Goal: Task Accomplishment & Management: Complete application form

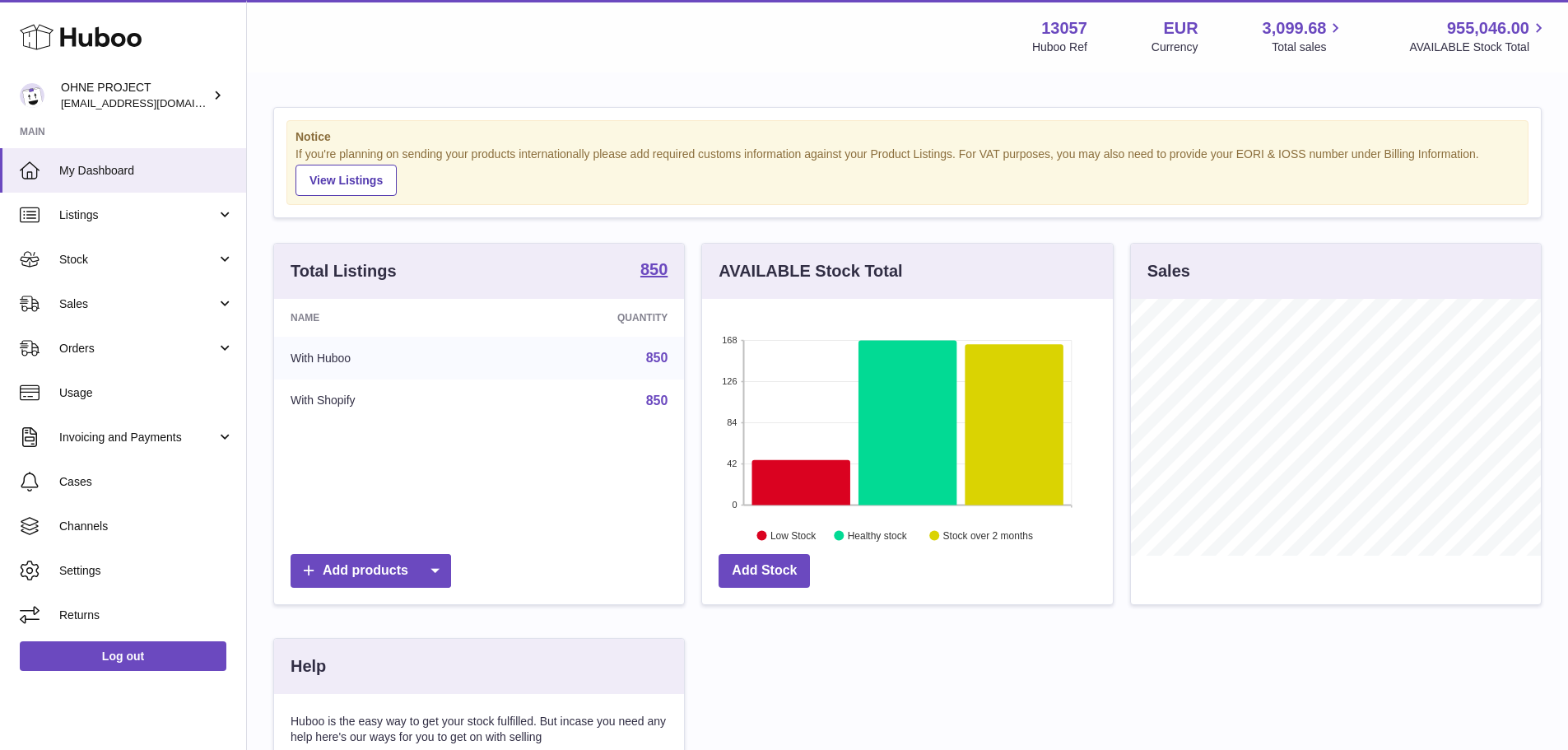
scroll to position [257, 411]
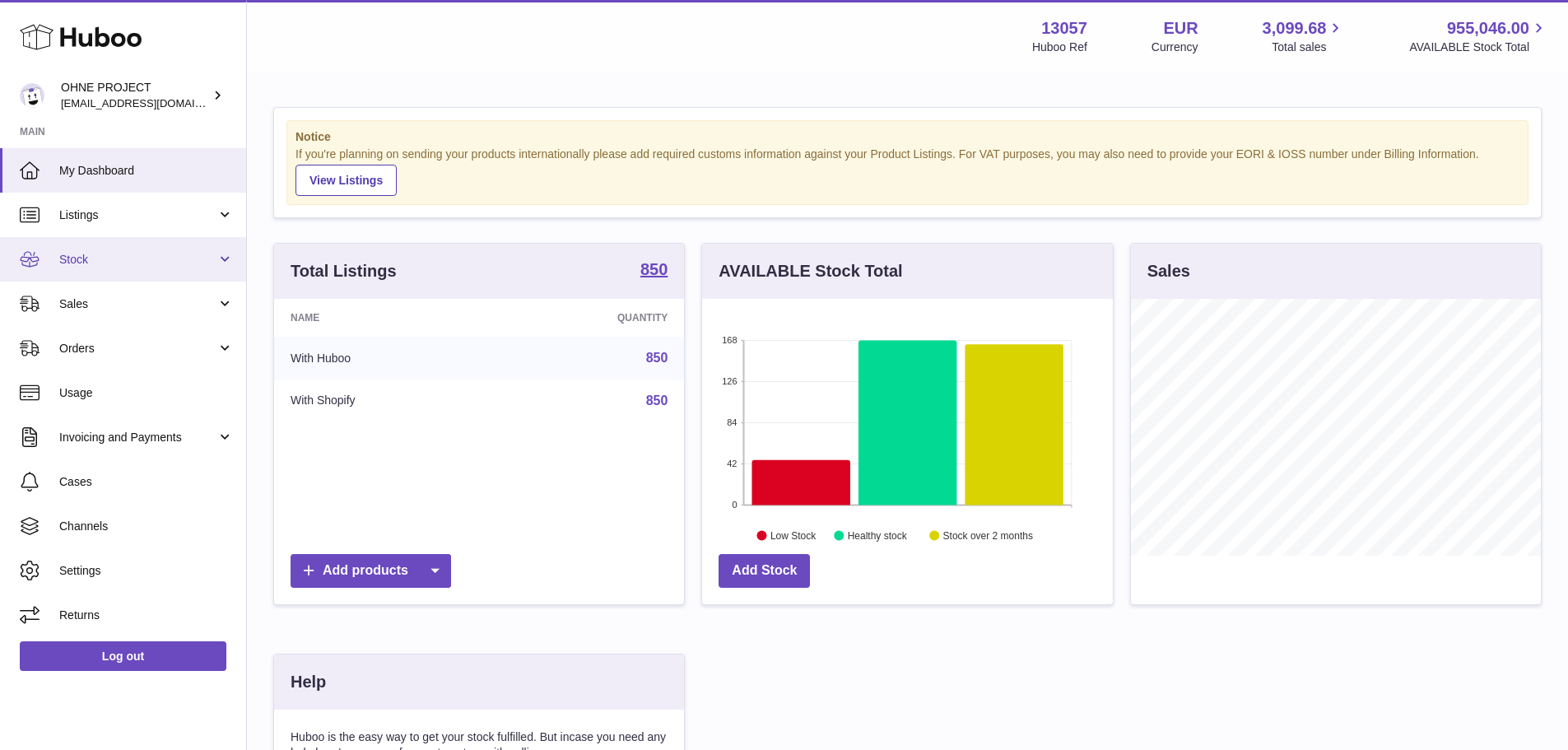
click at [123, 259] on span "Stock" at bounding box center [137, 259] width 157 height 16
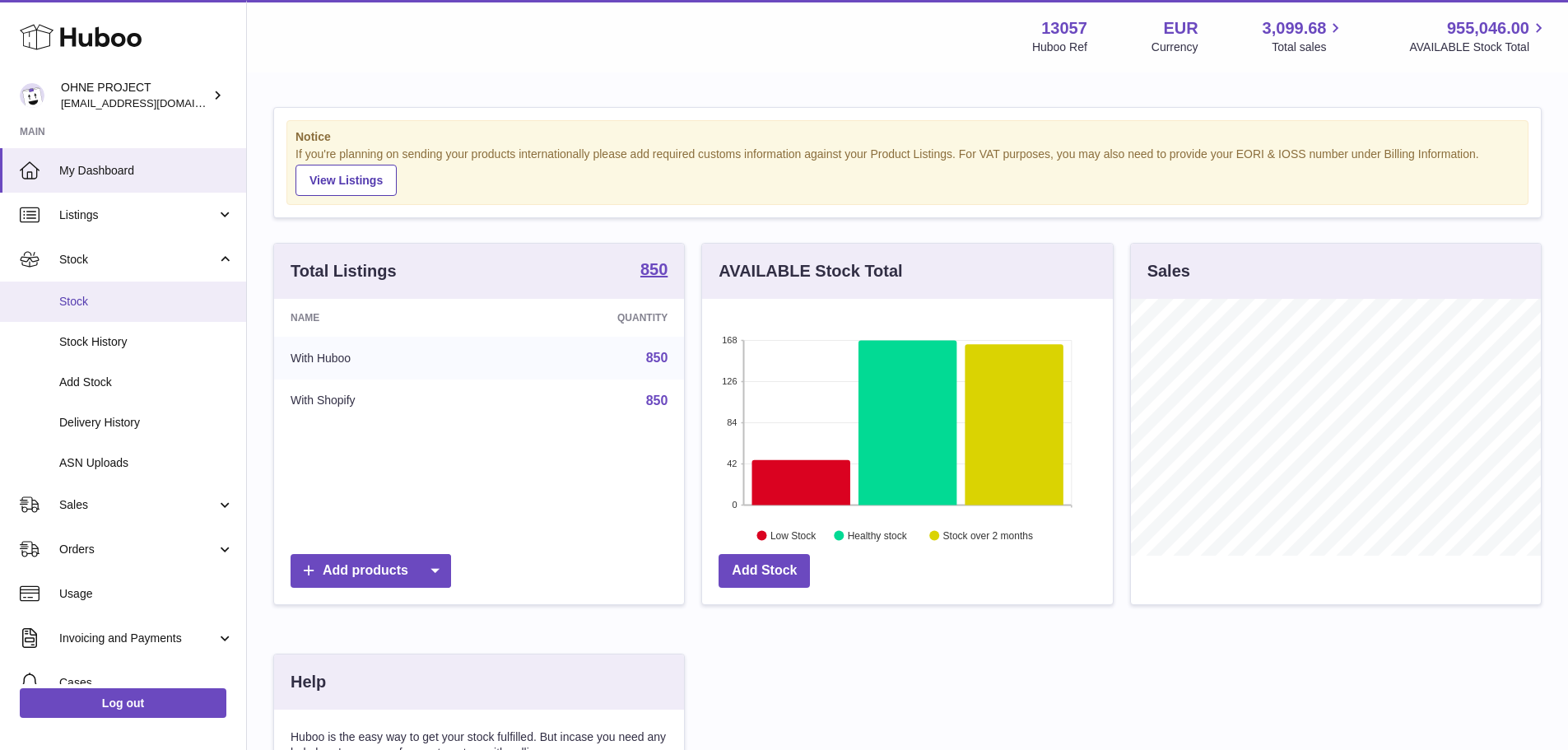
click at [101, 310] on link "Stock" at bounding box center [123, 301] width 246 height 40
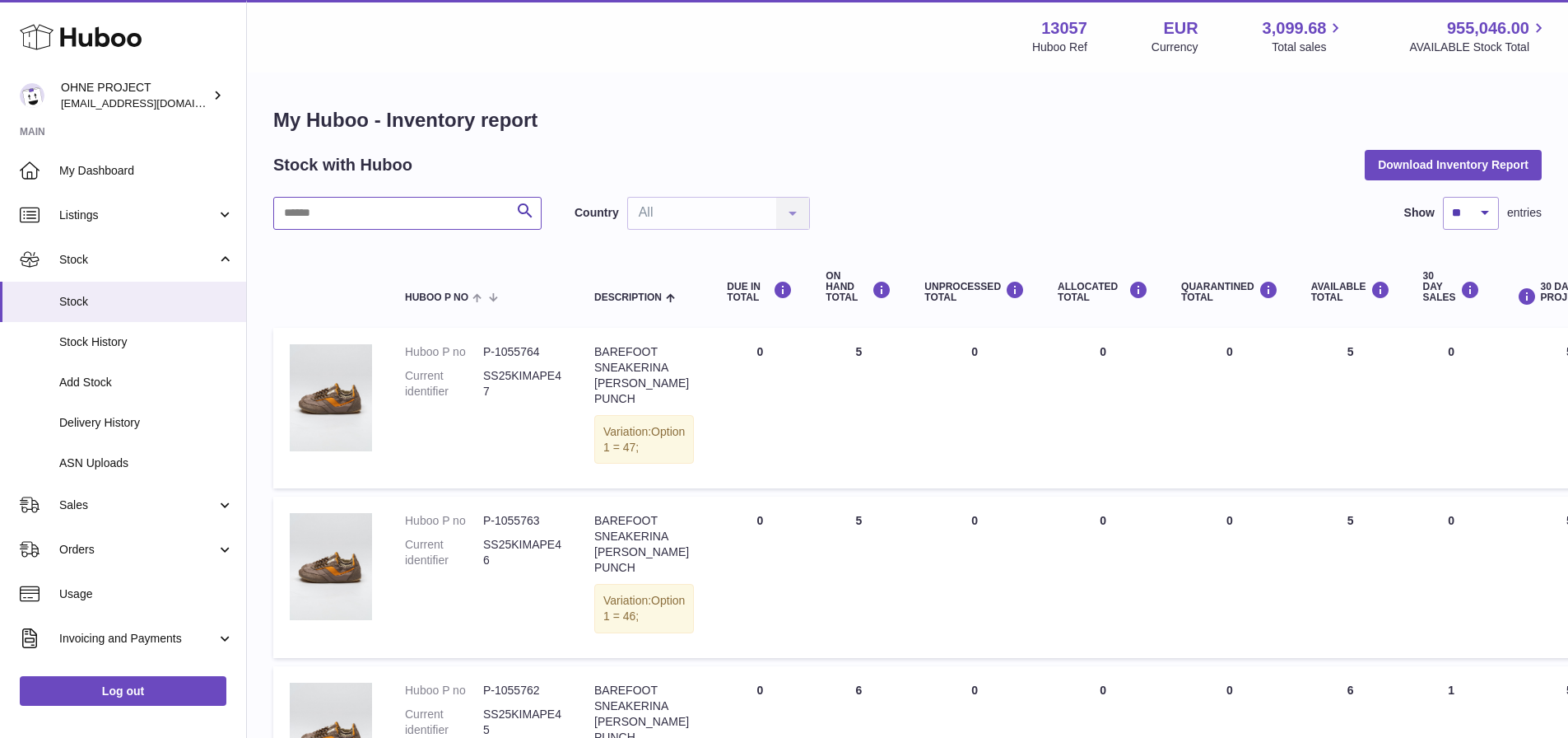
click at [349, 212] on input "text" at bounding box center [408, 214] width 269 height 33
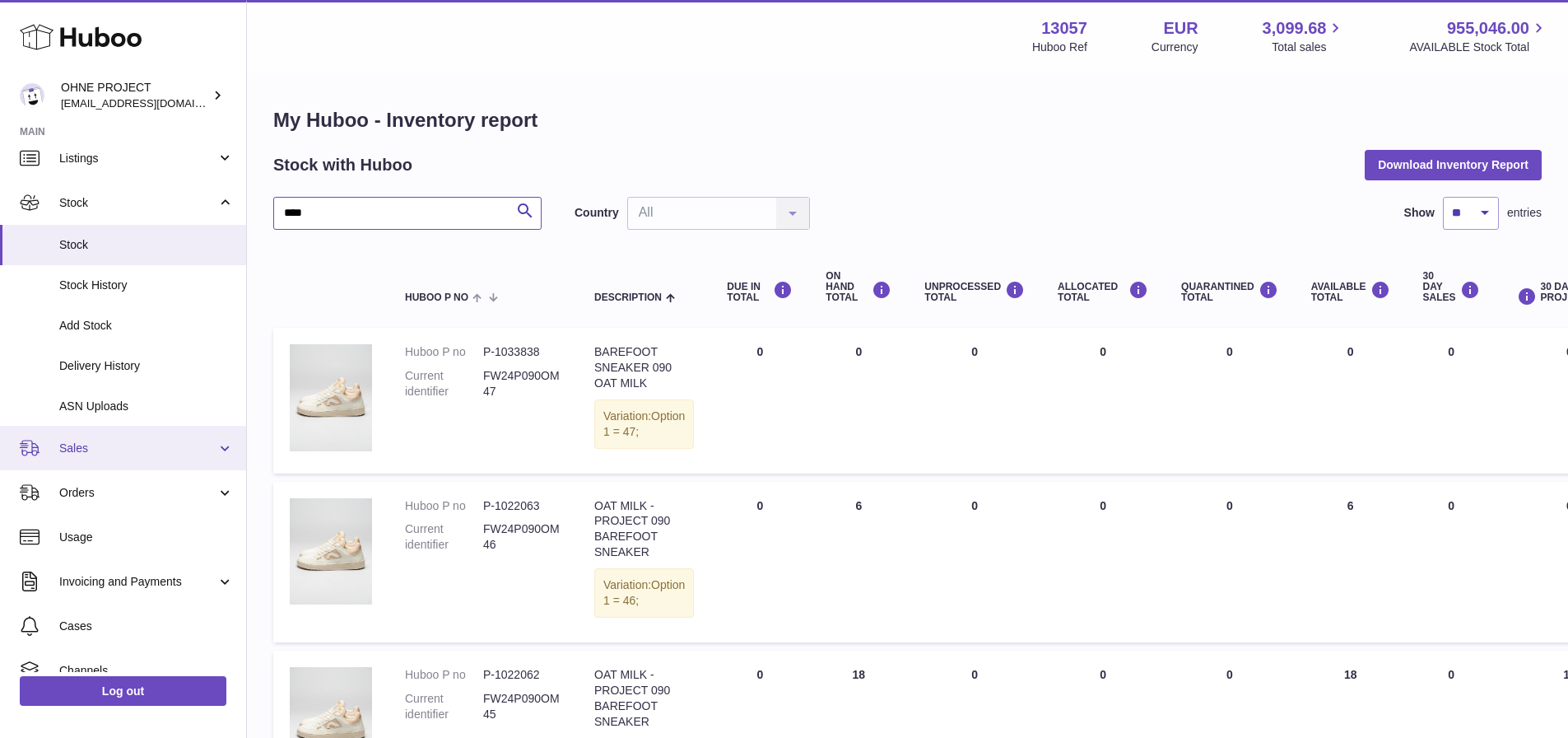
scroll to position [82, 0]
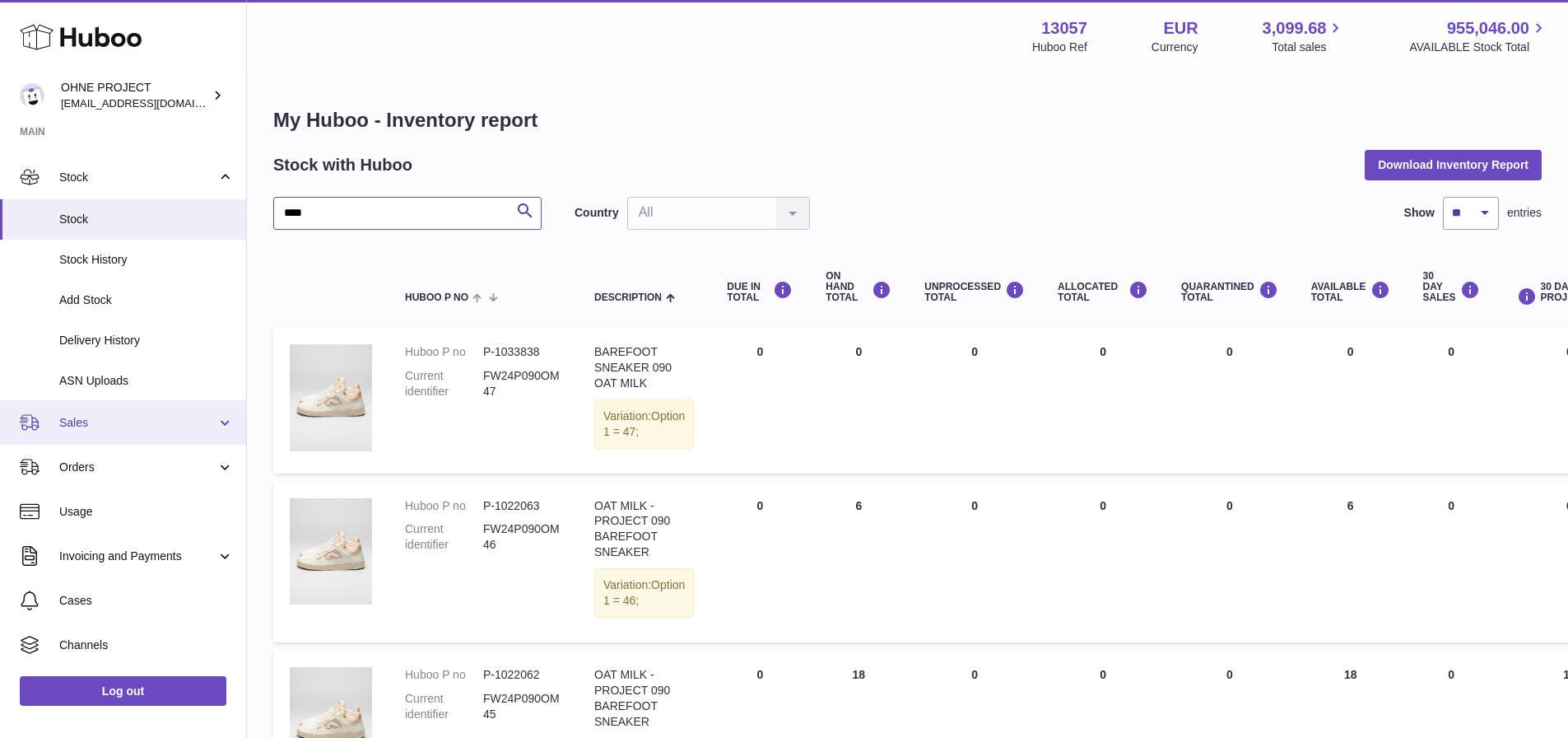
type input "****"
click at [112, 427] on span "Sales" at bounding box center [137, 423] width 157 height 16
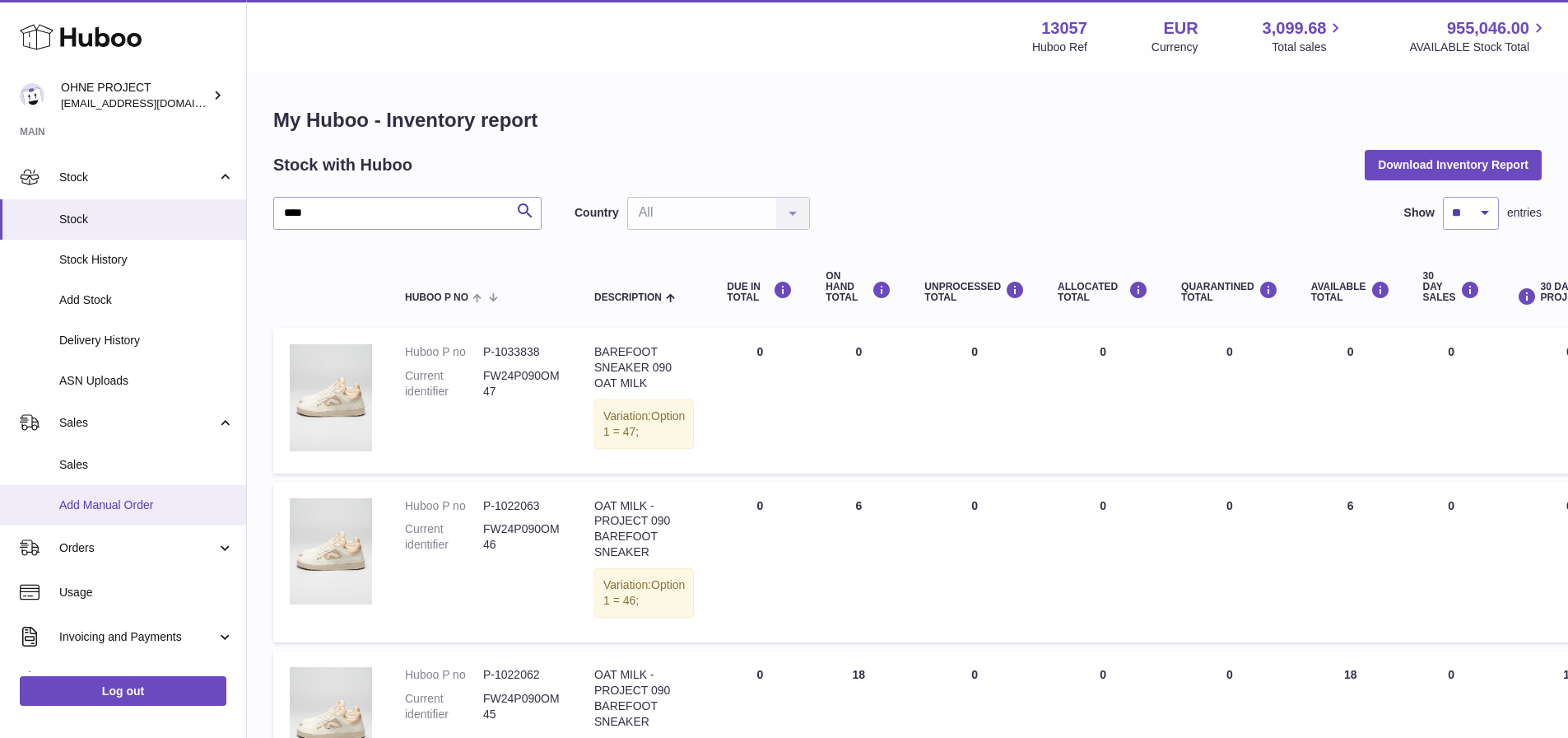
click at [132, 512] on span "Add Manual Order" at bounding box center [146, 505] width 175 height 16
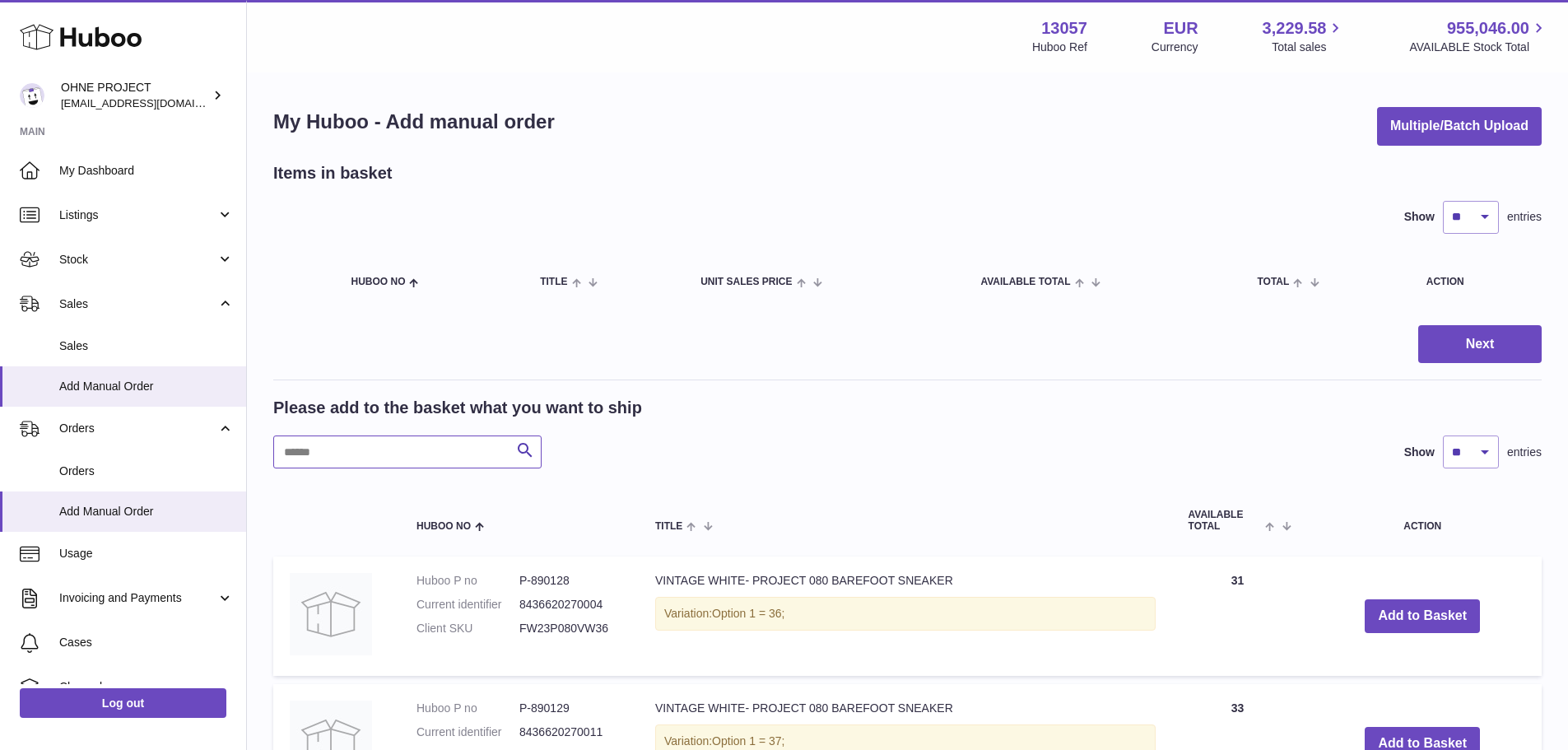
click at [292, 447] on input "text" at bounding box center [408, 452] width 269 height 33
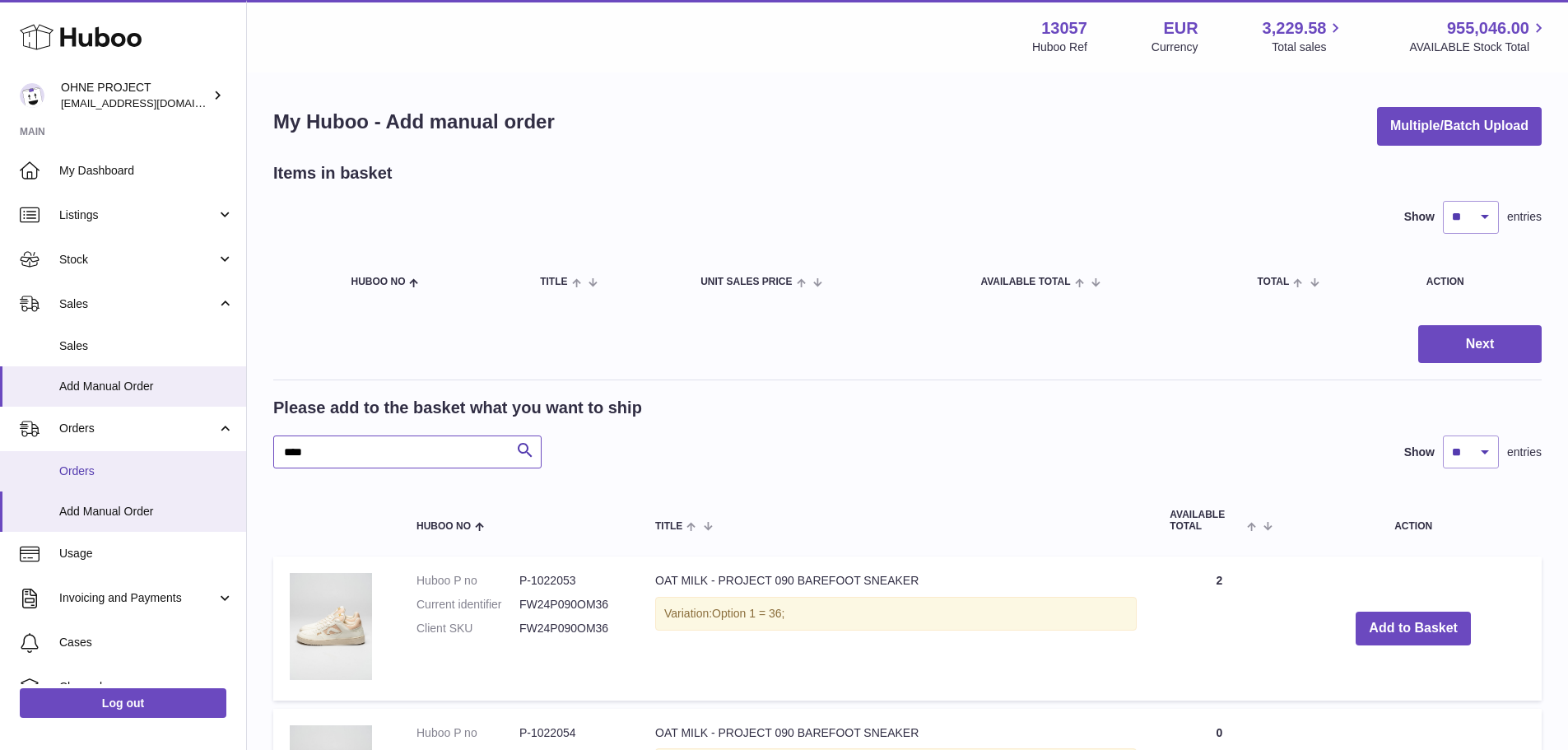
drag, startPoint x: 326, startPoint y: 459, endPoint x: 151, endPoint y: 459, distance: 175.0
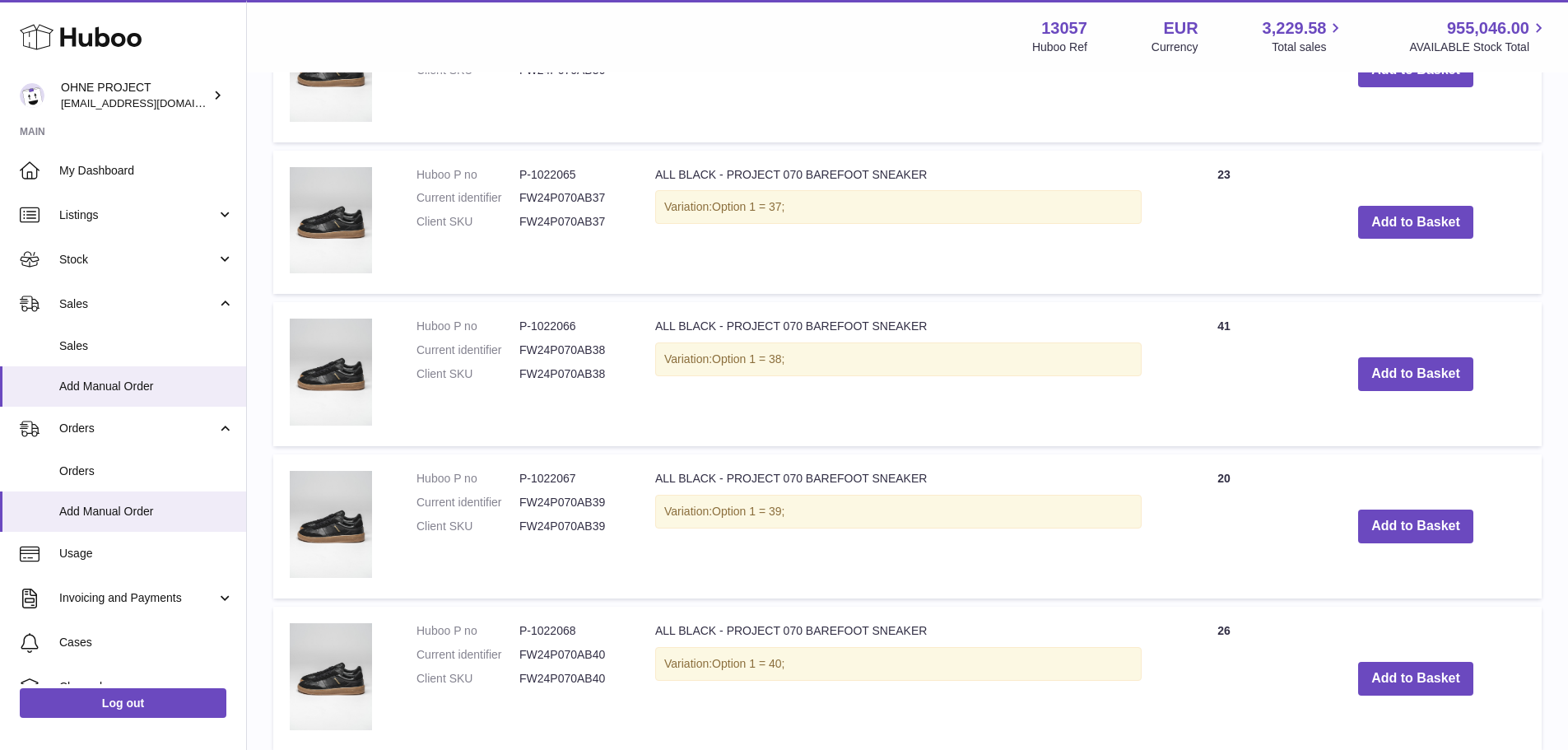
scroll to position [576, 0]
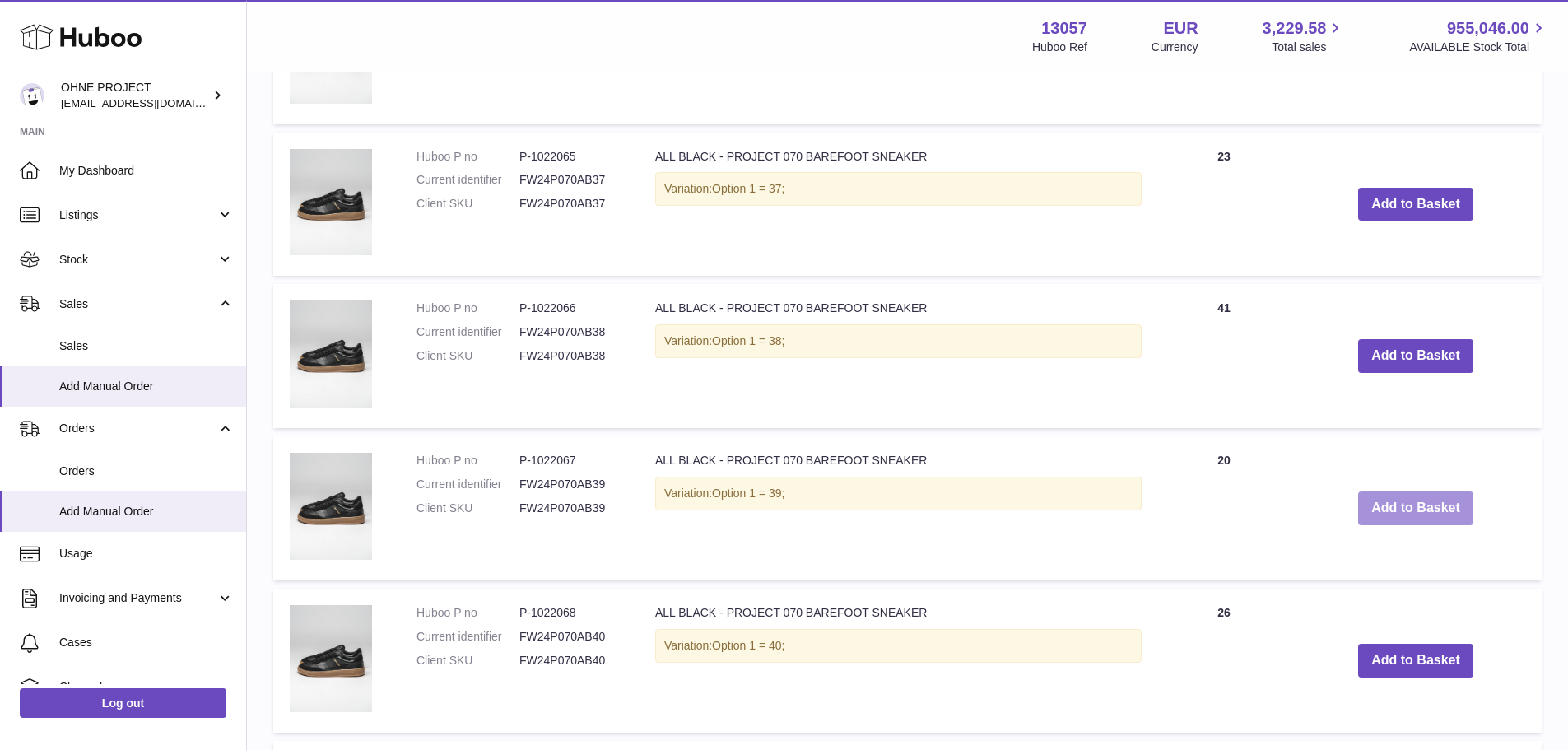
type input "*********"
click at [1400, 507] on button "Add to Basket" at bounding box center [1416, 508] width 116 height 34
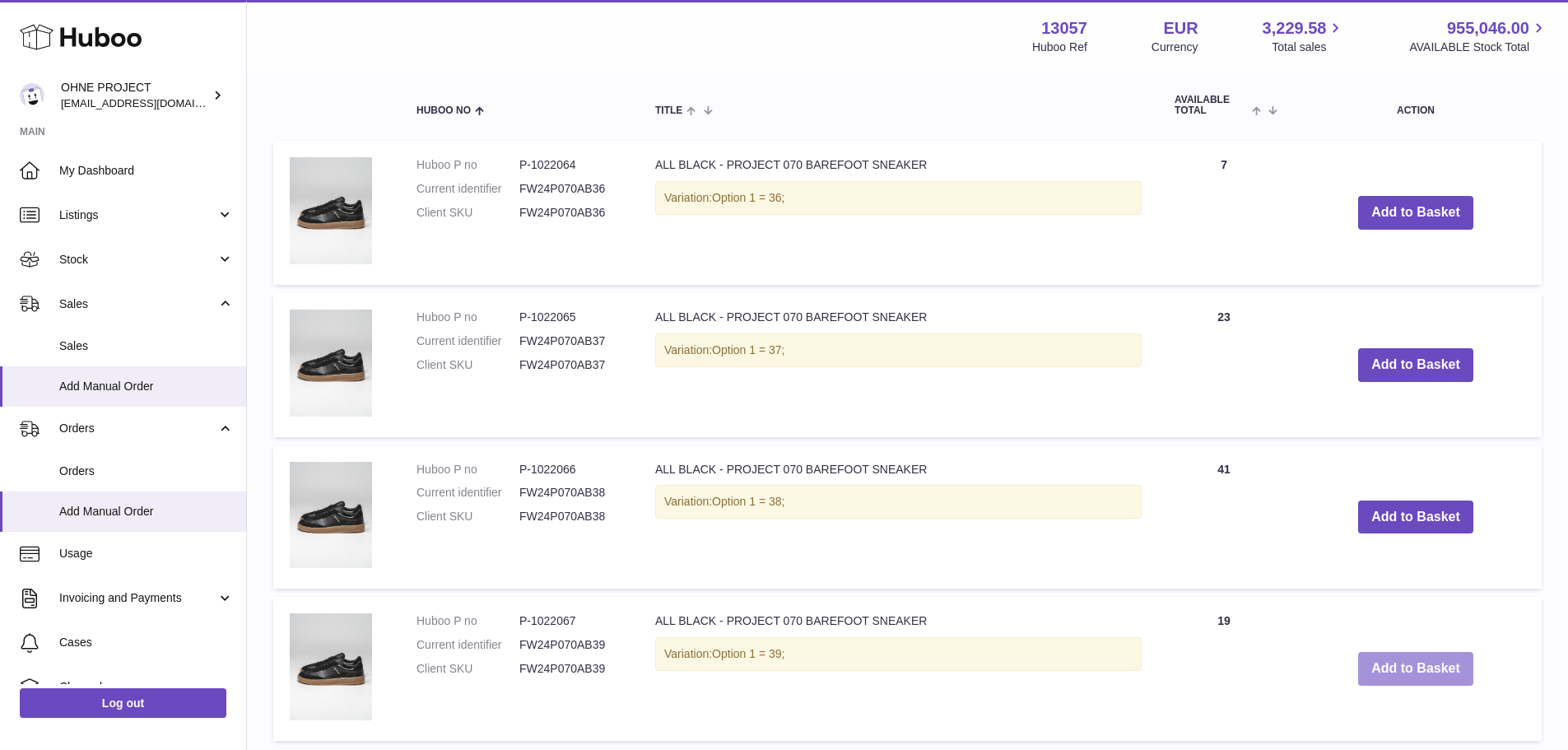
scroll to position [737, 0]
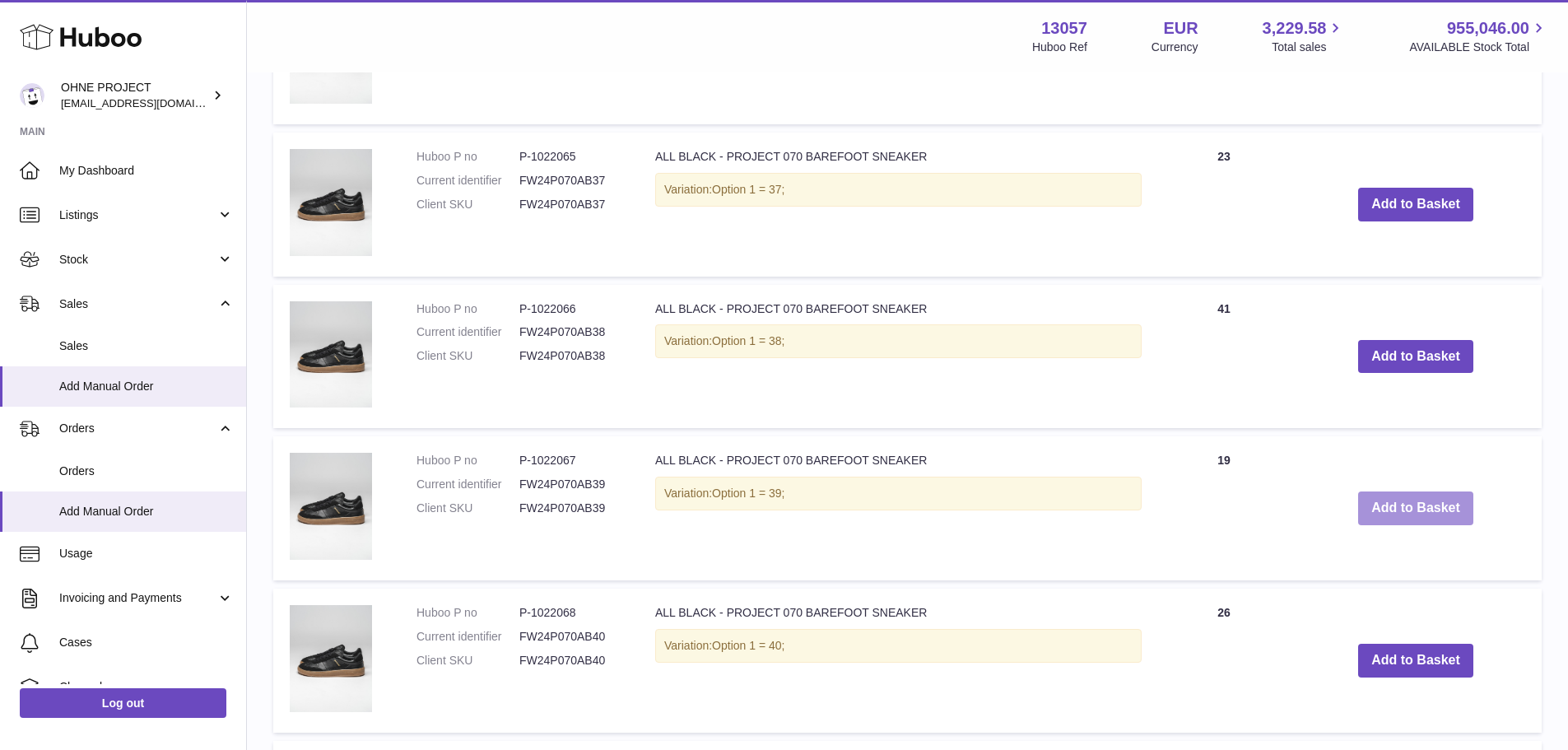
click at [1400, 507] on button "Add to Basket" at bounding box center [1416, 508] width 116 height 34
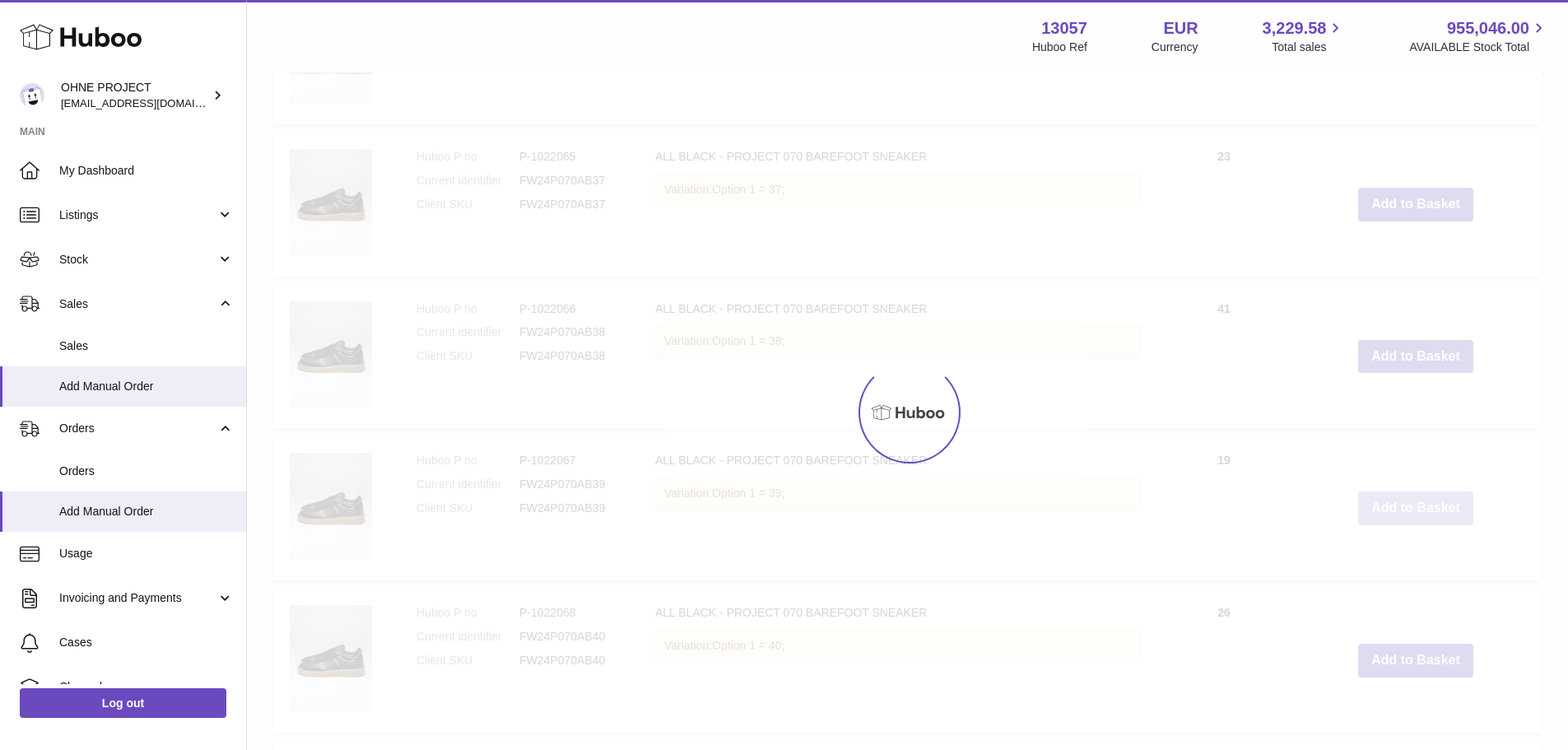
type input "*"
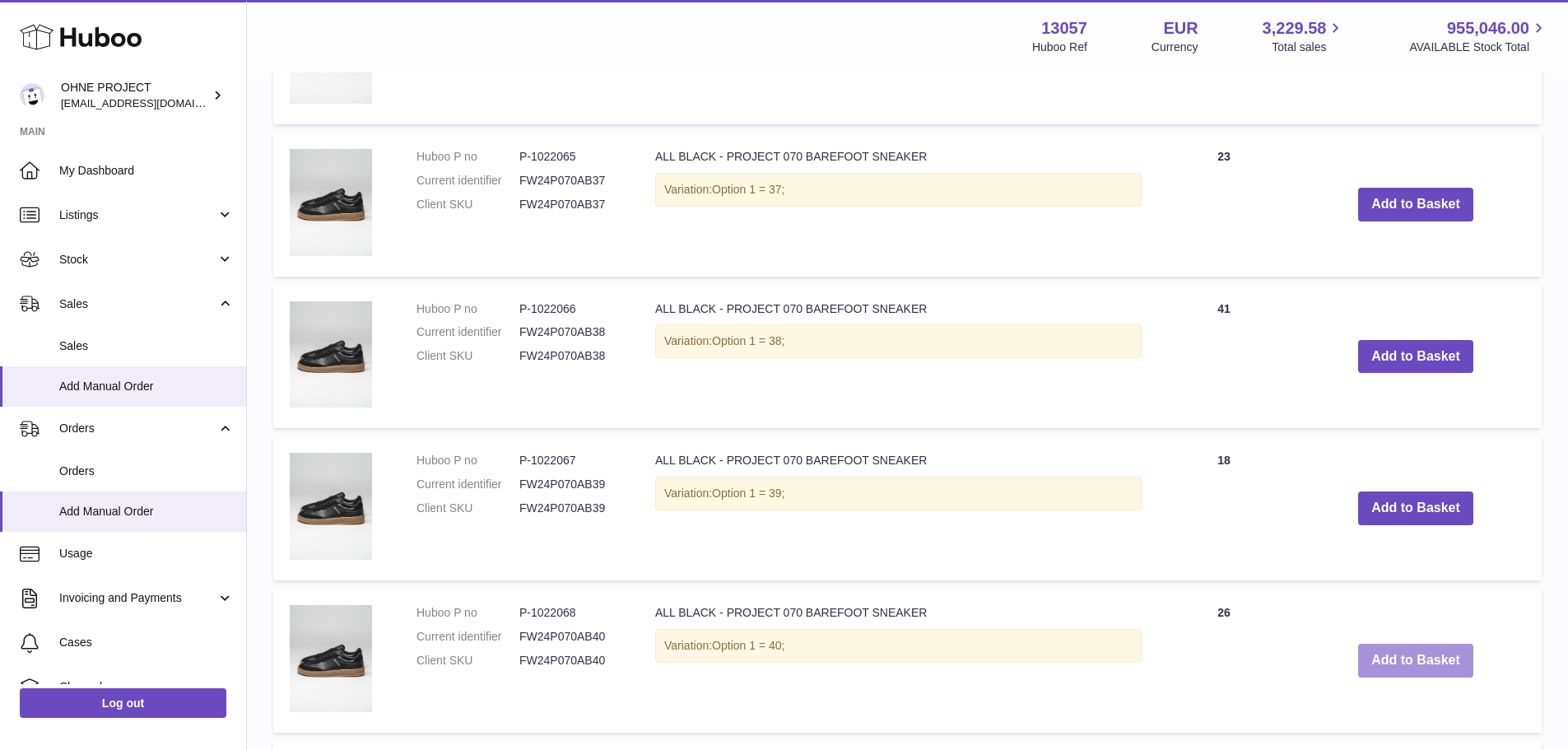
click at [1424, 654] on button "Add to Basket" at bounding box center [1416, 660] width 116 height 34
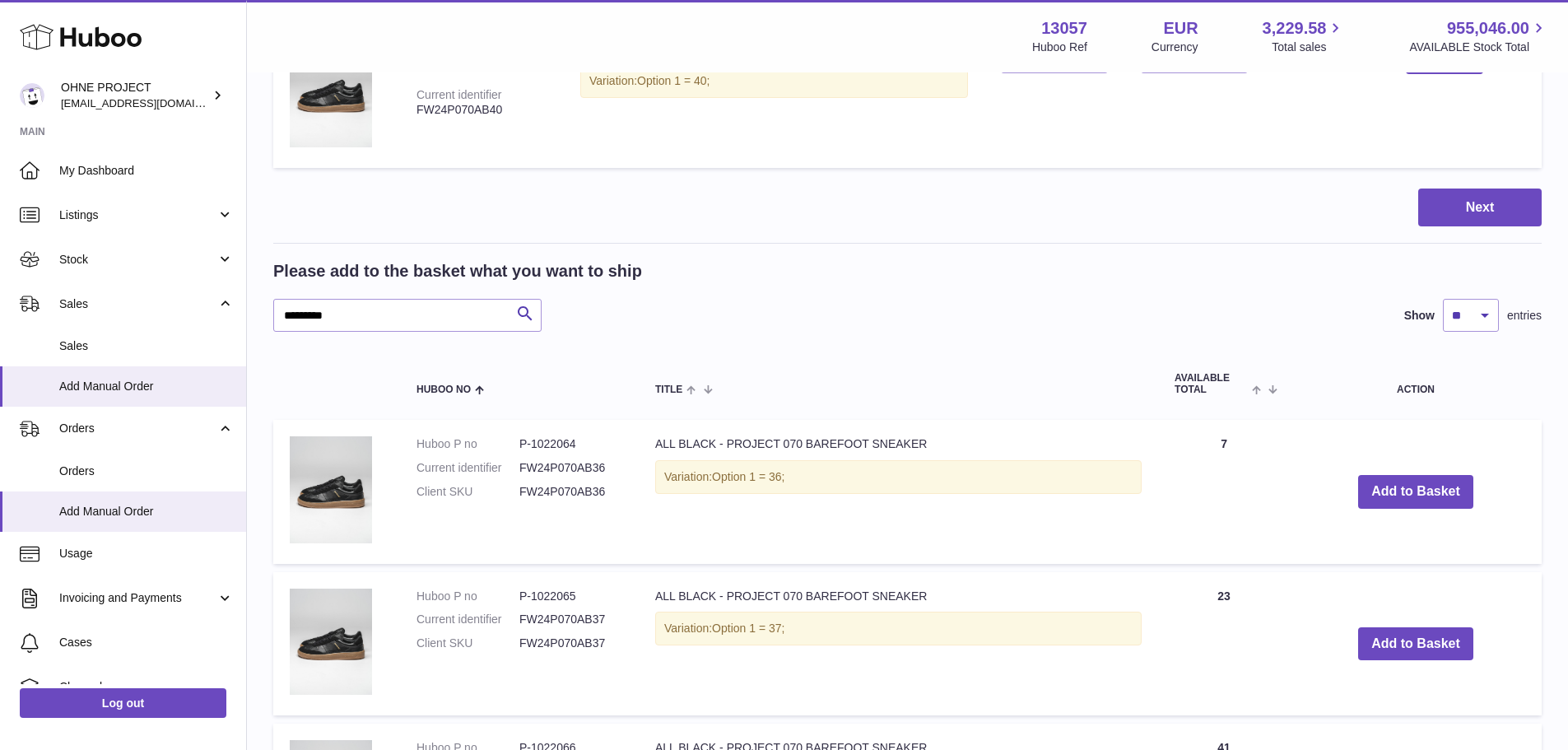
scroll to position [313, 0]
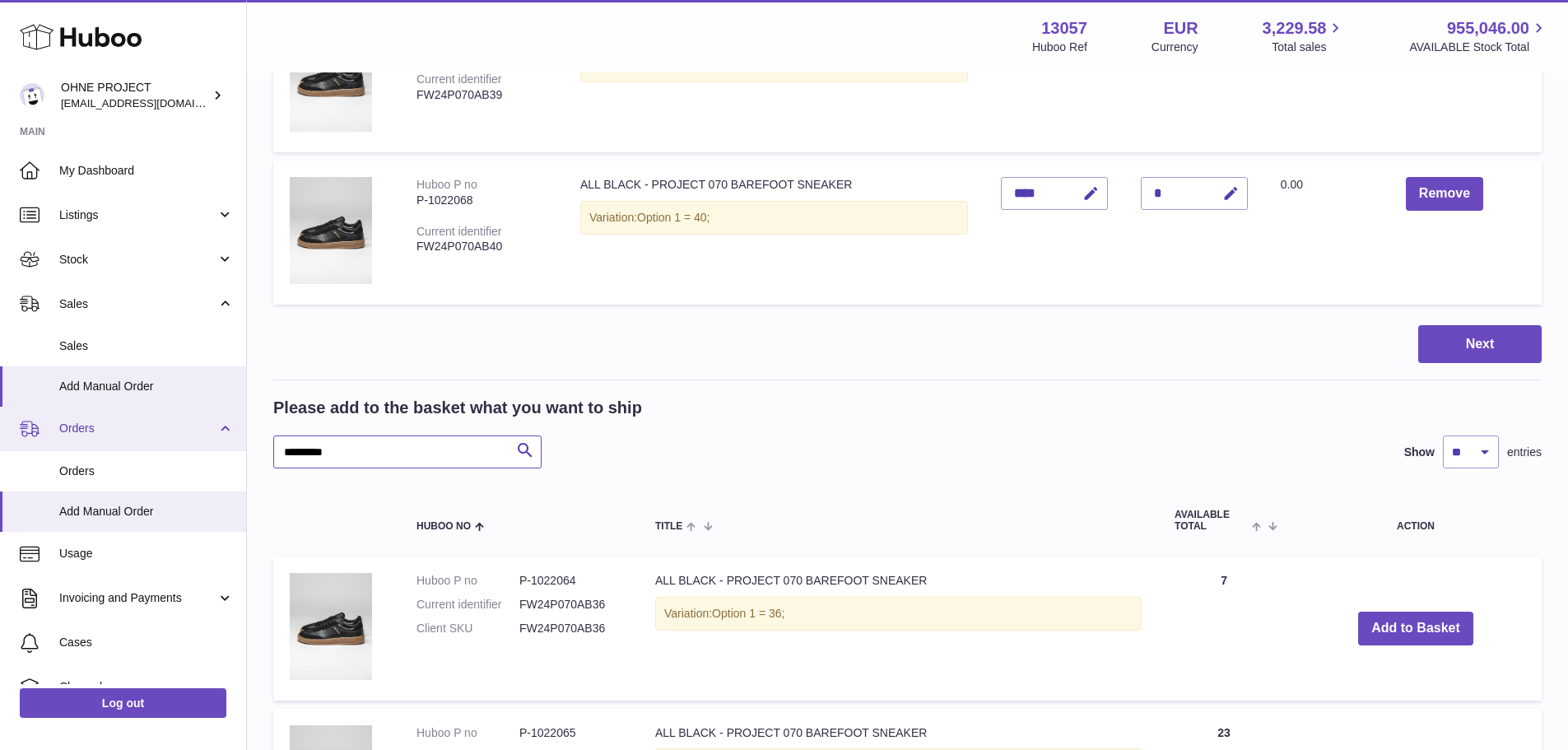
drag, startPoint x: 373, startPoint y: 453, endPoint x: 141, endPoint y: 447, distance: 232.1
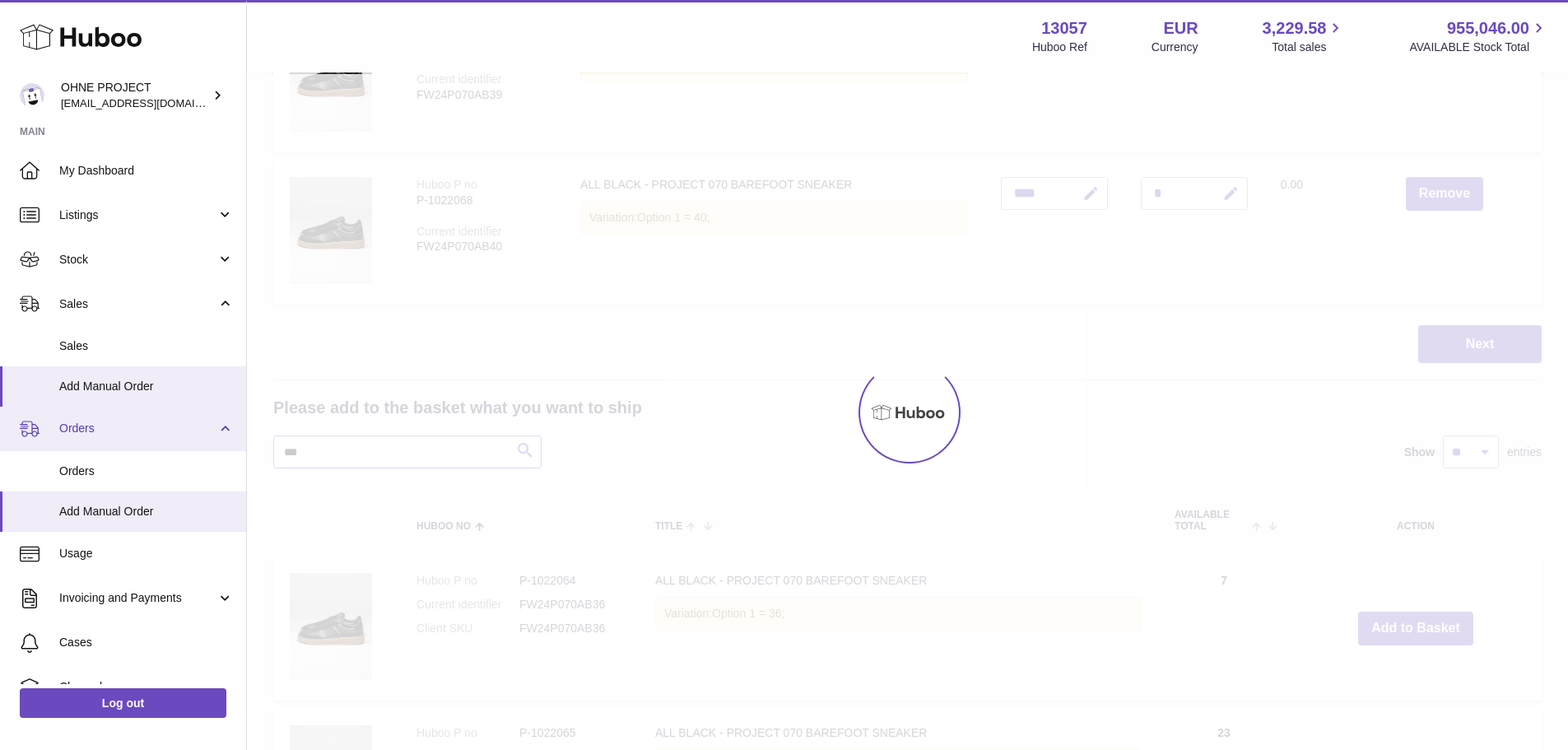
scroll to position [279, 0]
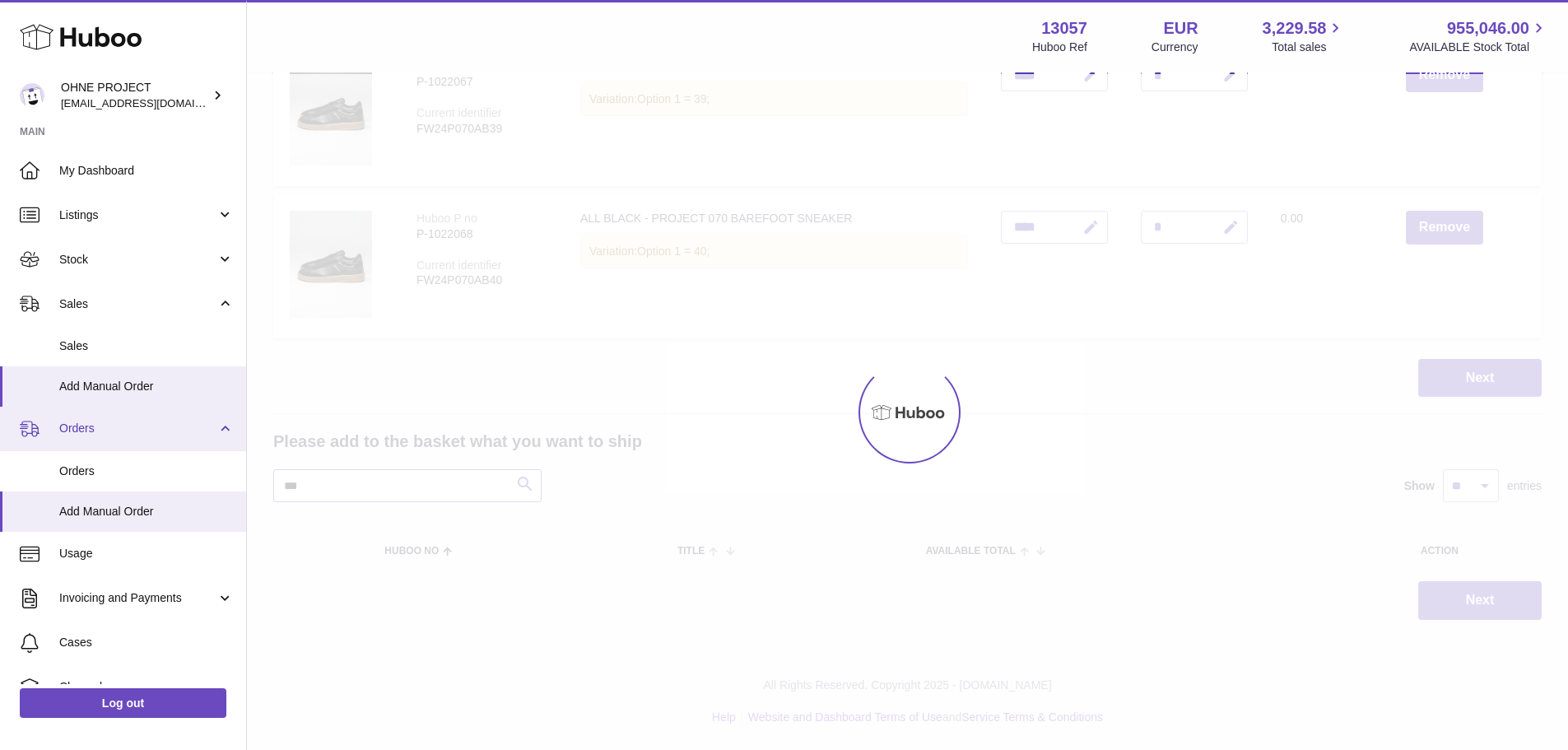
scroll to position [313, 0]
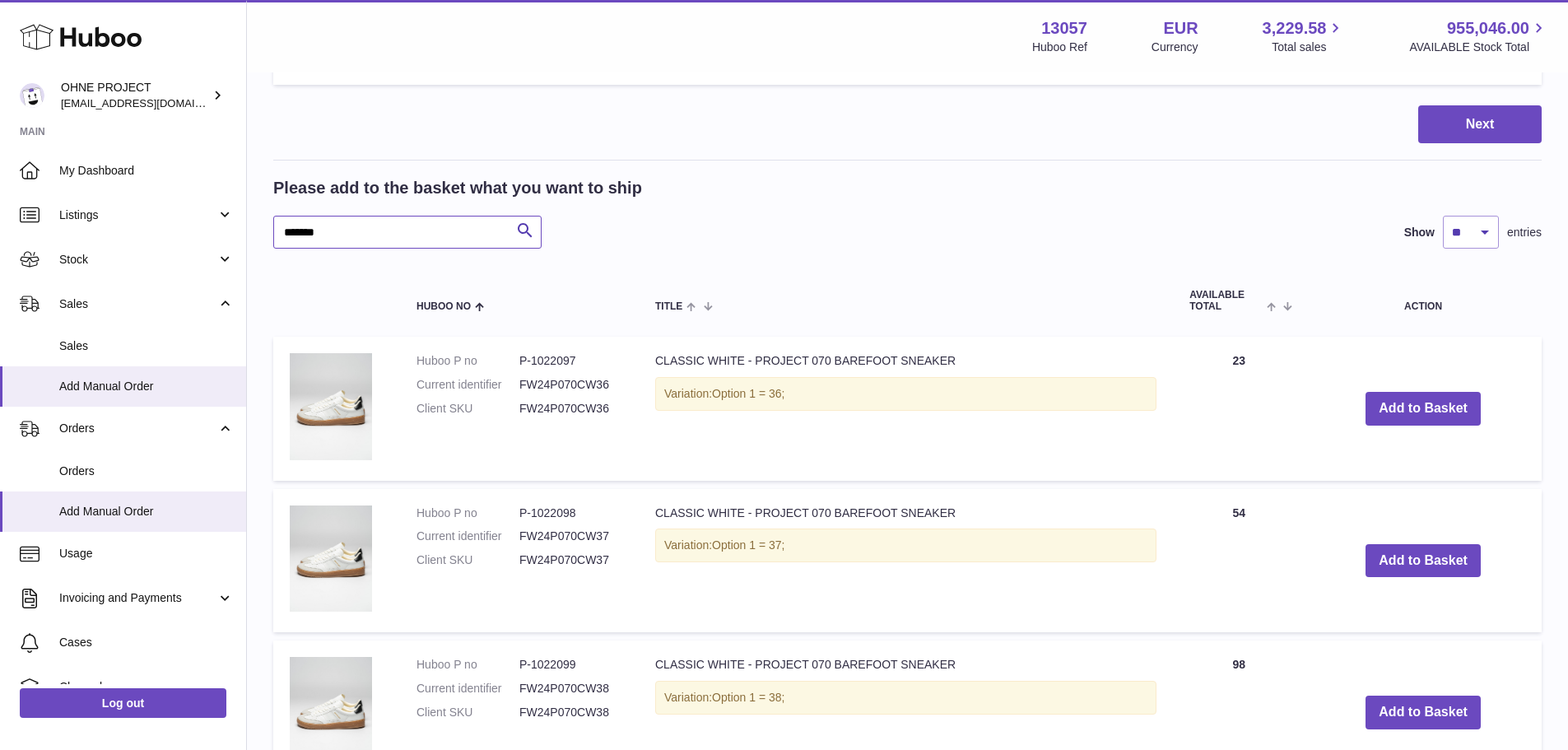
scroll to position [560, 0]
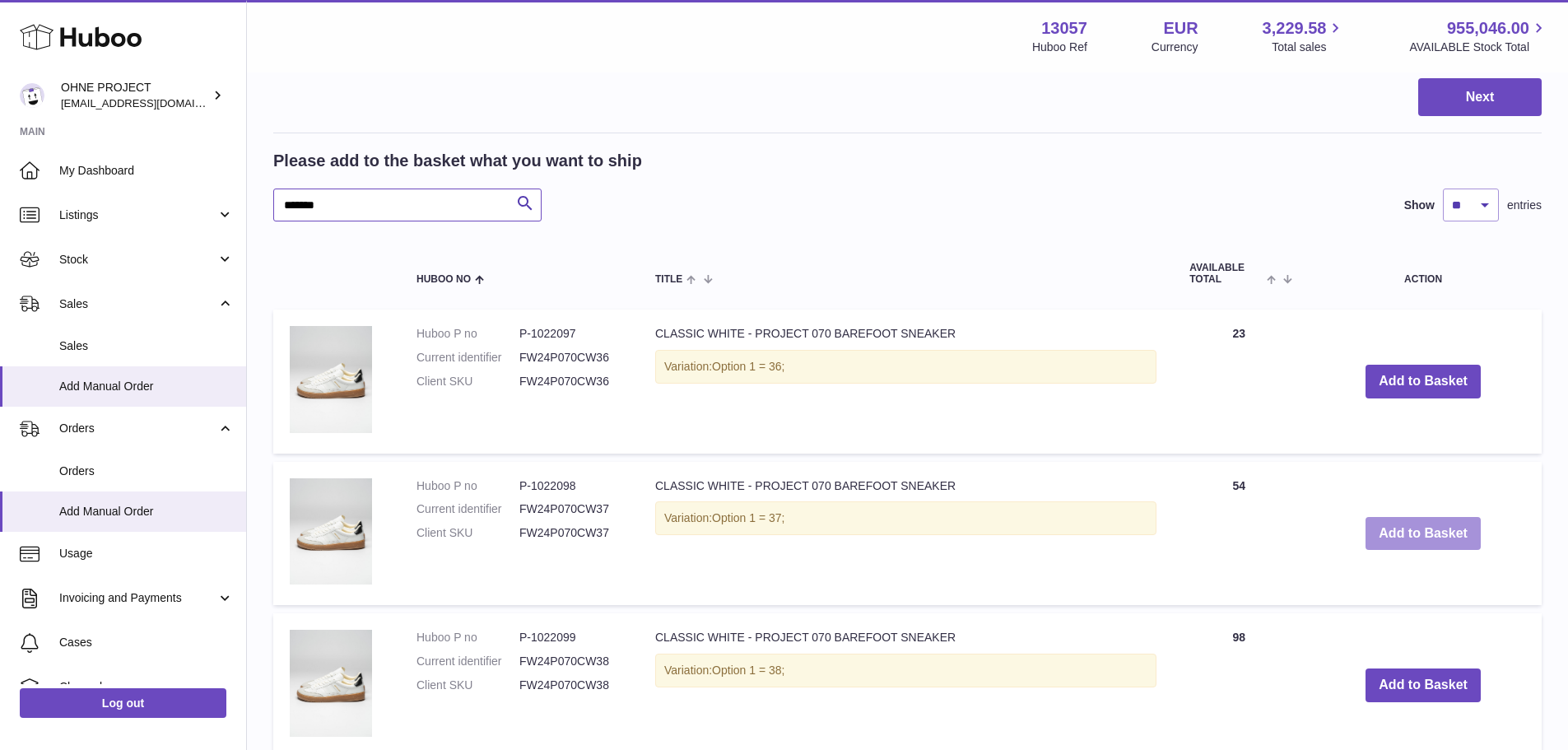
type input "*******"
click at [1397, 533] on button "Add to Basket" at bounding box center [1423, 534] width 116 height 34
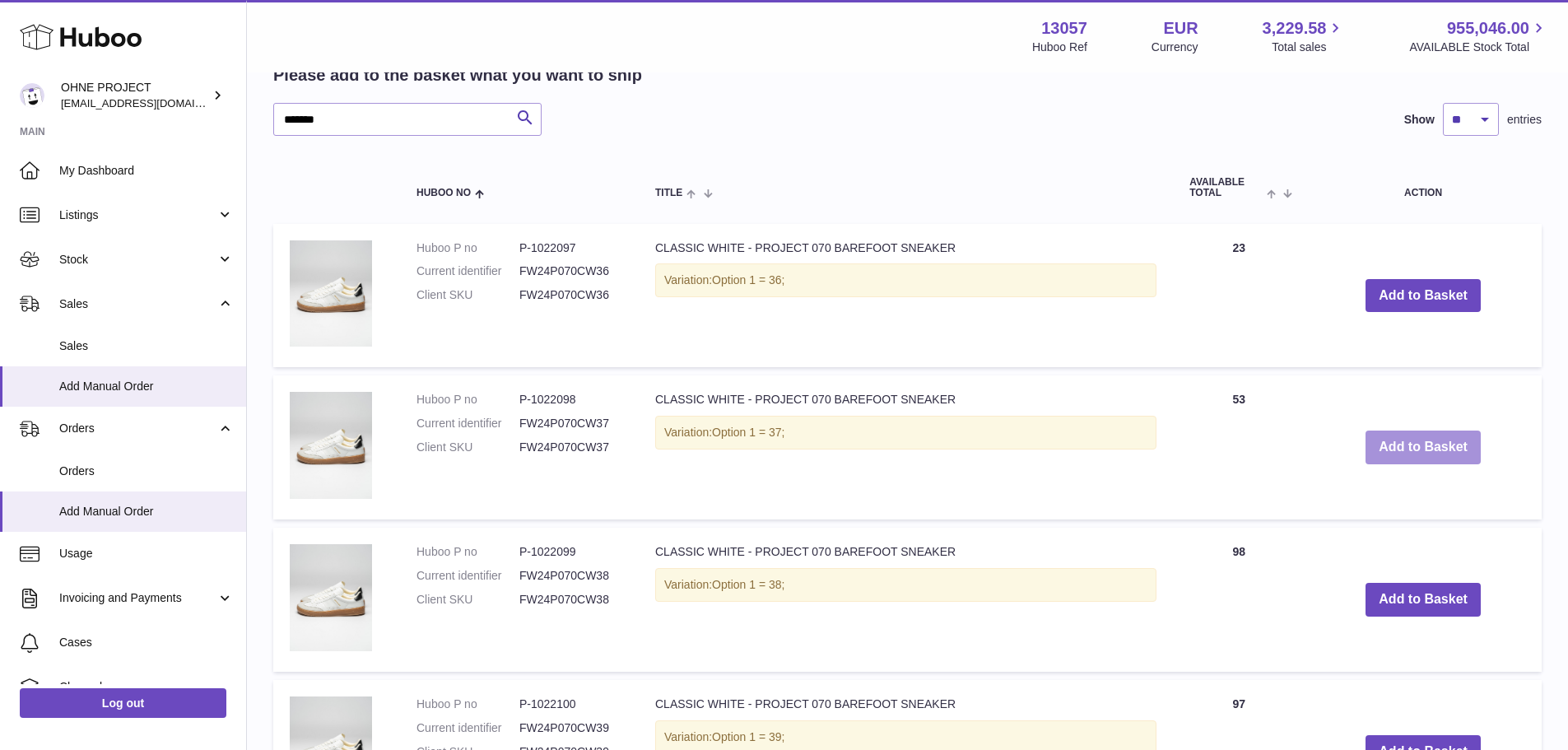
scroll to position [807, 0]
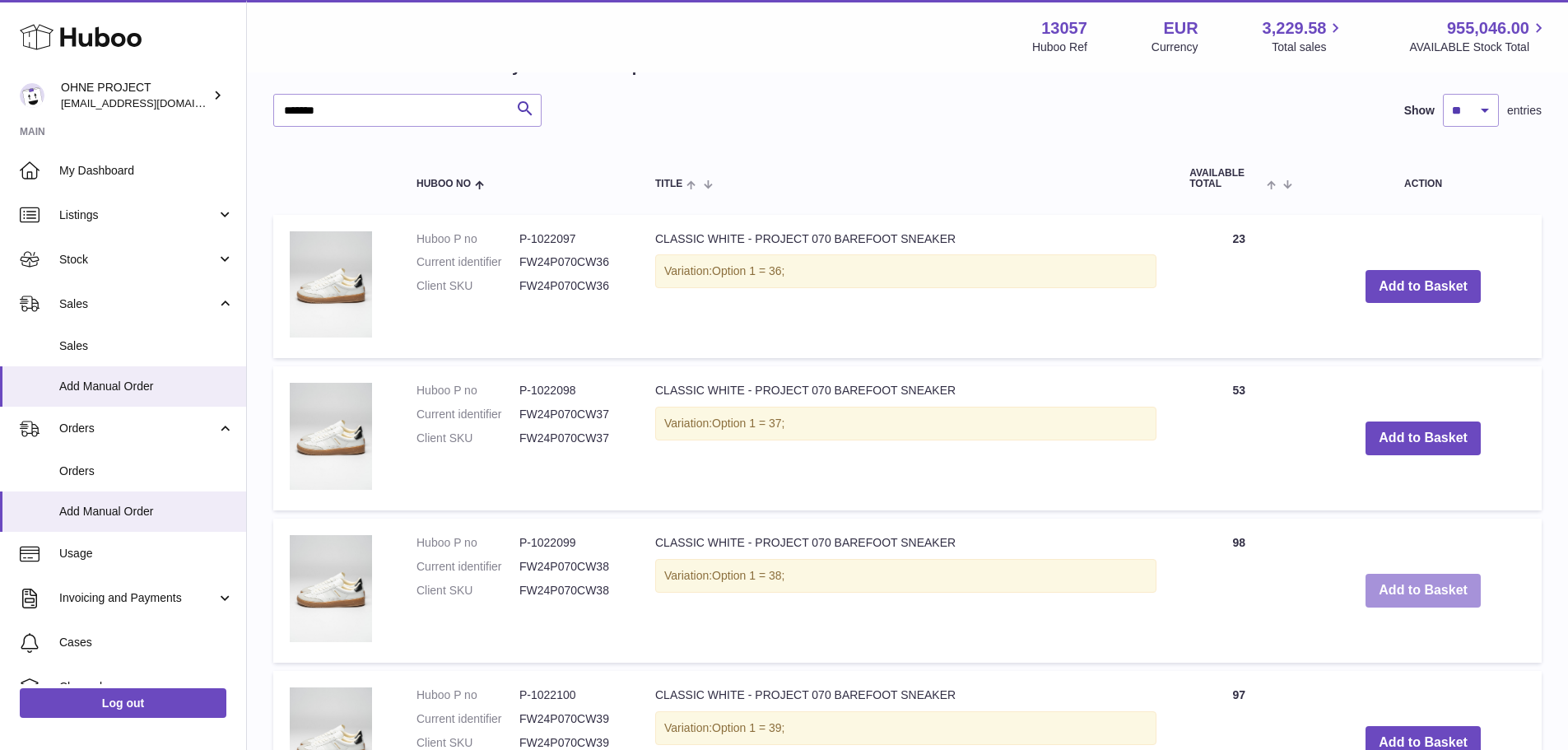
click at [1390, 592] on button "Add to Basket" at bounding box center [1423, 590] width 116 height 34
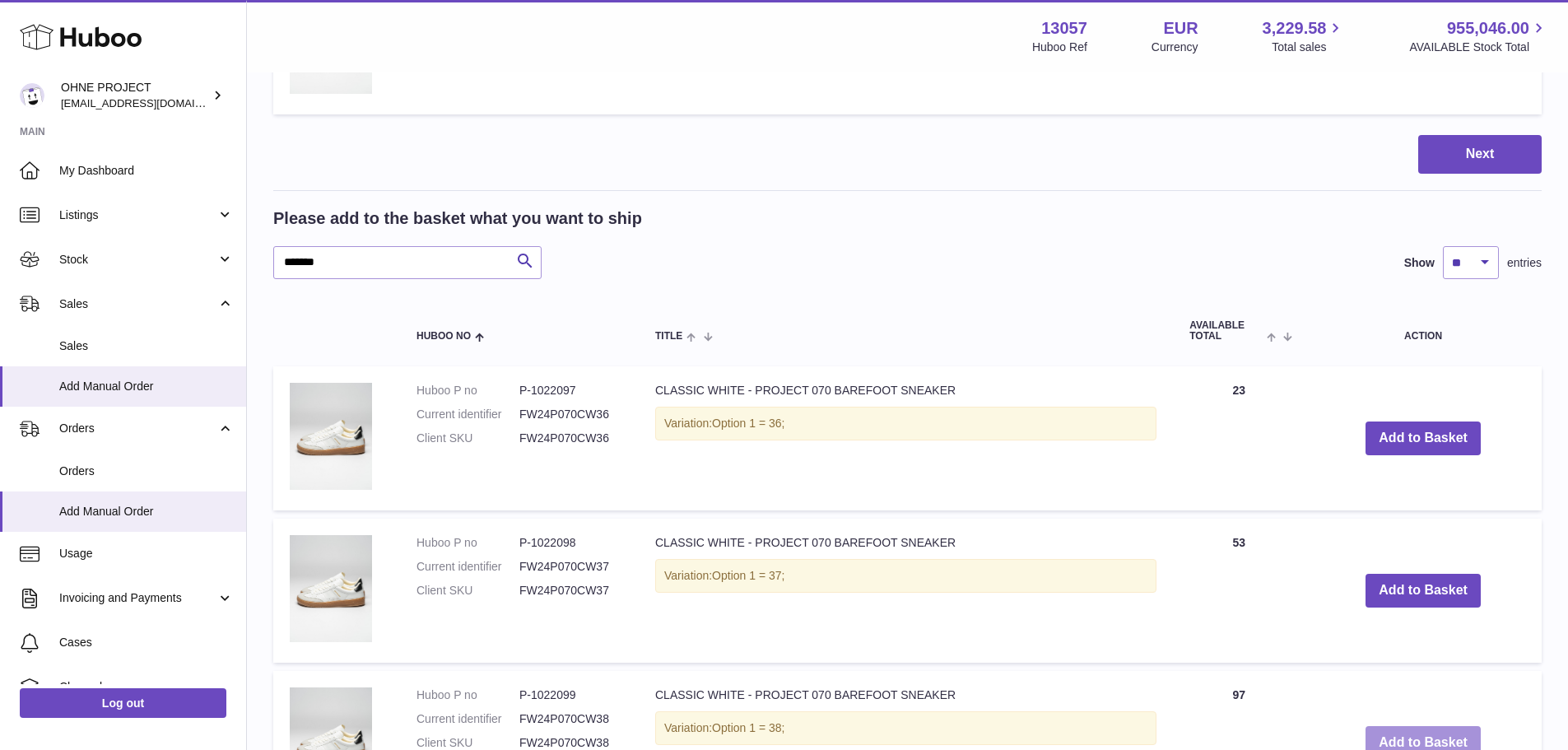
scroll to position [959, 0]
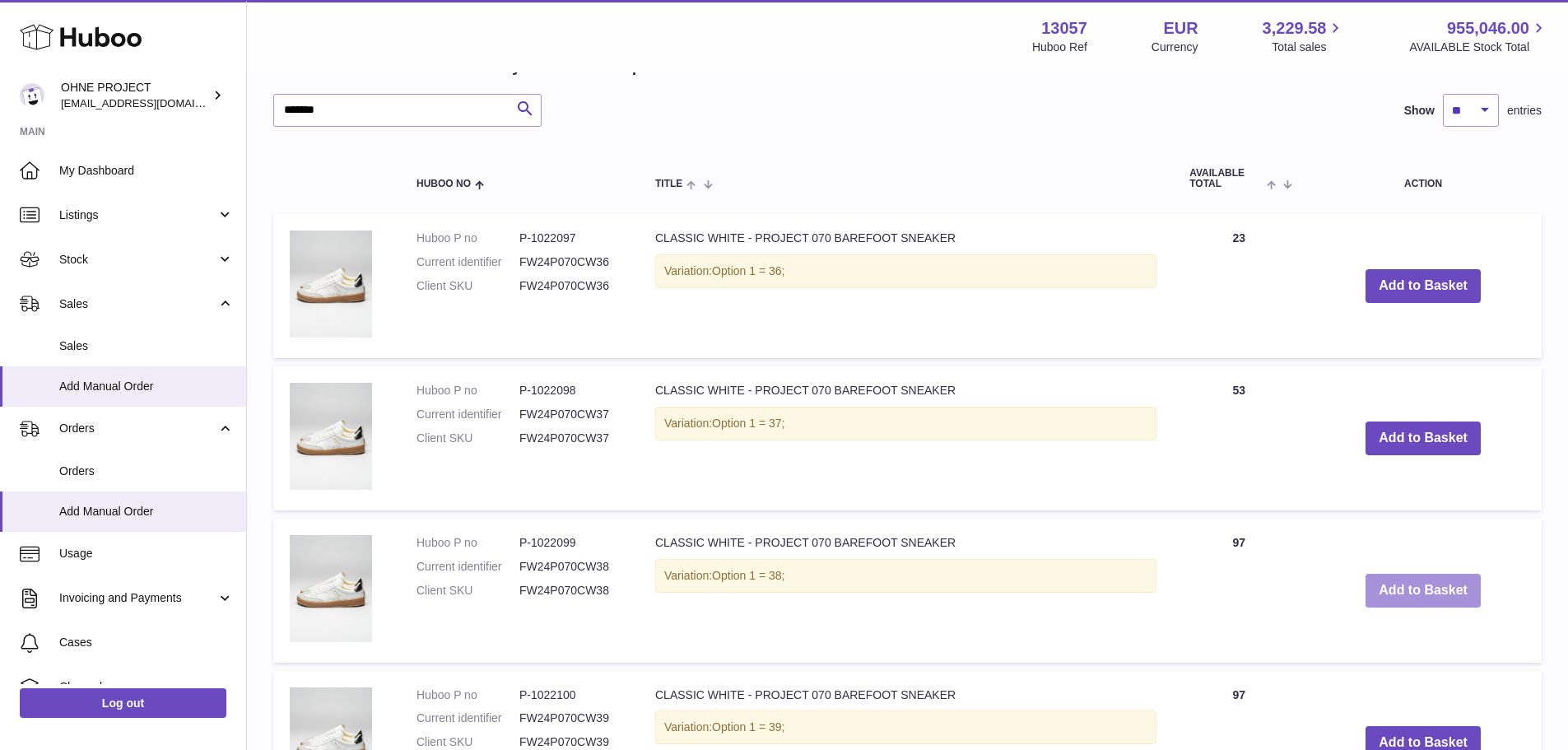
click at [1391, 584] on button "Add to Basket" at bounding box center [1423, 590] width 116 height 34
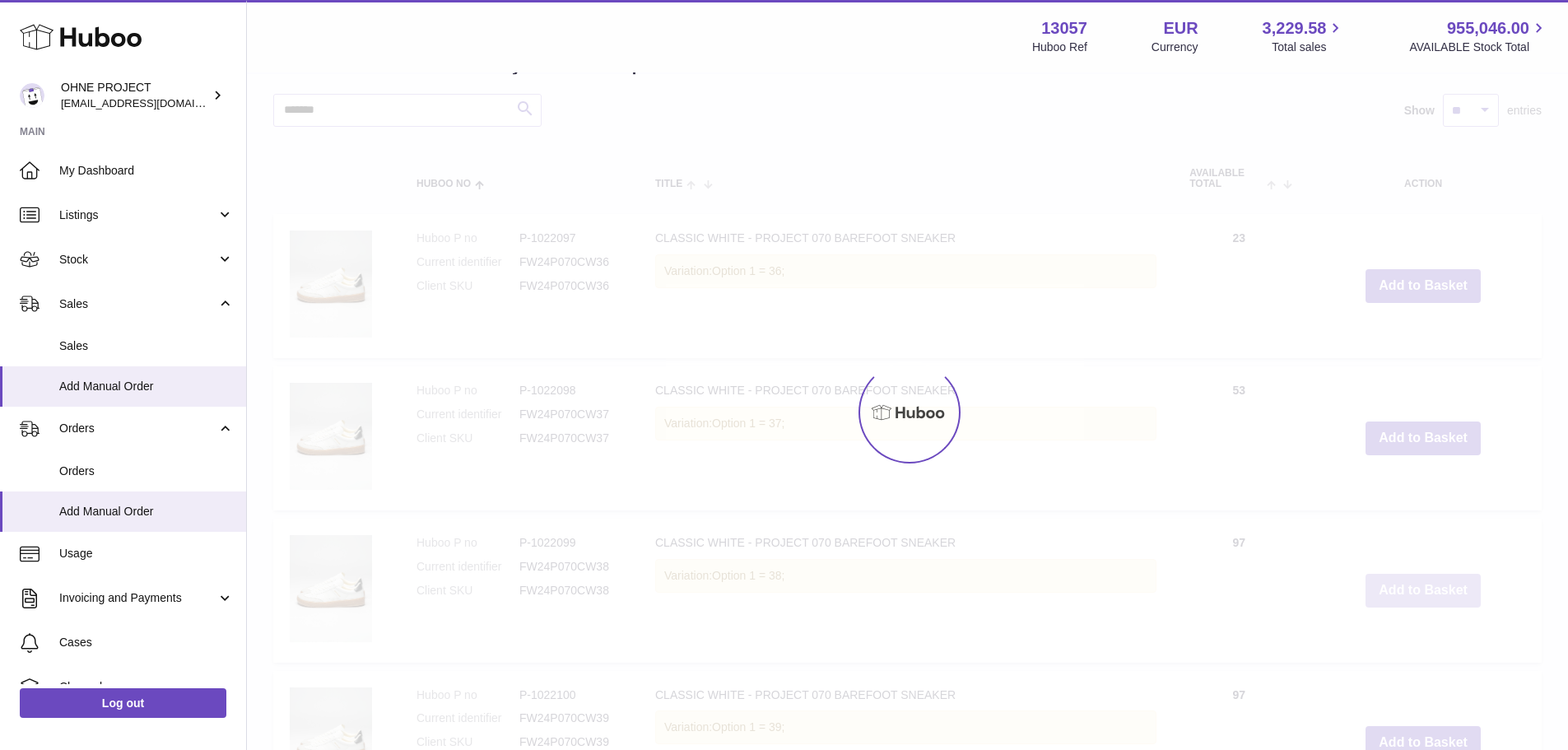
type input "*"
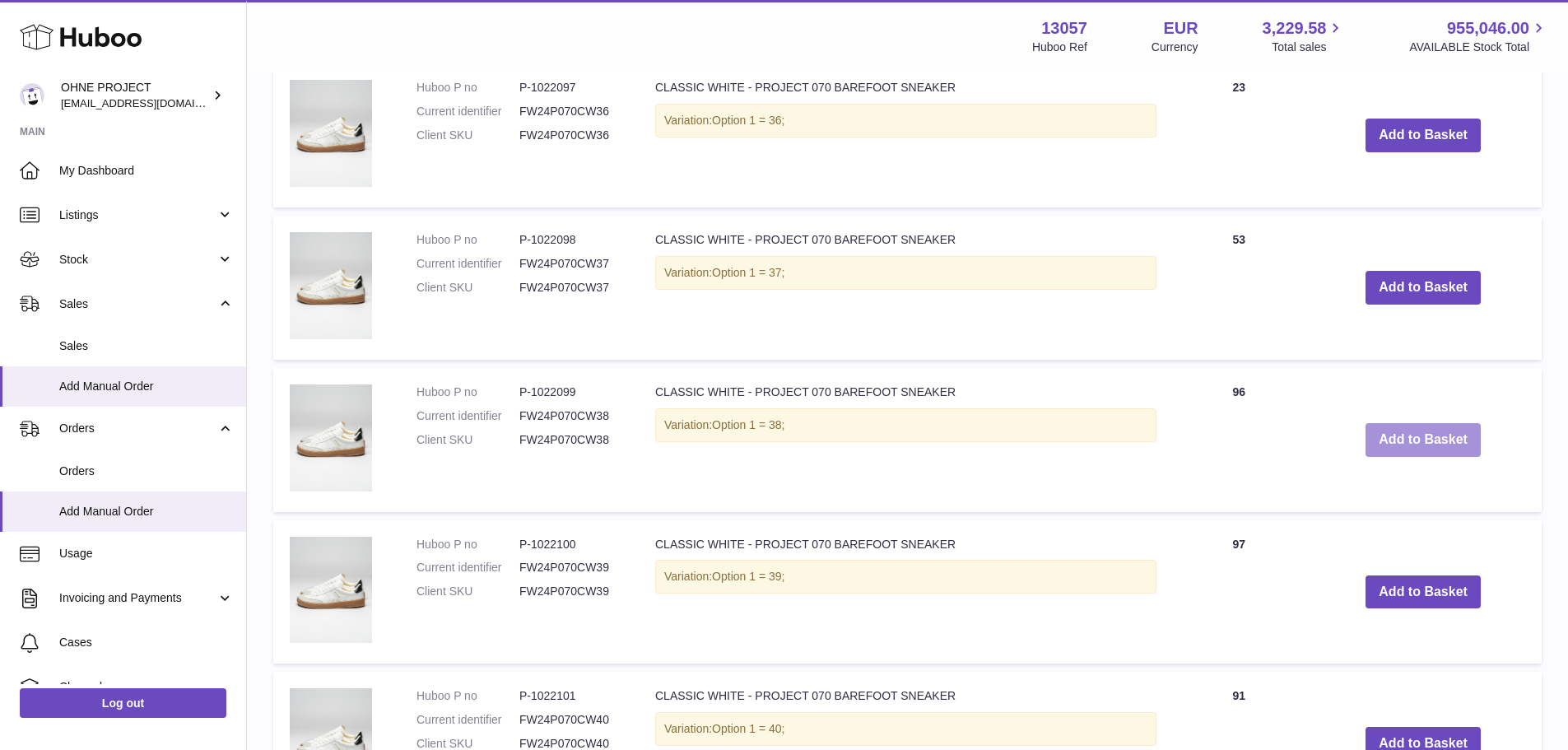
scroll to position [1123, 0]
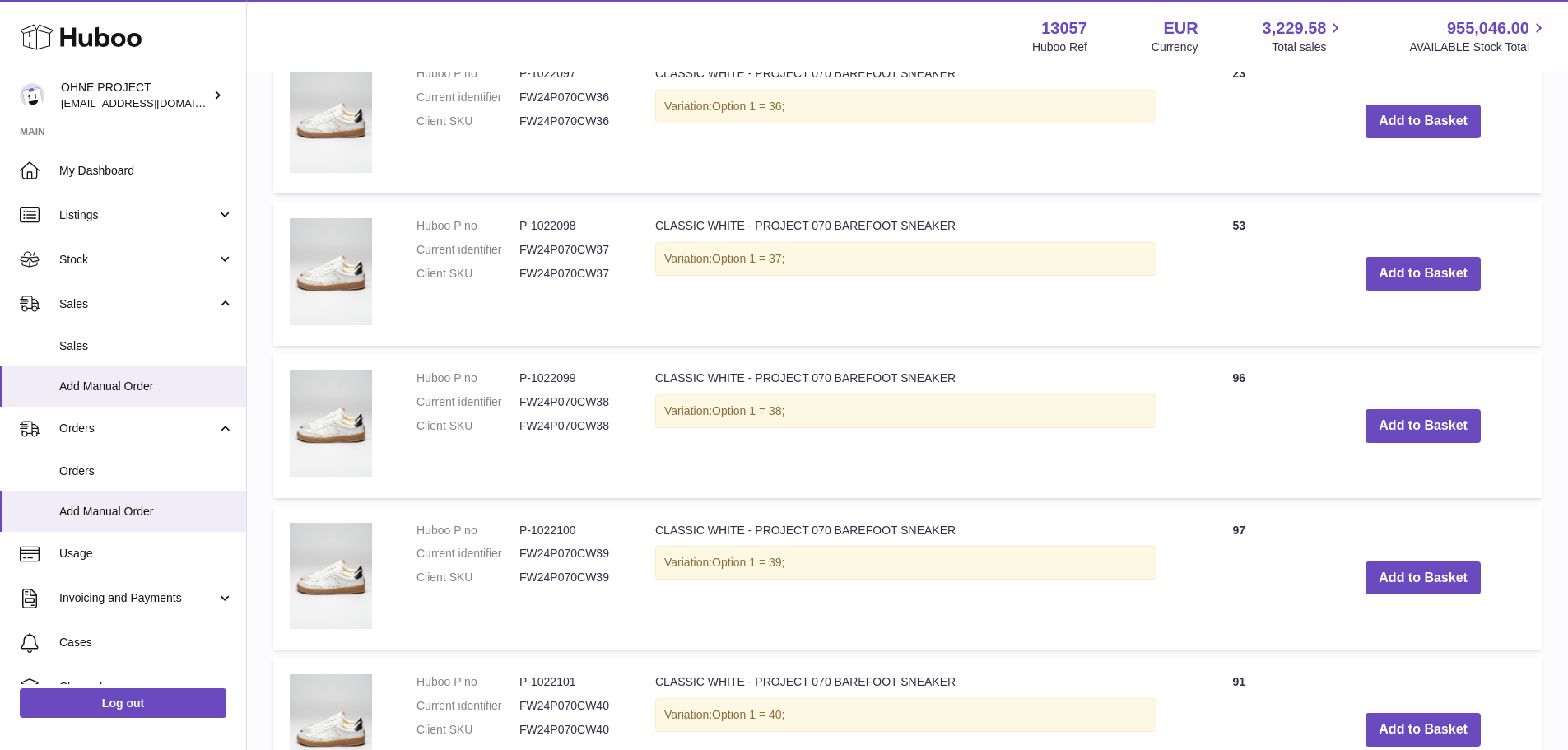
click at [1337, 585] on td "Add to Basket" at bounding box center [1423, 578] width 237 height 144
click at [1366, 585] on button "Add to Basket" at bounding box center [1423, 578] width 116 height 34
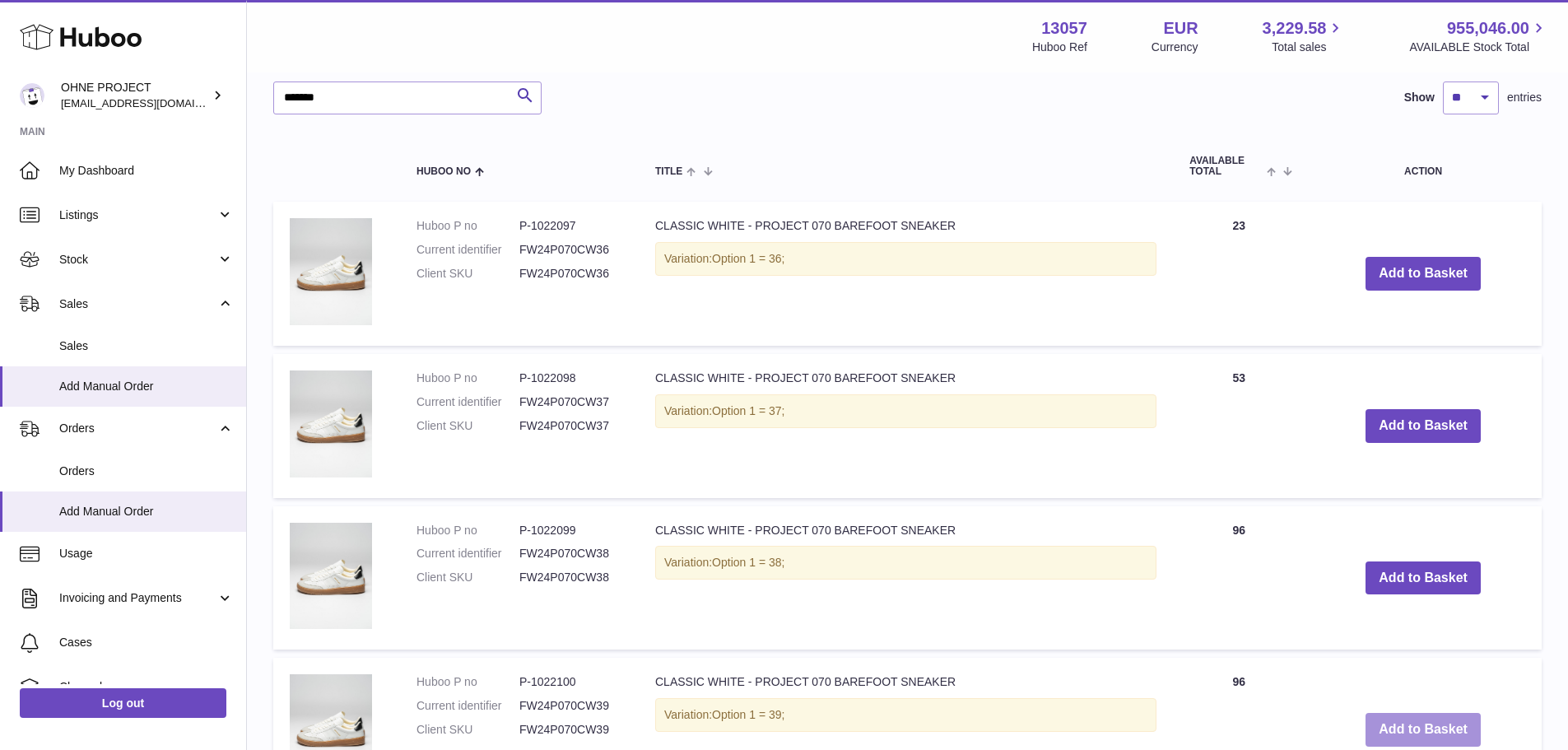
scroll to position [1275, 0]
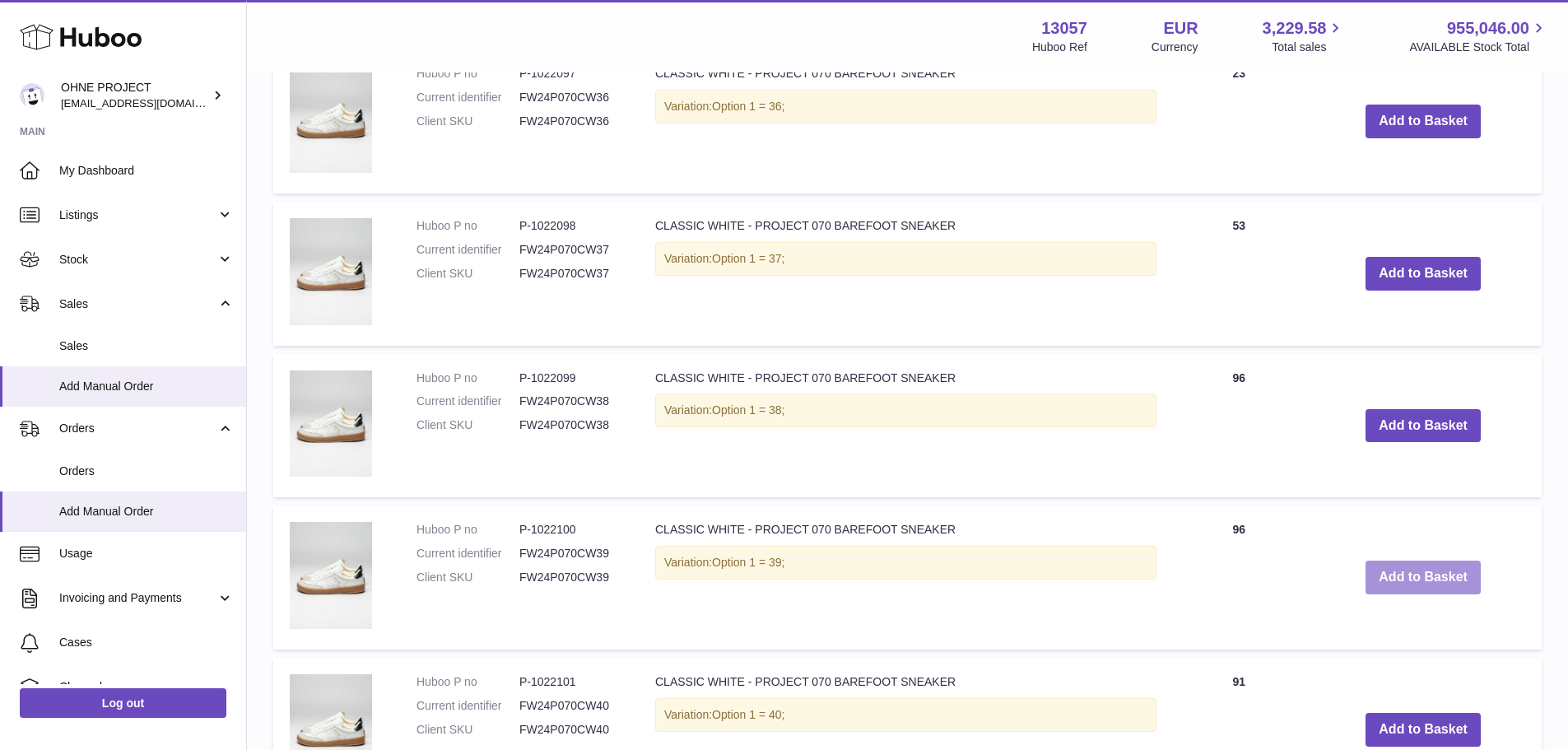
click at [1385, 585] on button "Add to Basket" at bounding box center [1423, 577] width 116 height 34
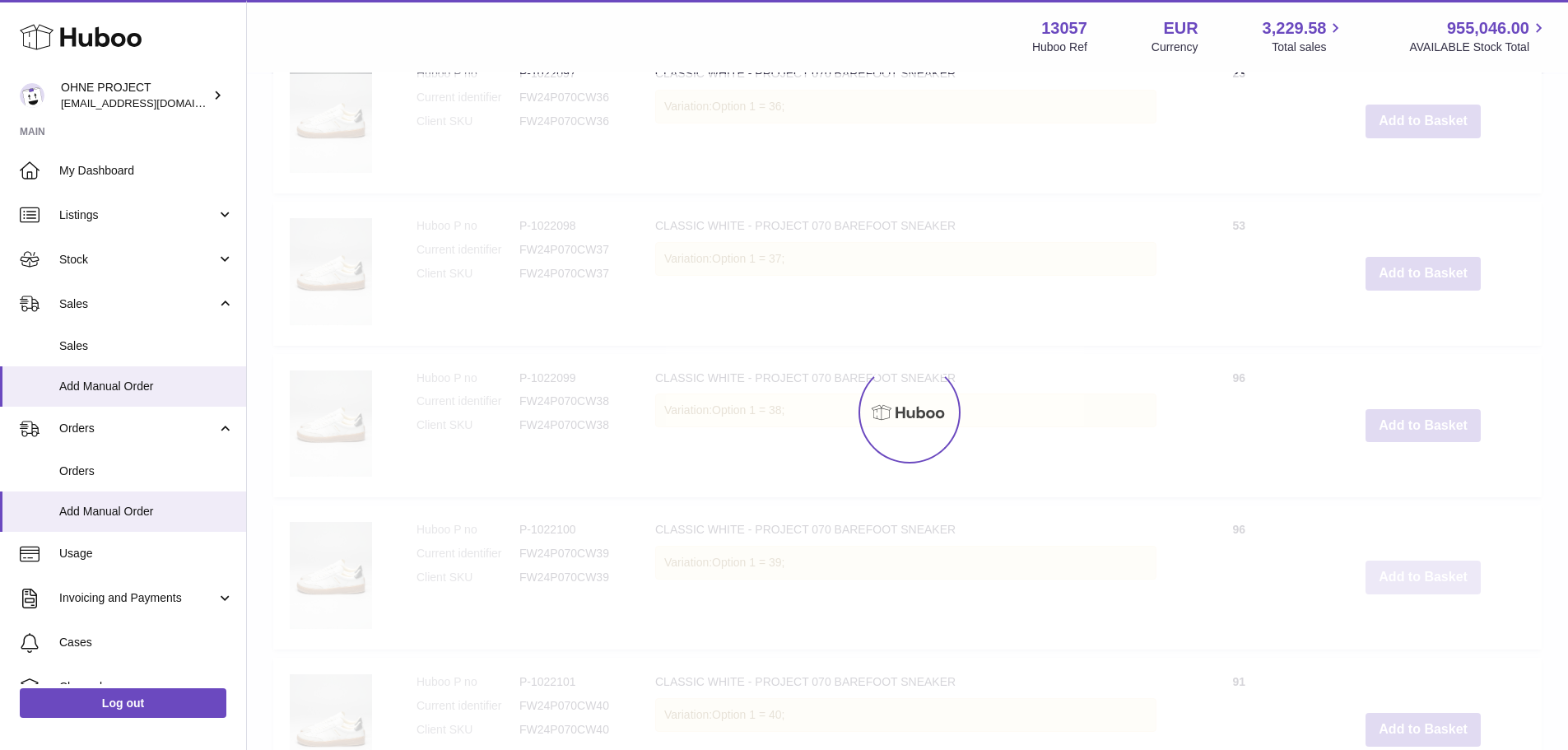
type input "*"
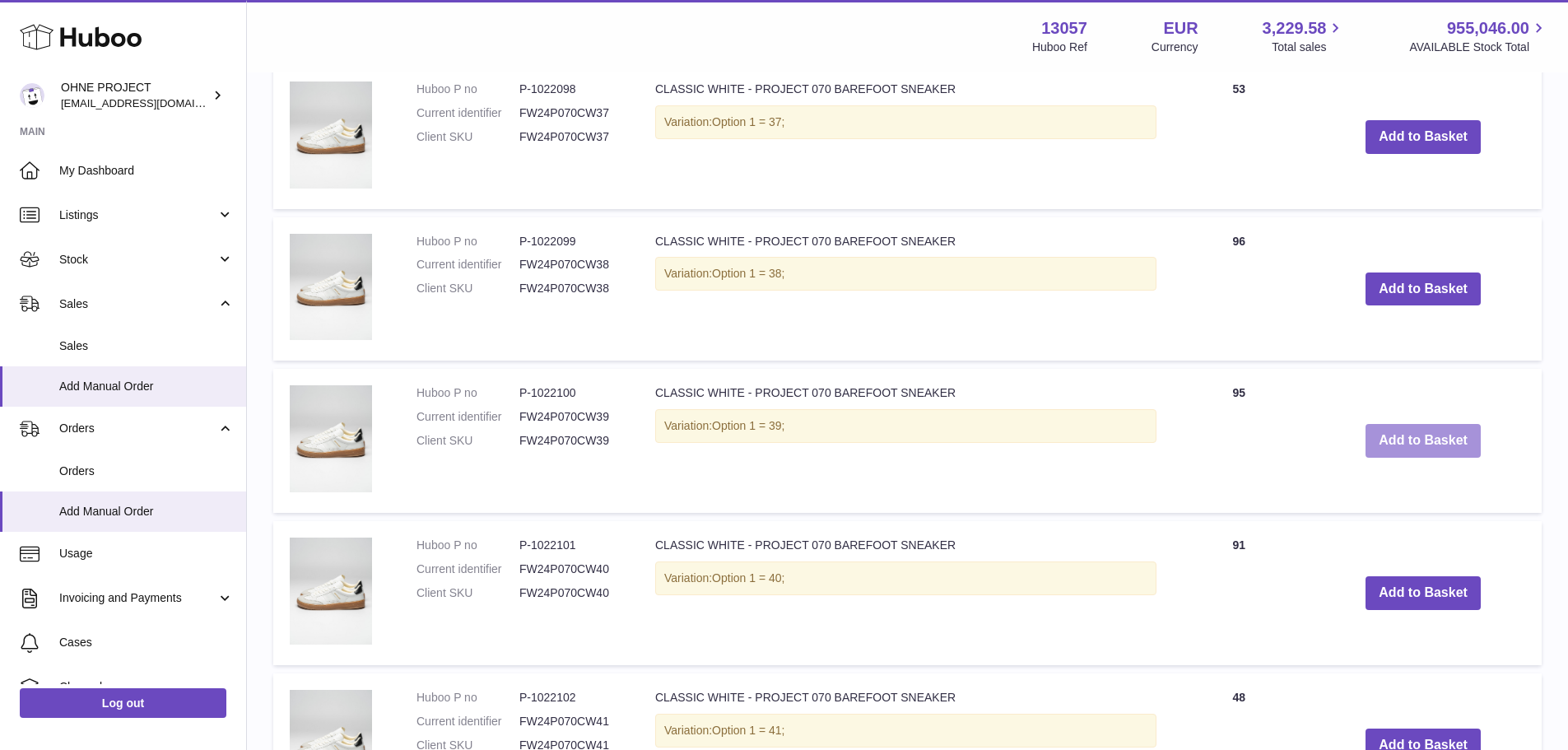
scroll to position [1440, 0]
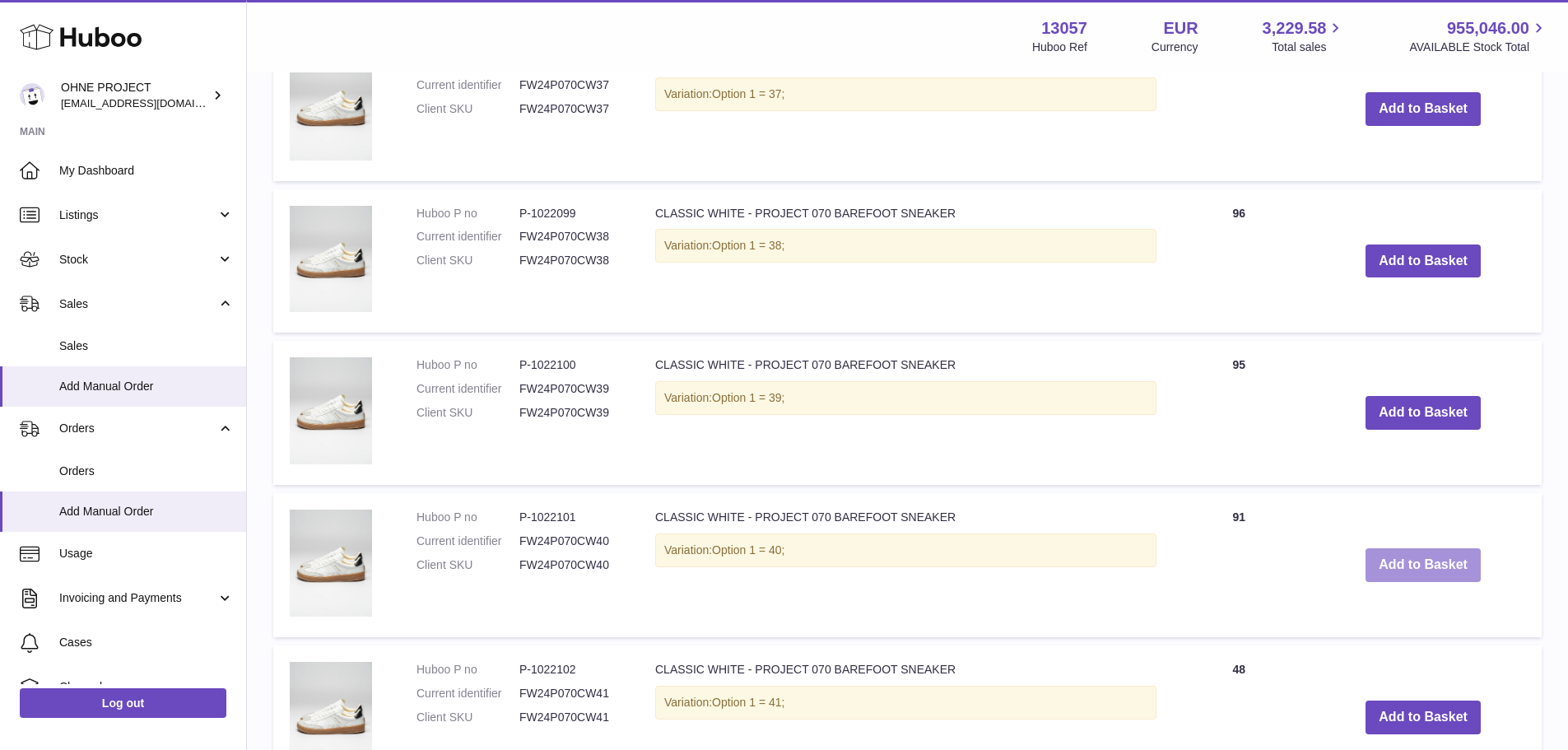
click at [1384, 558] on button "Add to Basket" at bounding box center [1423, 565] width 116 height 34
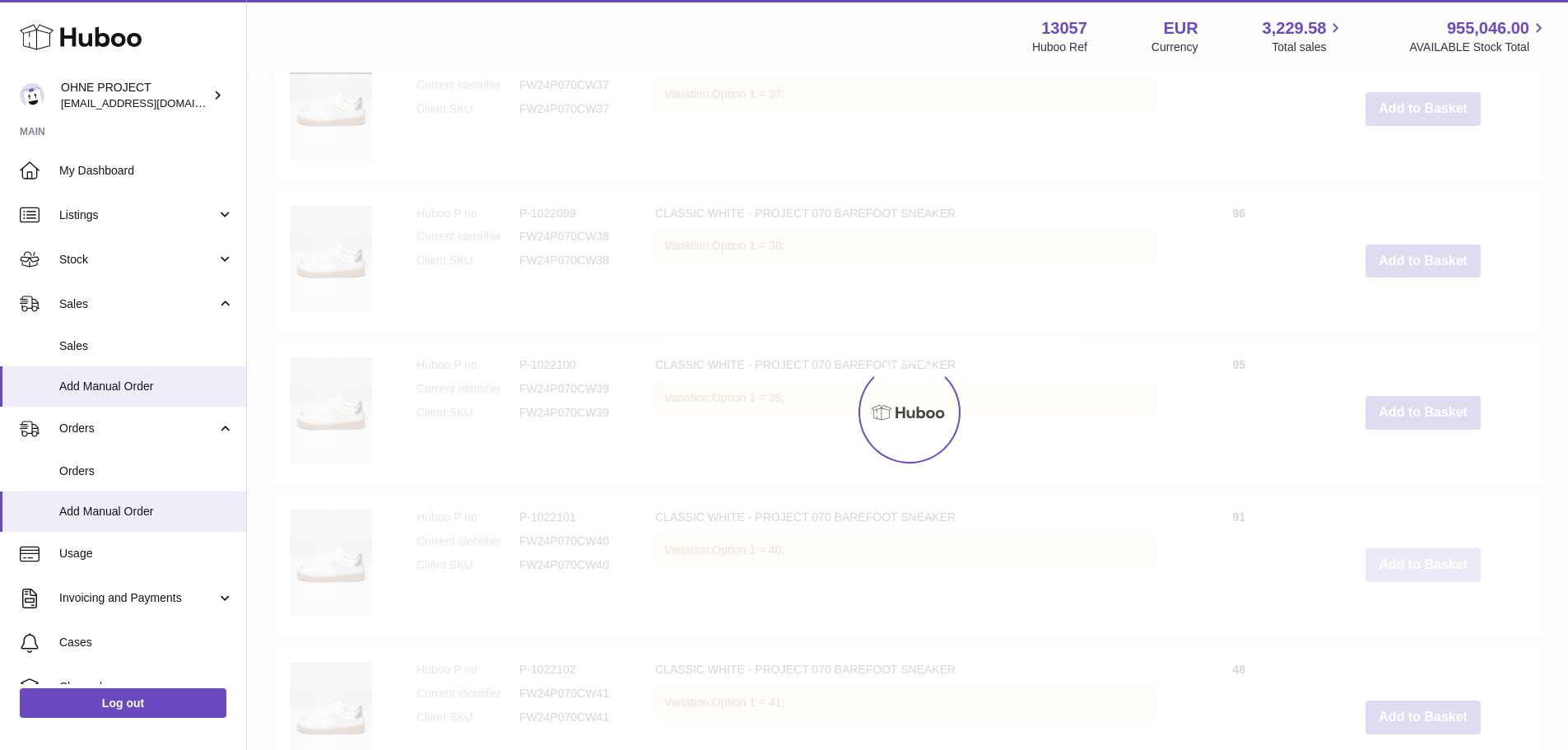
scroll to position [1592, 0]
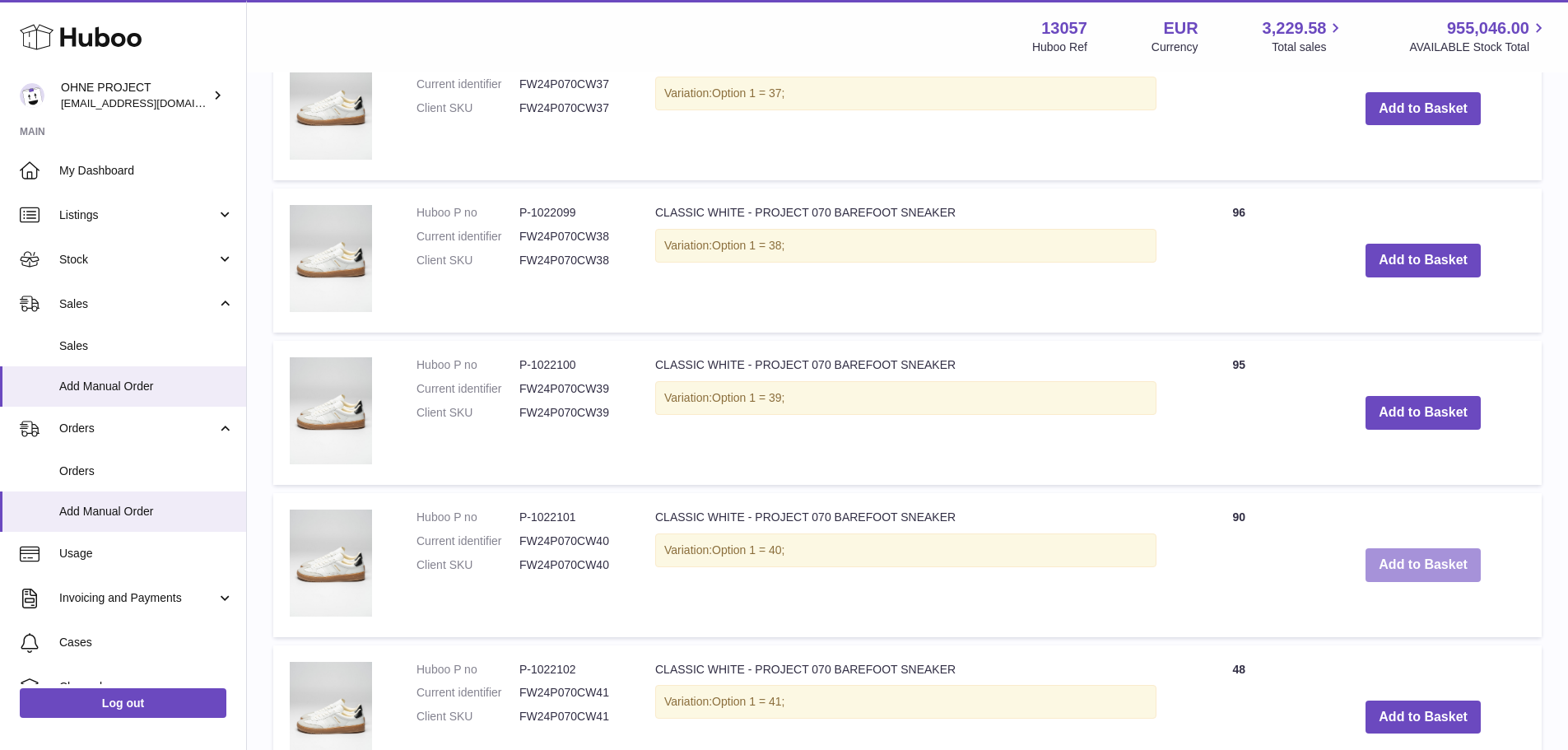
click at [1384, 558] on button "Add to Basket" at bounding box center [1423, 565] width 116 height 34
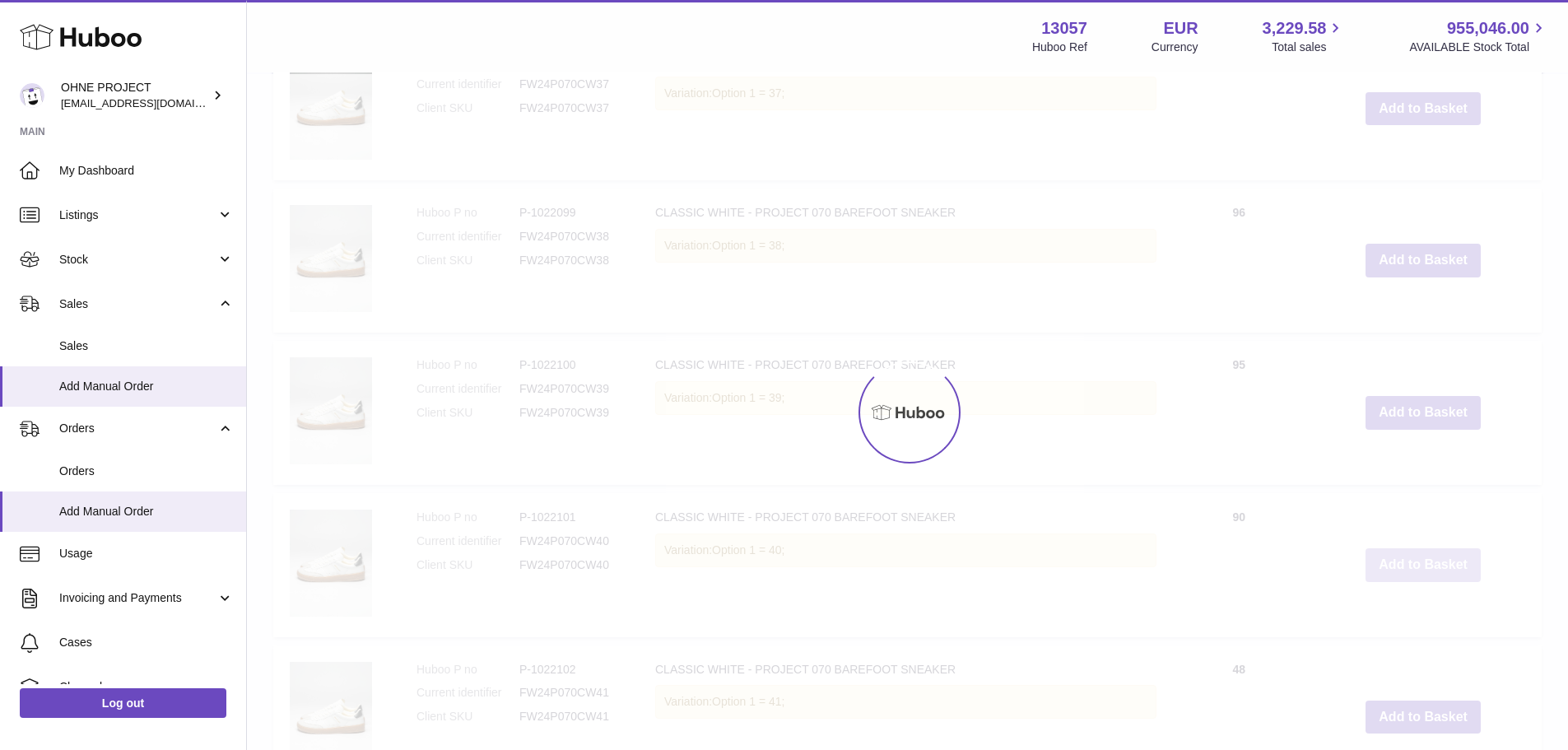
type input "*"
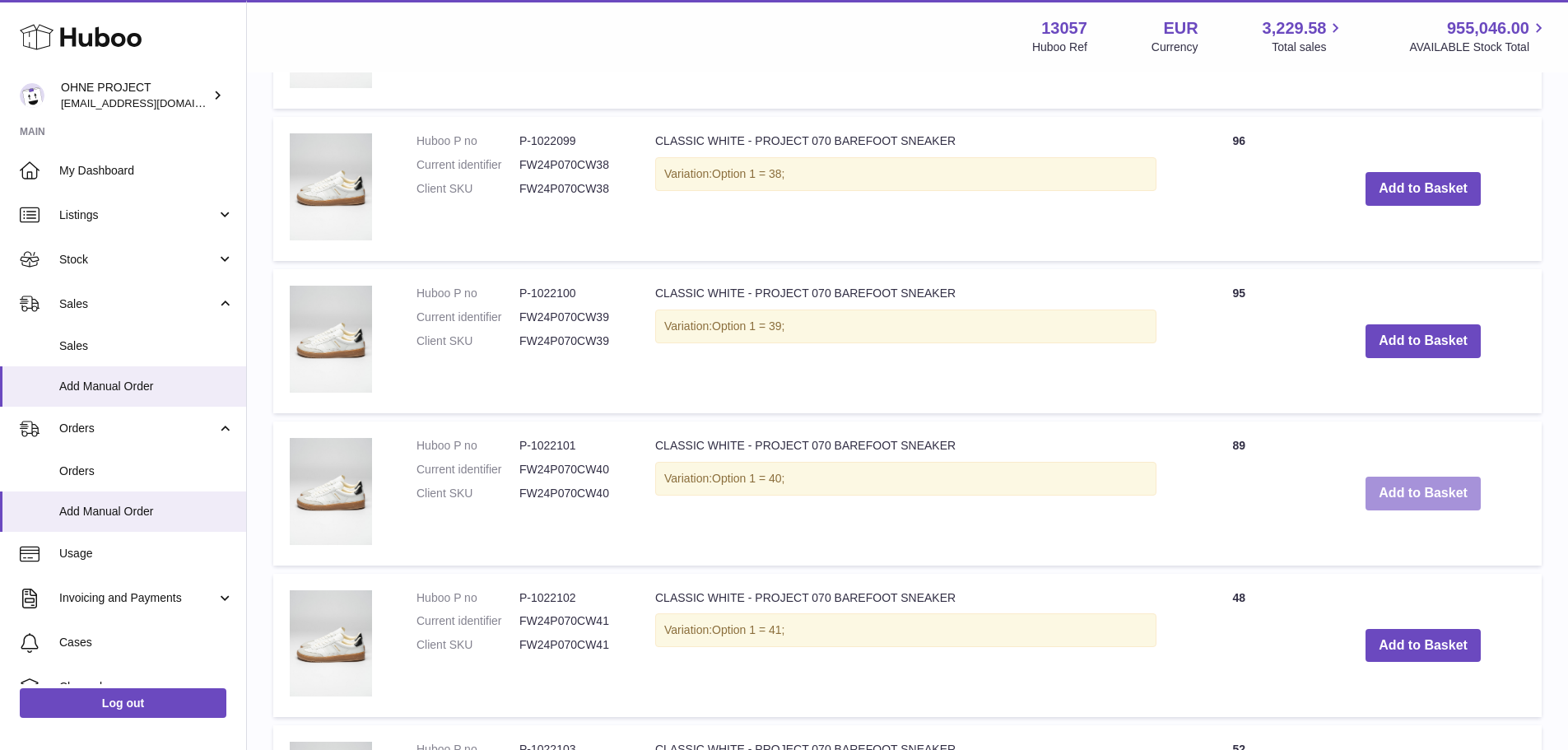
scroll to position [1757, 0]
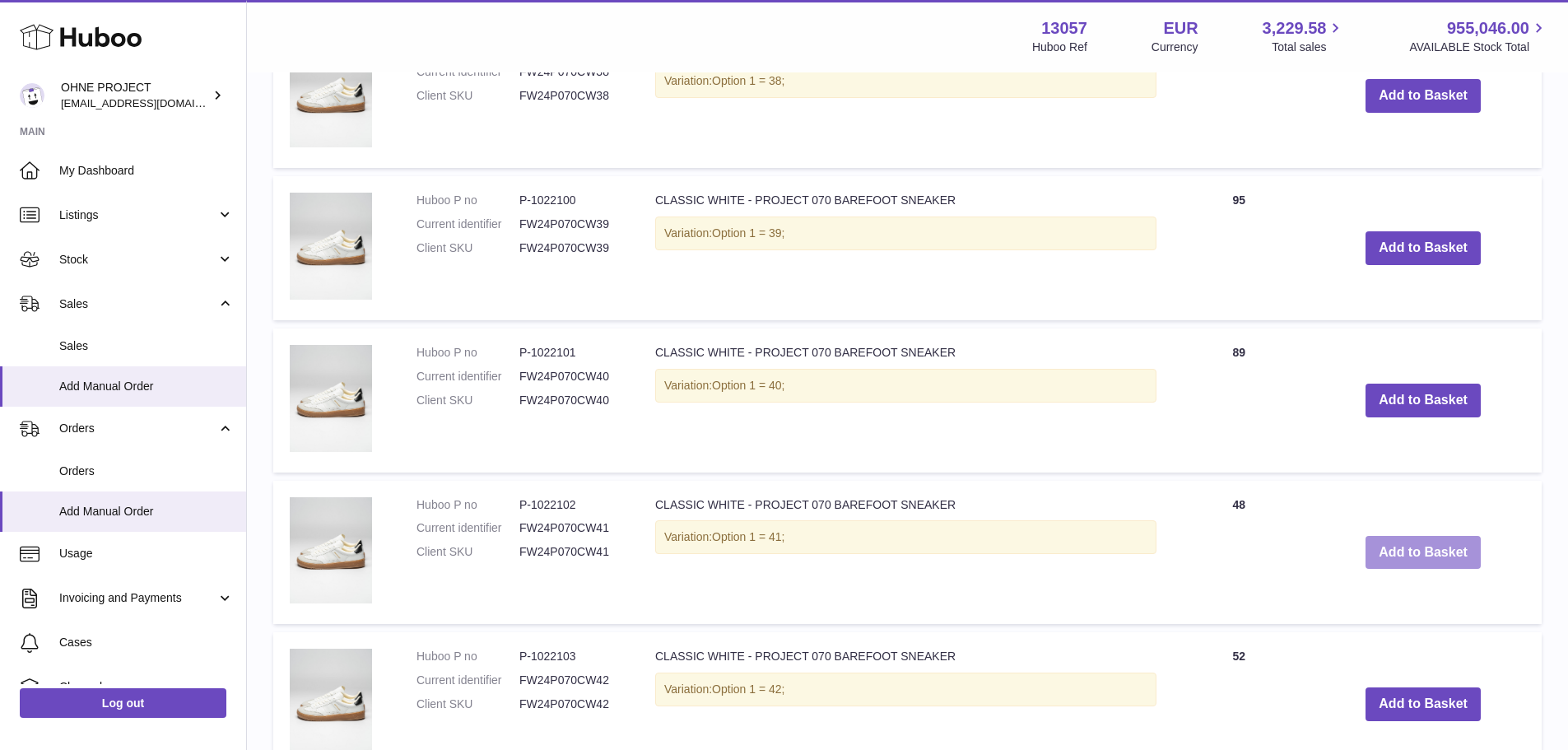
click at [1371, 558] on button "Add to Basket" at bounding box center [1423, 552] width 116 height 34
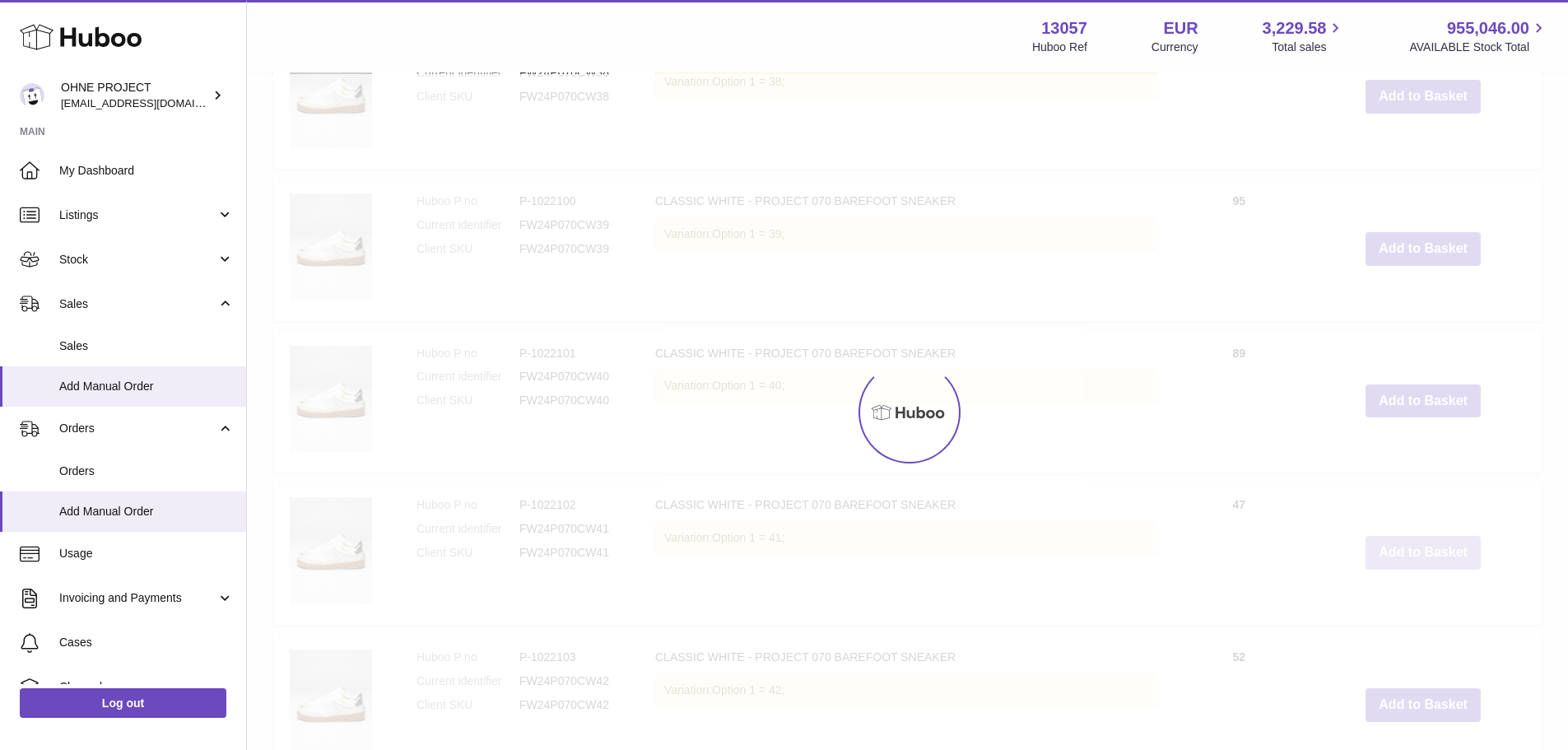
type input "*"
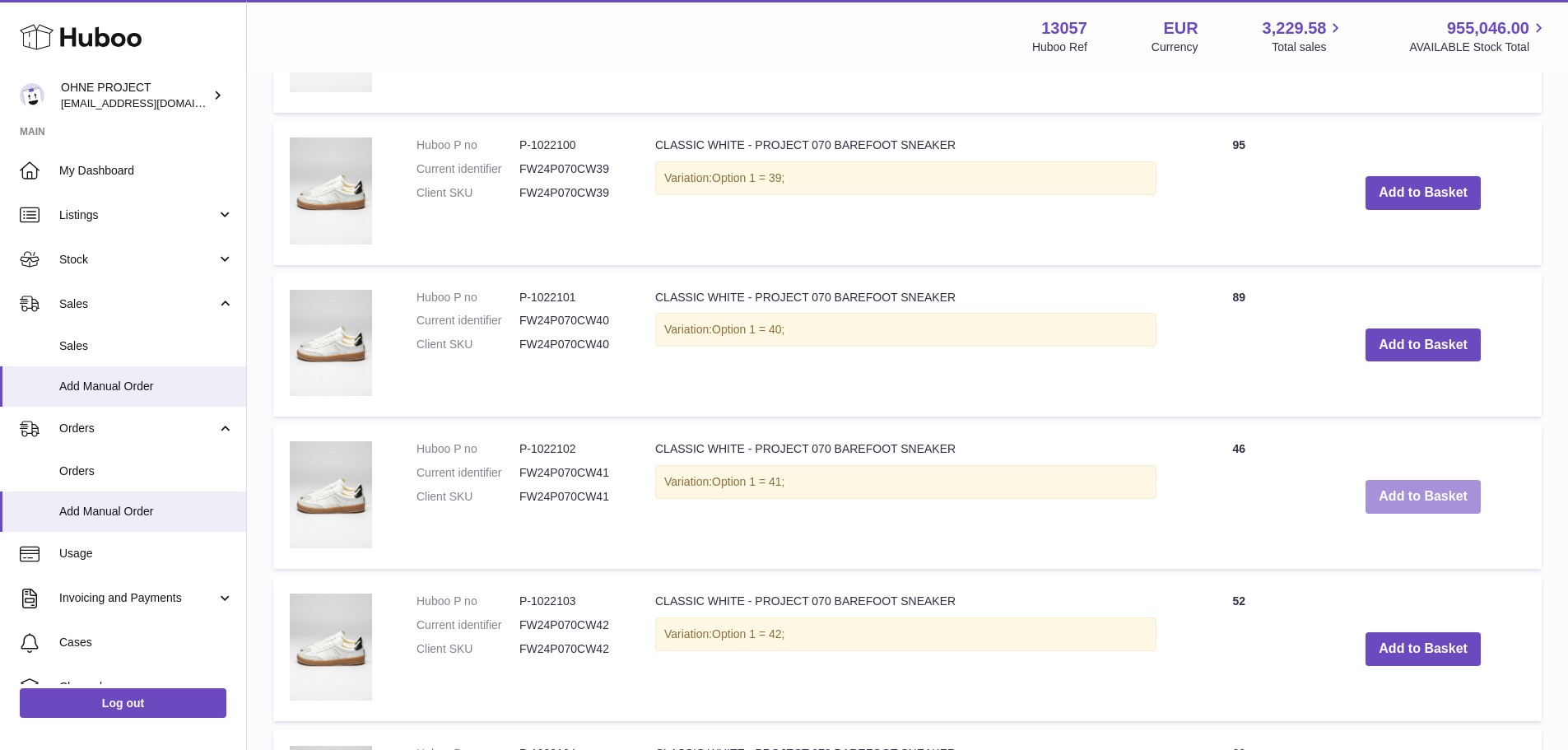
scroll to position [1991, 0]
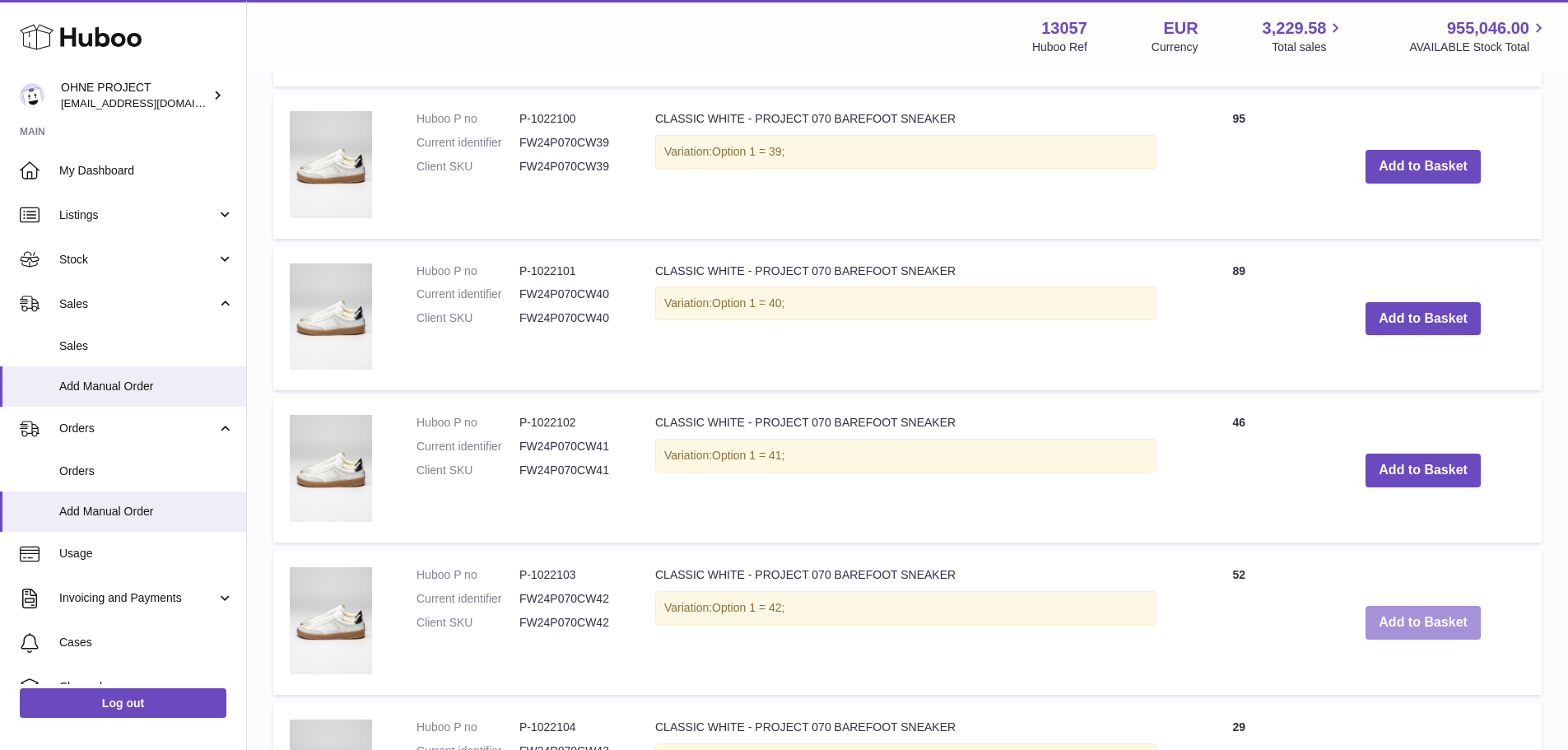
click at [1376, 622] on button "Add to Basket" at bounding box center [1423, 622] width 116 height 34
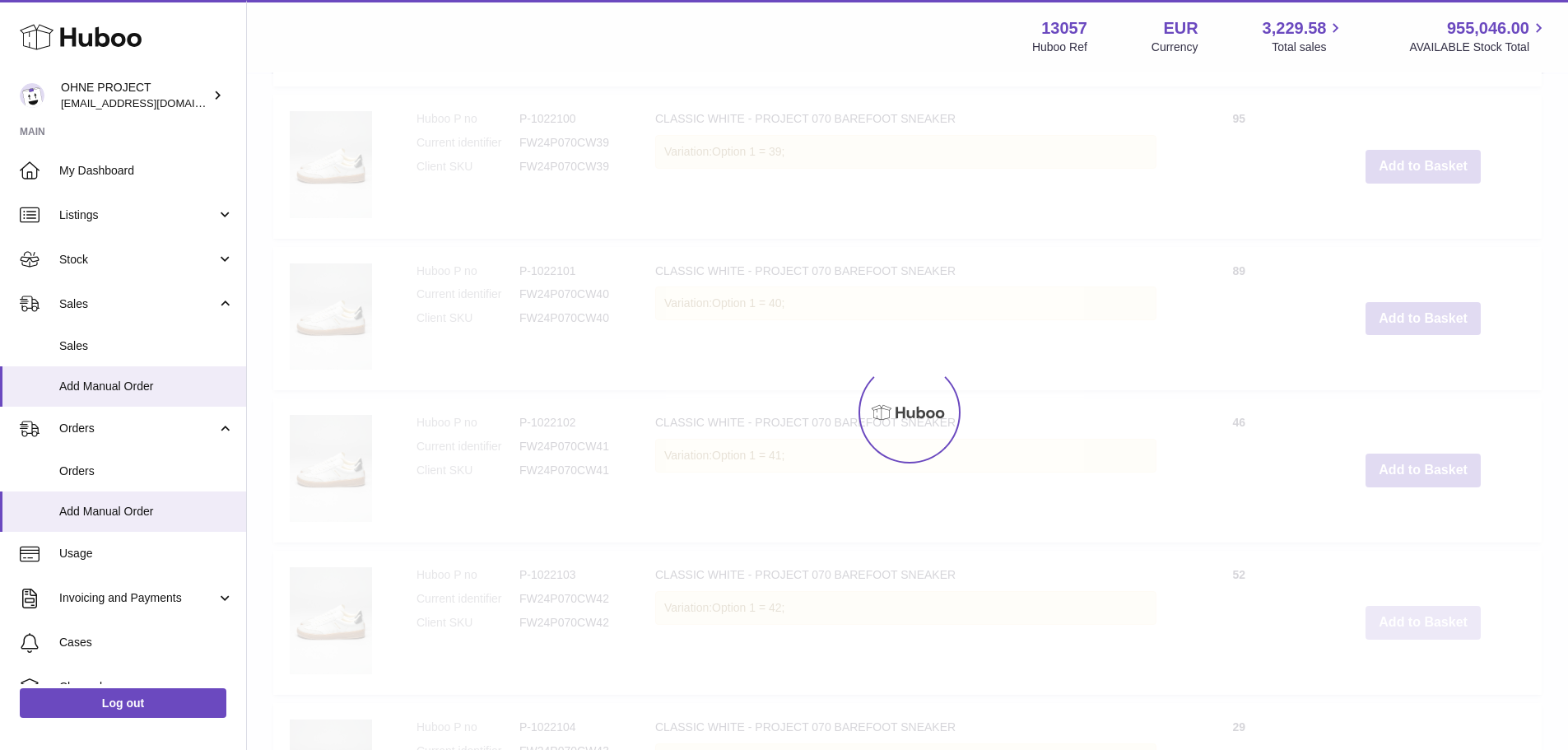
scroll to position [2143, 0]
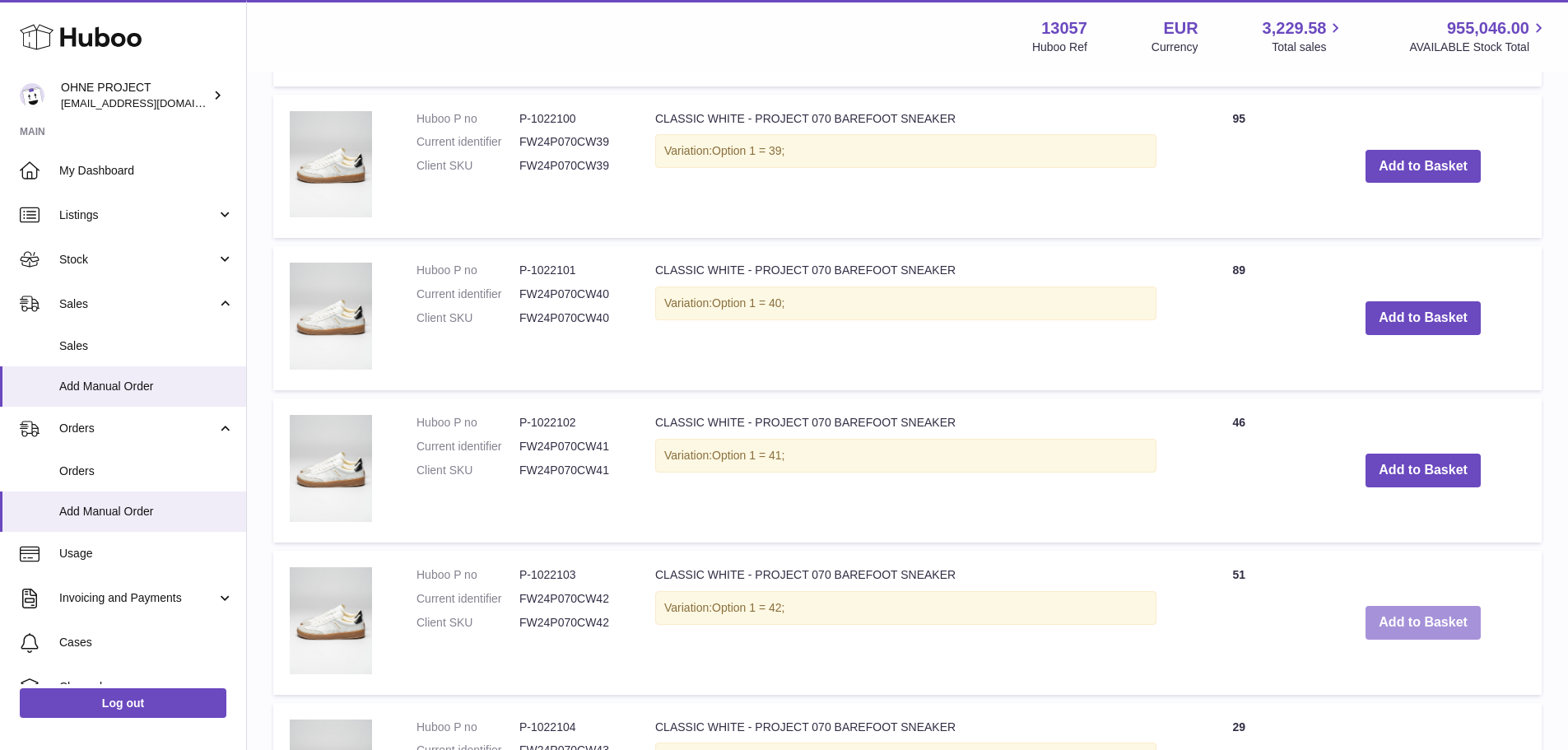
click at [1376, 622] on button "Add to Basket" at bounding box center [1423, 622] width 116 height 34
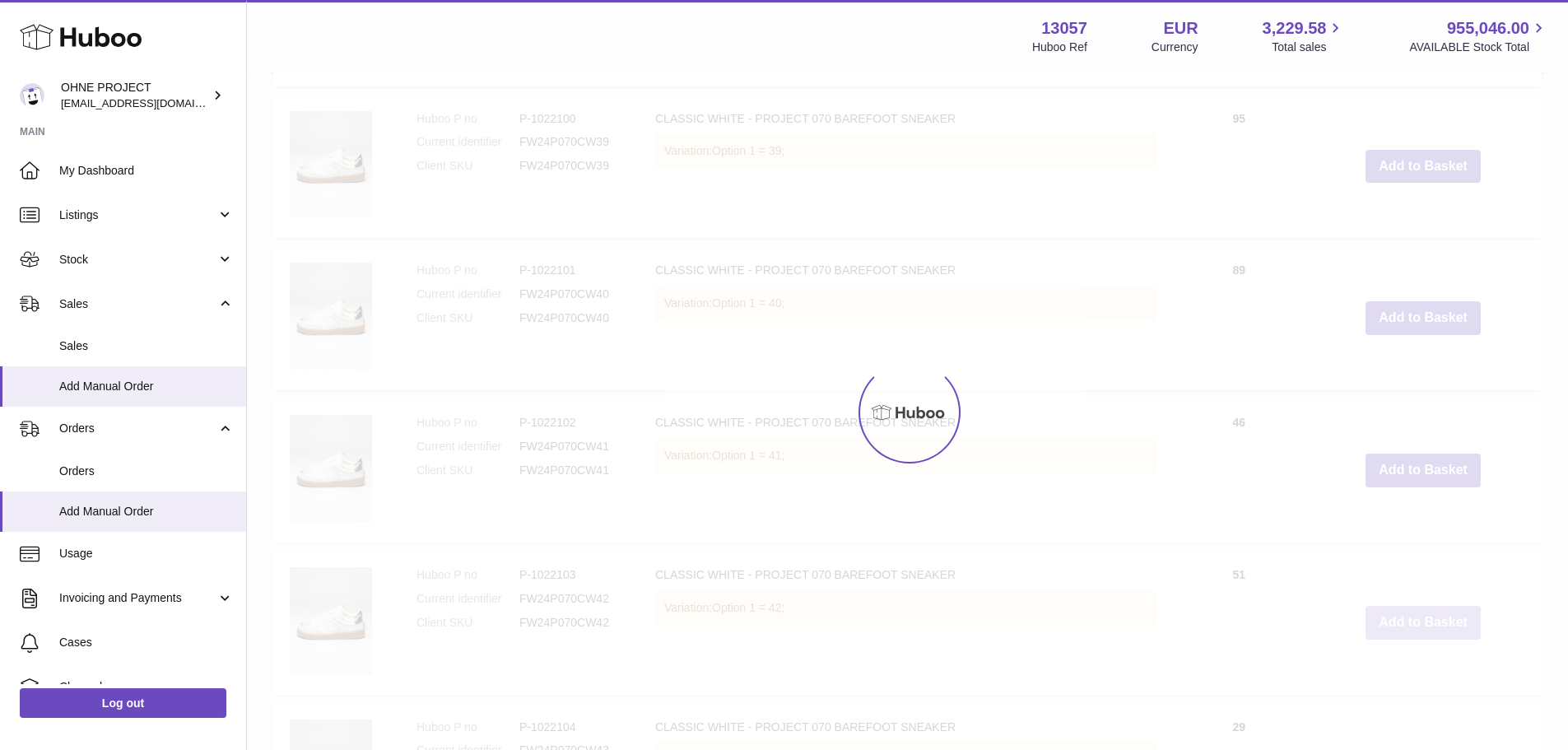
type input "*"
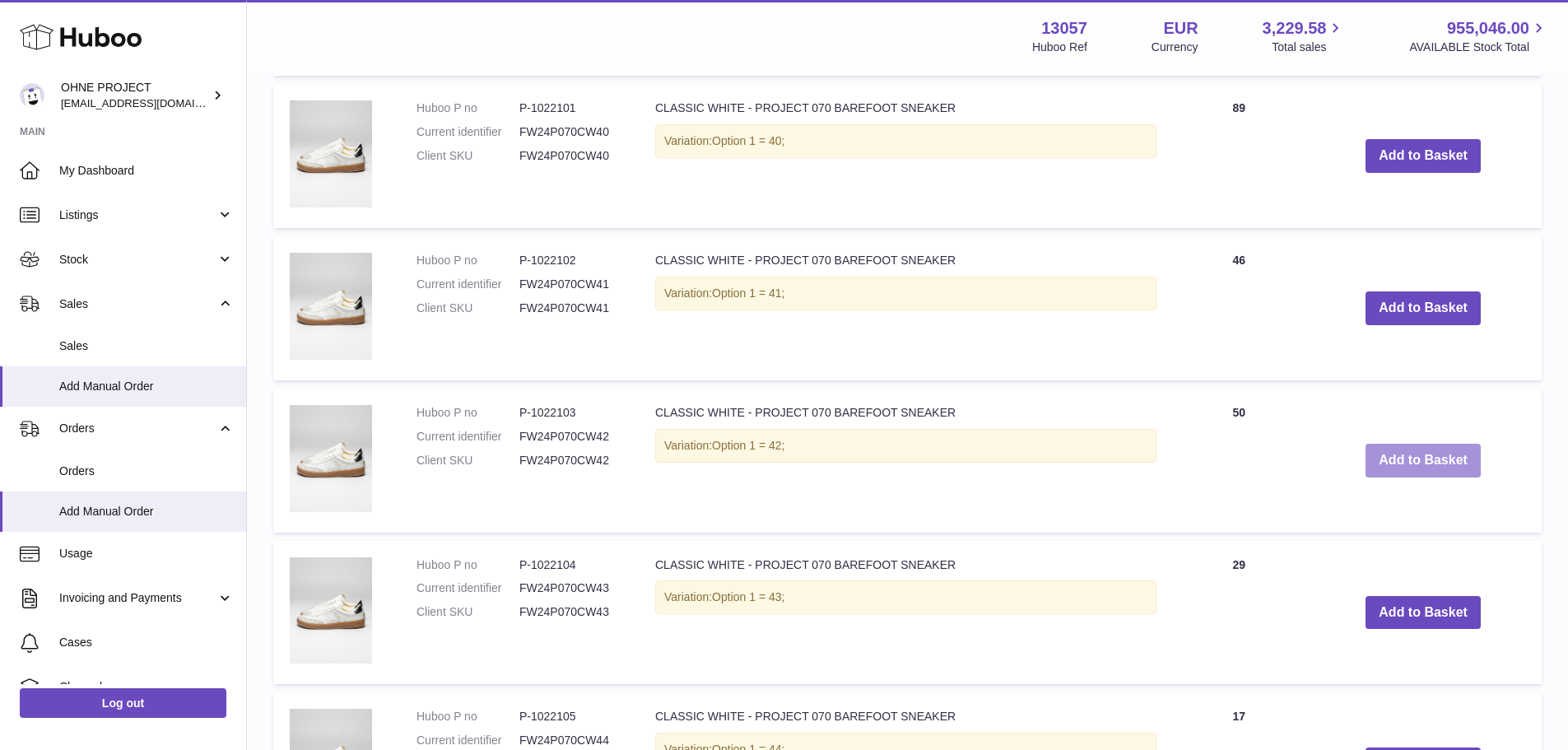
scroll to position [2307, 0]
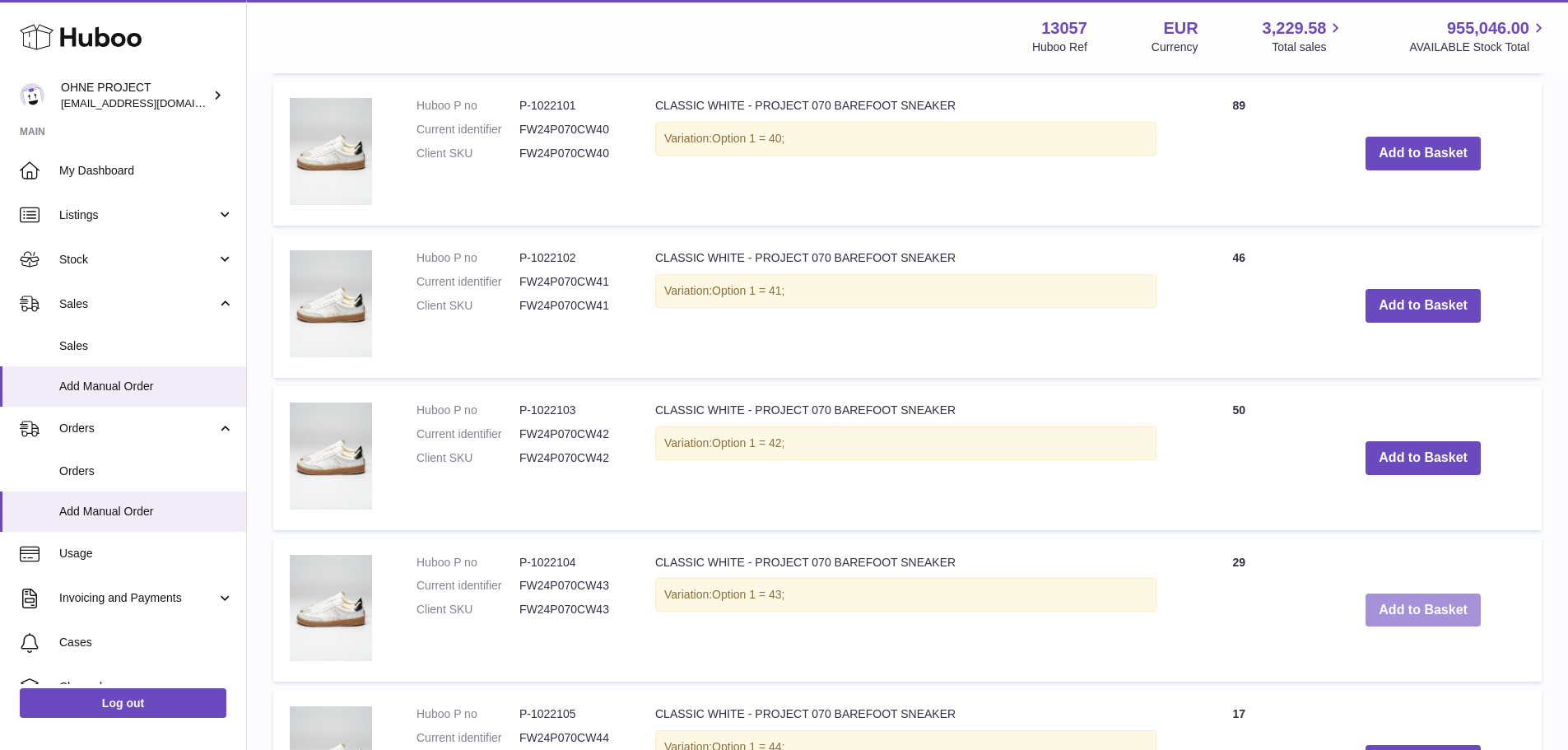
click at [1394, 614] on button "Add to Basket" at bounding box center [1423, 610] width 116 height 34
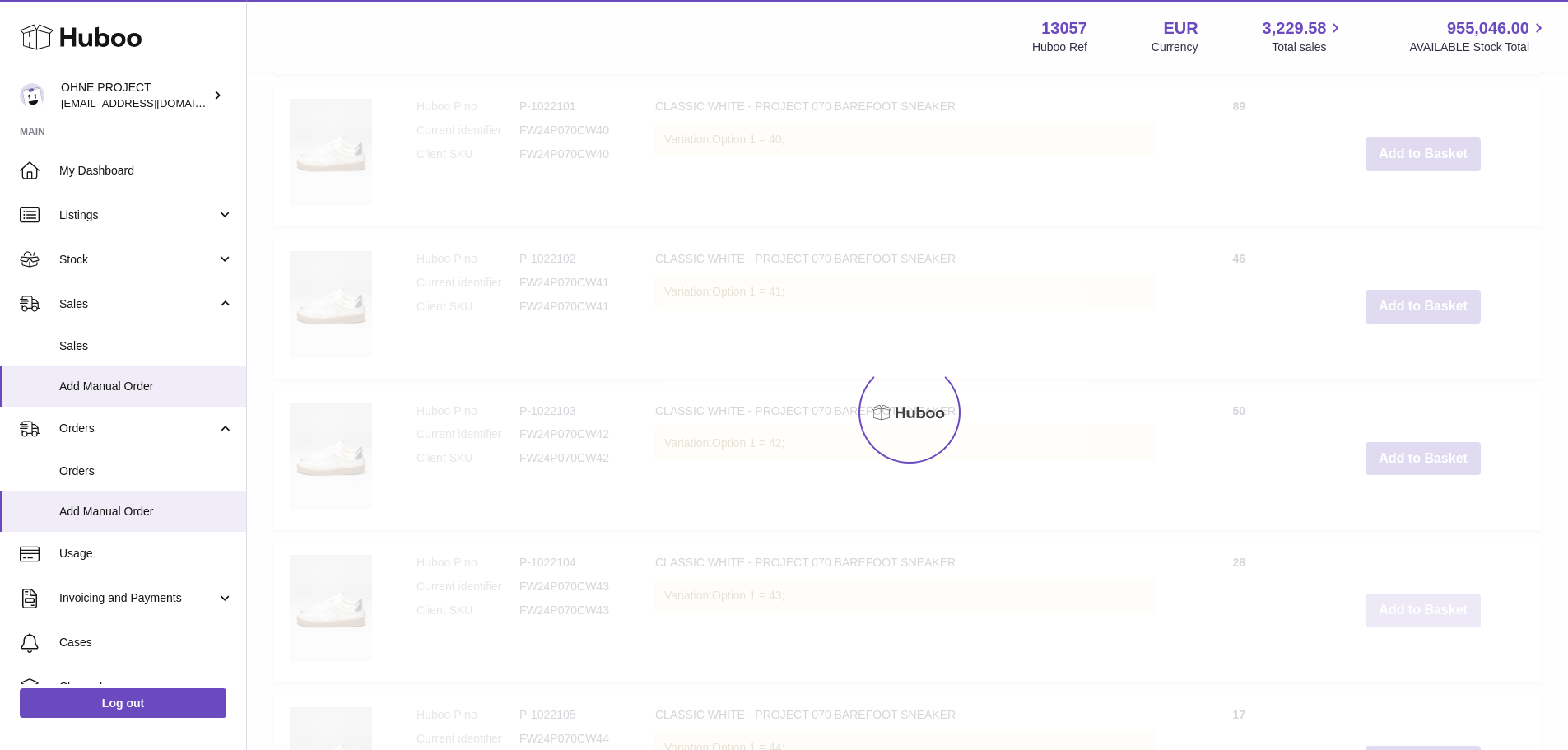
type input "*"
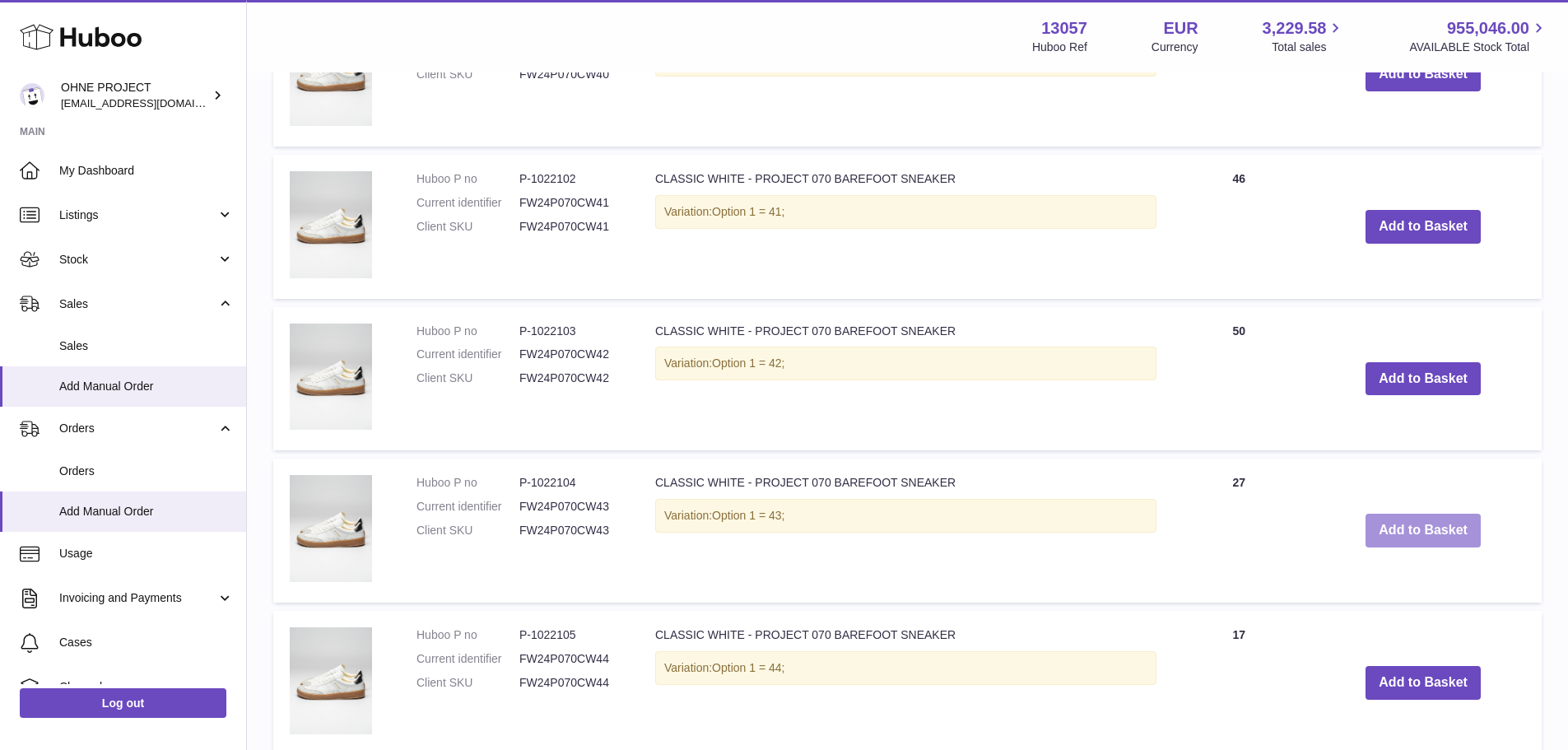
scroll to position [2623, 0]
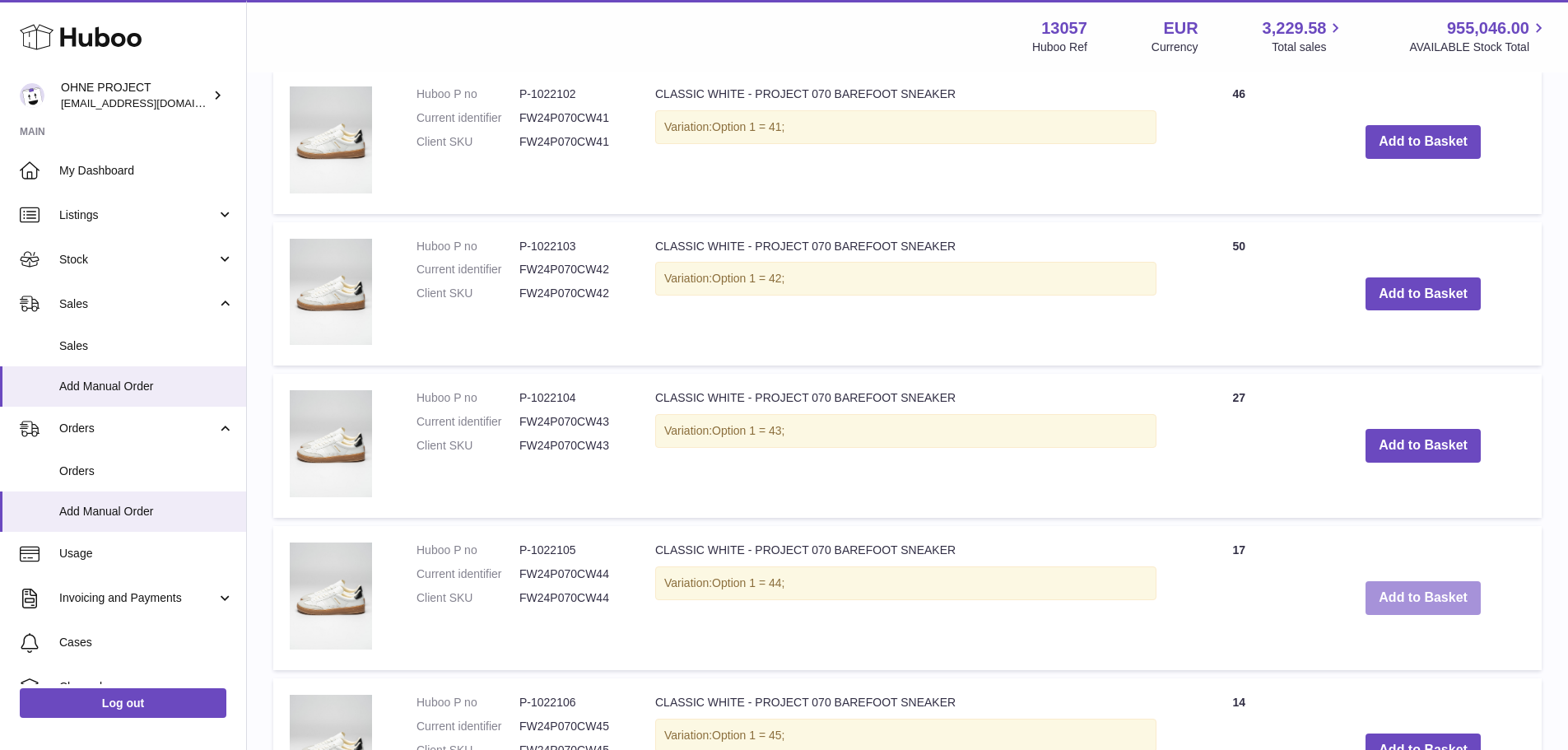
click at [1382, 606] on button "Add to Basket" at bounding box center [1423, 598] width 116 height 34
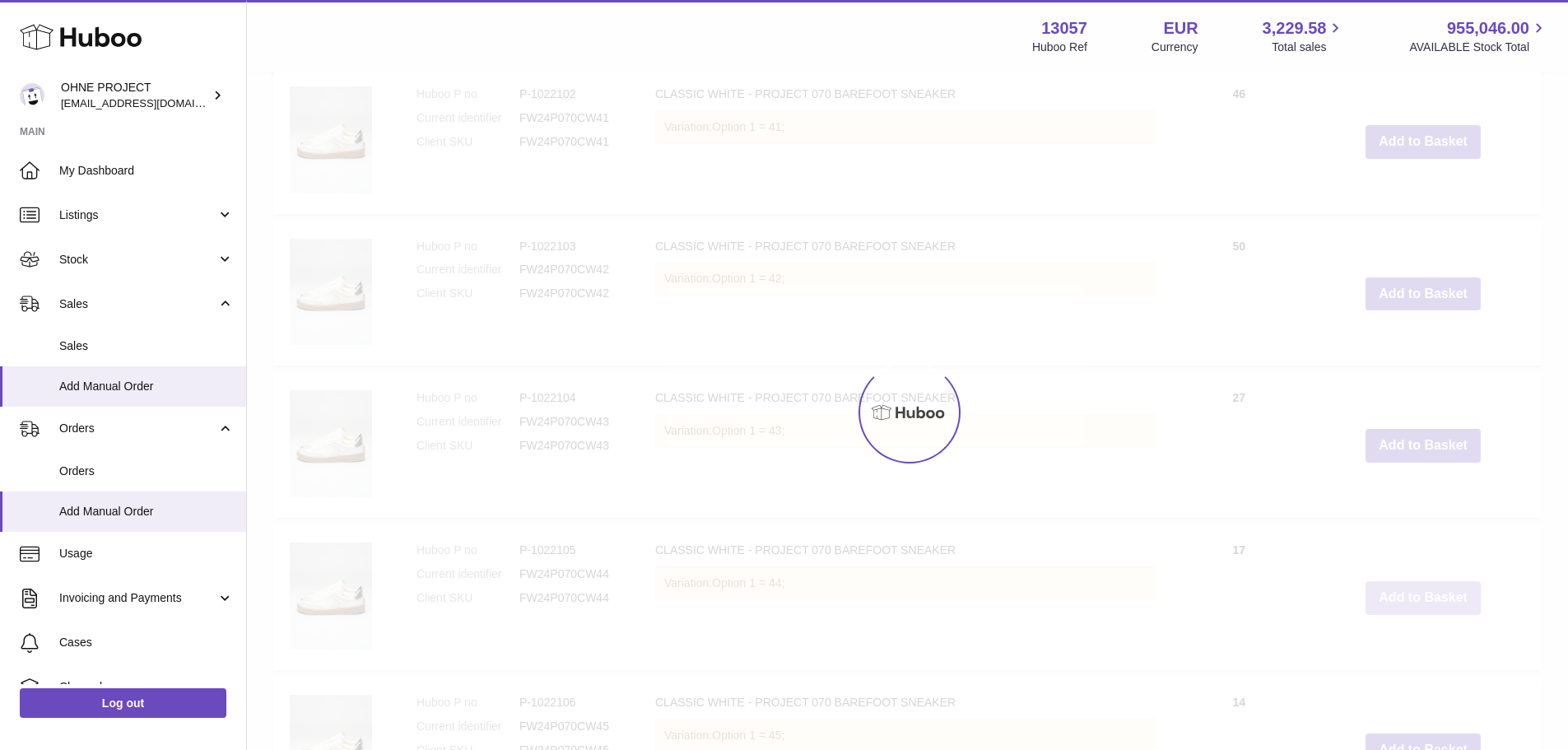
scroll to position [2775, 0]
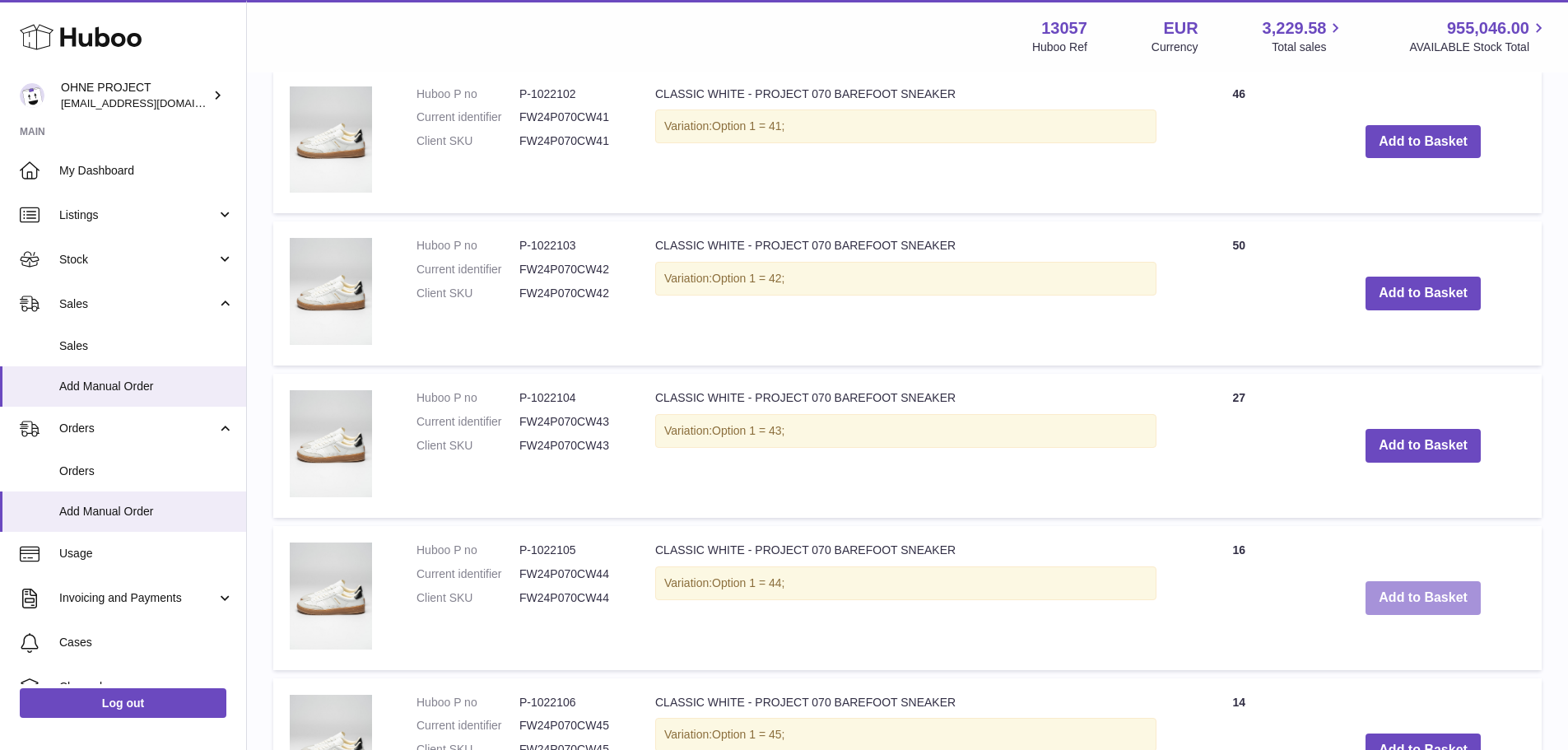
click at [1382, 606] on button "Add to Basket" at bounding box center [1423, 598] width 116 height 34
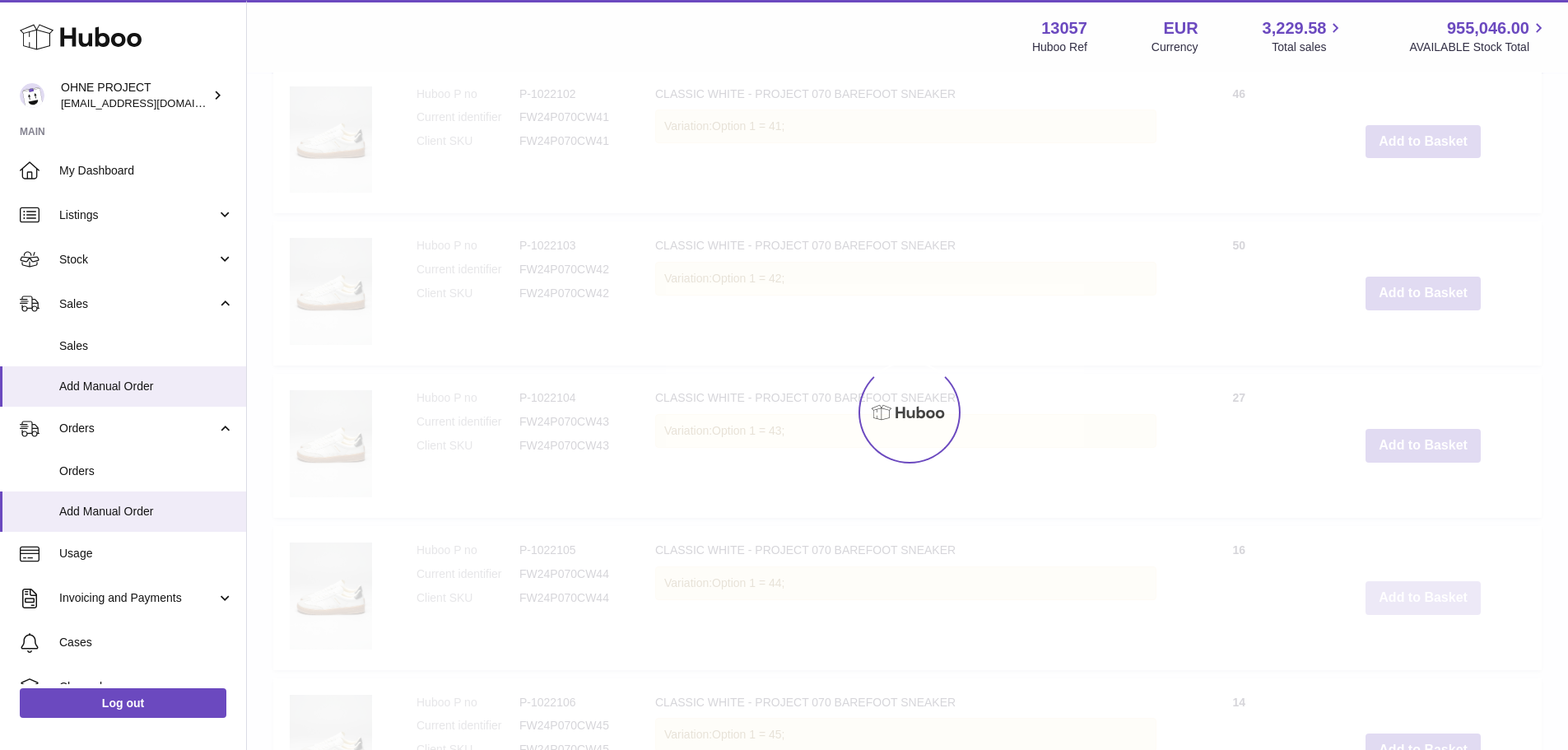
type input "*"
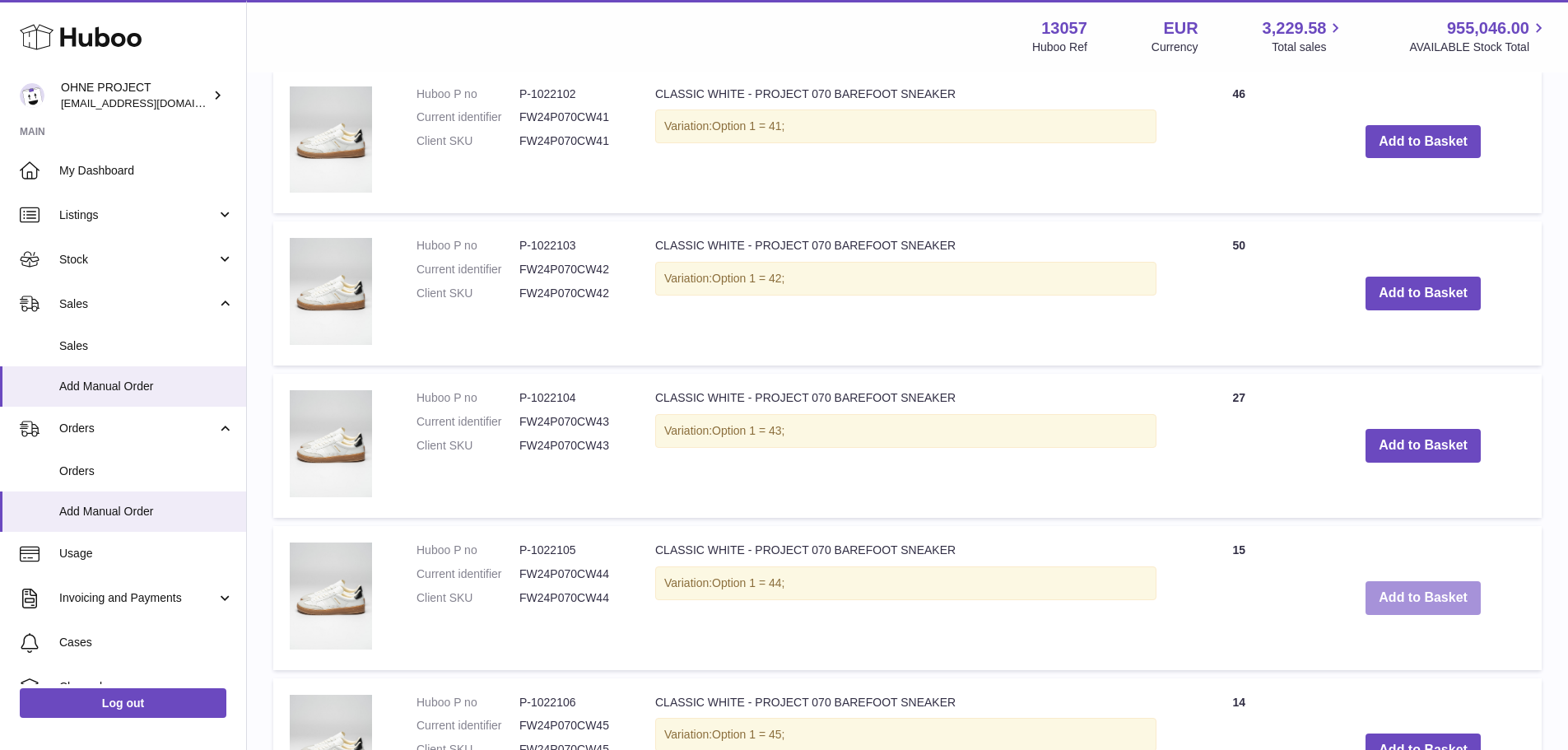
scroll to position [2858, 0]
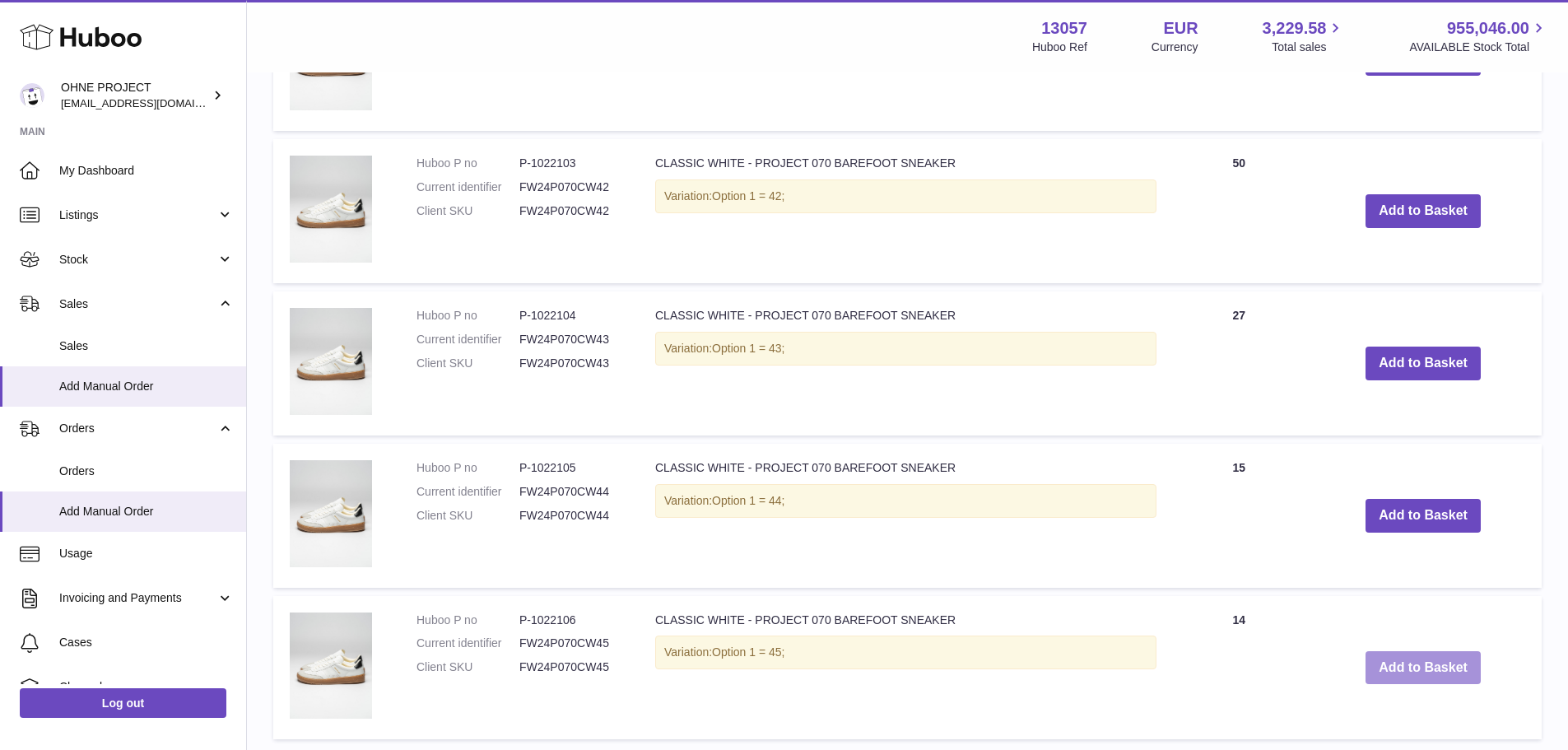
click at [1394, 667] on button "Add to Basket" at bounding box center [1423, 668] width 116 height 34
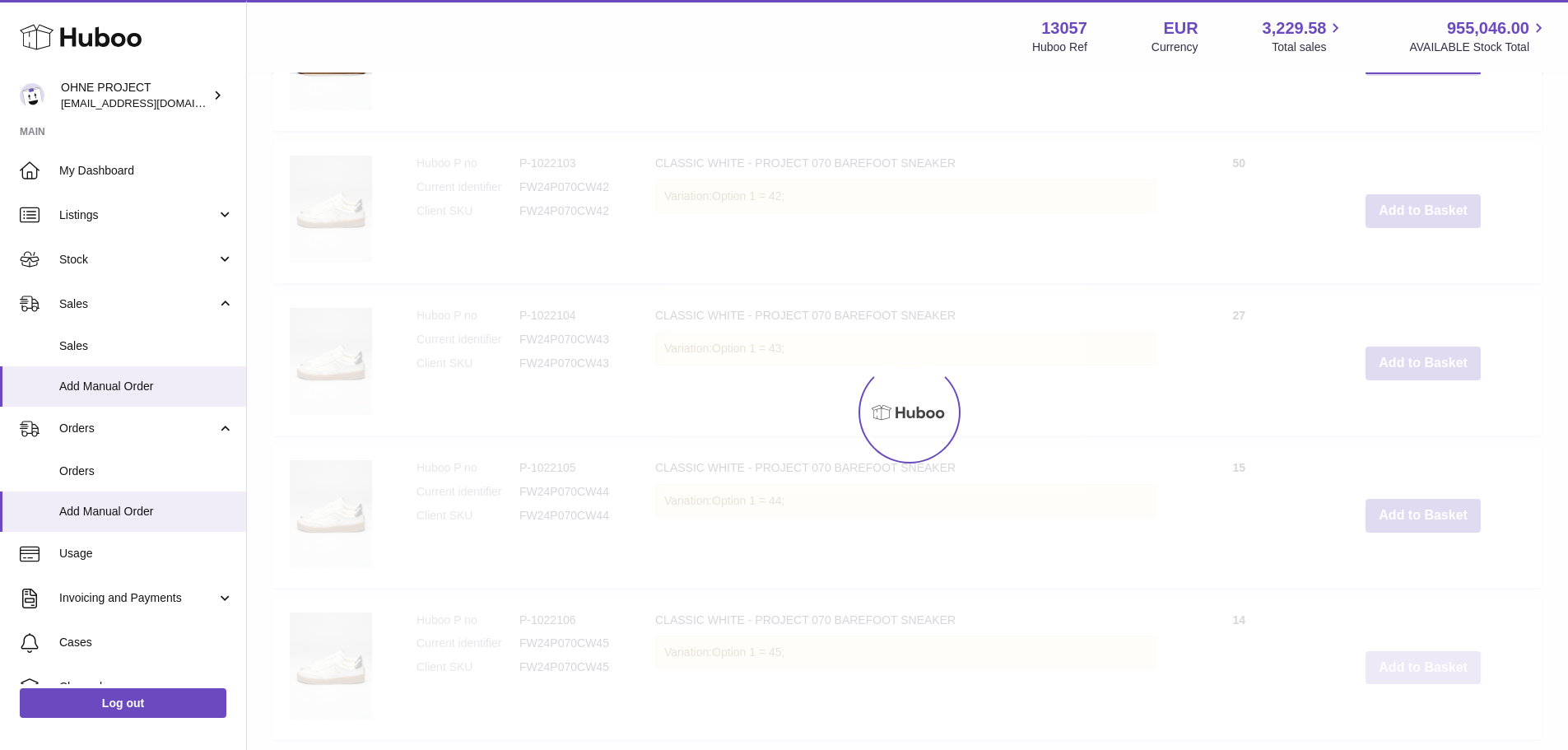
scroll to position [2900, 0]
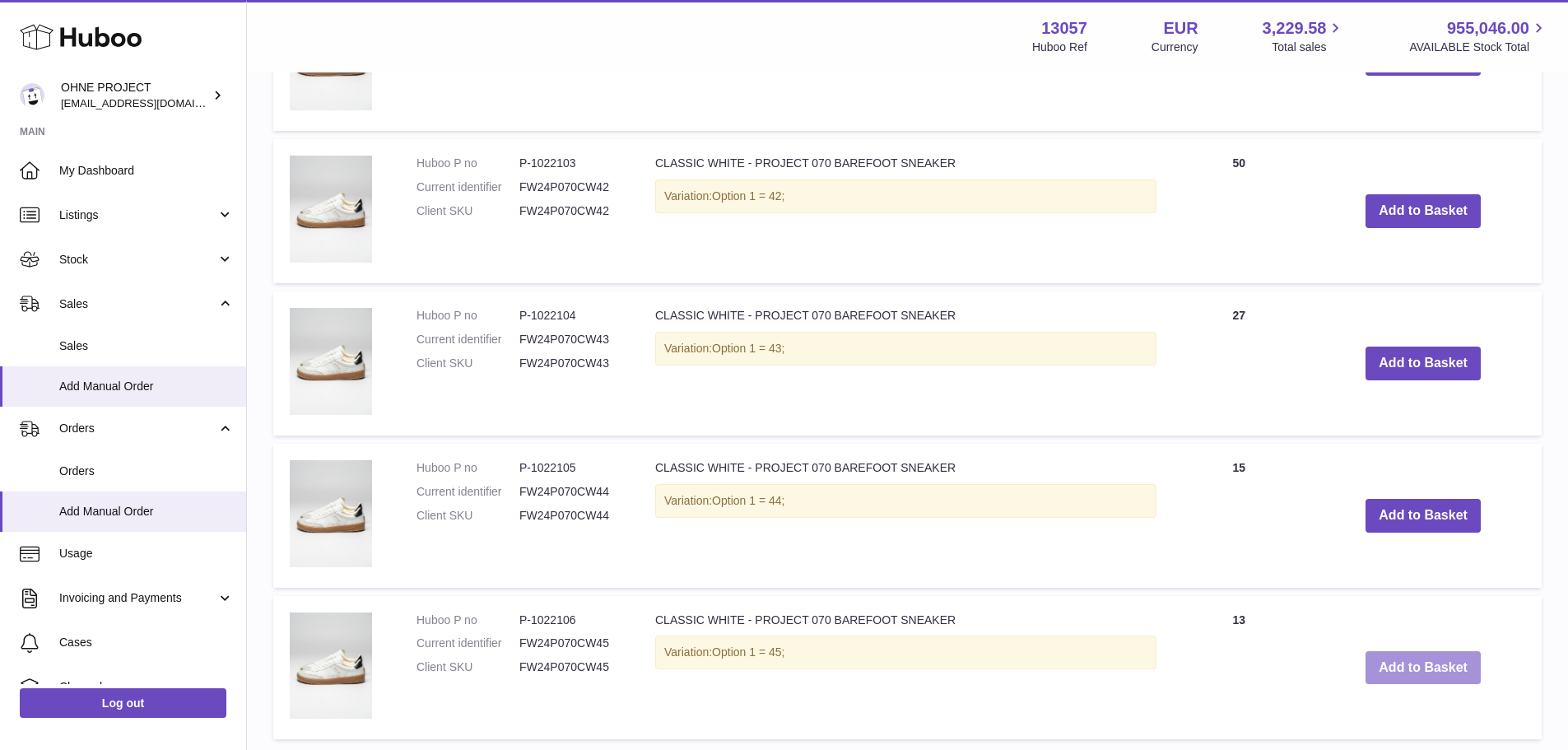
click at [1394, 667] on button "Add to Basket" at bounding box center [1423, 668] width 116 height 34
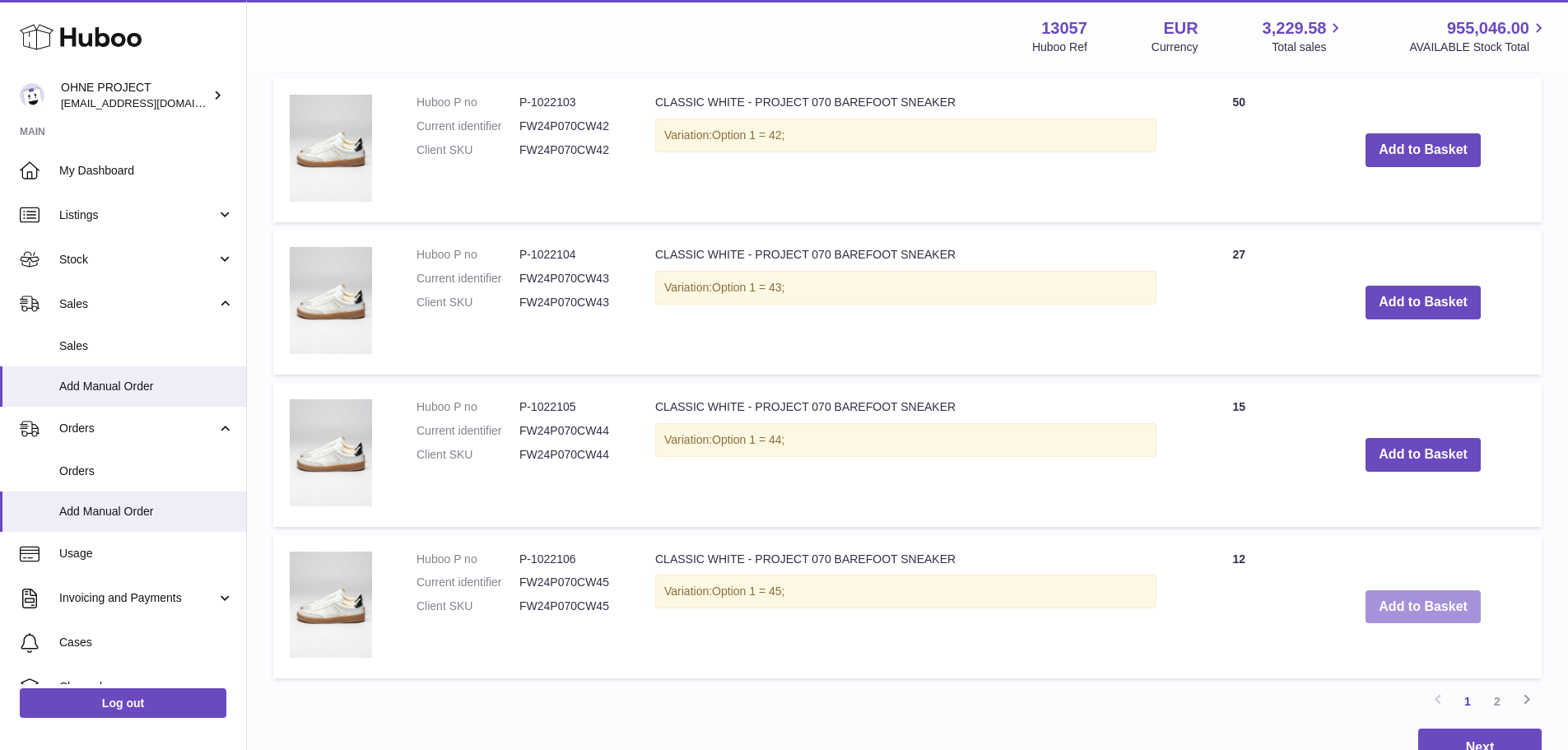
scroll to position [3108, 0]
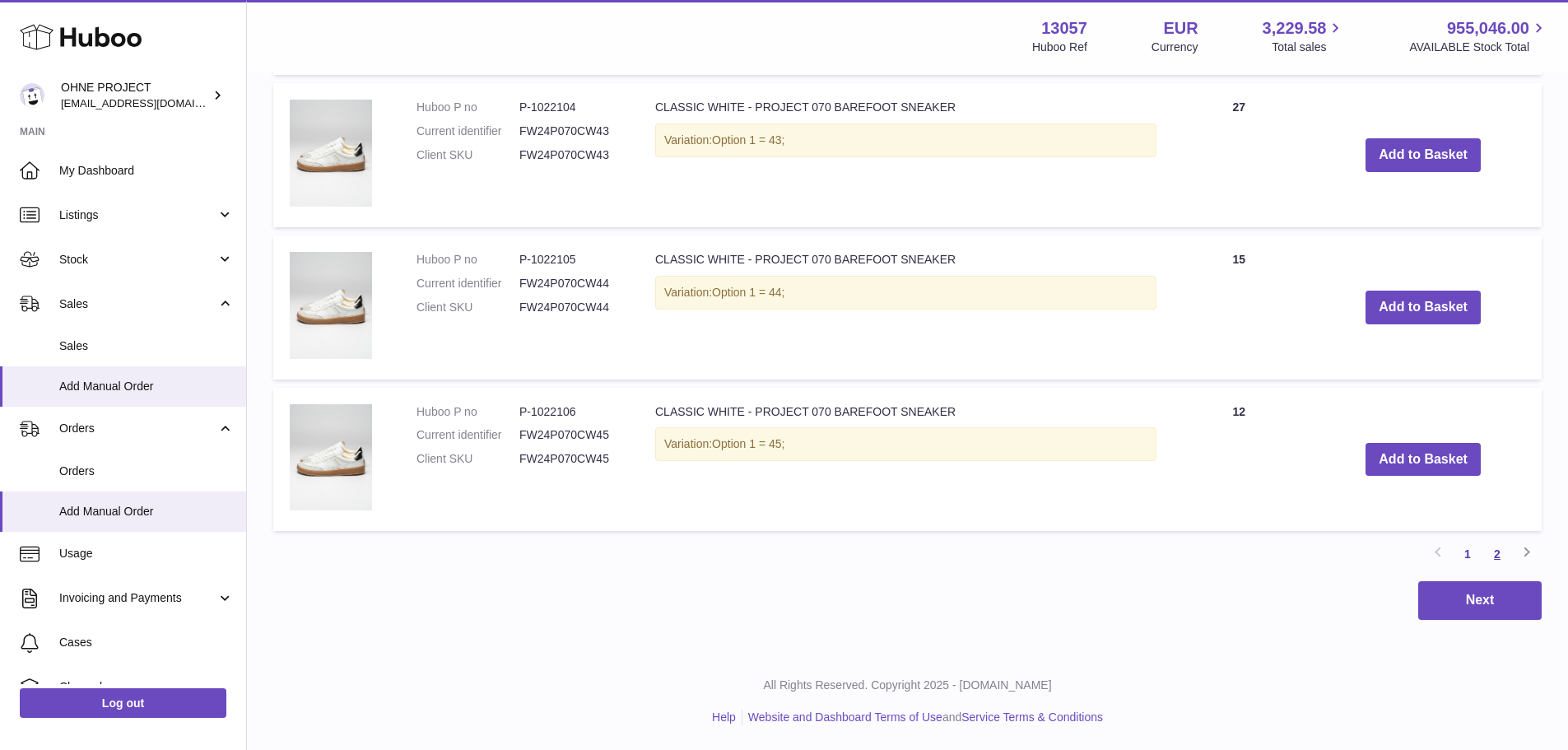
click at [1489, 546] on link "2" at bounding box center [1497, 554] width 30 height 30
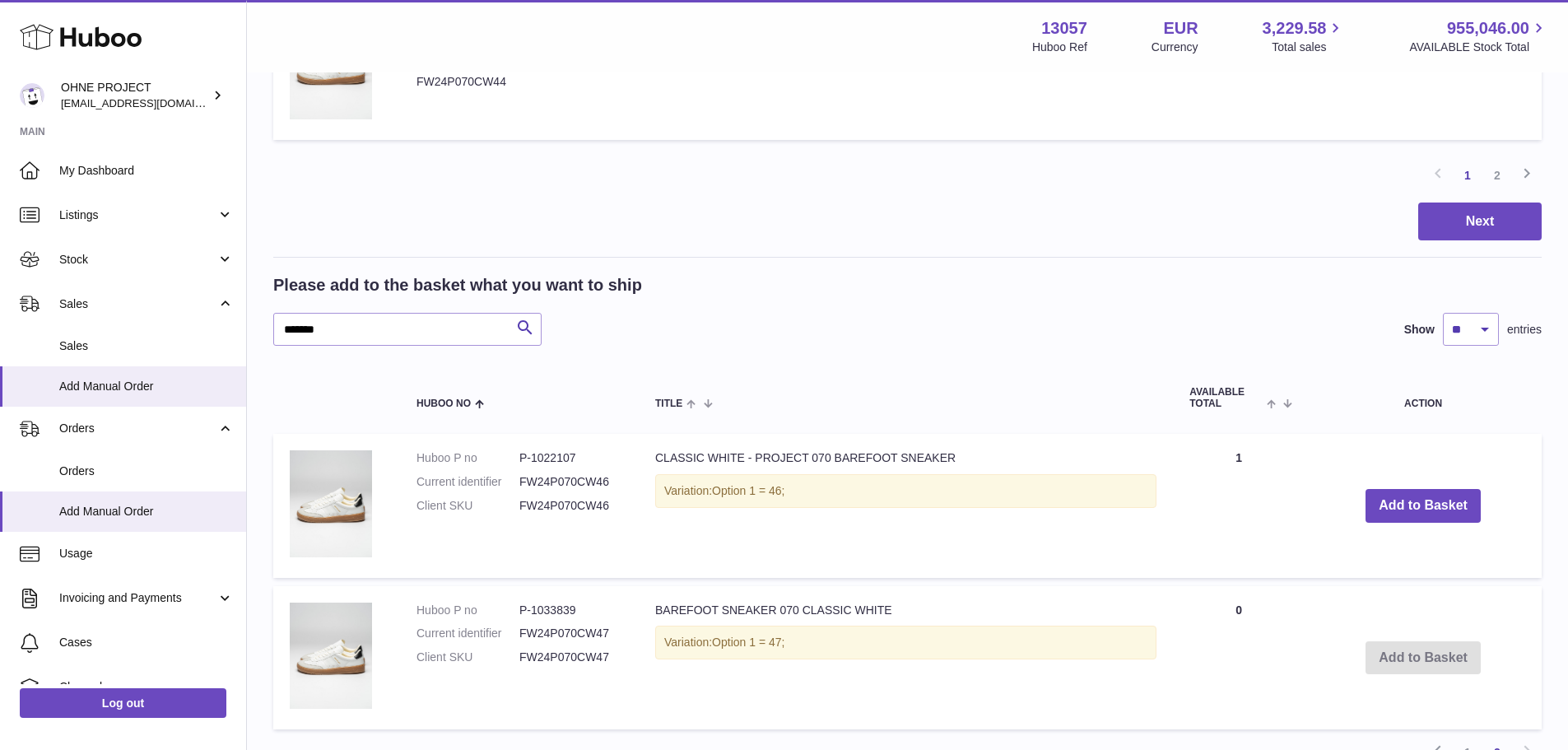
scroll to position [1720, 0]
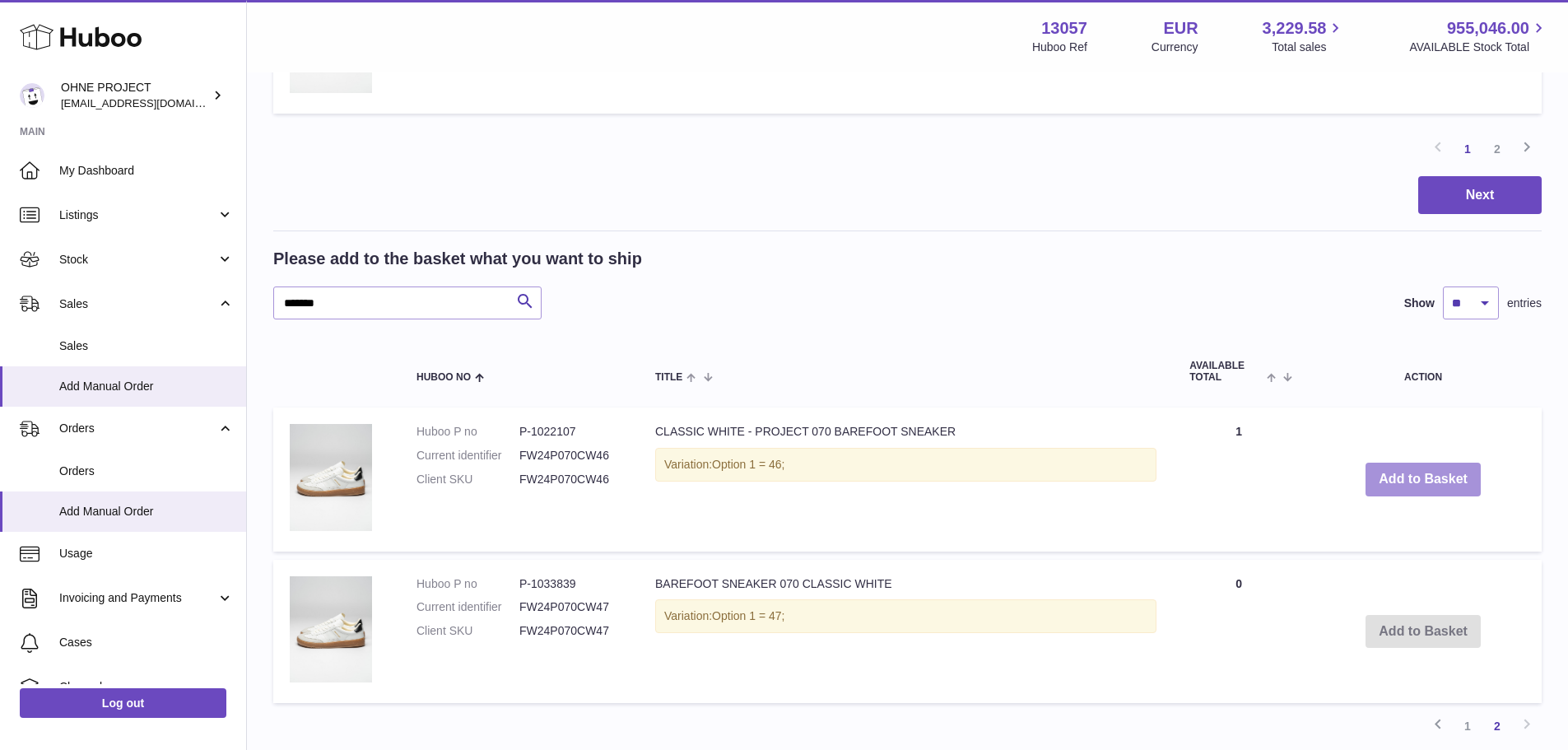
click at [1415, 484] on button "Add to Basket" at bounding box center [1423, 479] width 116 height 34
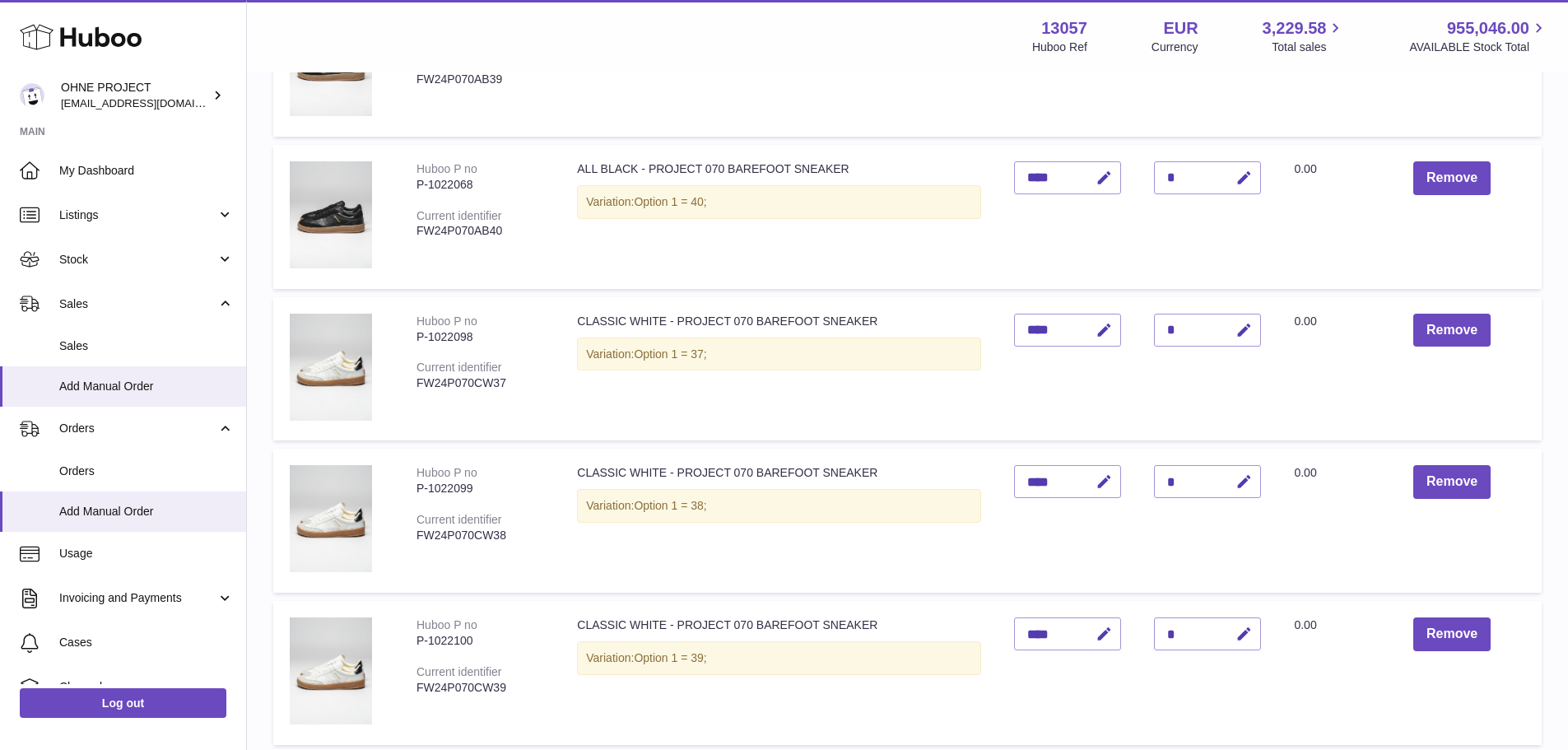
scroll to position [0, 0]
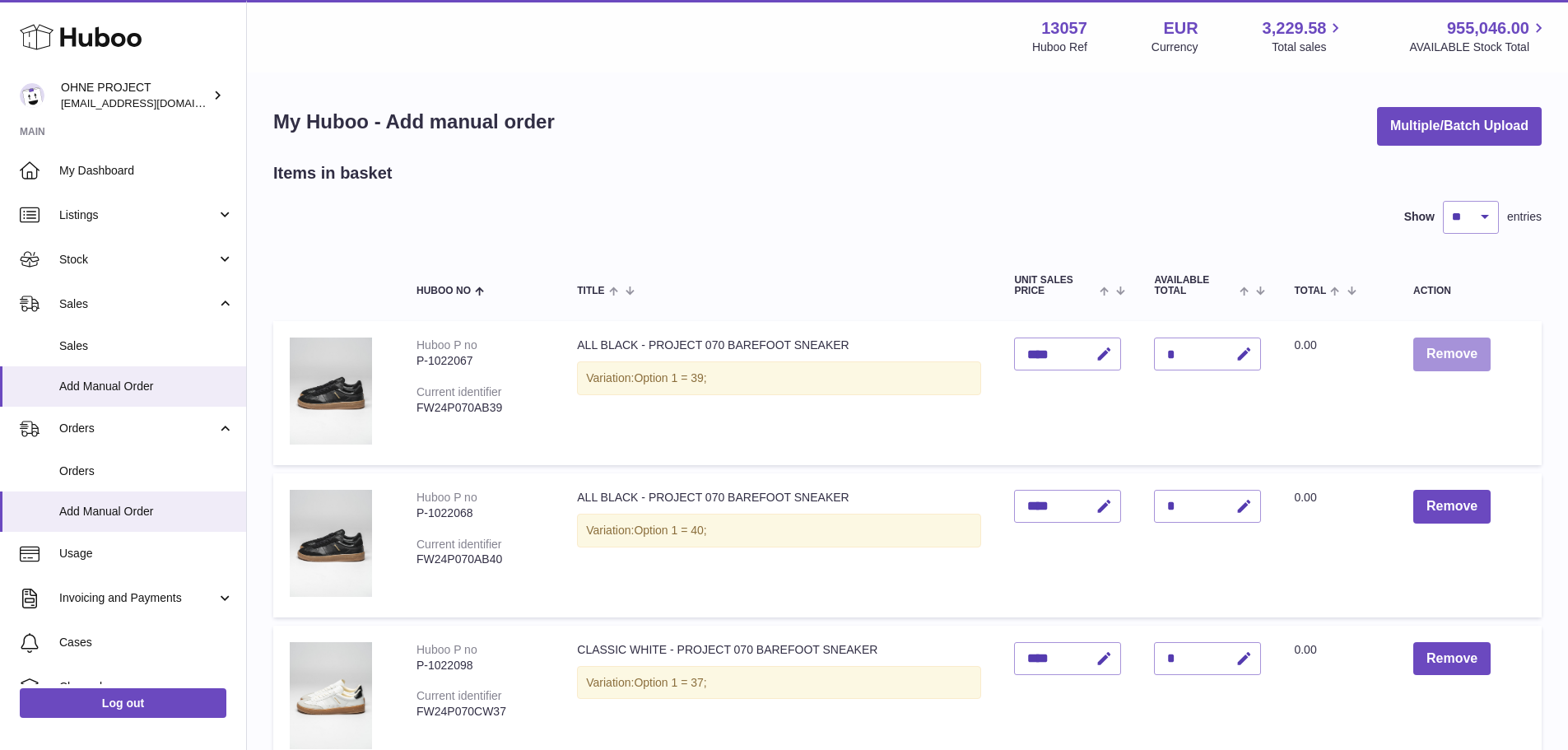
click at [1437, 356] on button "Remove" at bounding box center [1452, 354] width 77 height 34
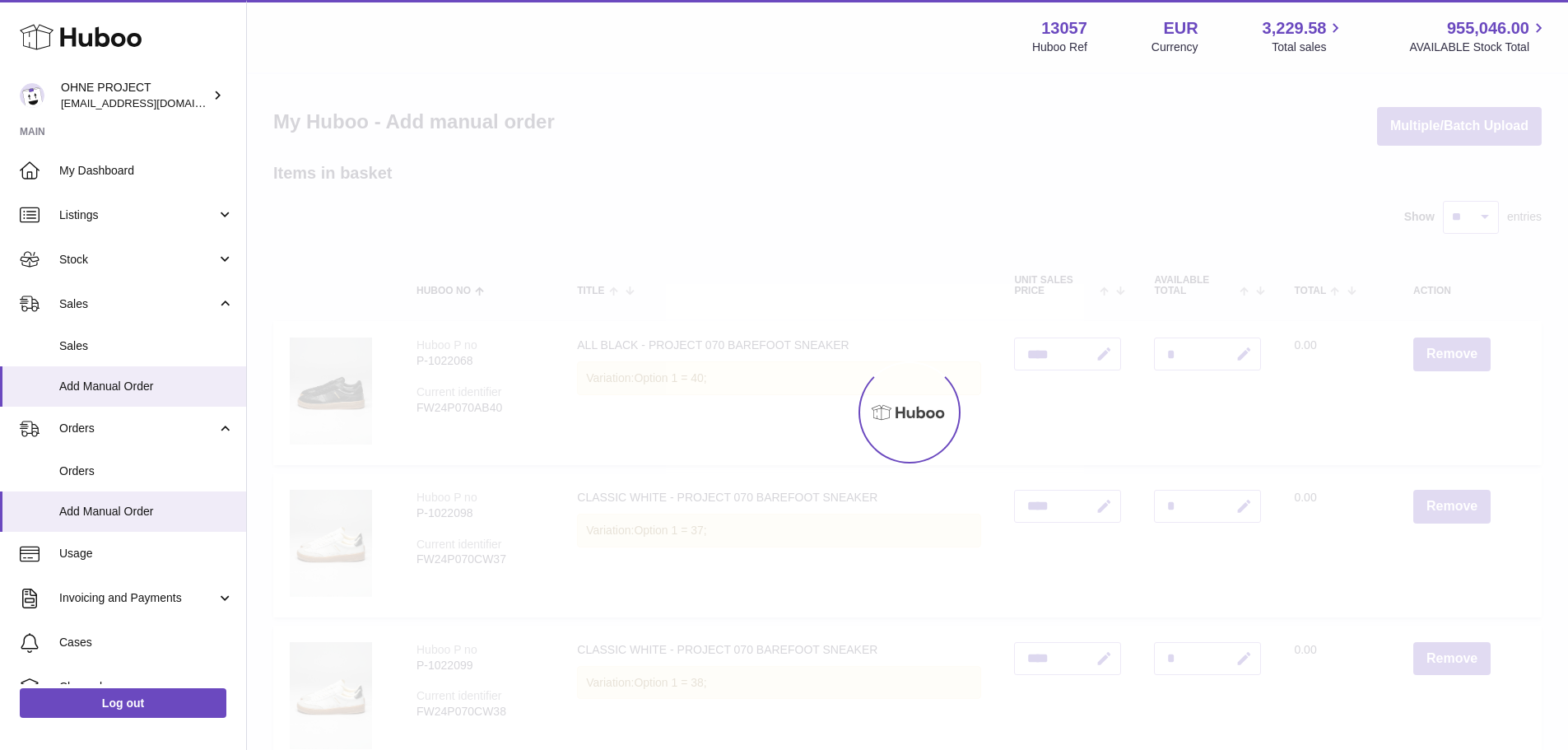
click at [1437, 356] on div at bounding box center [908, 412] width 1322 height 676
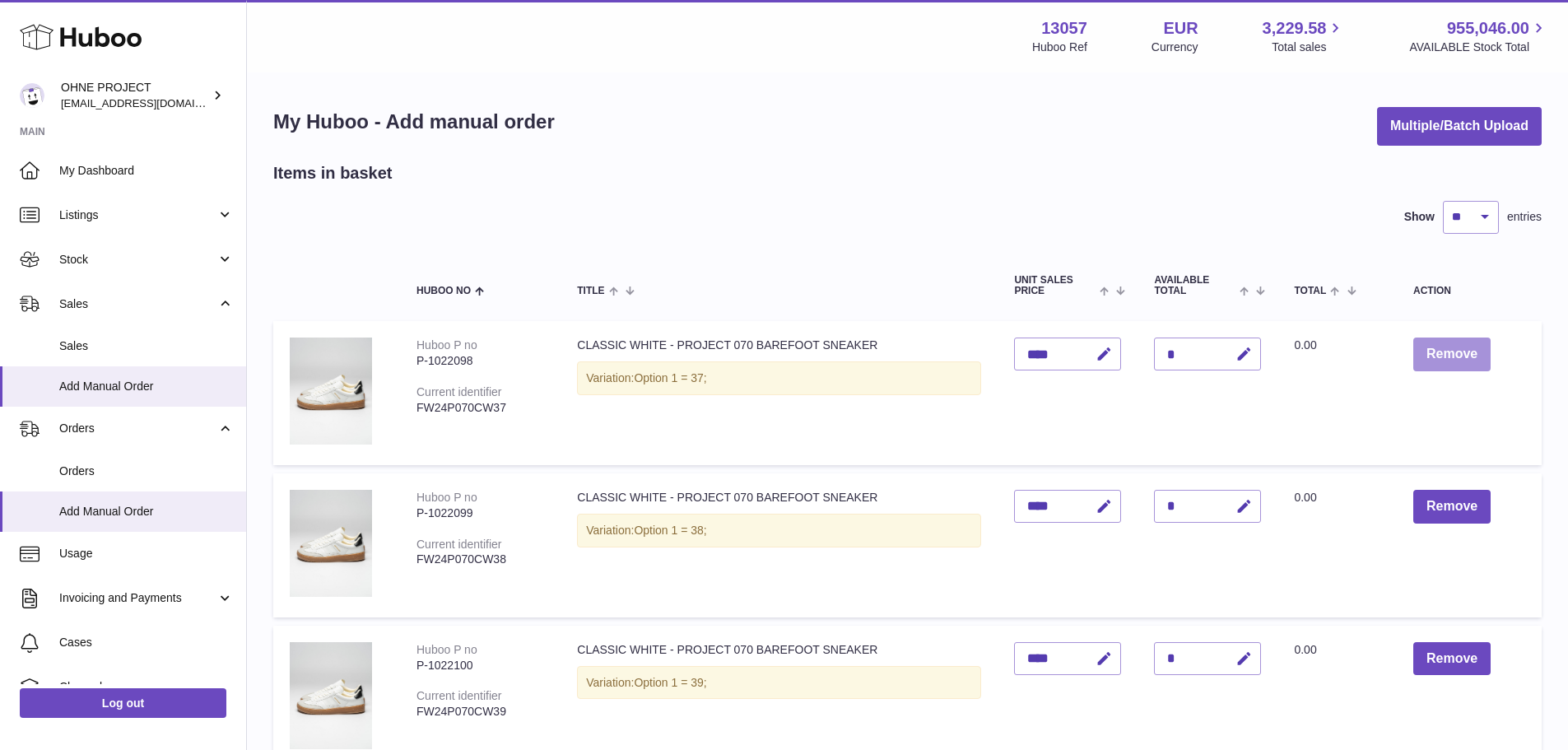
click at [1437, 356] on button "Remove" at bounding box center [1452, 354] width 77 height 34
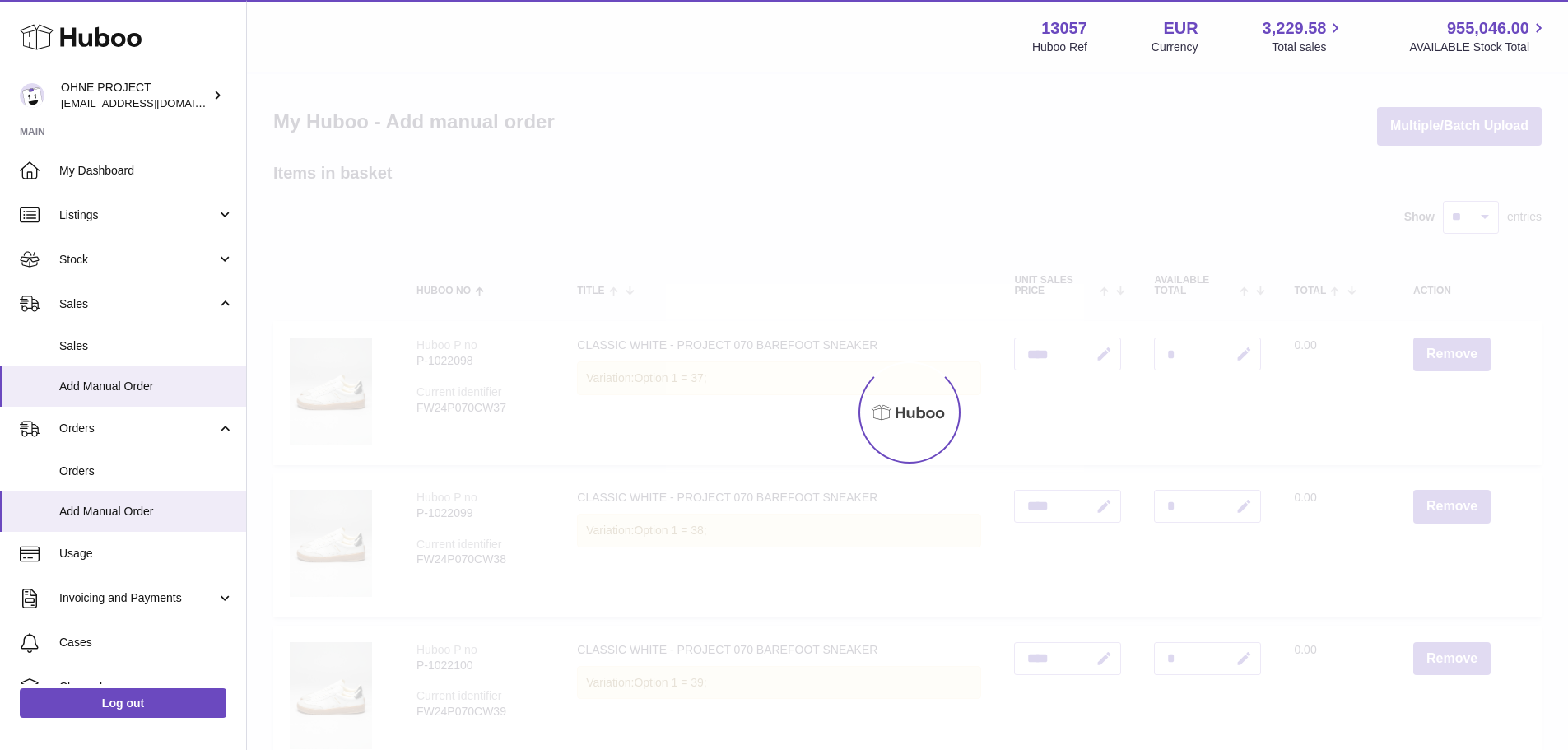
click at [1437, 356] on div at bounding box center [908, 412] width 1322 height 676
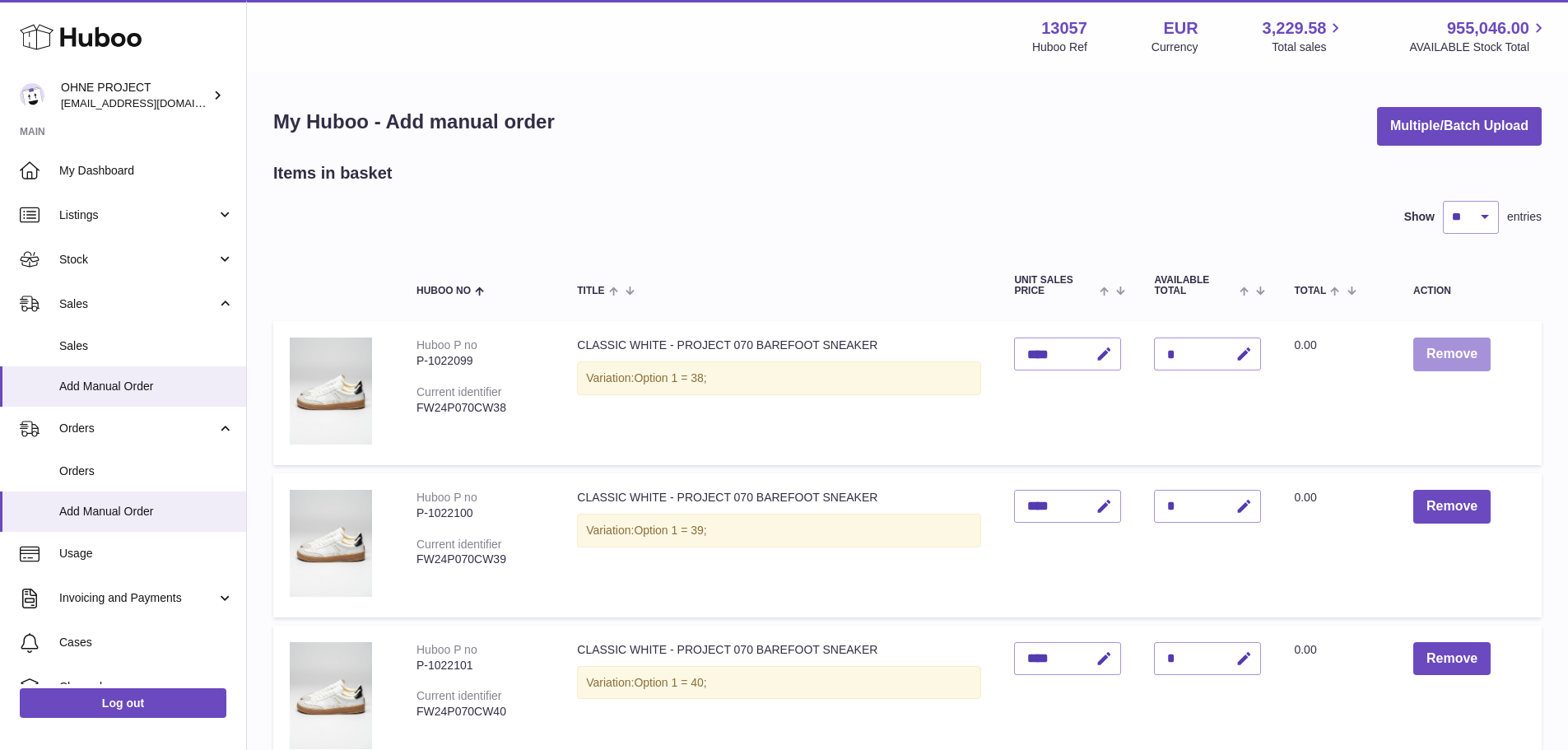
click at [1437, 356] on button "Remove" at bounding box center [1452, 354] width 77 height 34
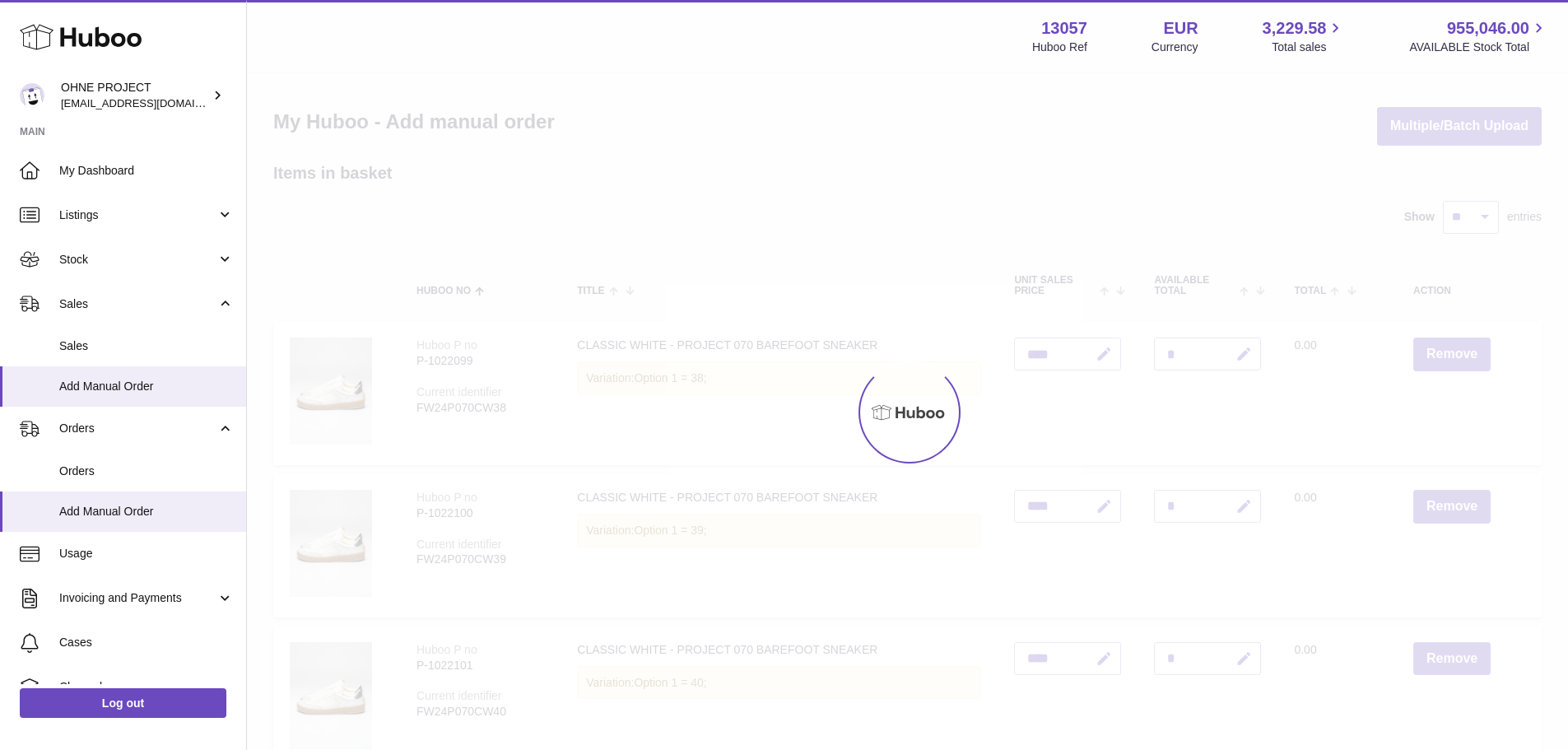
click at [1437, 356] on div at bounding box center [908, 412] width 1322 height 676
click at [1437, 490] on button "Remove" at bounding box center [1452, 506] width 77 height 34
click at [1437, 356] on div at bounding box center [908, 412] width 1322 height 676
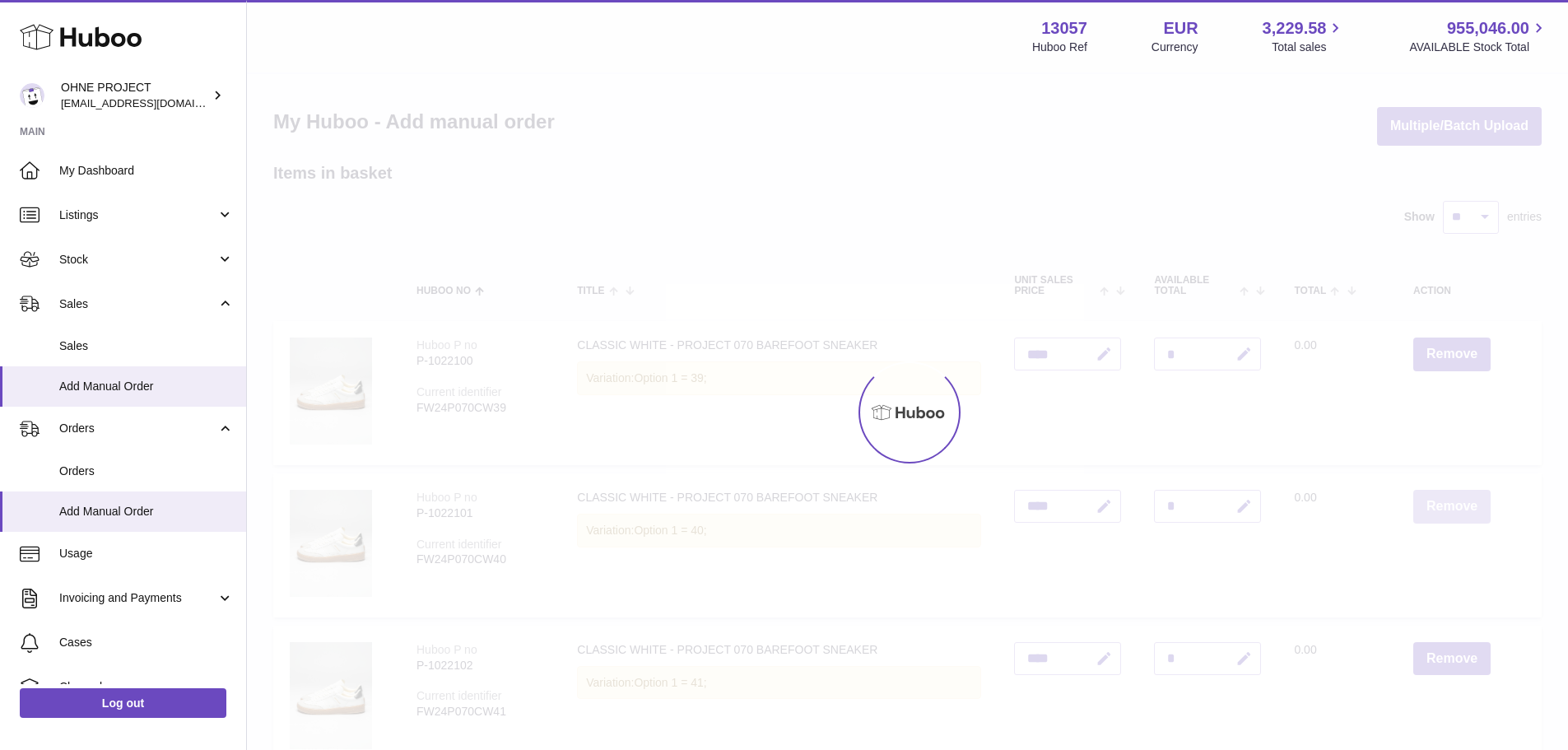
click at [1437, 490] on button "Remove" at bounding box center [1452, 506] width 77 height 34
click at [1437, 356] on div at bounding box center [908, 412] width 1322 height 676
click at [1437, 490] on button "Remove" at bounding box center [1452, 506] width 77 height 34
click at [1437, 356] on div at bounding box center [908, 412] width 1322 height 676
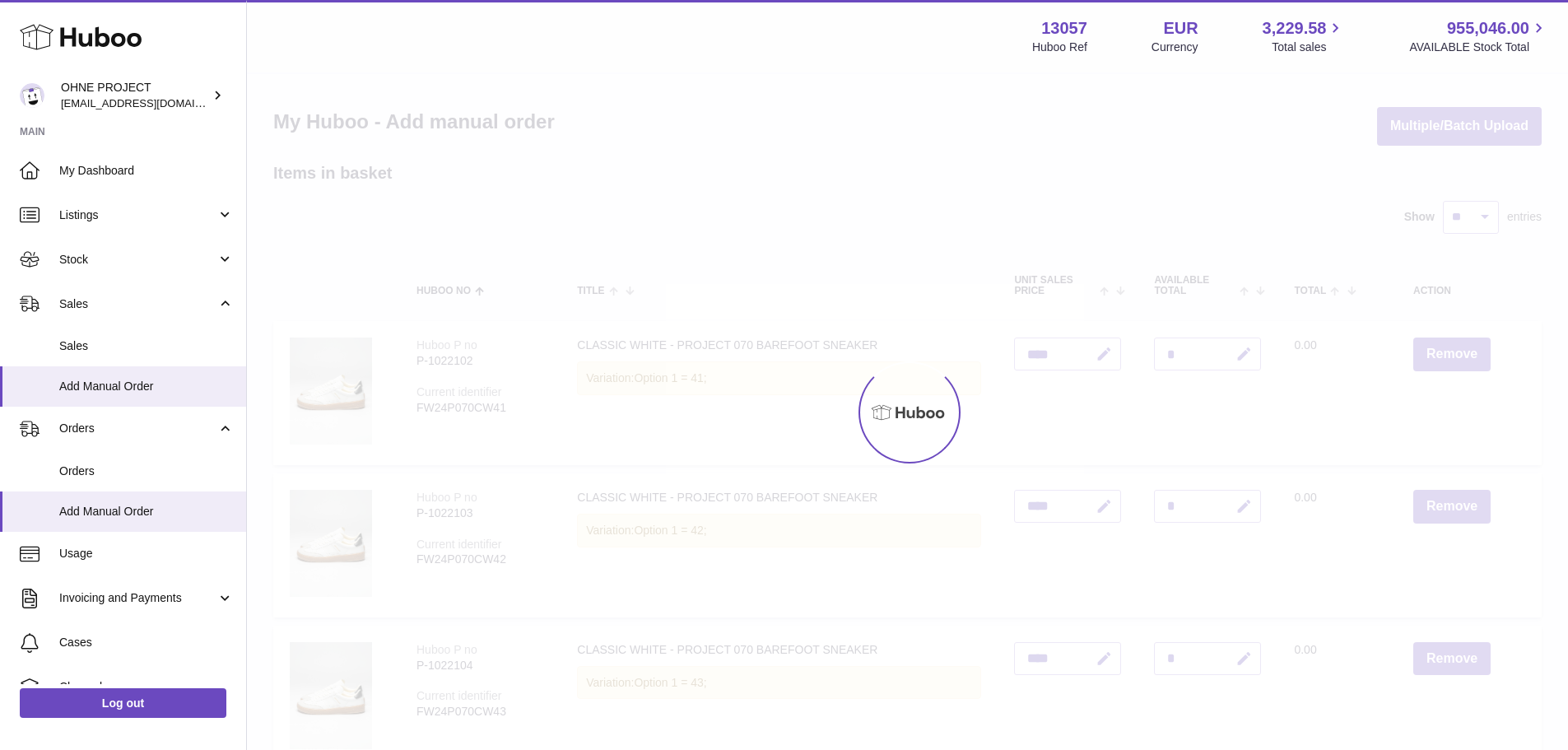
click at [1437, 356] on div at bounding box center [908, 412] width 1322 height 676
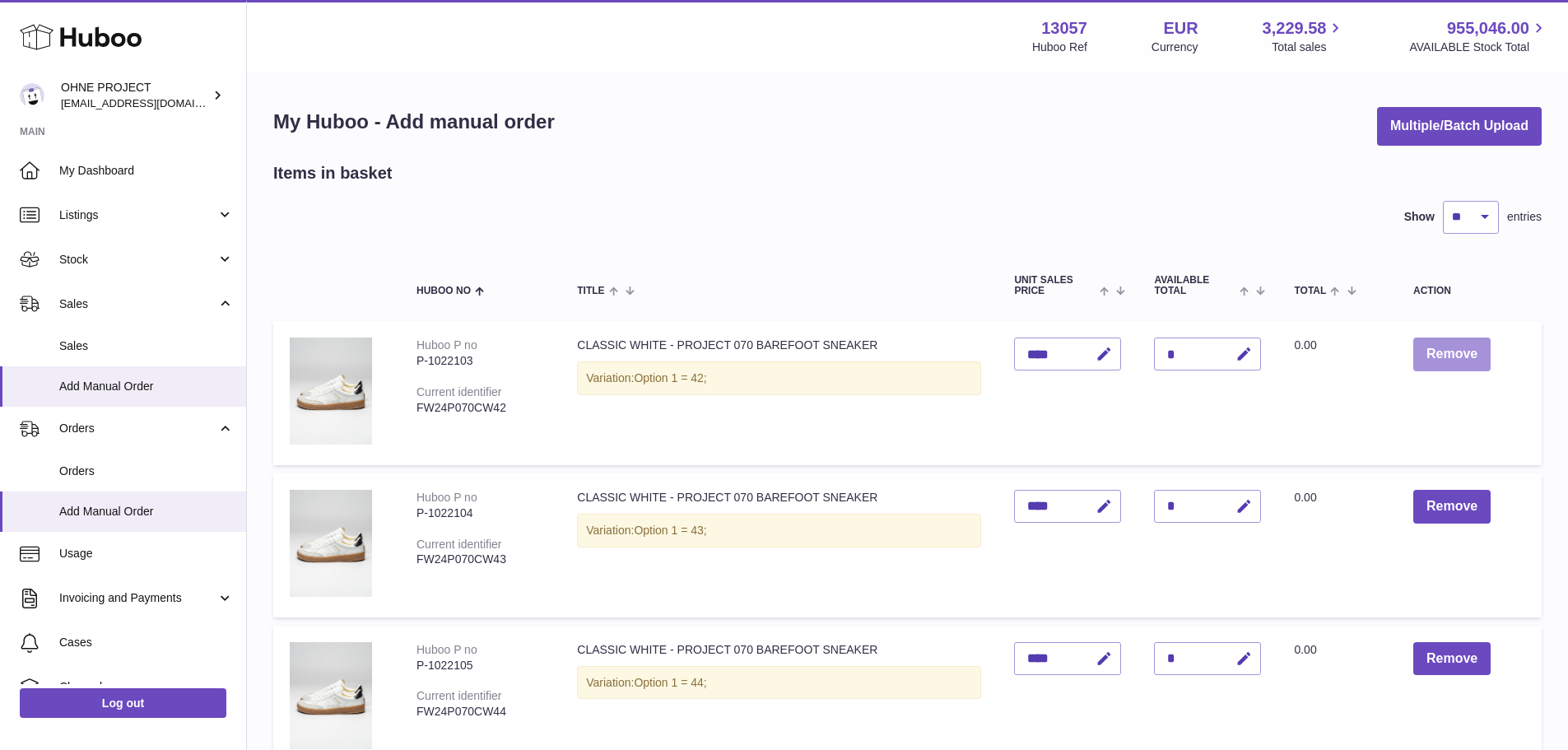
click at [1437, 356] on button "Remove" at bounding box center [1452, 354] width 77 height 34
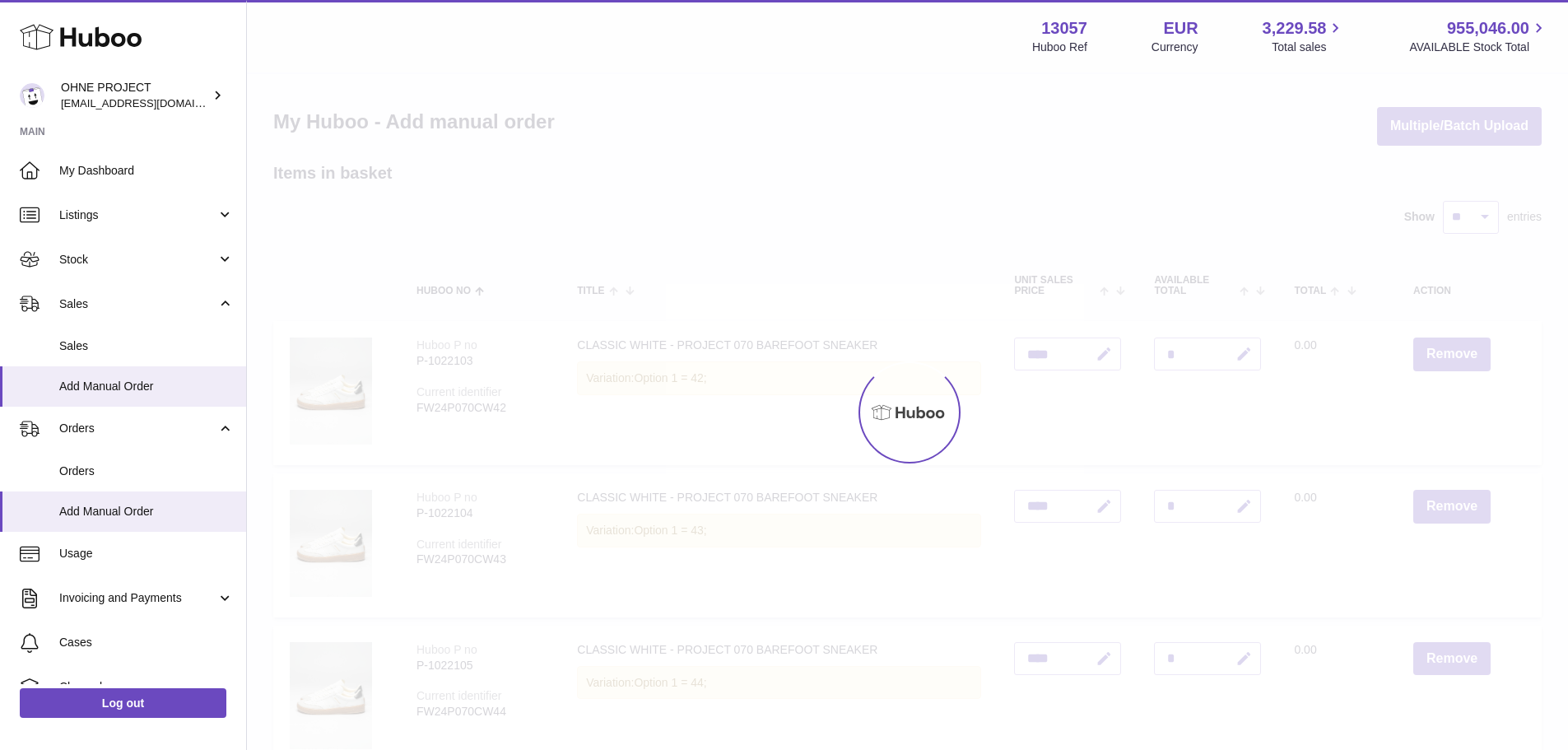
click at [1437, 356] on div at bounding box center [908, 412] width 1322 height 676
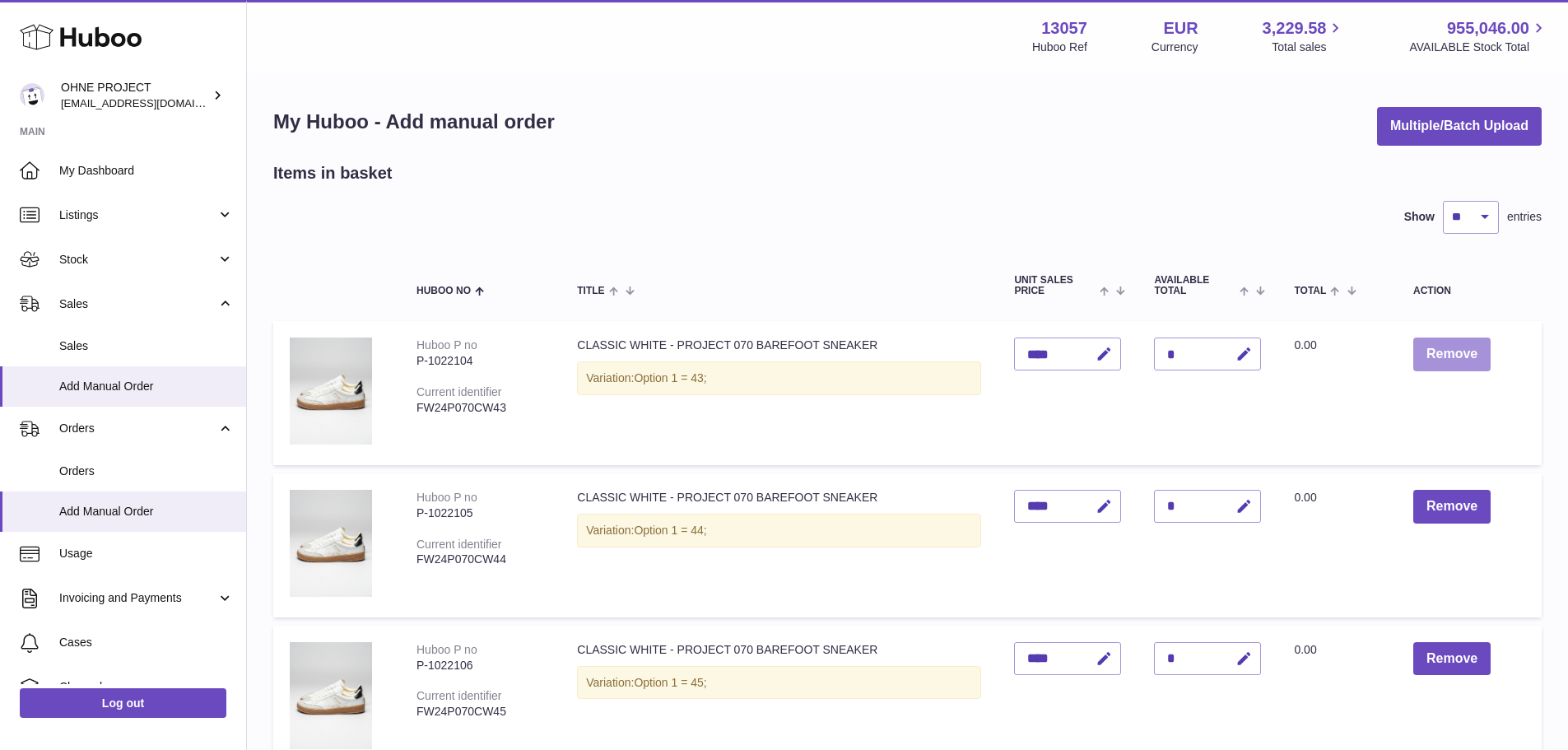
click at [1437, 356] on button "Remove" at bounding box center [1452, 354] width 77 height 34
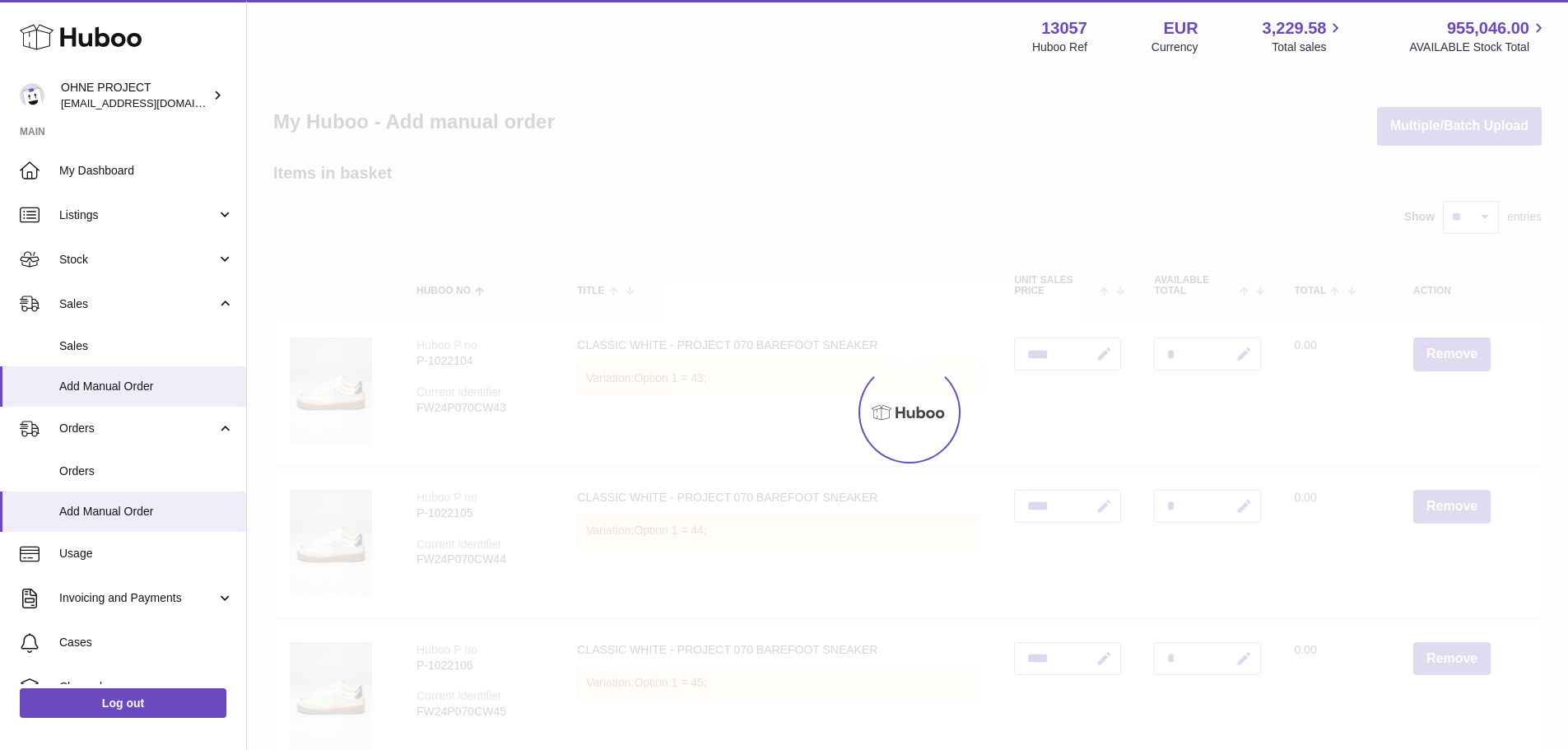
click at [1437, 356] on div at bounding box center [908, 412] width 1322 height 676
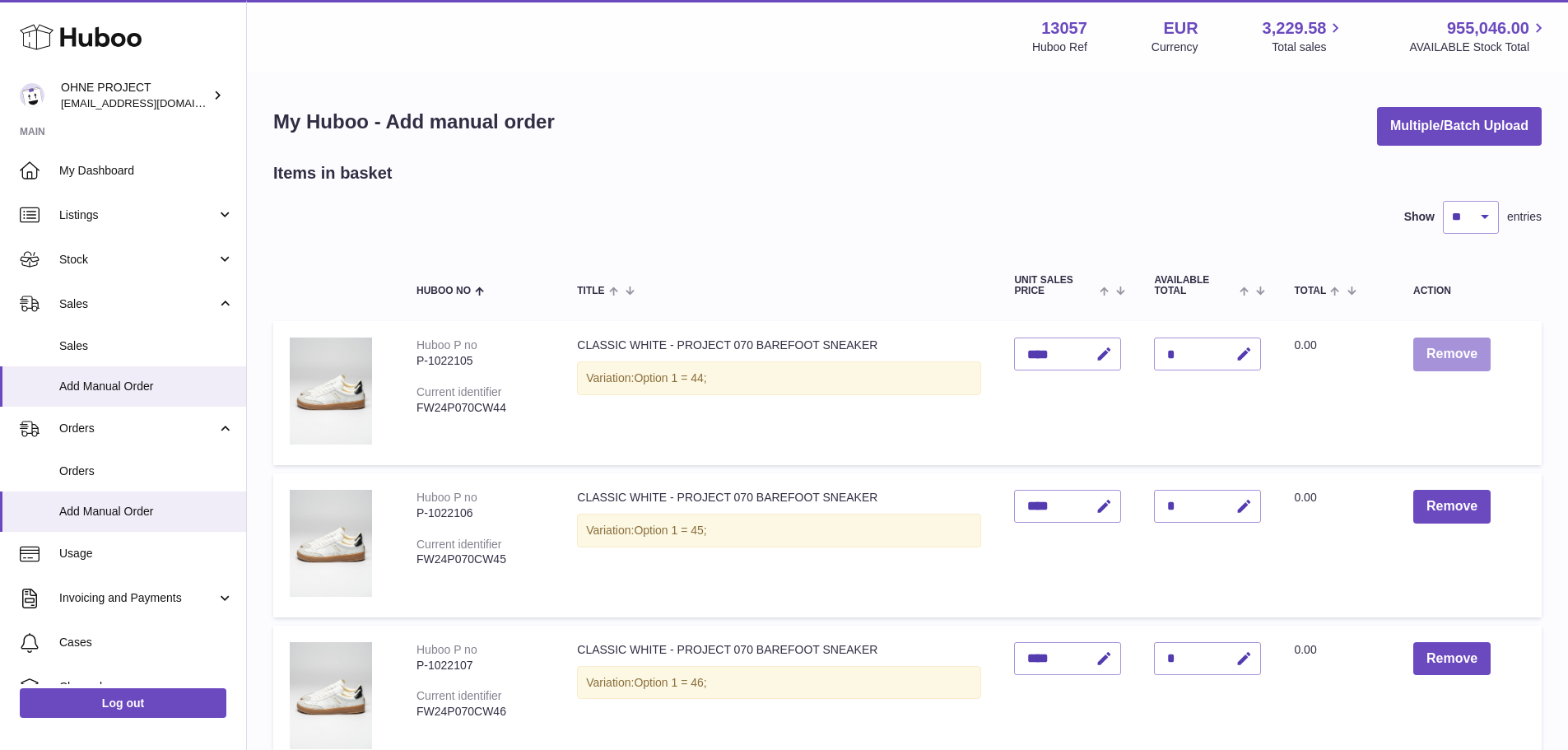
click at [1437, 356] on button "Remove" at bounding box center [1452, 354] width 77 height 34
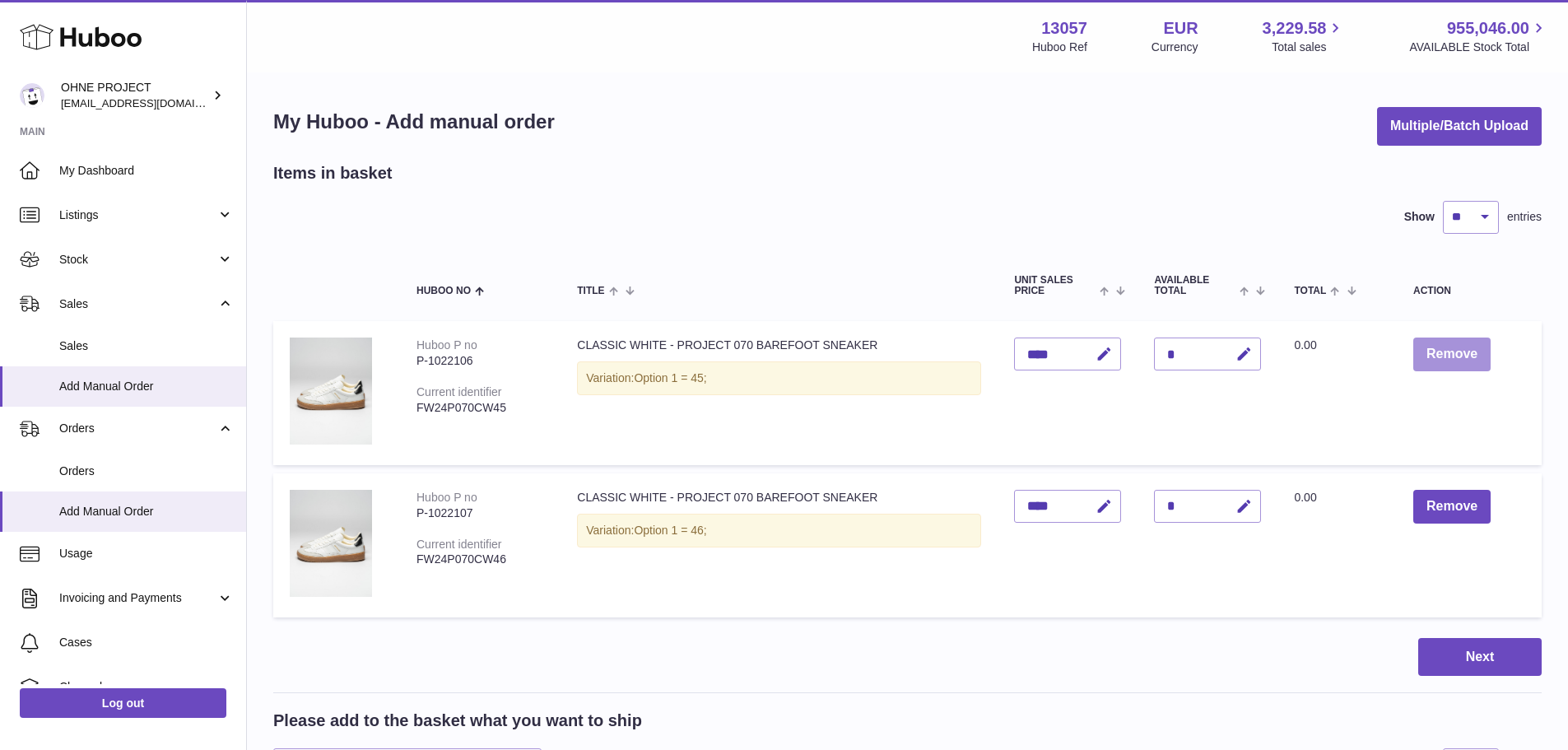
click at [1437, 356] on button "Remove" at bounding box center [1452, 354] width 77 height 34
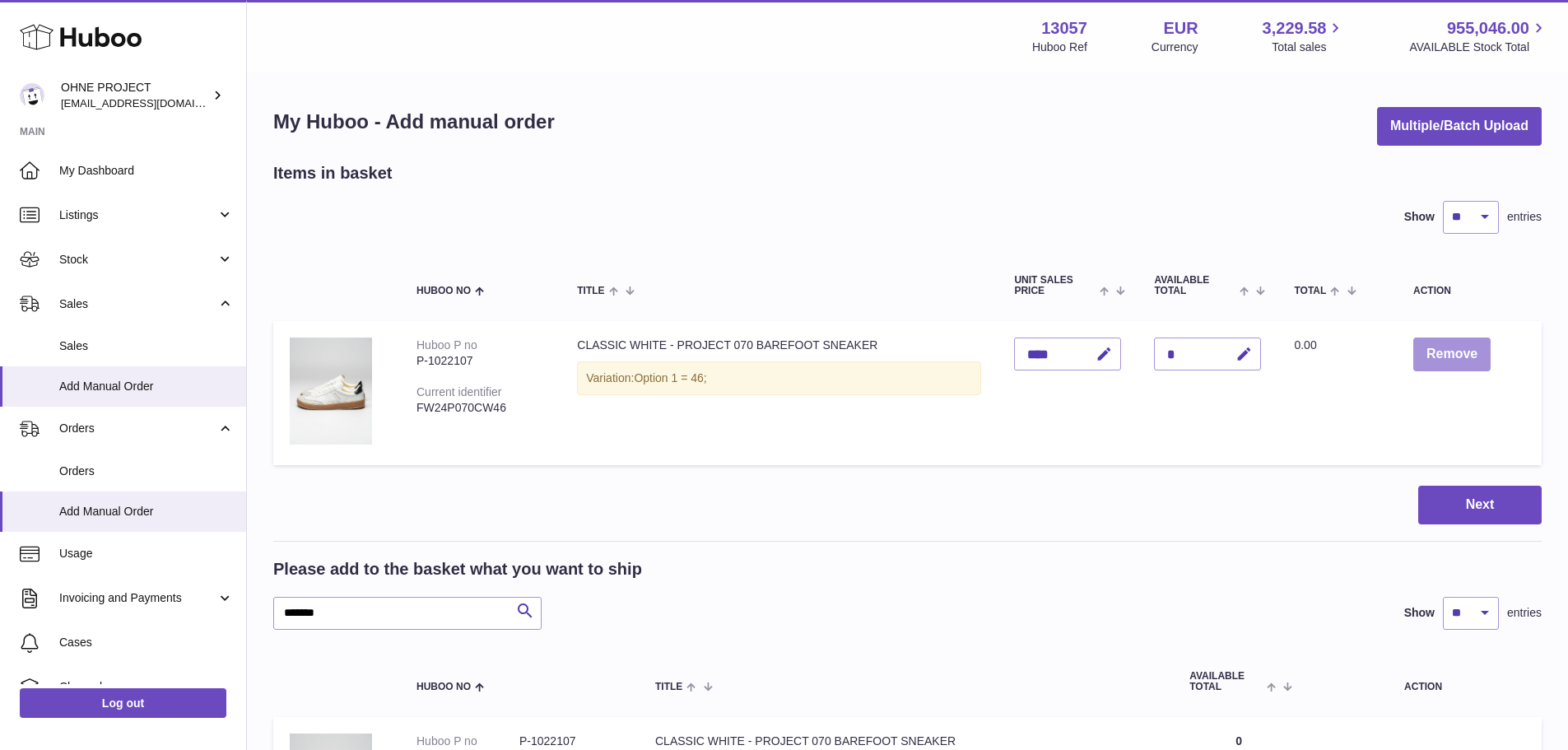
click at [1437, 356] on button "Remove" at bounding box center [1452, 354] width 77 height 34
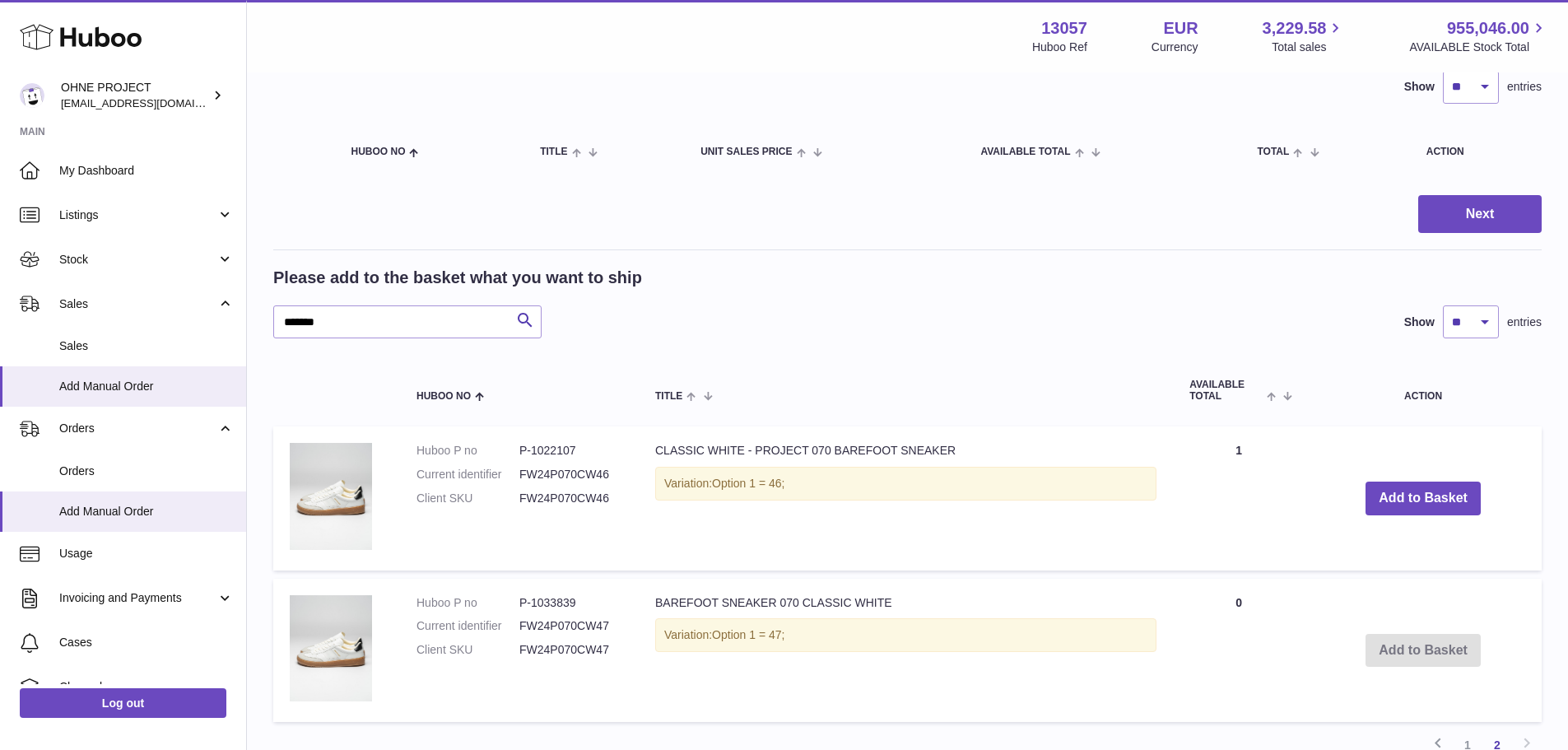
scroll to position [321, 0]
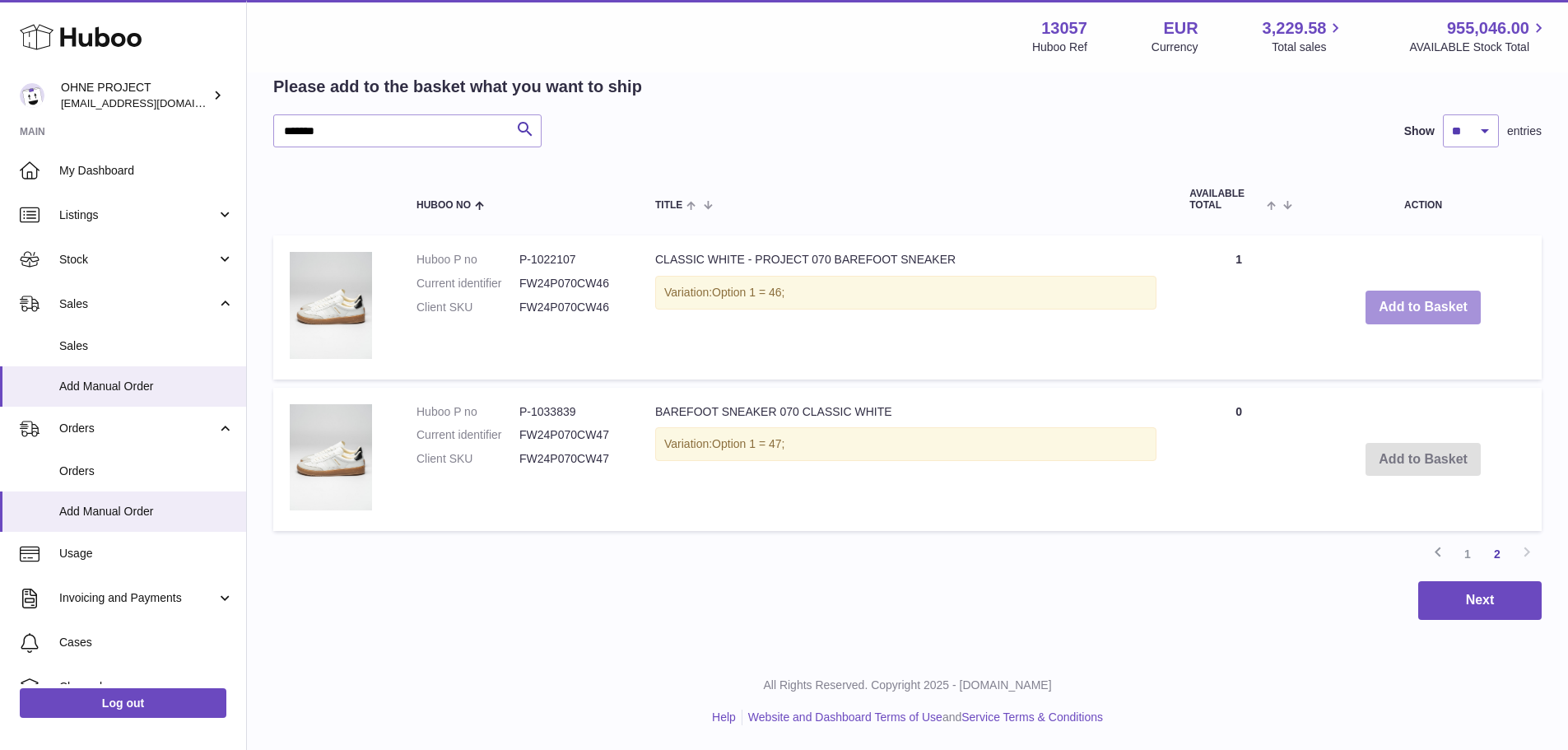
click at [1412, 313] on button "Add to Basket" at bounding box center [1423, 307] width 116 height 34
click at [1470, 555] on link "1" at bounding box center [1468, 555] width 30 height 30
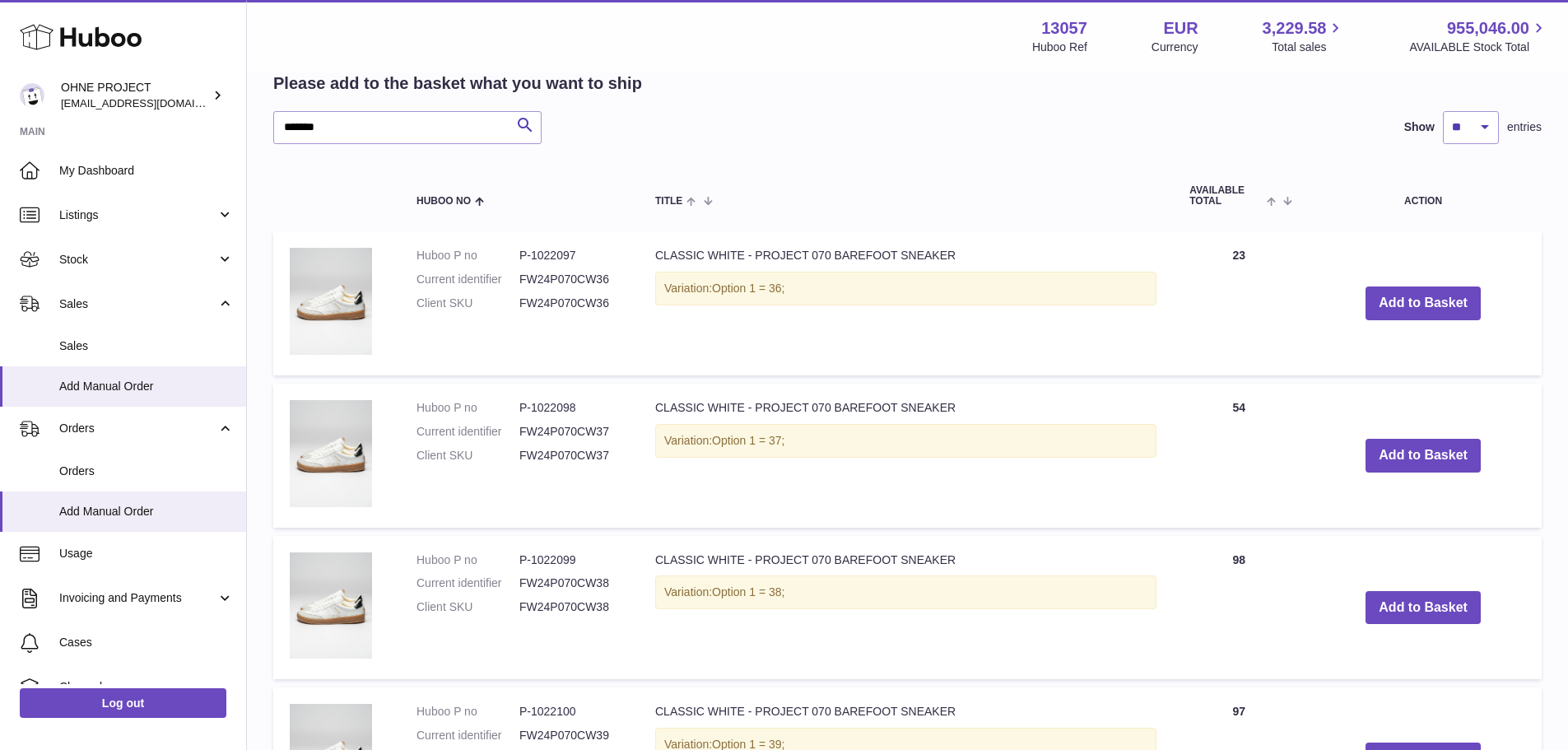
scroll to position [403, 0]
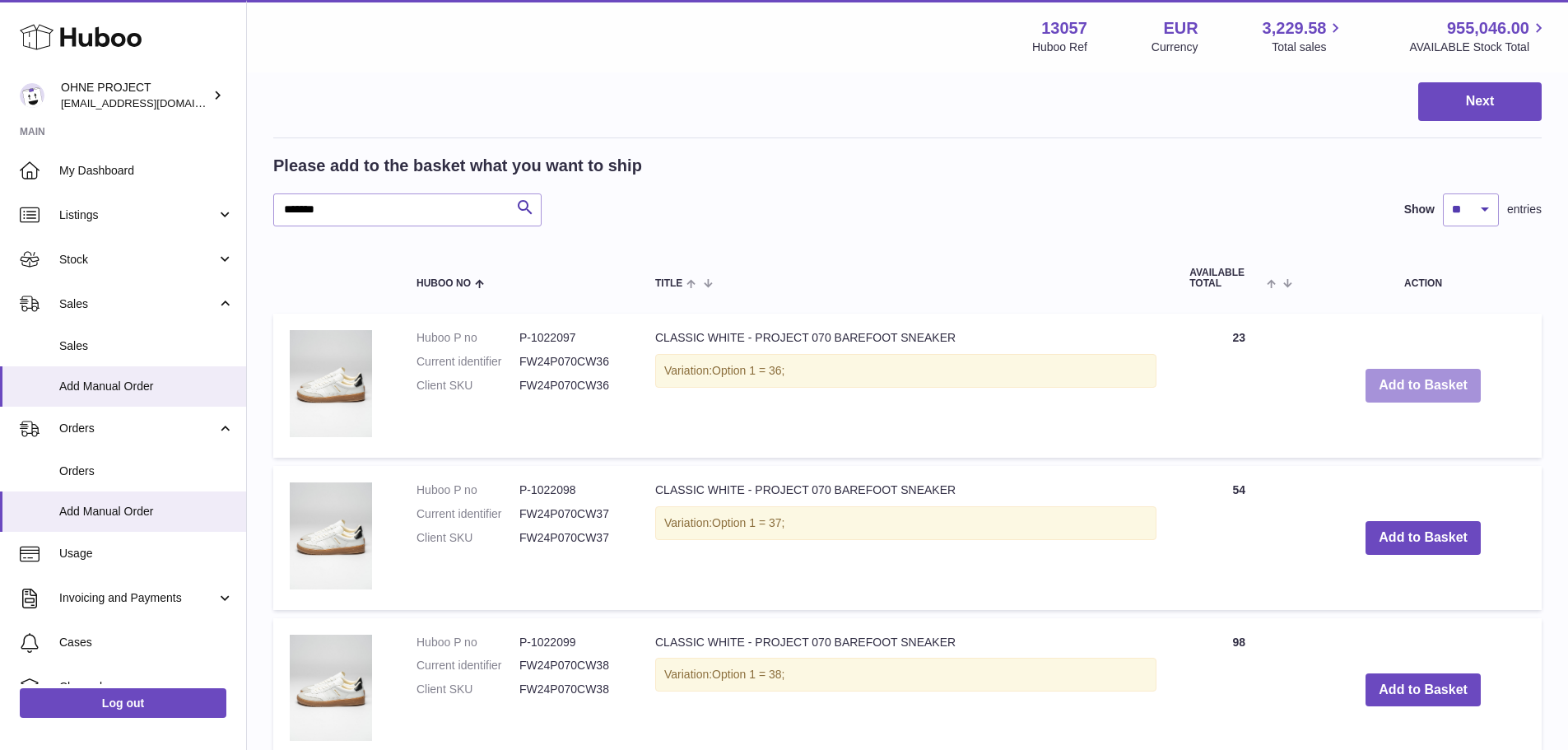
click at [1448, 383] on button "Add to Basket" at bounding box center [1423, 385] width 116 height 34
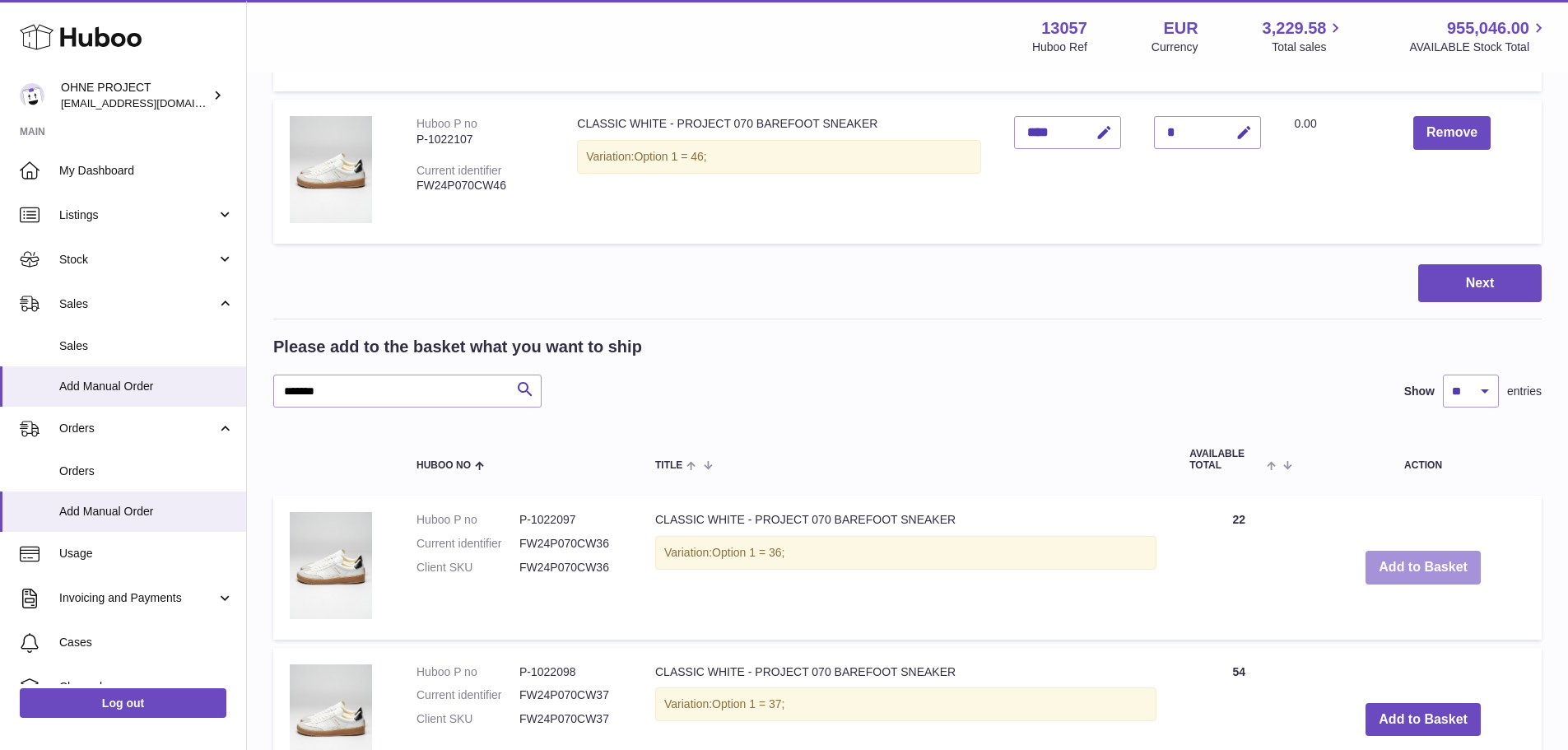
scroll to position [576, 0]
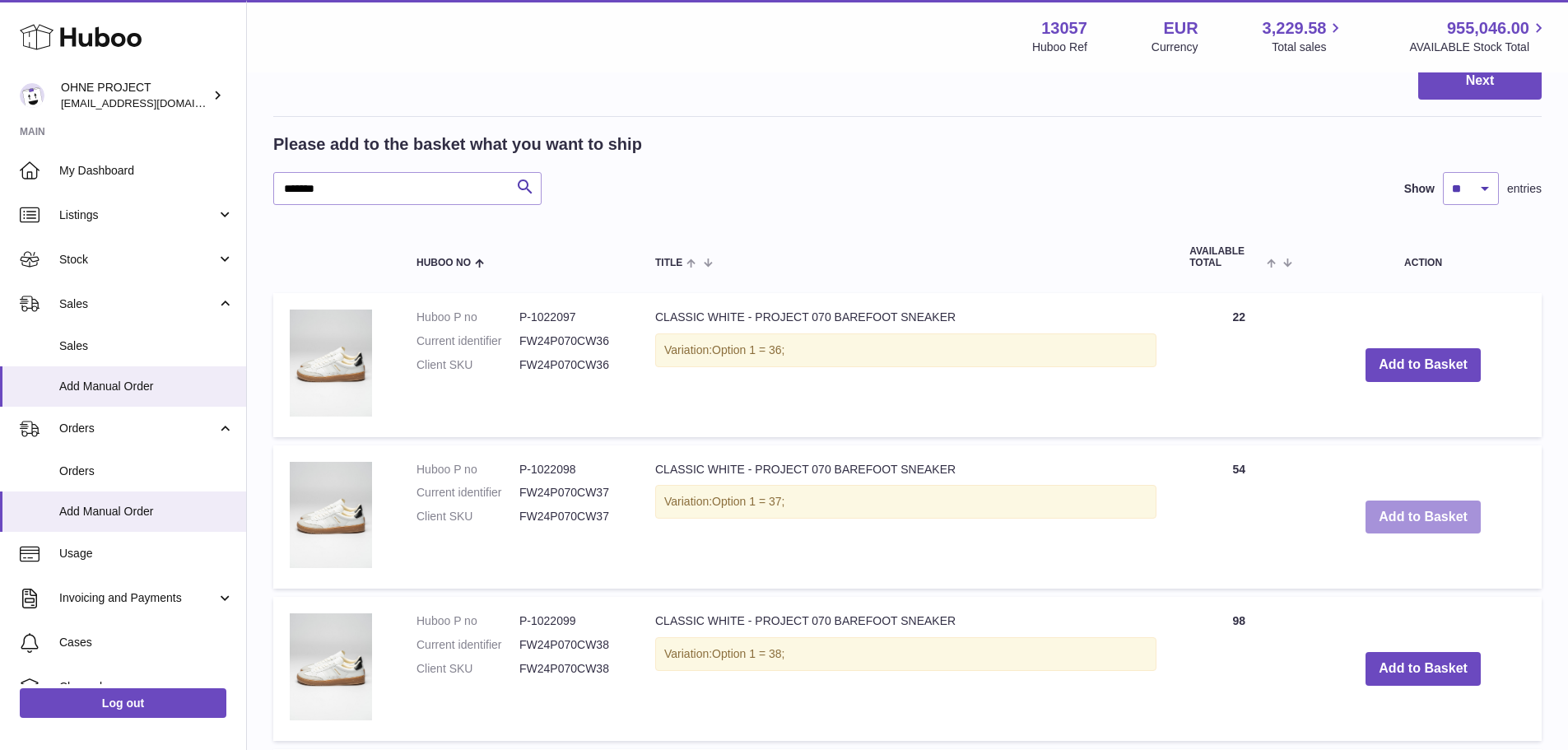
click at [1438, 506] on button "Add to Basket" at bounding box center [1423, 517] width 116 height 34
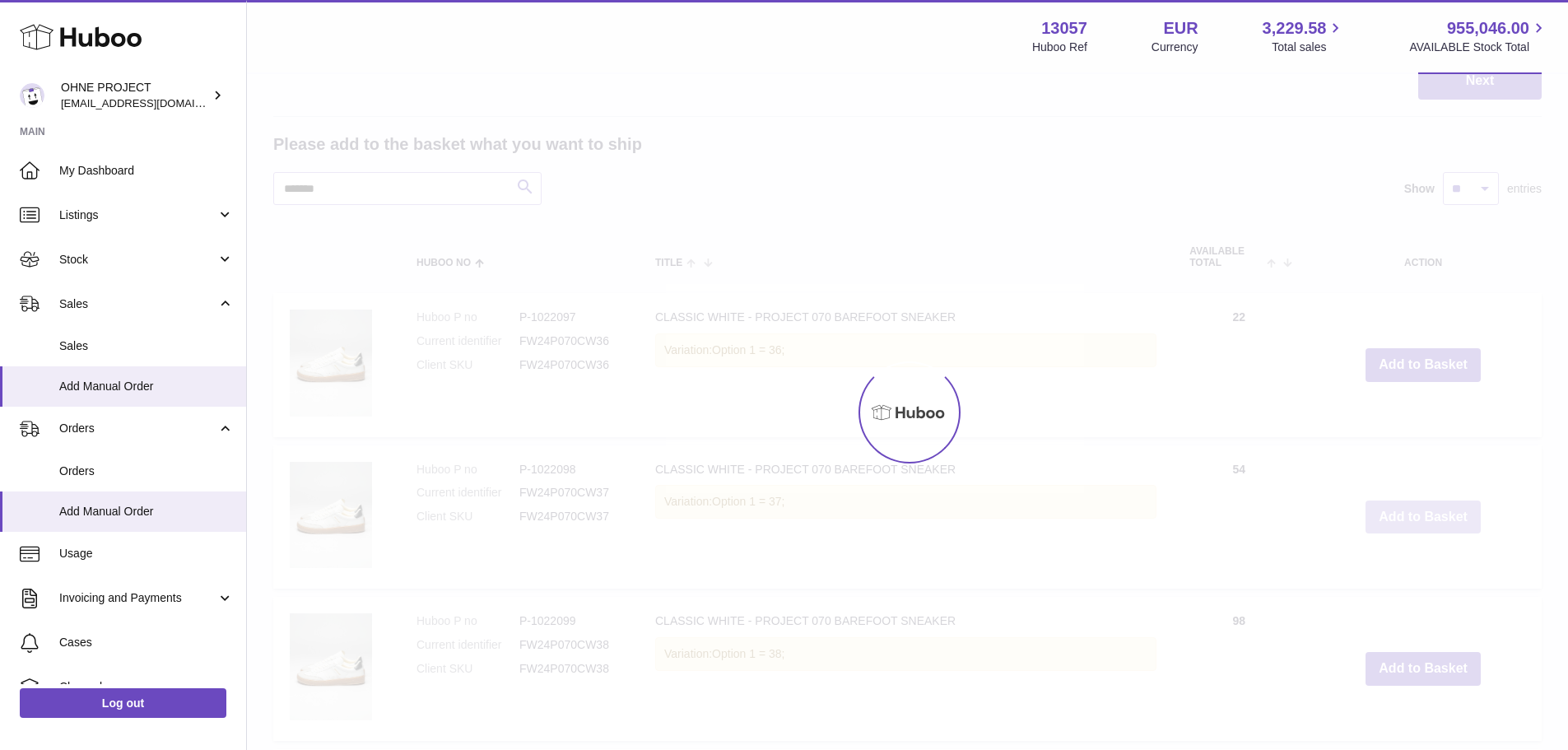
scroll to position [728, 0]
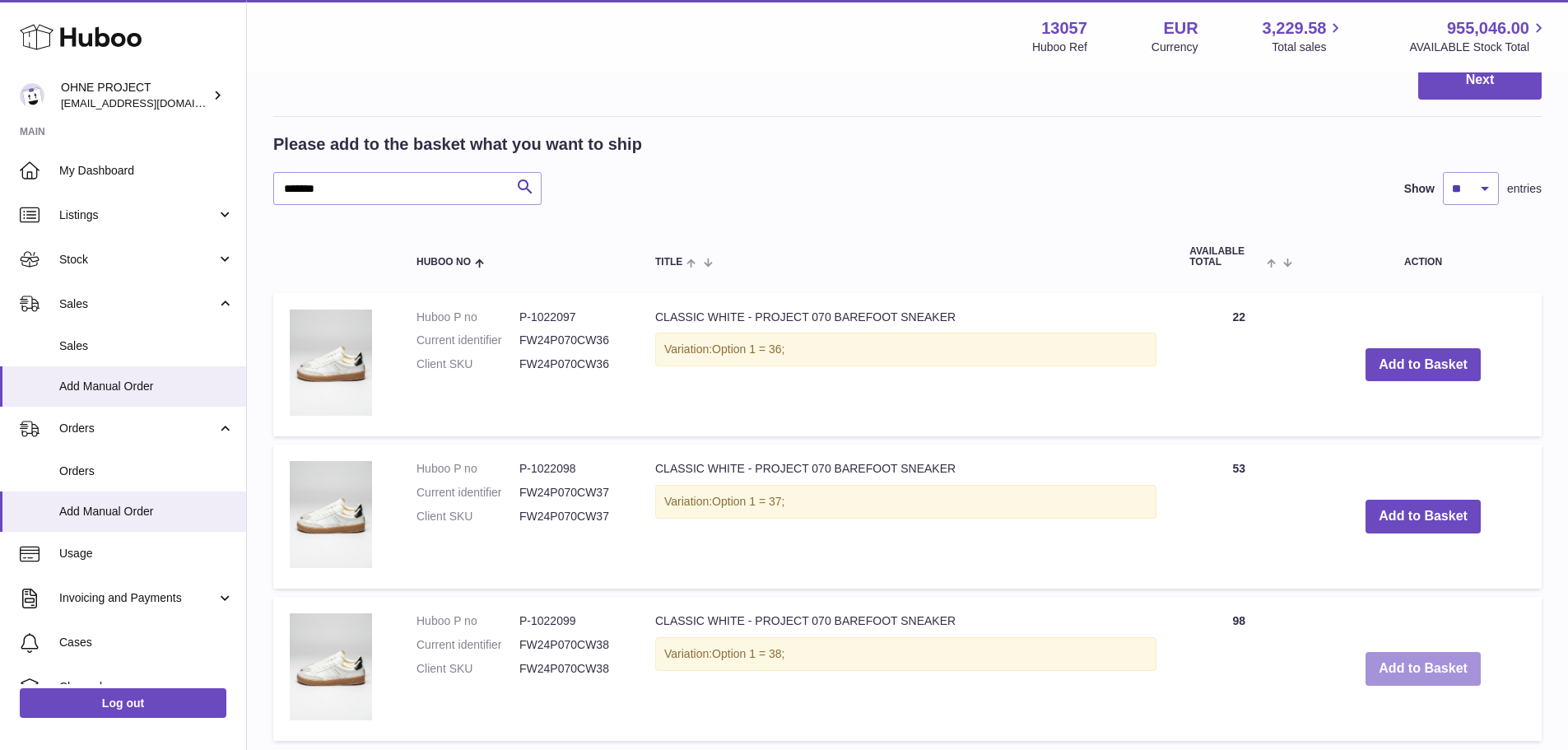
click at [1387, 654] on button "Add to Basket" at bounding box center [1423, 669] width 116 height 34
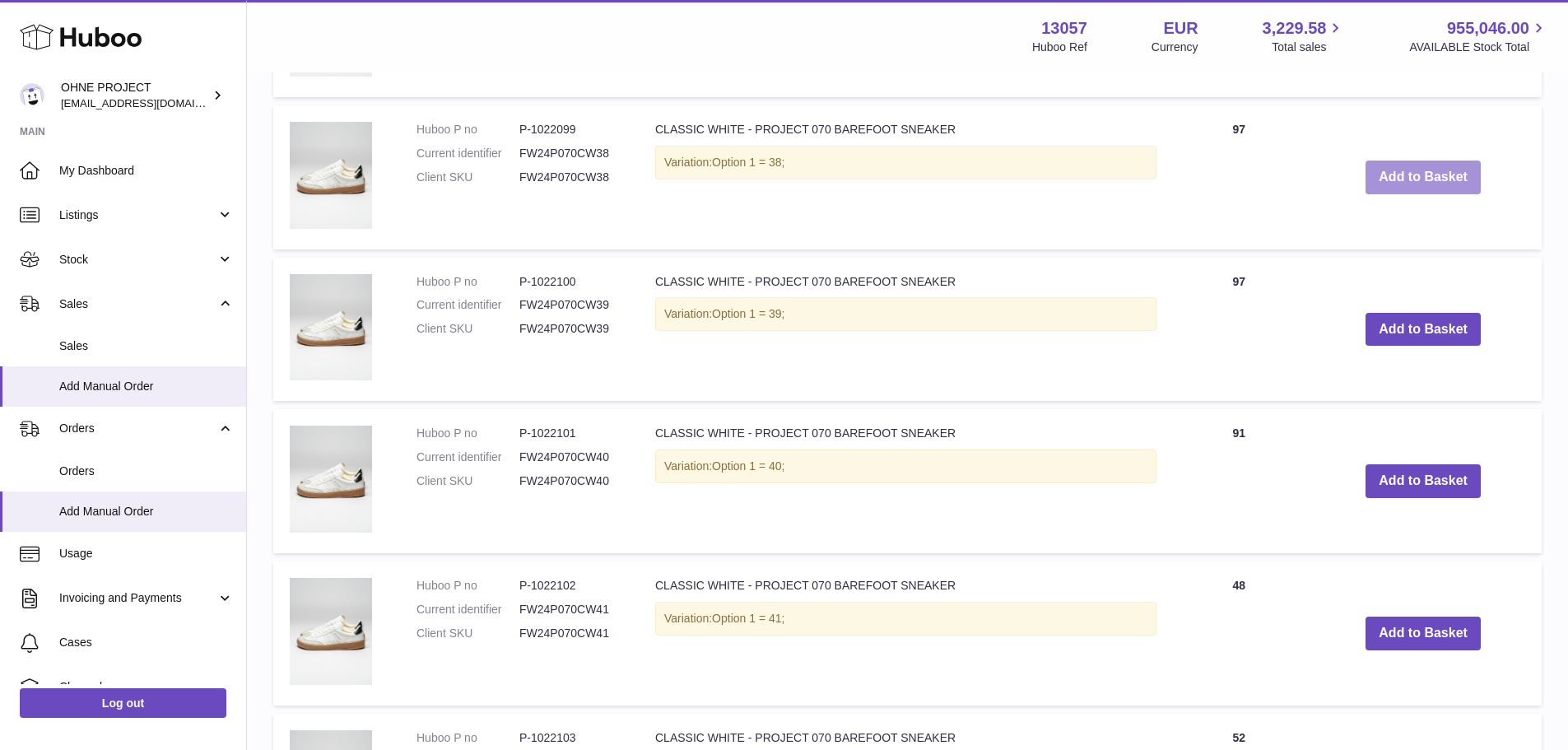
scroll to position [1374, 0]
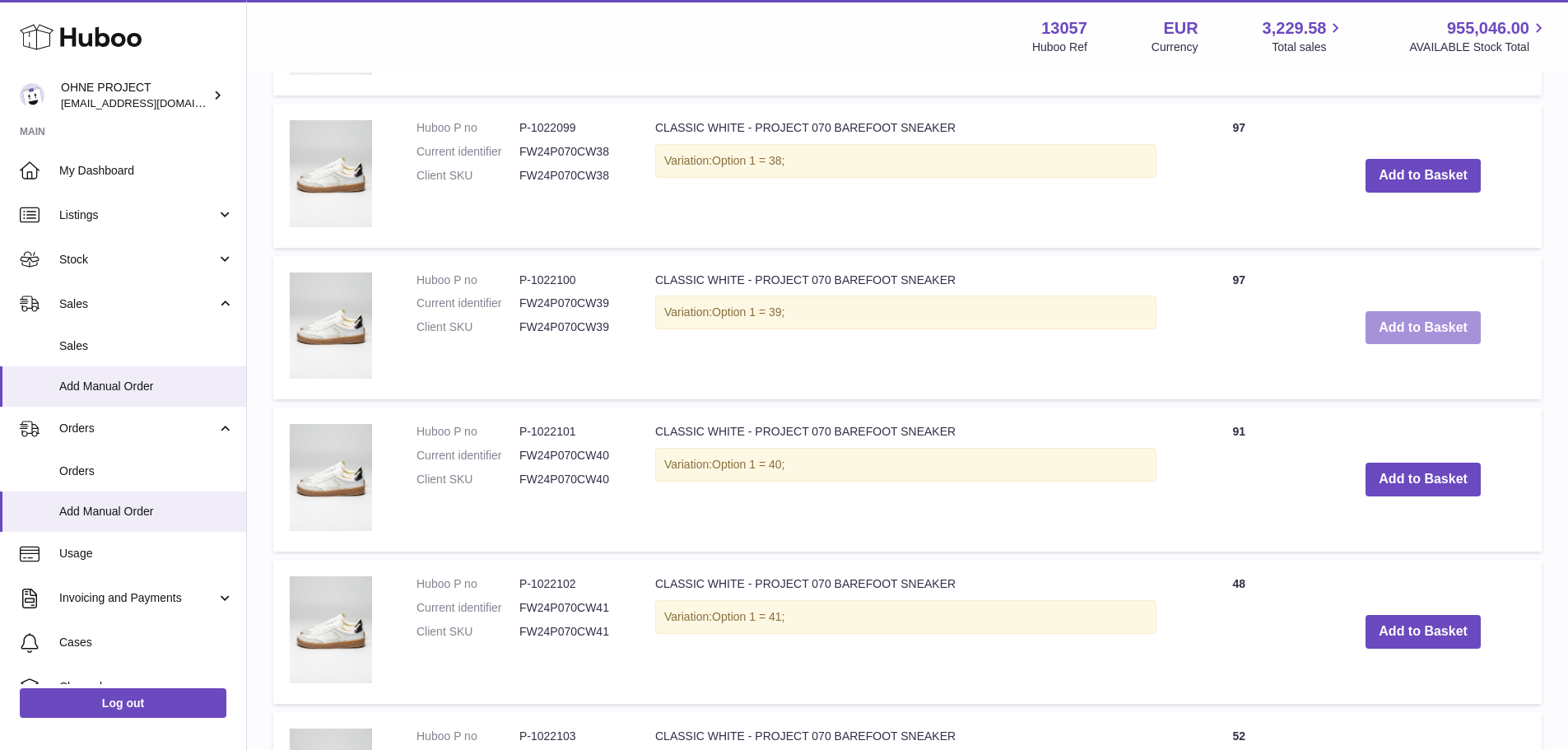
click at [1385, 326] on button "Add to Basket" at bounding box center [1423, 328] width 116 height 34
click at [1419, 480] on button "Add to Basket" at bounding box center [1423, 479] width 116 height 34
click at [1394, 634] on button "Add to Basket" at bounding box center [1423, 631] width 116 height 34
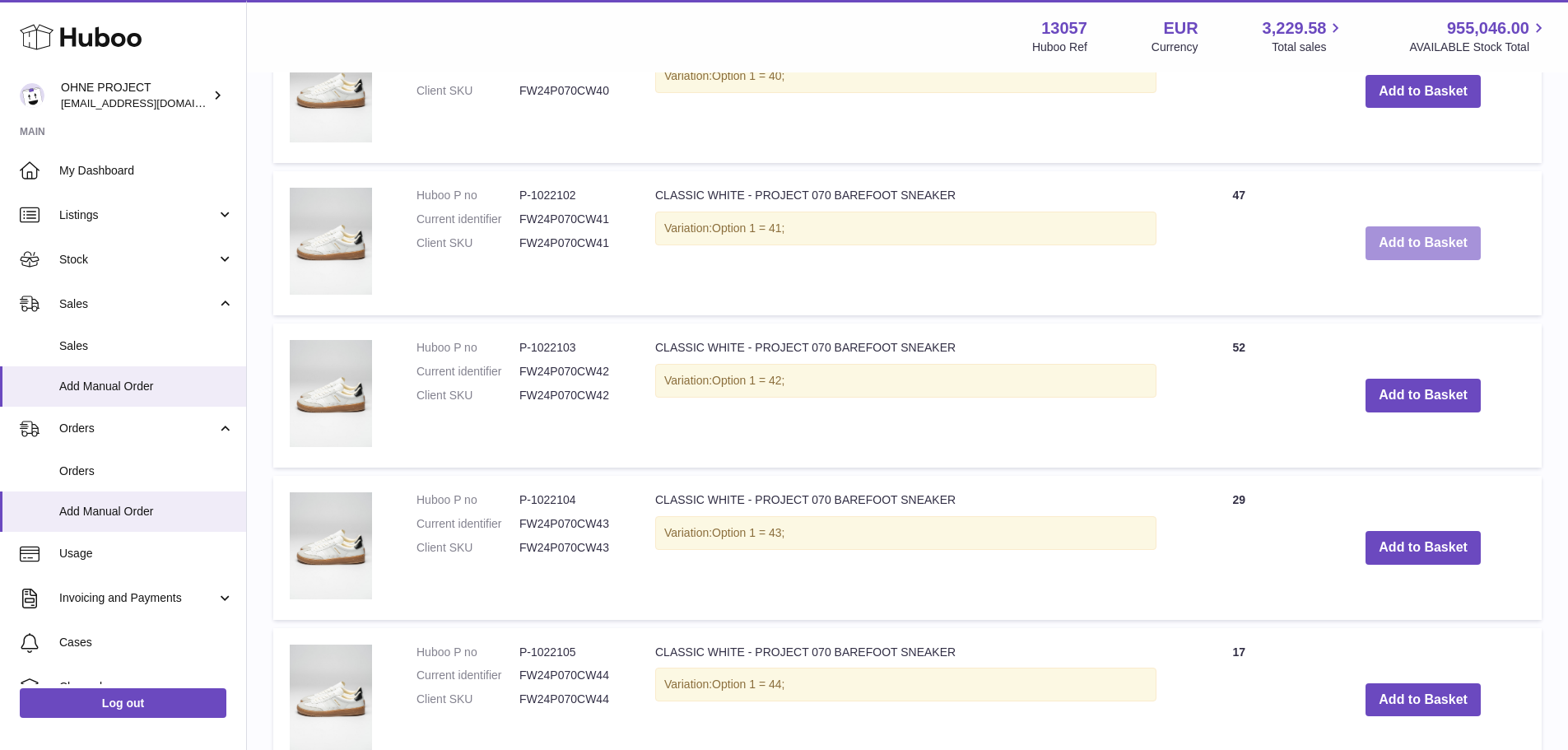
scroll to position [2242, 0]
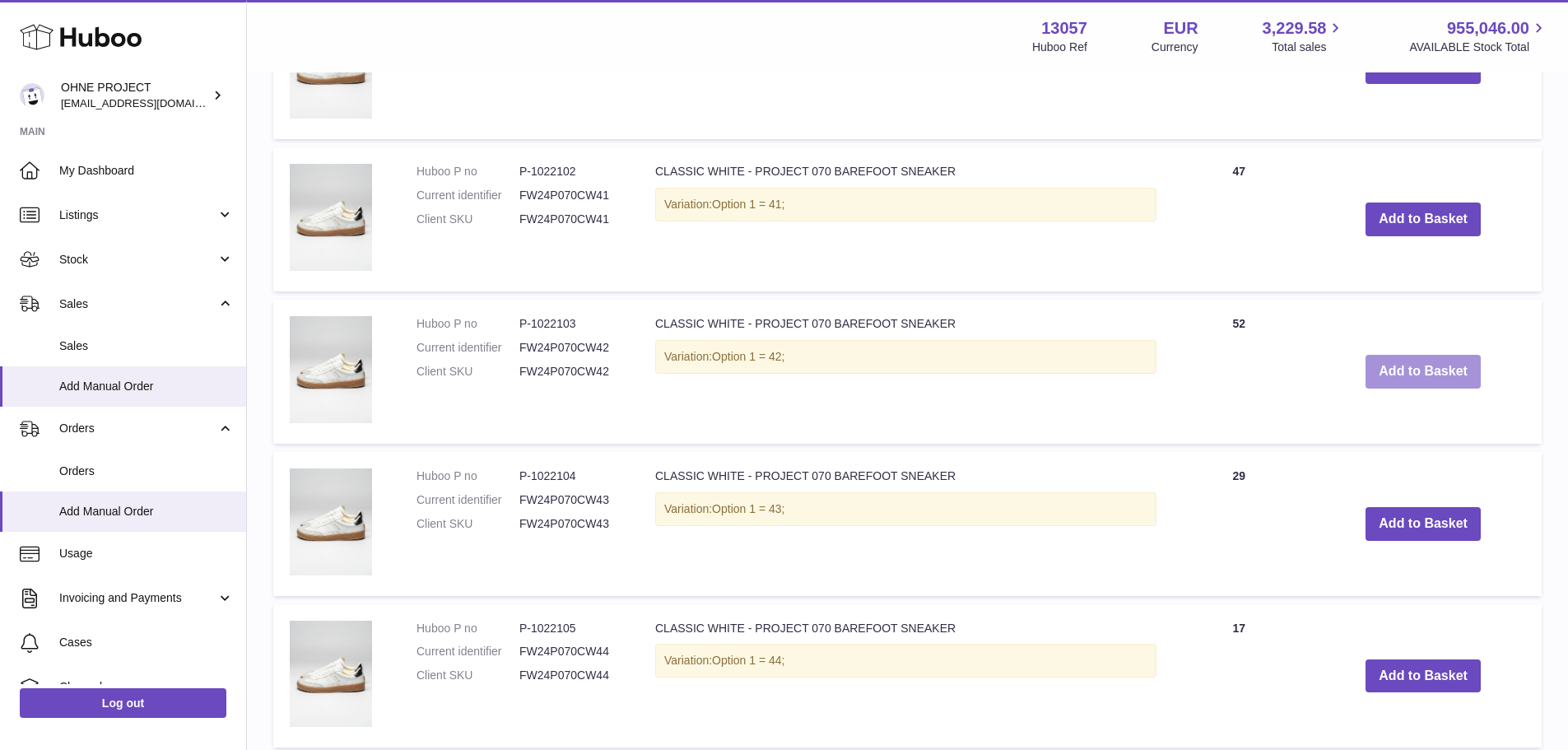
click at [1412, 373] on button "Add to Basket" at bounding box center [1423, 372] width 116 height 34
click at [1369, 521] on button "Add to Basket" at bounding box center [1423, 525] width 116 height 34
click at [1416, 669] on button "Add to Basket" at bounding box center [1423, 676] width 116 height 34
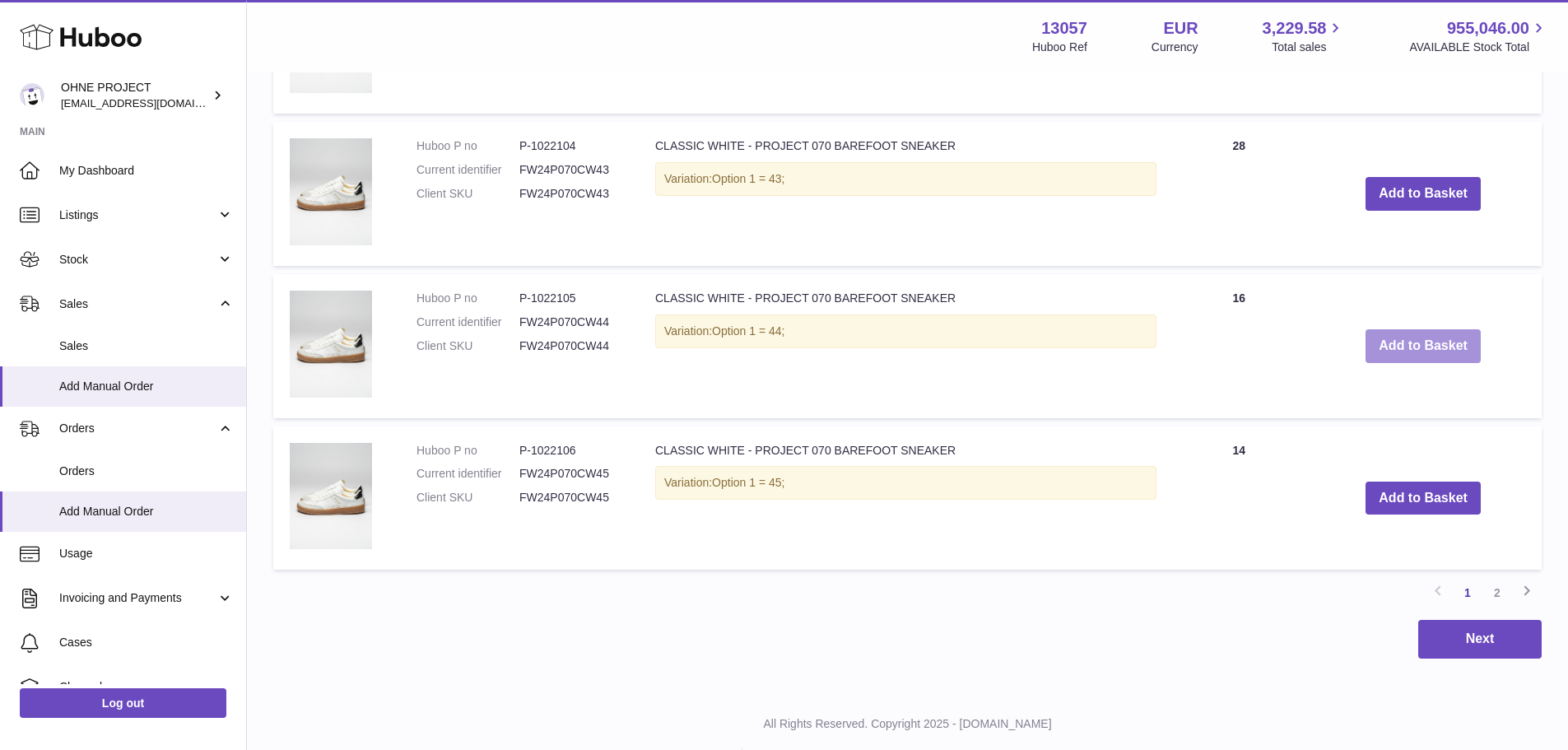
scroll to position [3028, 0]
click at [1417, 512] on button "Add to Basket" at bounding box center [1423, 497] width 116 height 34
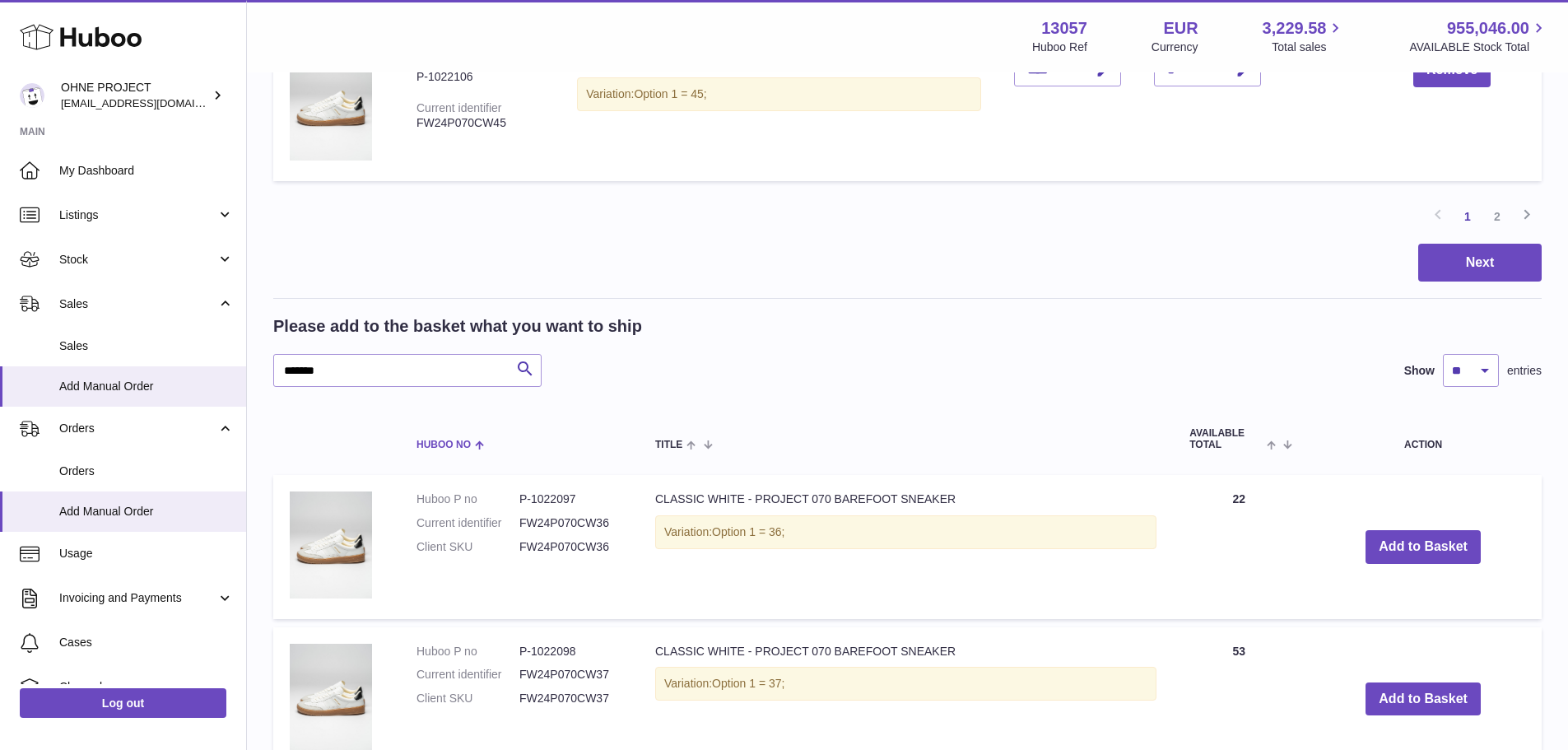
scroll to position [1671, 0]
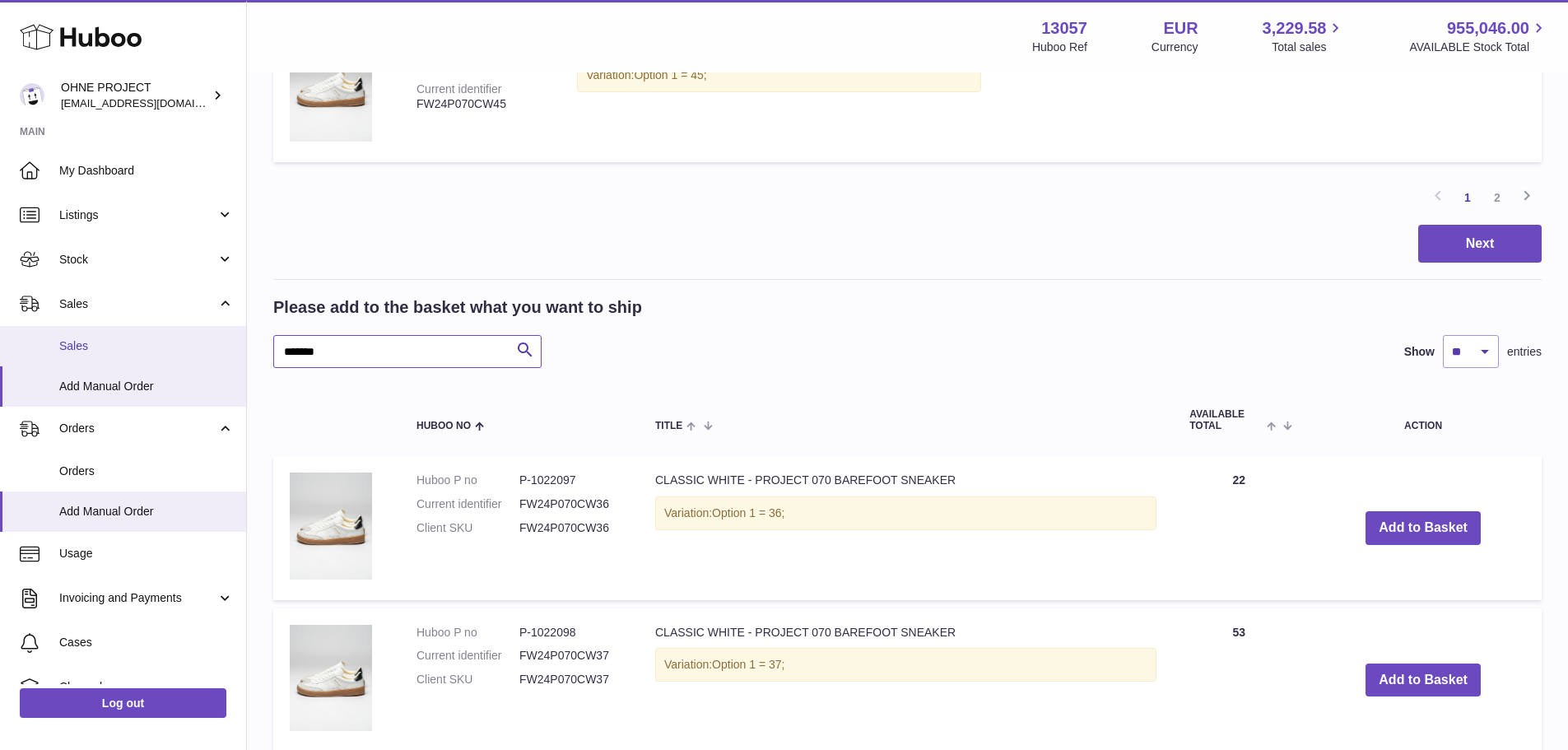
drag, startPoint x: 347, startPoint y: 345, endPoint x: 106, endPoint y: 330, distance: 241.5
click at [106, 330] on div "Huboo OHNE PROJECT [EMAIL_ADDRESS][DOMAIN_NAME] Main My Dashboard Listings Not …" at bounding box center [784, 258] width 1568 height 3858
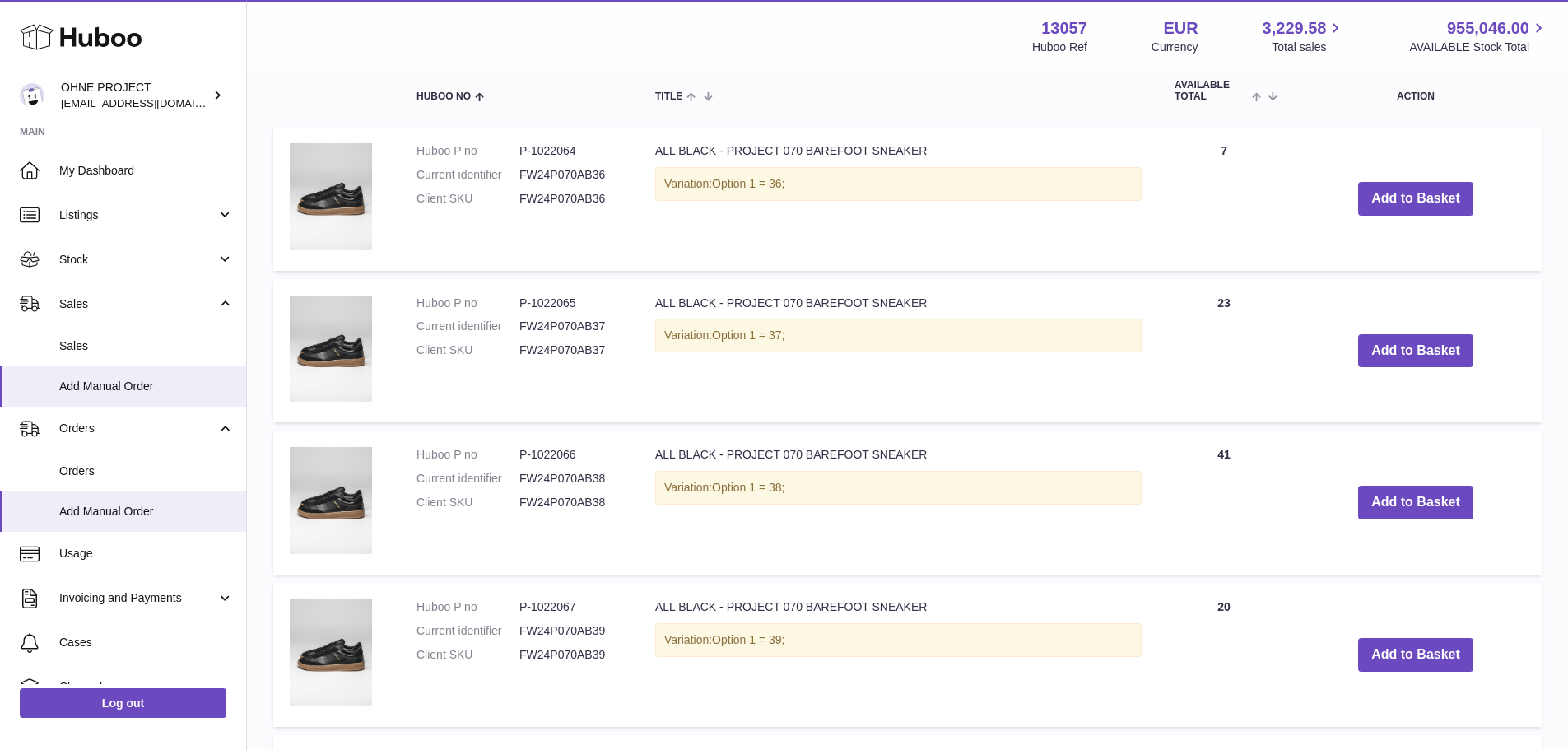
scroll to position [2165, 0]
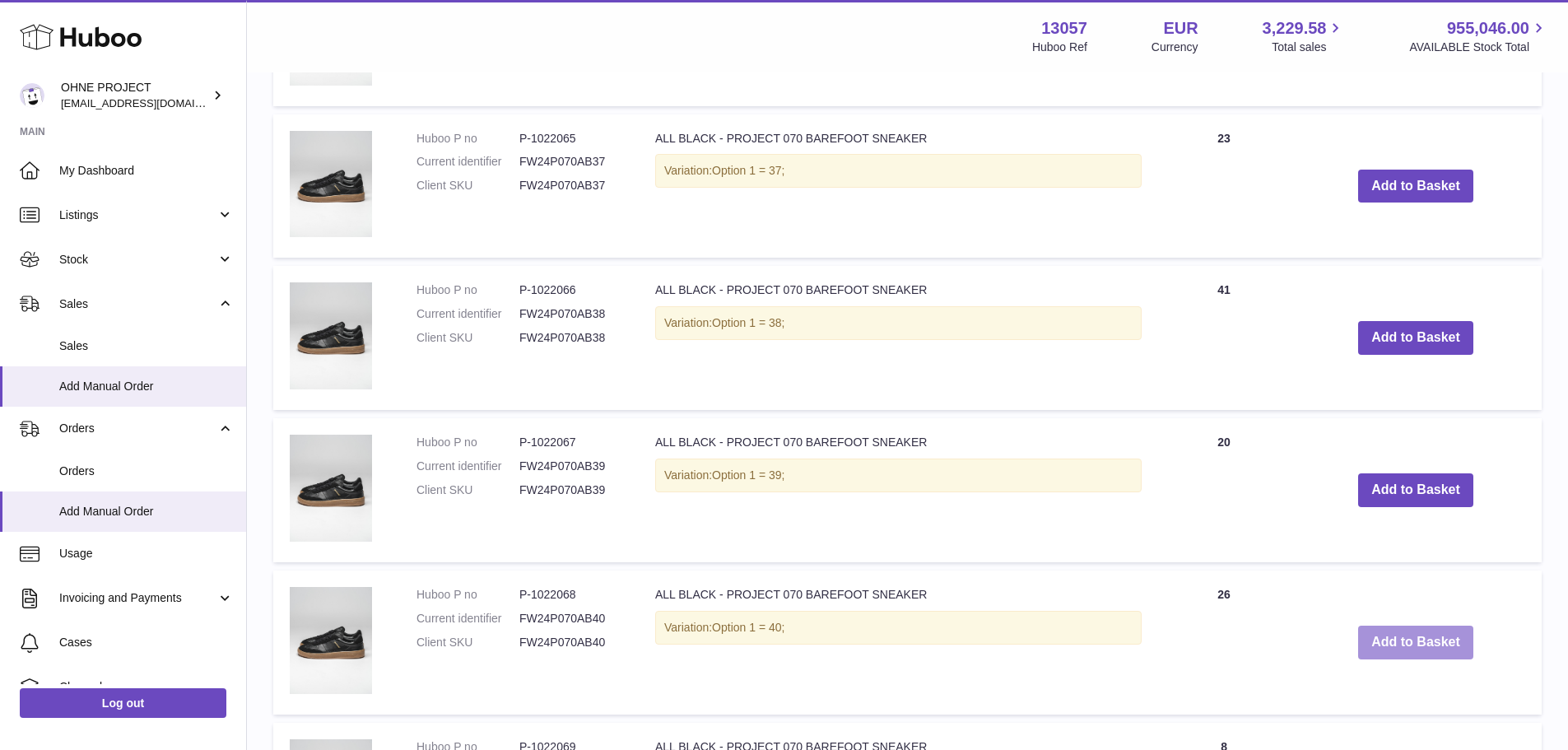
click at [1362, 630] on button "Add to Basket" at bounding box center [1416, 642] width 116 height 34
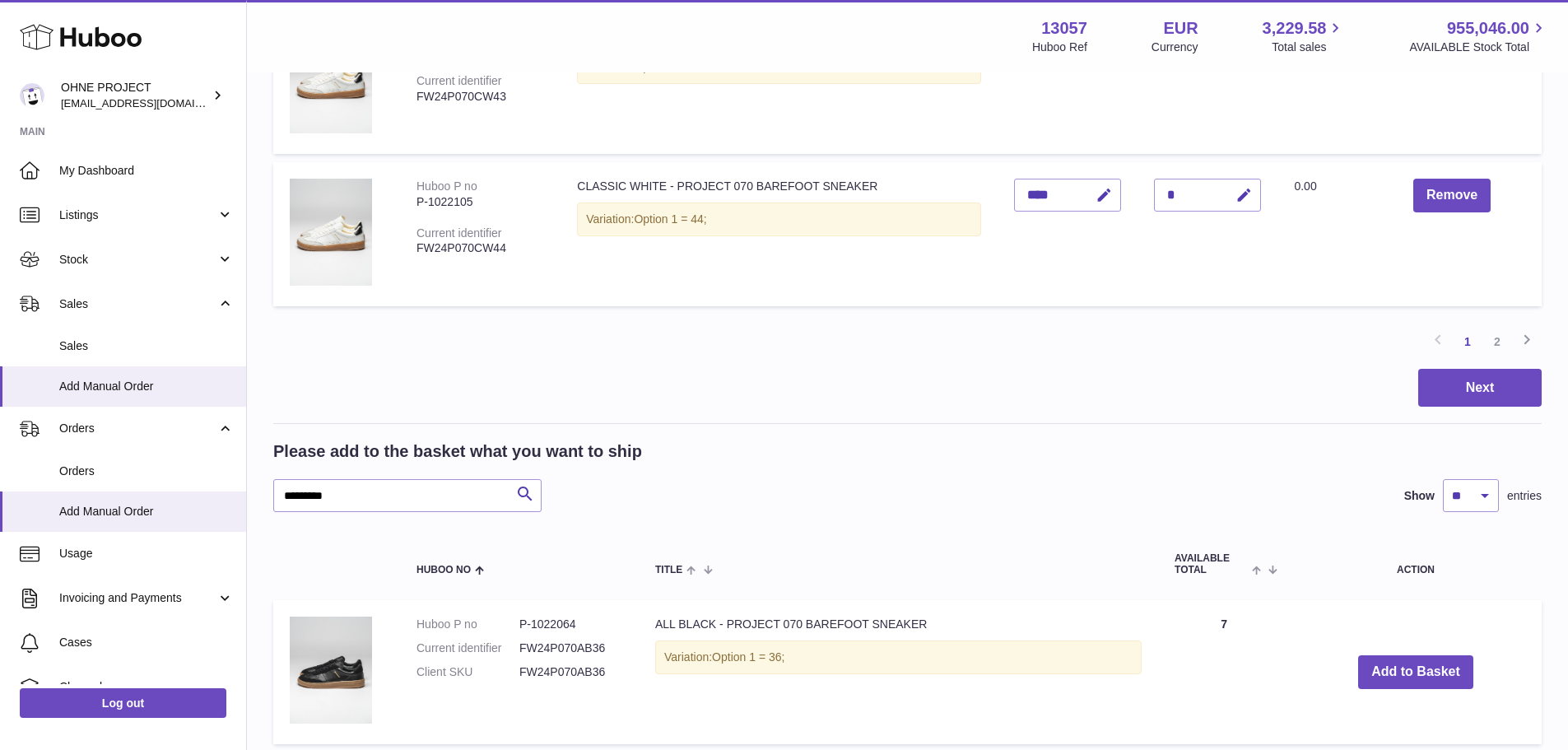
scroll to position [1507, 0]
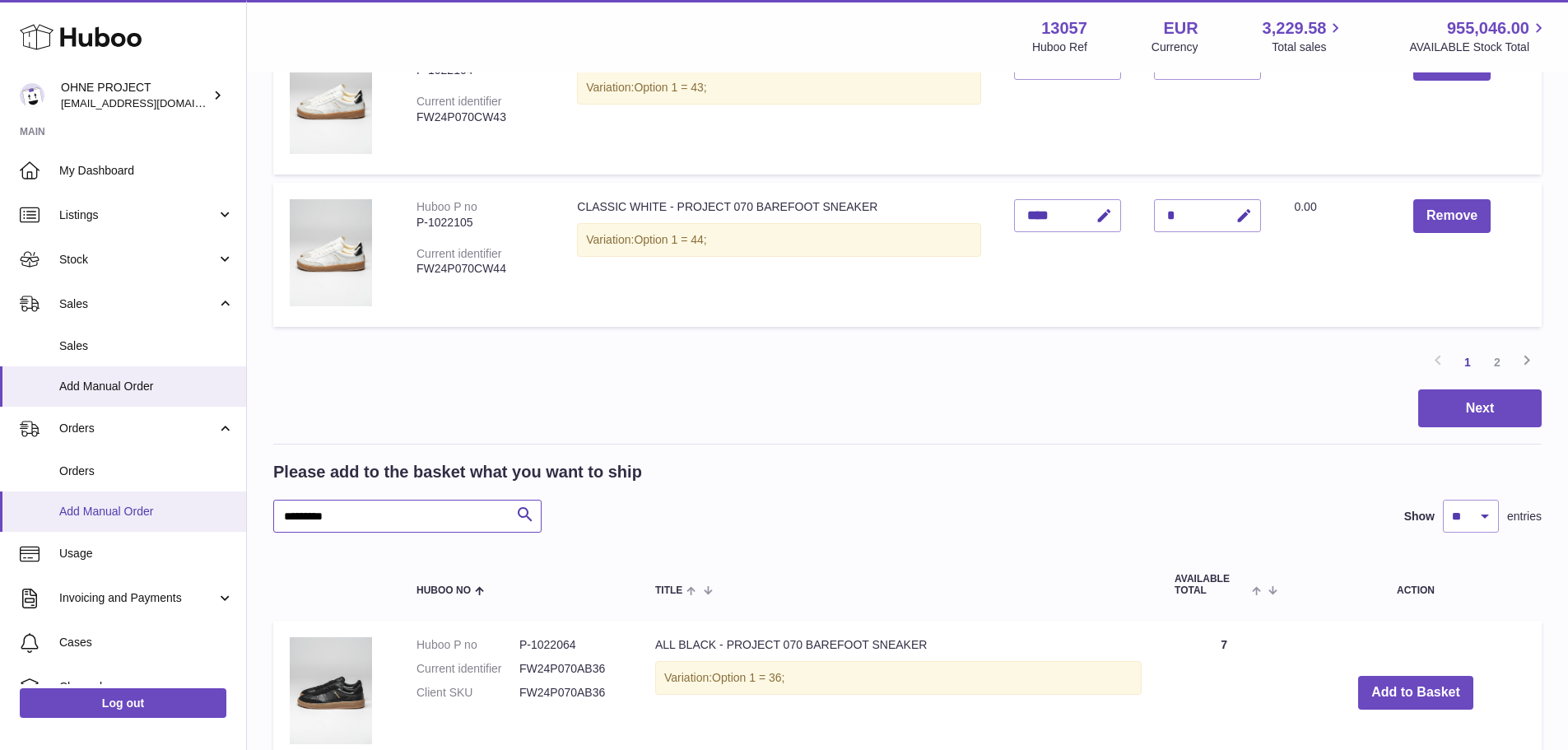
drag, startPoint x: 340, startPoint y: 520, endPoint x: 181, endPoint y: 519, distance: 159.0
click at [181, 519] on div "Huboo OHNE PROJECT [EMAIL_ADDRESS][DOMAIN_NAME] Main My Dashboard Listings Not …" at bounding box center [784, 422] width 1568 height 3858
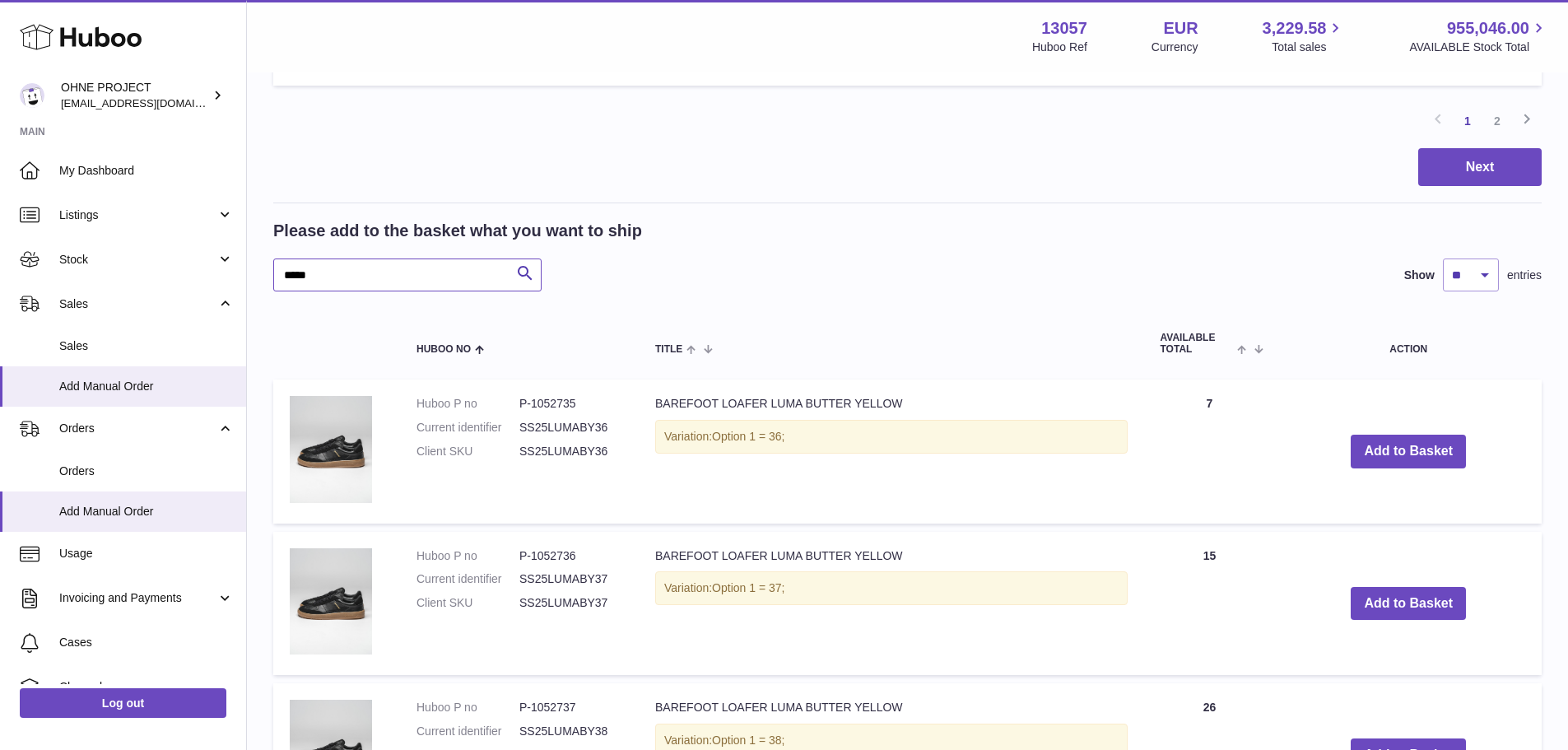
scroll to position [1754, 0]
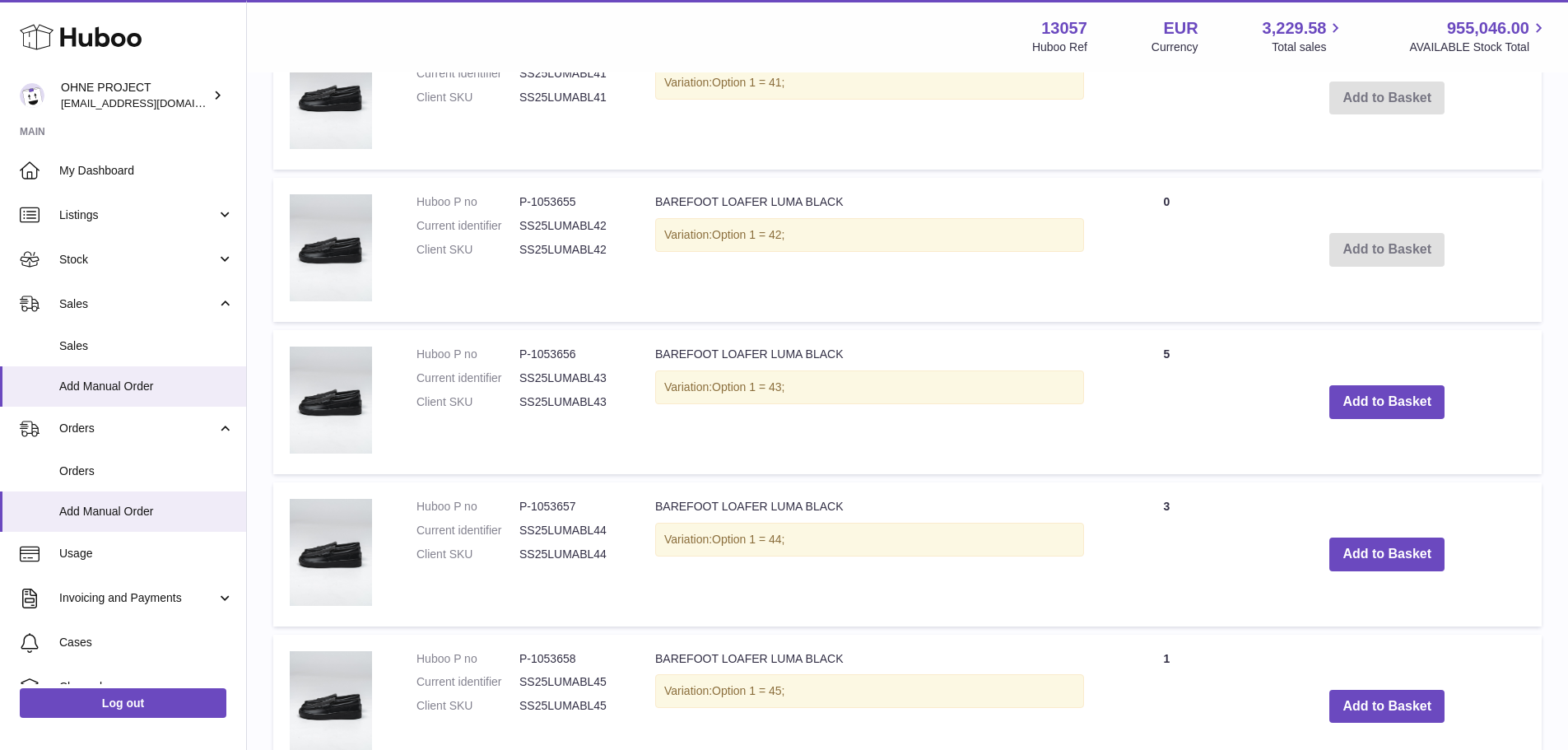
scroll to position [3108, 0]
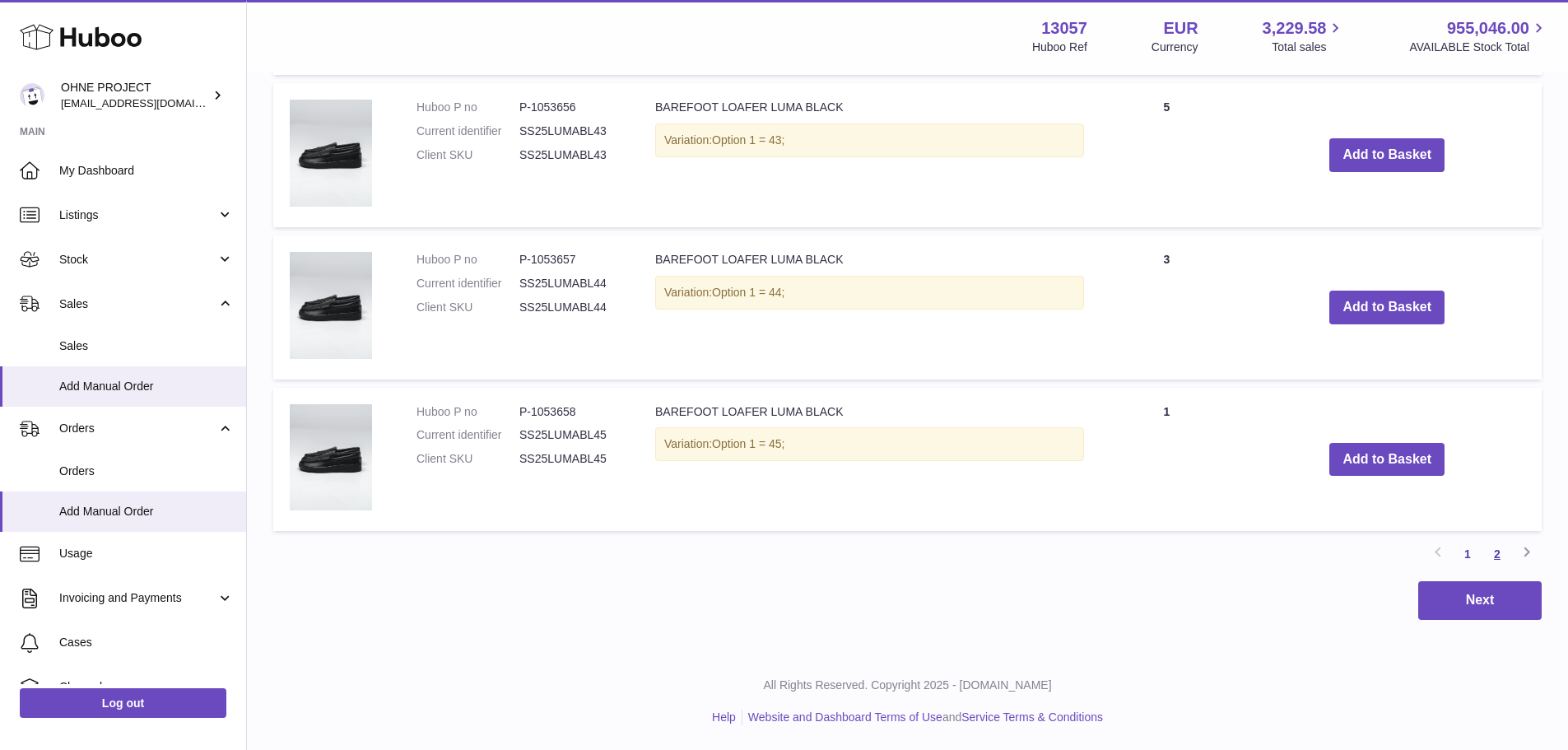
type input "**********"
click at [1491, 556] on link "2" at bounding box center [1497, 554] width 30 height 30
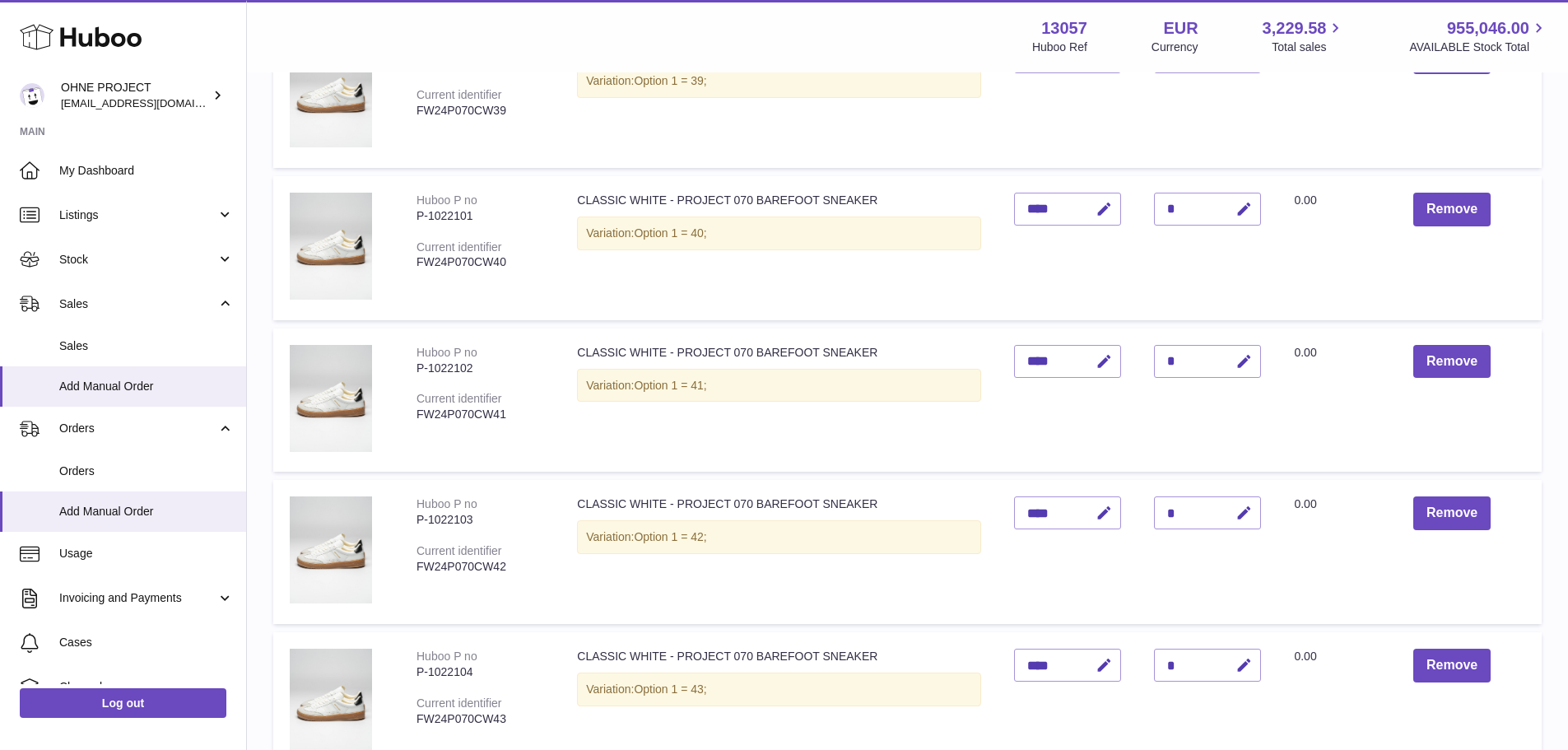
scroll to position [1317, 0]
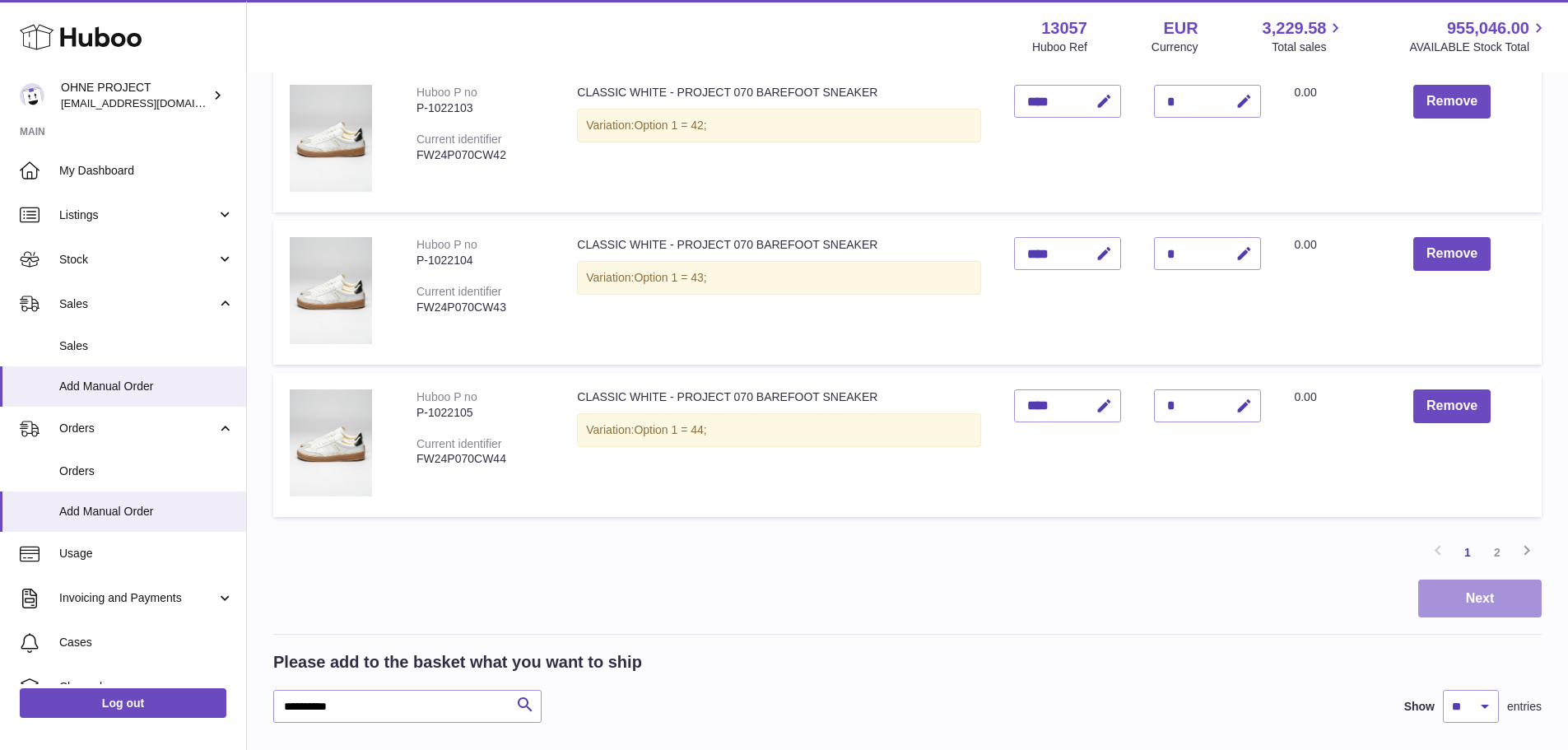
click at [1489, 609] on button "Next" at bounding box center [1480, 599] width 123 height 39
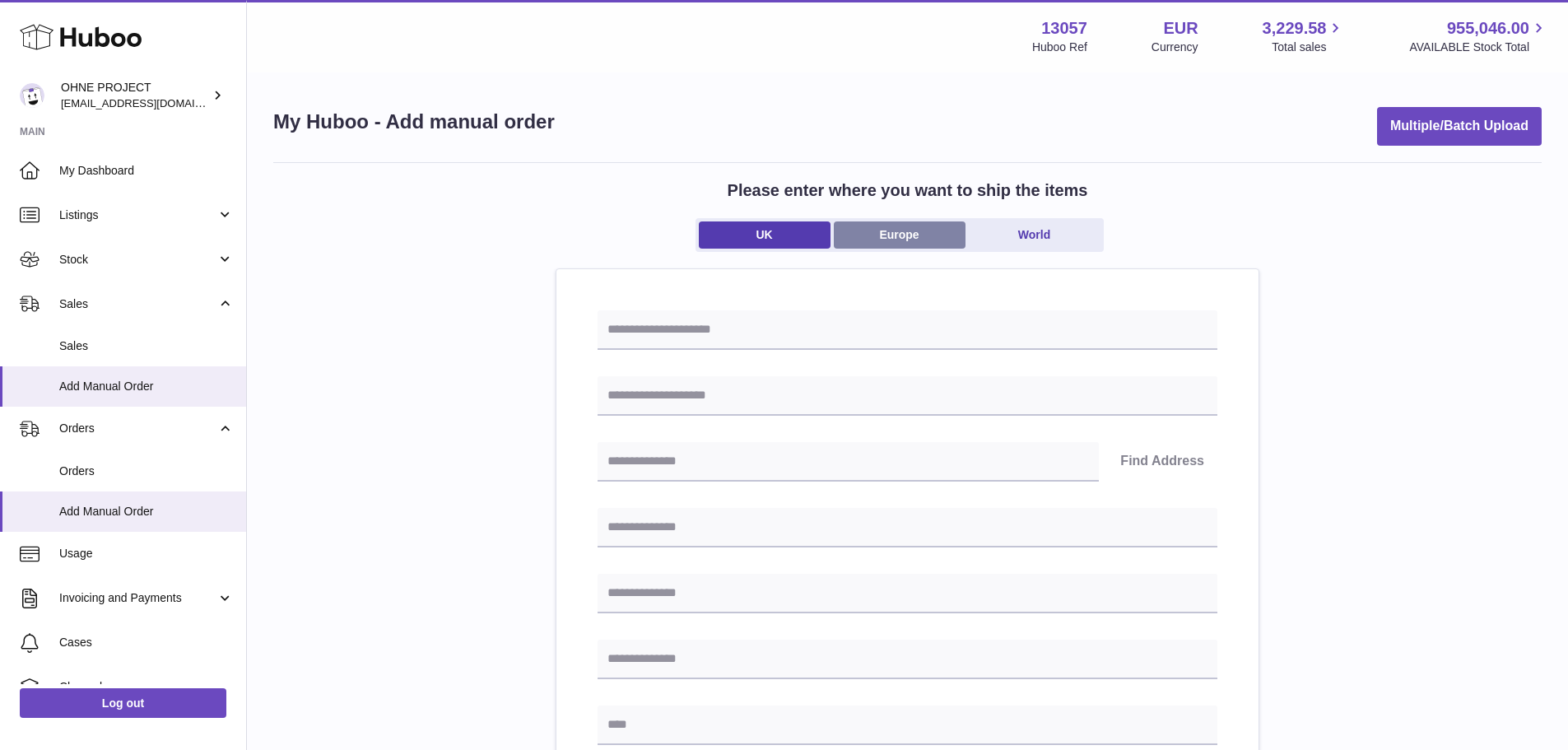
click at [874, 238] on link "Europe" at bounding box center [900, 234] width 131 height 27
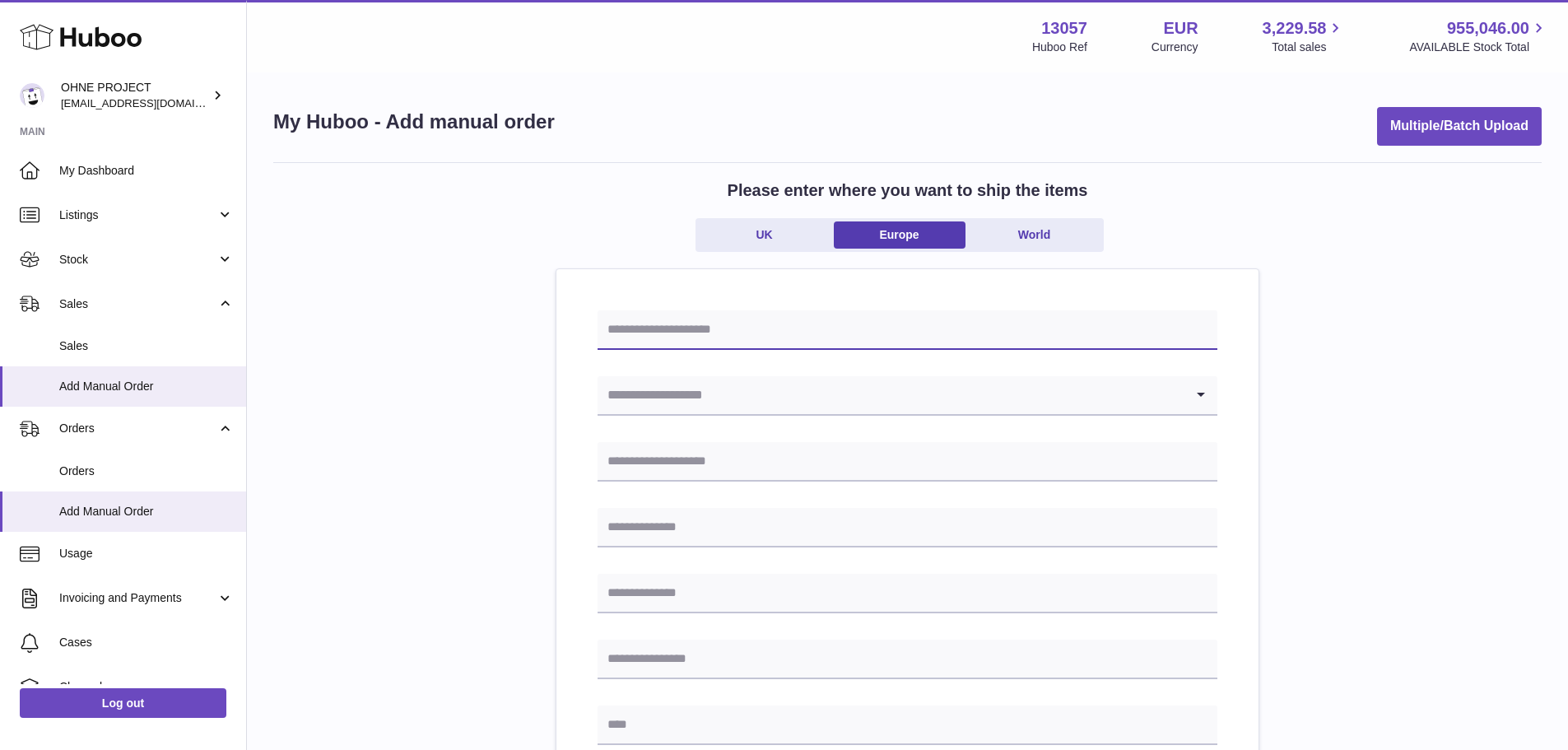
click at [747, 329] on input "text" at bounding box center [908, 330] width 620 height 40
type input "**********"
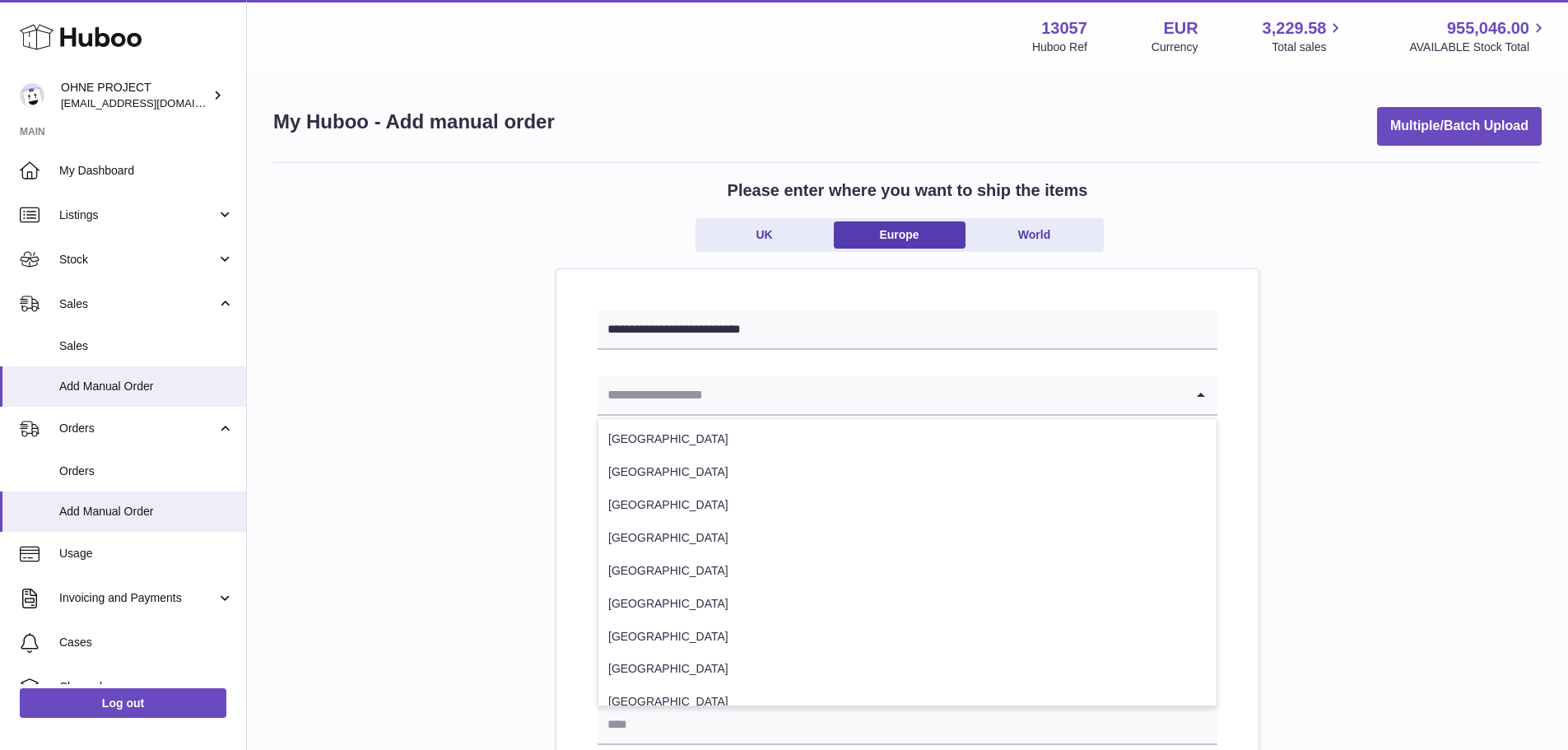
click at [889, 413] on input "Search for option" at bounding box center [892, 395] width 587 height 38
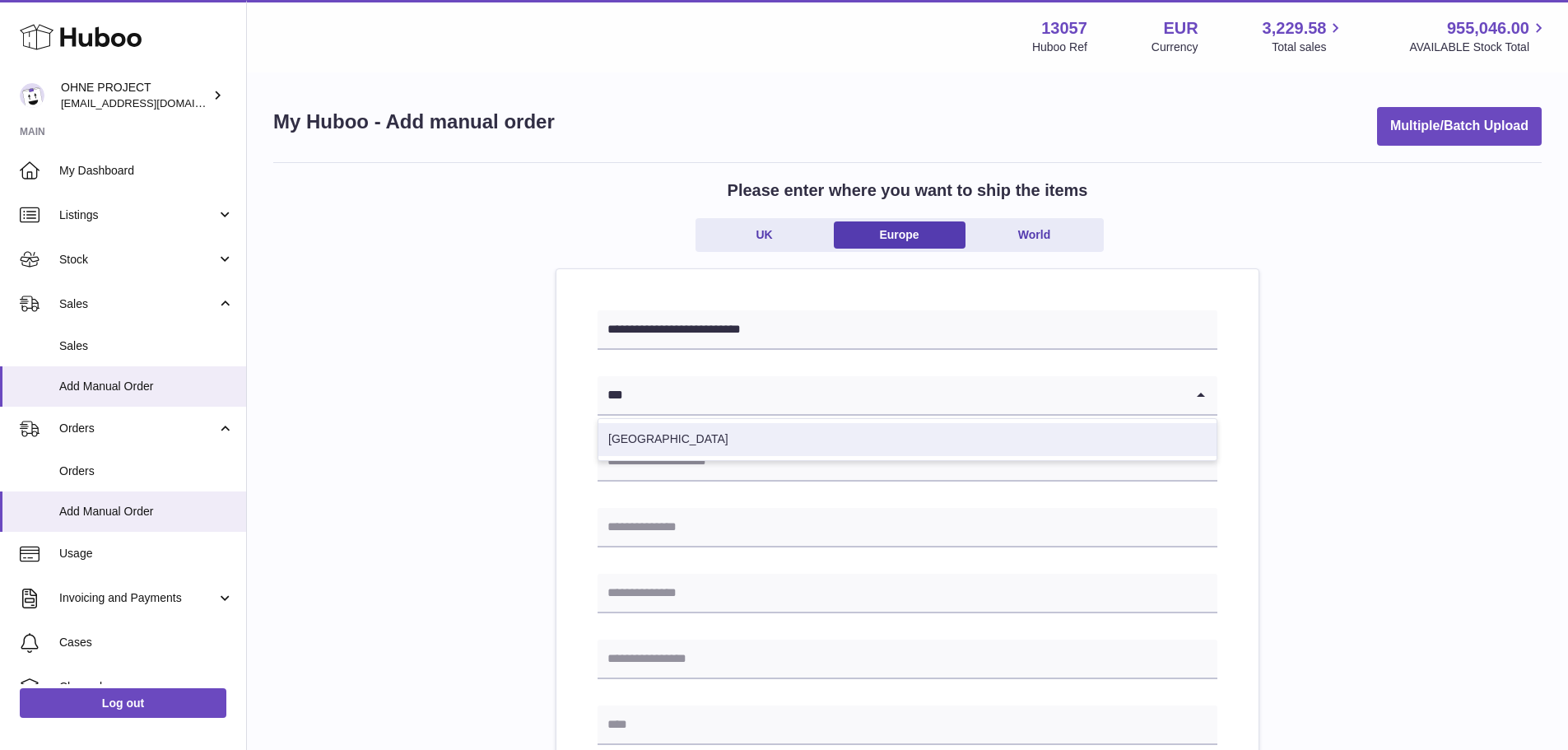
drag, startPoint x: 930, startPoint y: 433, endPoint x: 922, endPoint y: 442, distance: 12.0
click at [930, 433] on li "[GEOGRAPHIC_DATA]" at bounding box center [908, 440] width 618 height 33
type input "***"
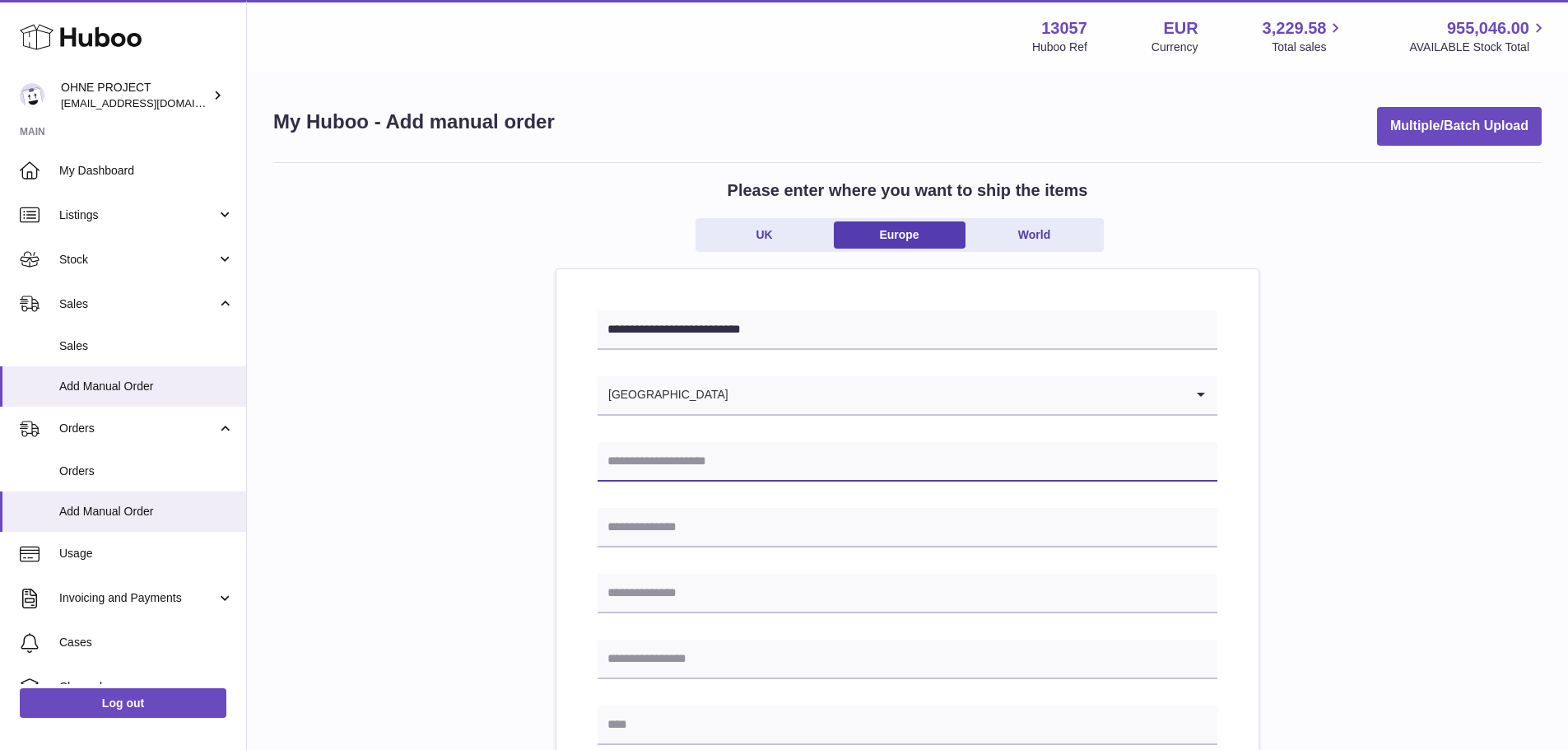
click at [913, 451] on input "text" at bounding box center [908, 461] width 620 height 40
type input "**********"
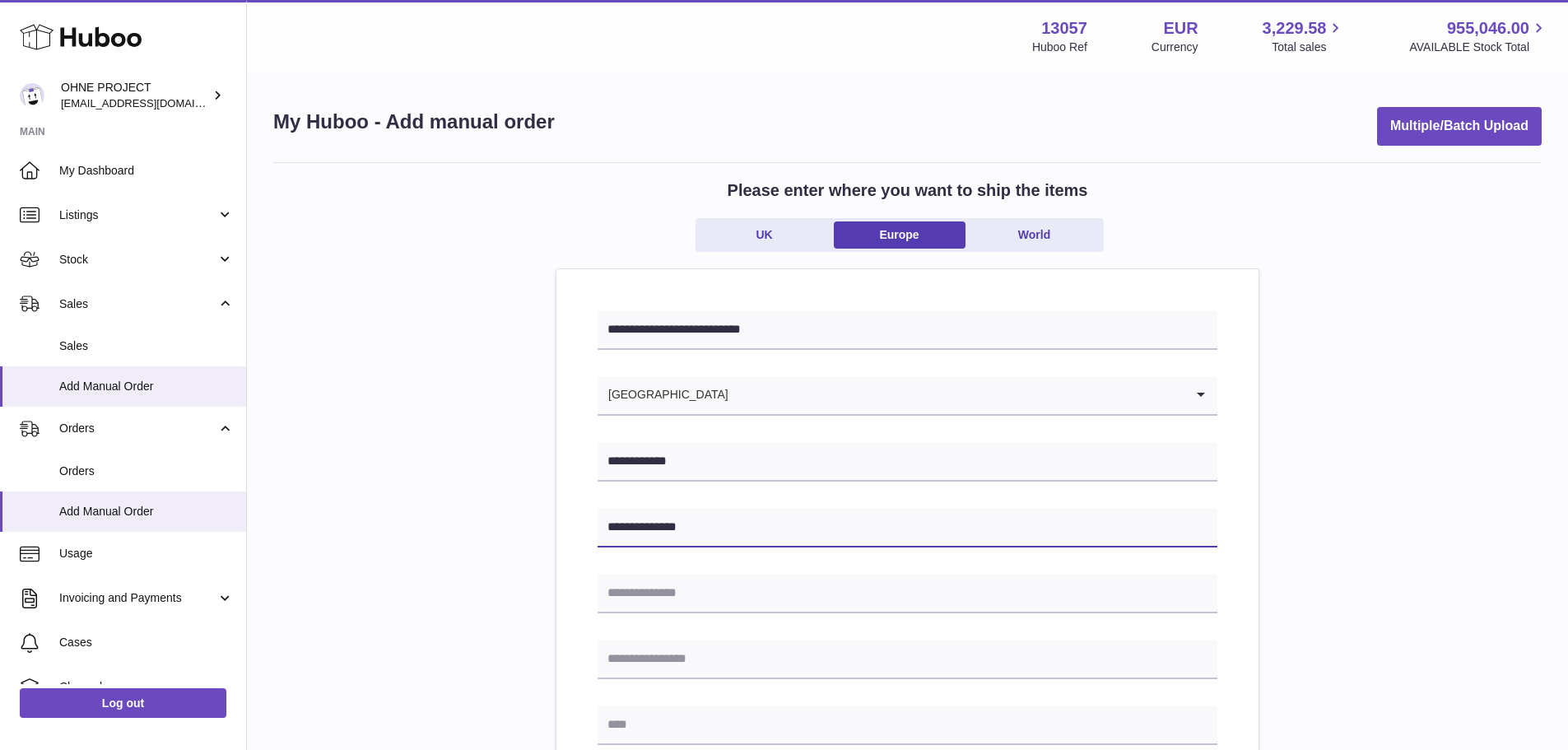
type input "**********"
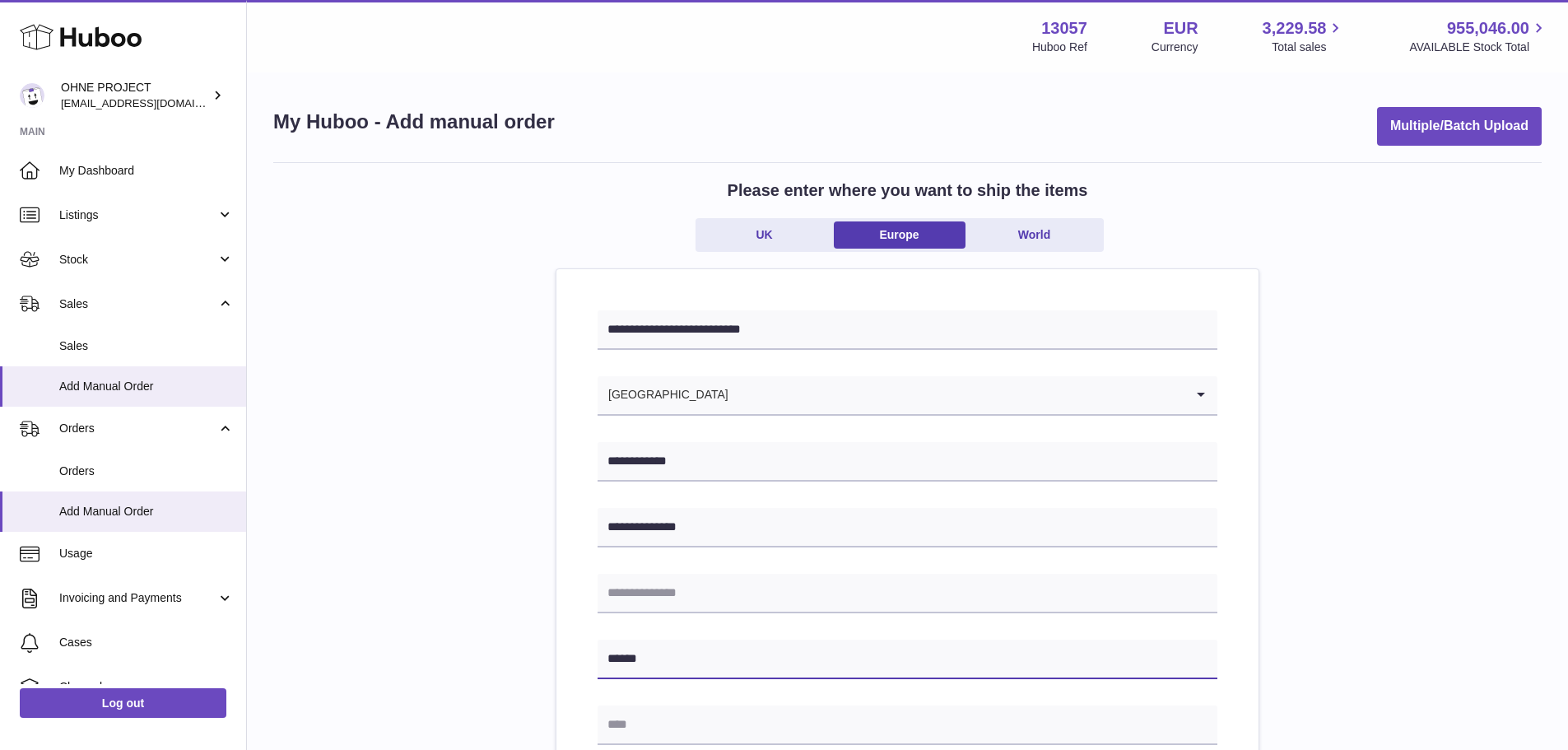
type input "******"
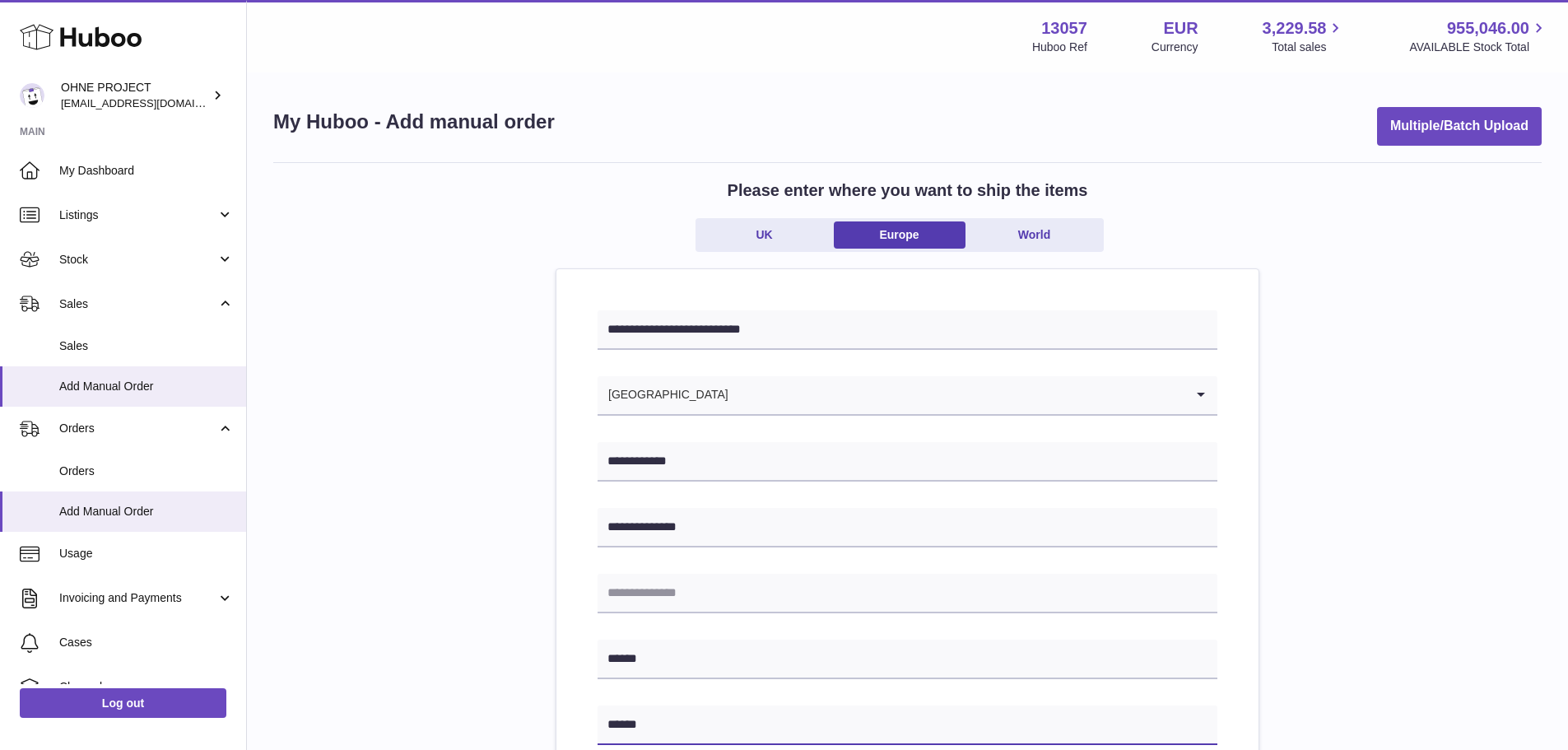
type input "******"
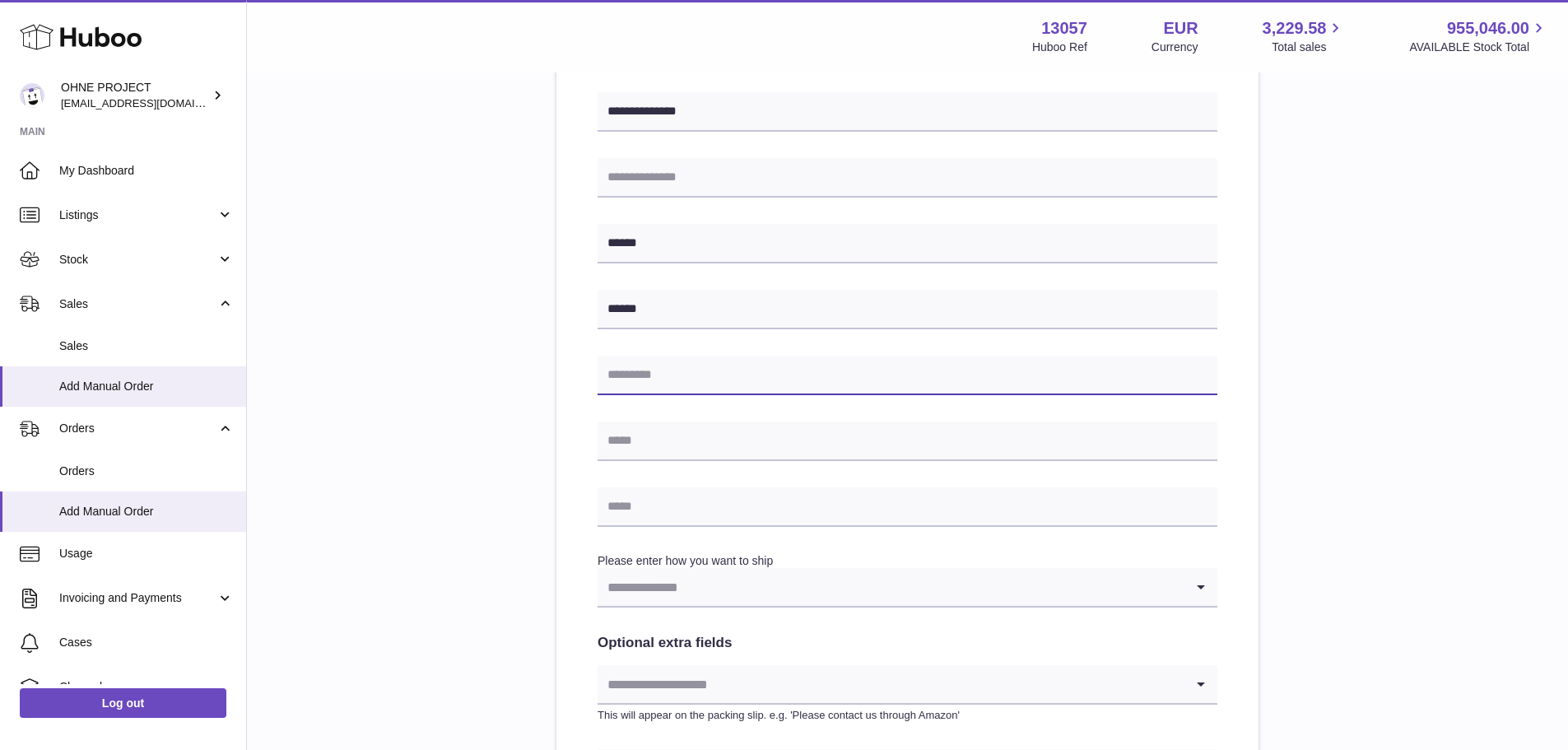
type input "*"
click at [632, 377] on input "*****" at bounding box center [908, 376] width 620 height 40
type input "*****"
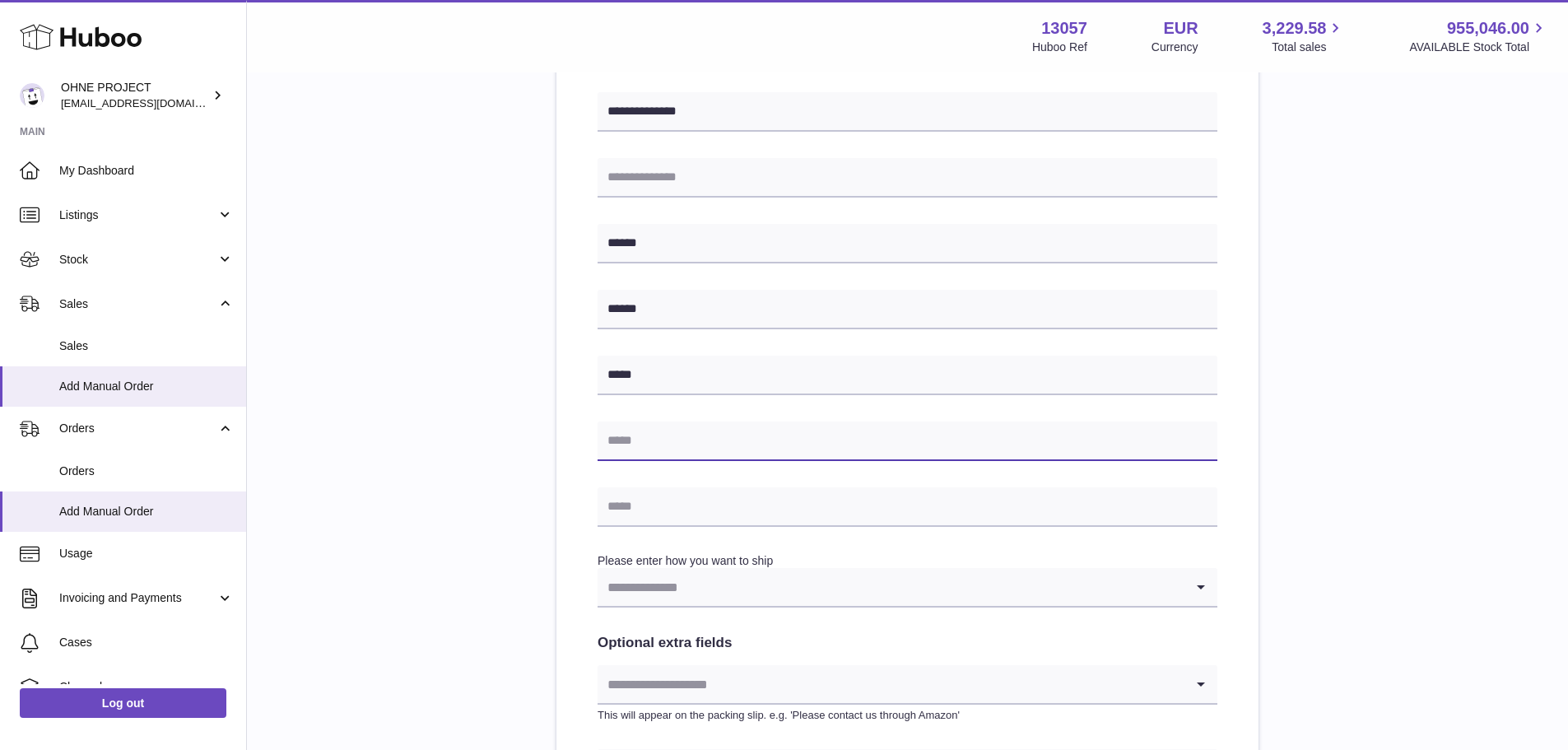
click at [665, 444] on input "text" at bounding box center [908, 442] width 620 height 40
type input "*********"
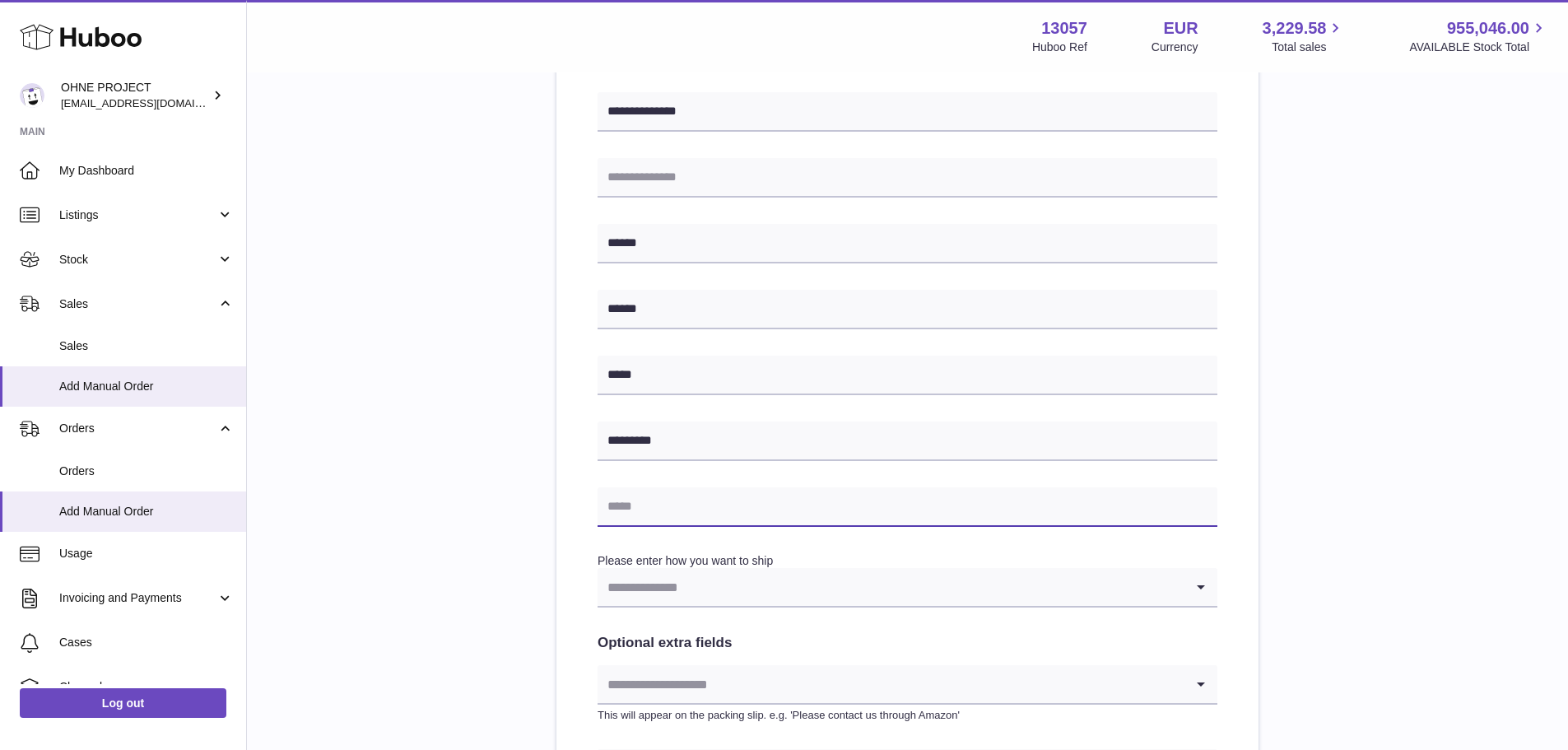
click at [685, 511] on input "text" at bounding box center [908, 507] width 620 height 40
type input "**********"
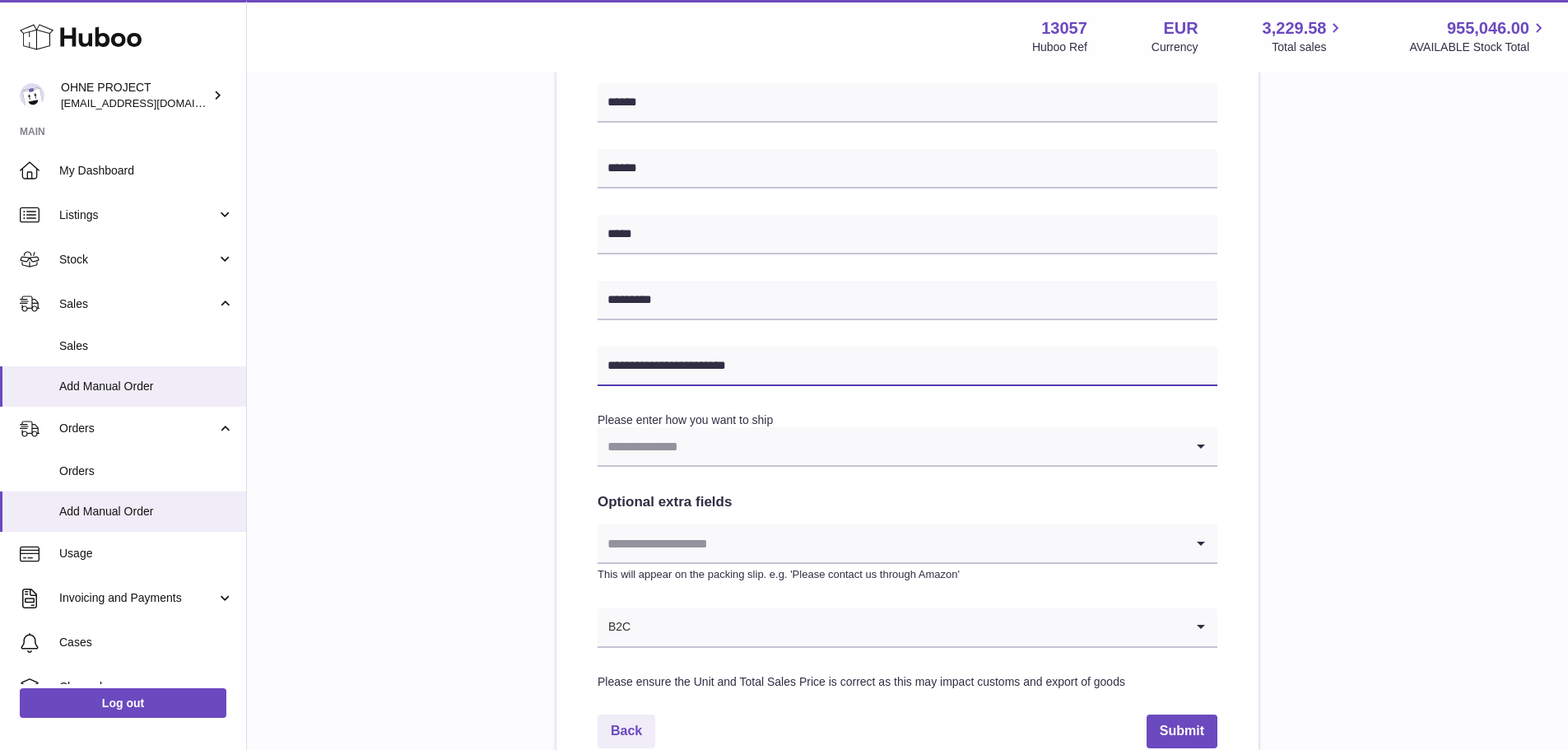
scroll to position [580, 0]
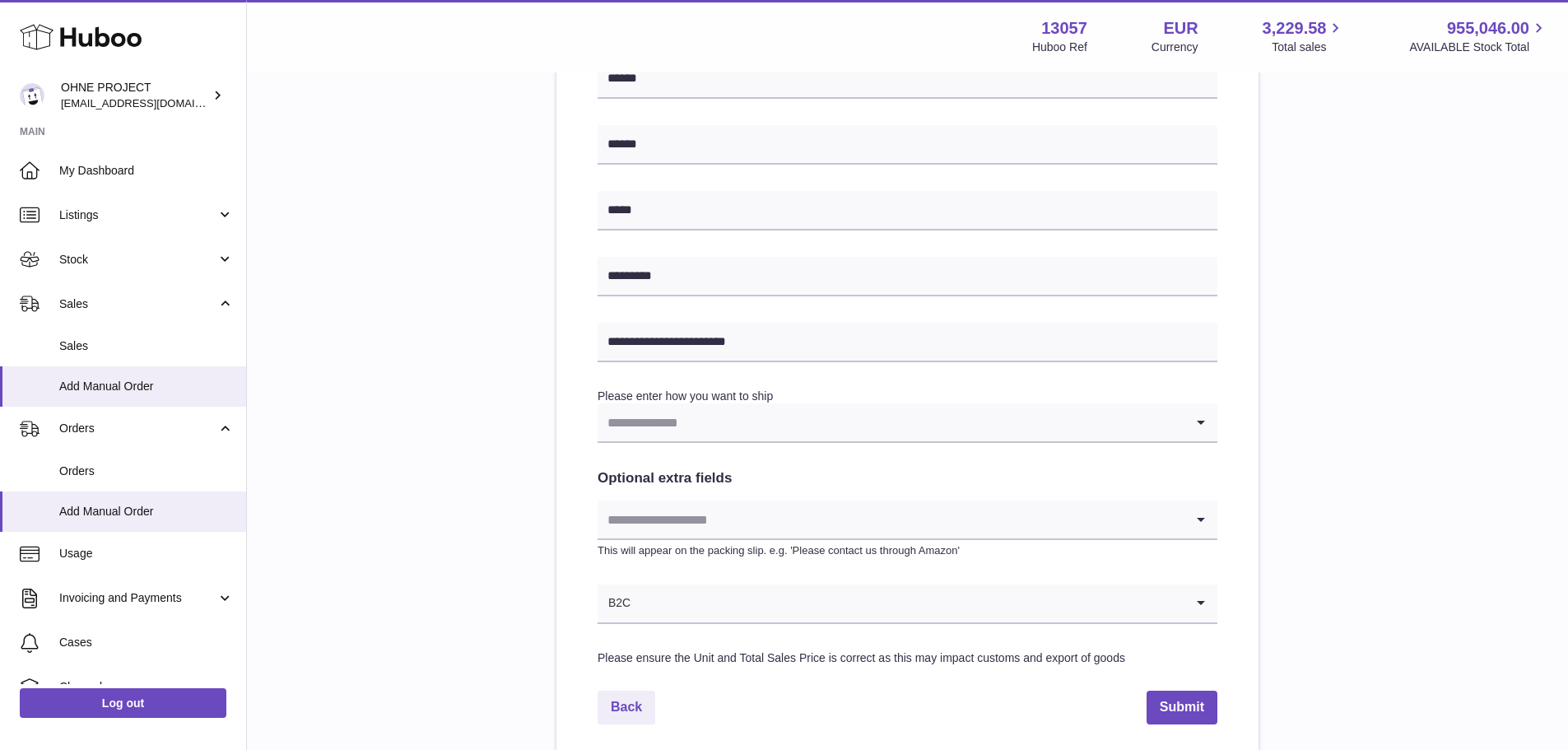
click at [710, 436] on input "Search for option" at bounding box center [892, 422] width 587 height 38
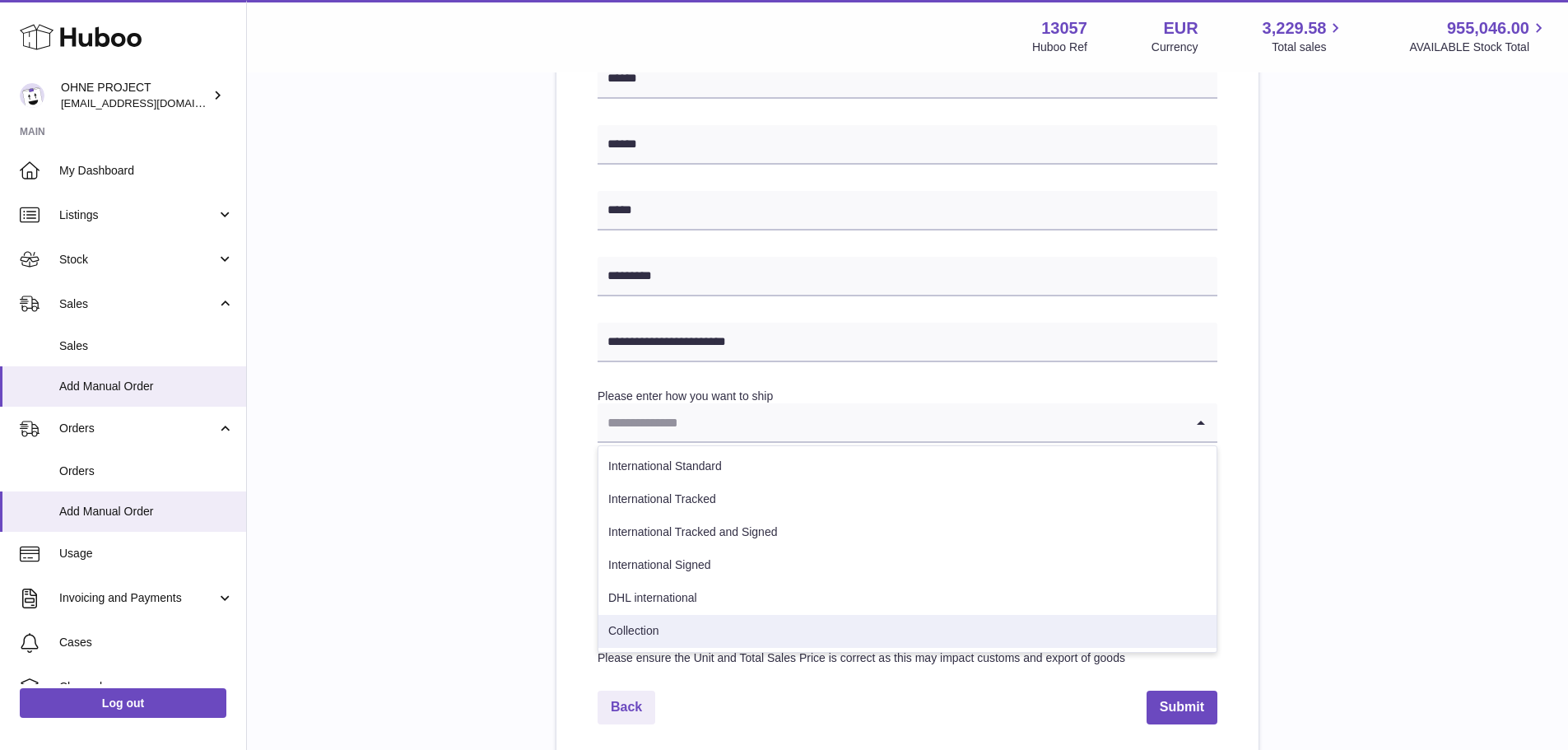
click at [675, 616] on li "Collection" at bounding box center [908, 631] width 618 height 33
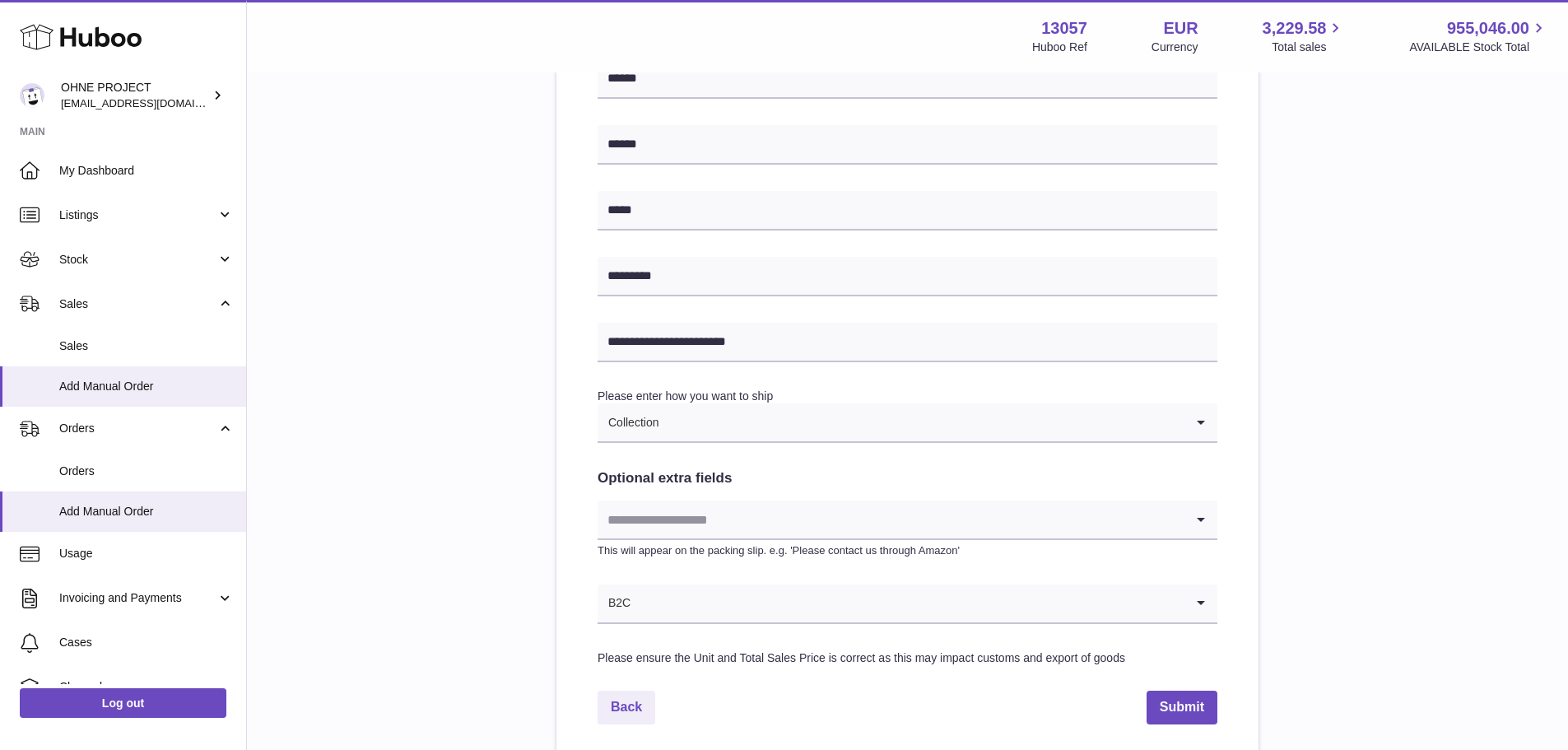
click at [680, 511] on input "Search for option" at bounding box center [892, 520] width 587 height 38
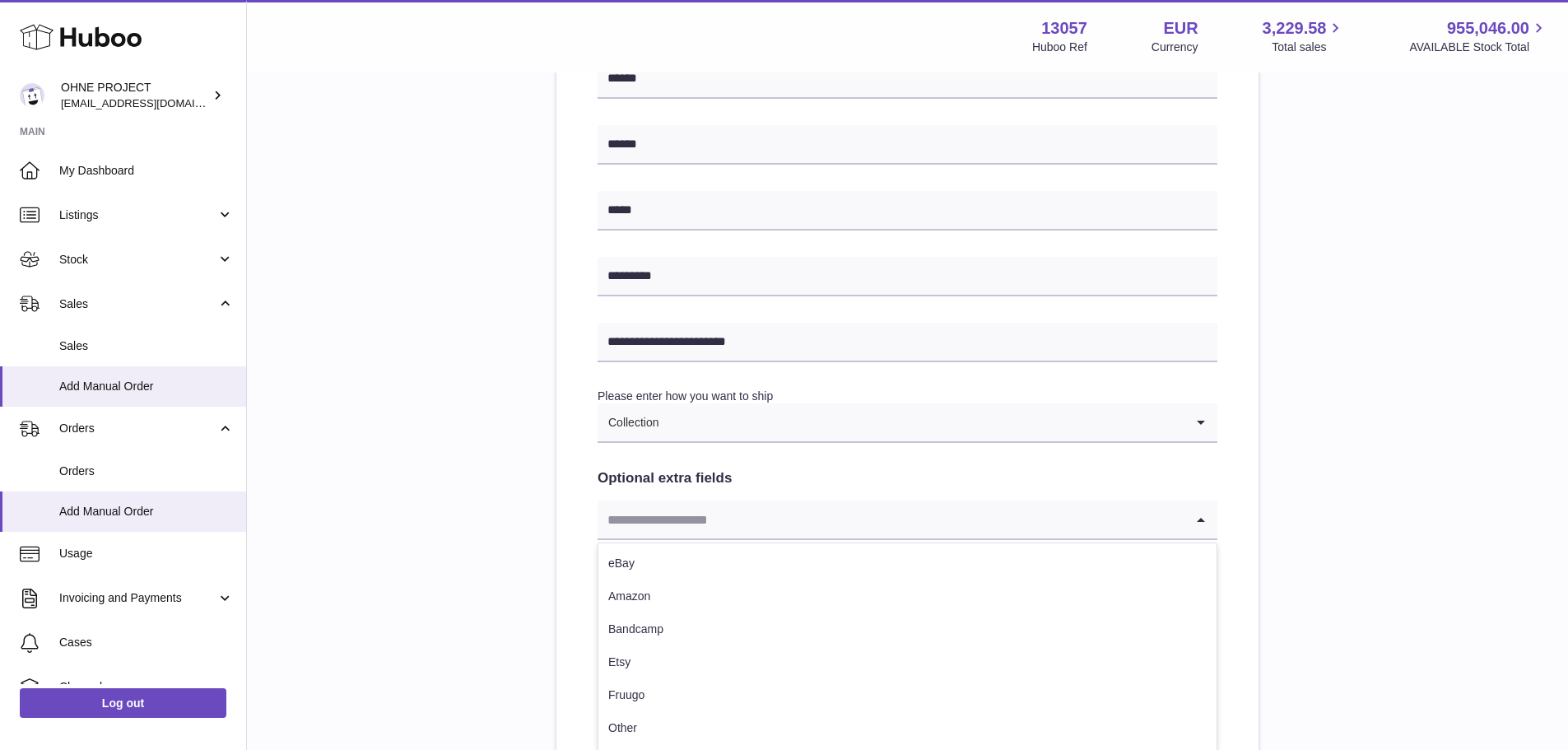
scroll to position [663, 0]
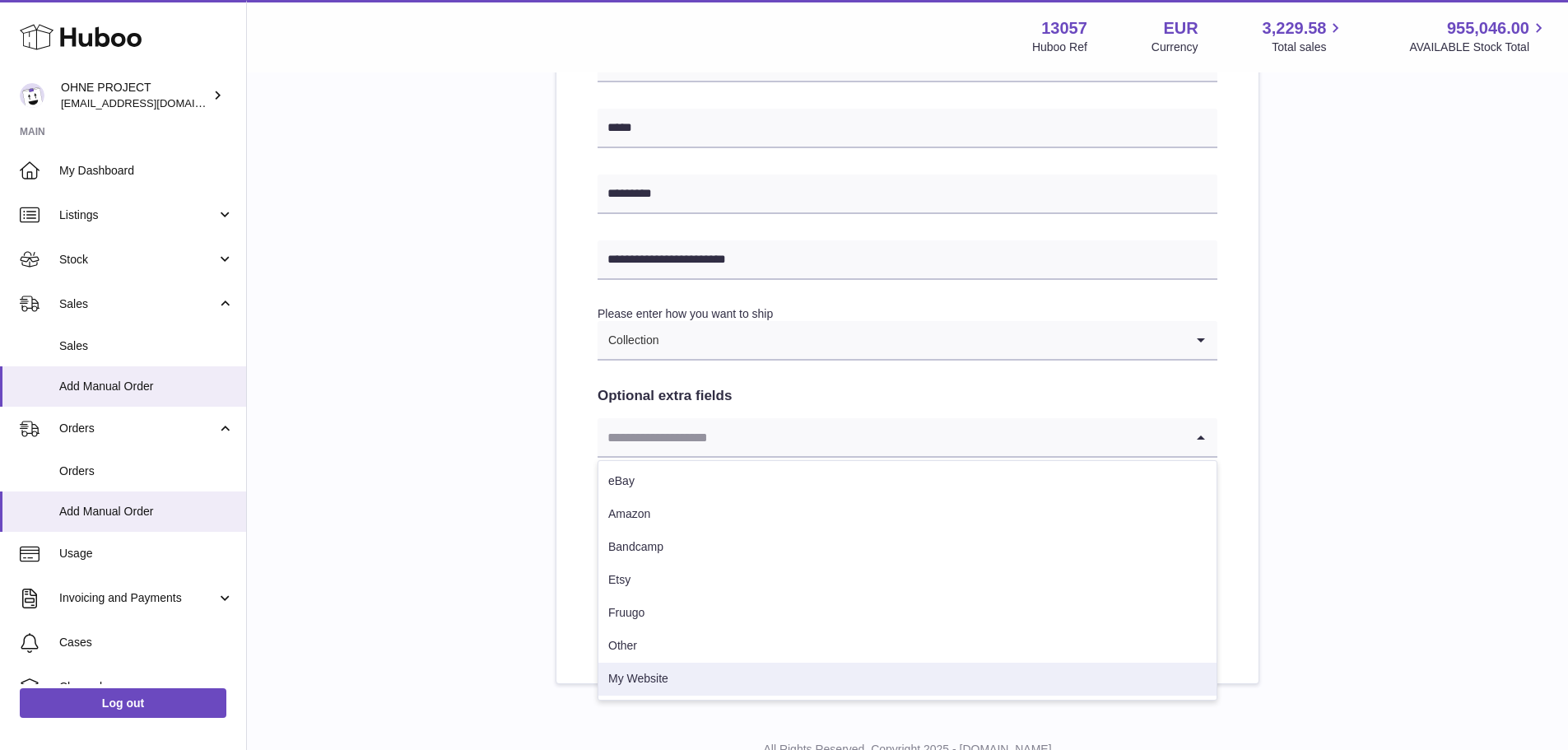
click at [673, 680] on li "My Website" at bounding box center [908, 679] width 618 height 33
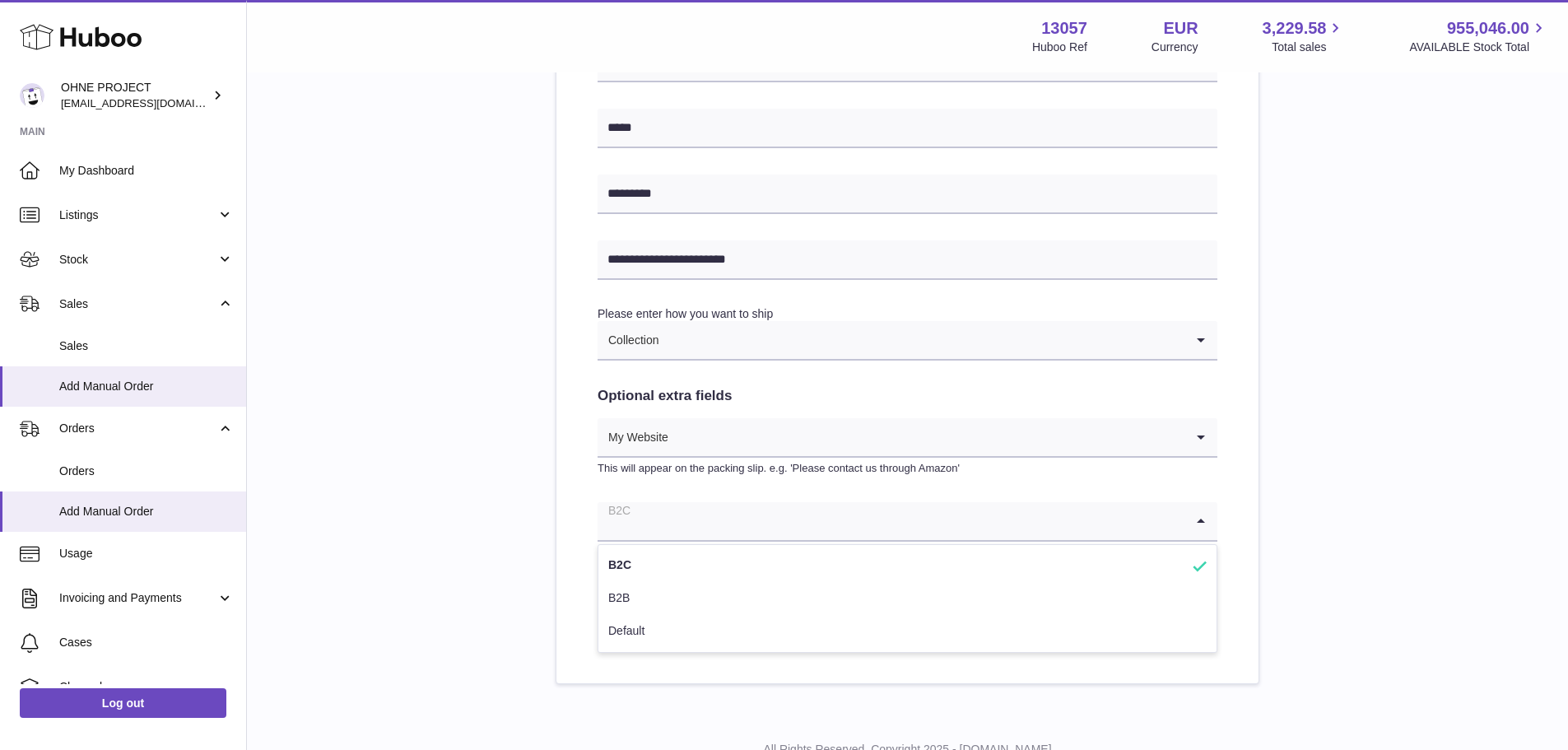
click at [674, 520] on input "Search for option" at bounding box center [892, 521] width 587 height 38
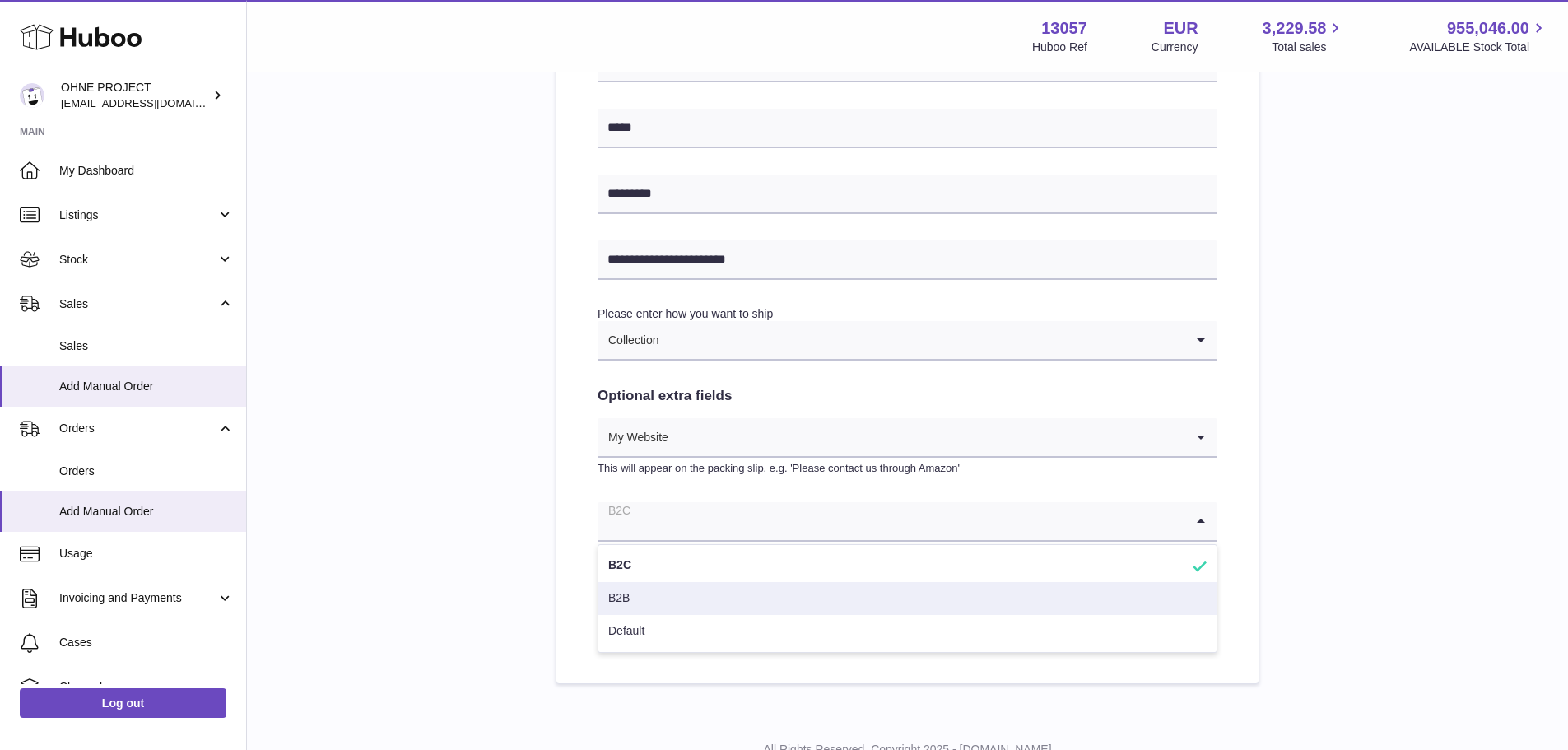
click at [670, 594] on li "B2B" at bounding box center [908, 599] width 618 height 33
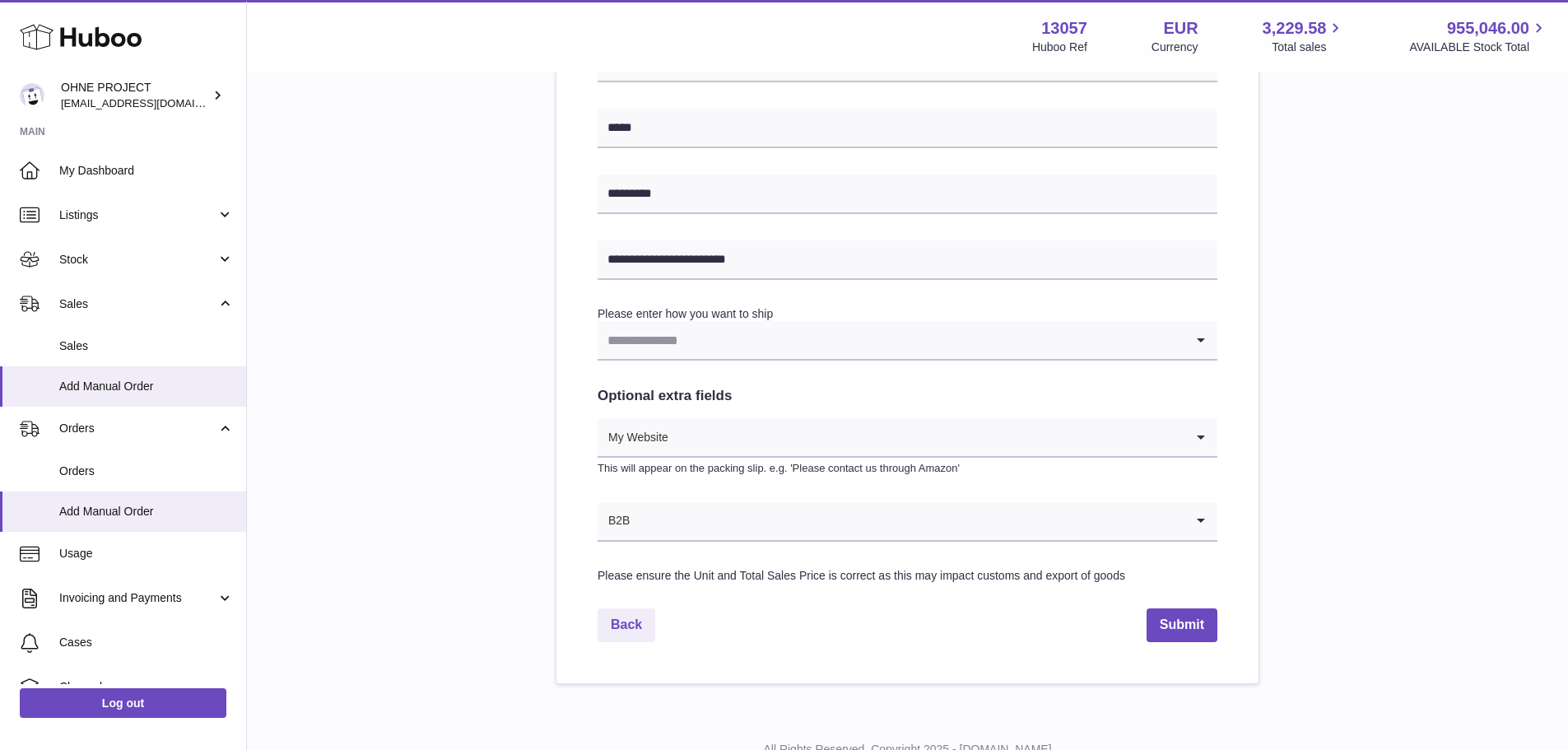
click at [700, 337] on input "Search for option" at bounding box center [892, 340] width 587 height 38
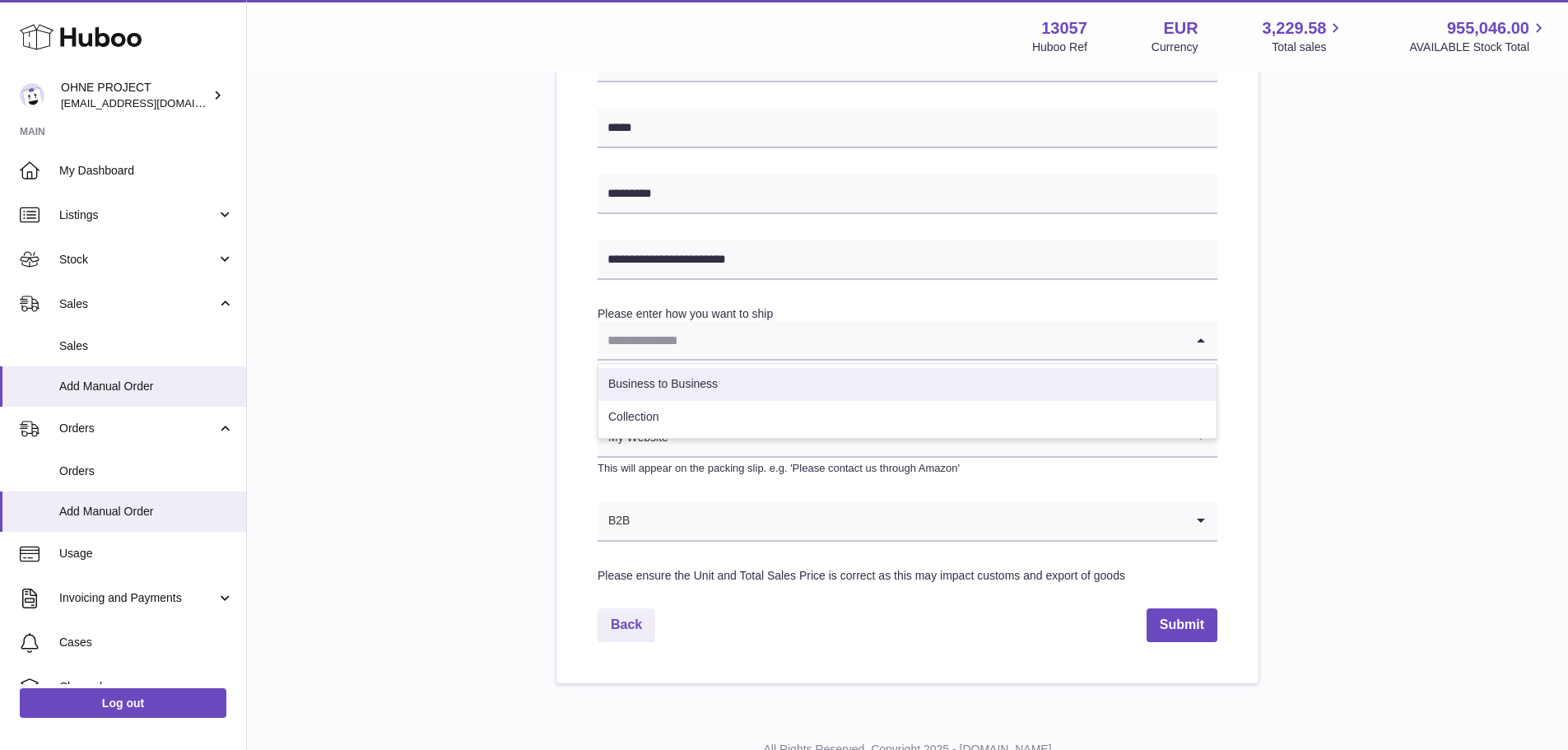
click at [698, 417] on li "Collection" at bounding box center [908, 417] width 618 height 33
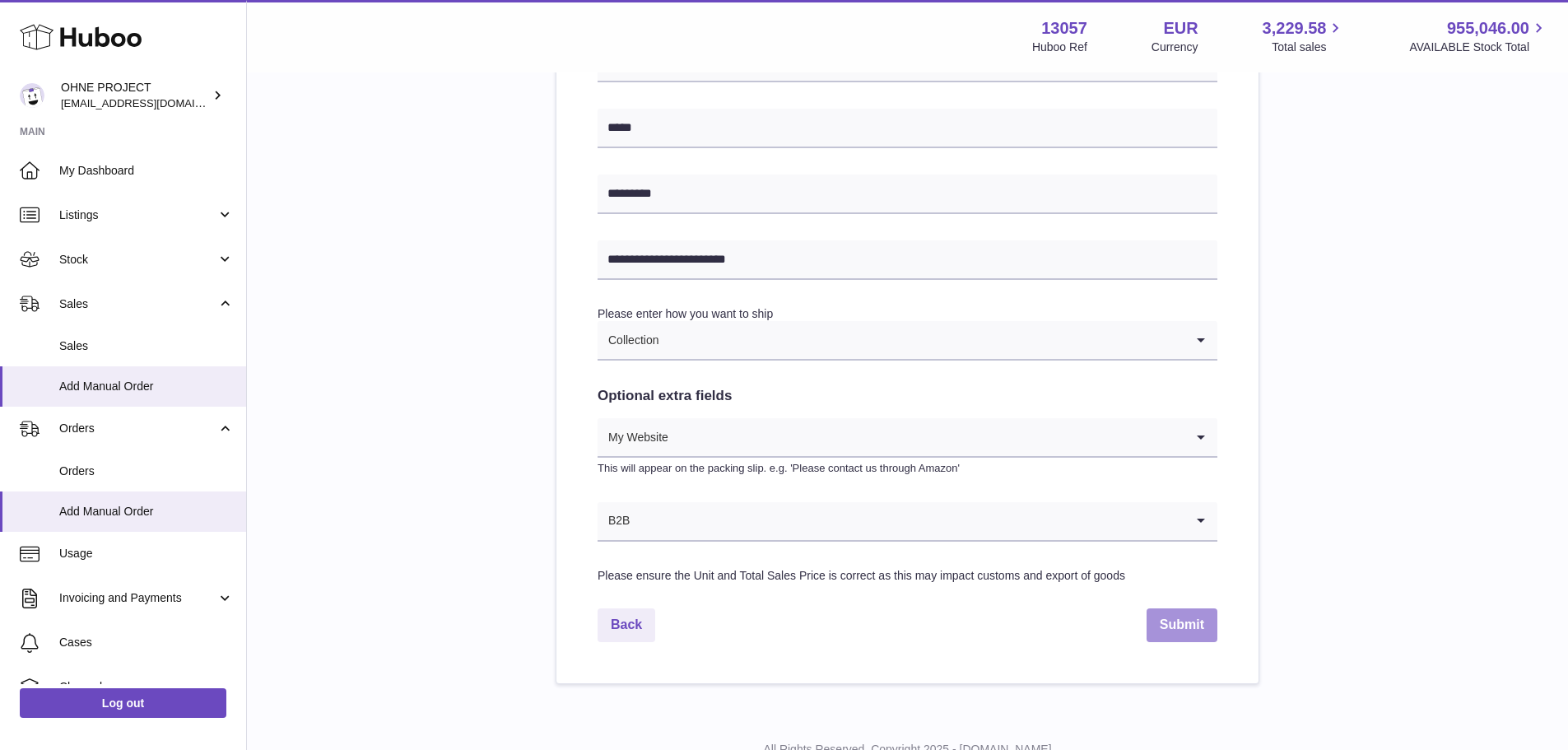
click at [1202, 629] on button "Submit" at bounding box center [1182, 624] width 71 height 34
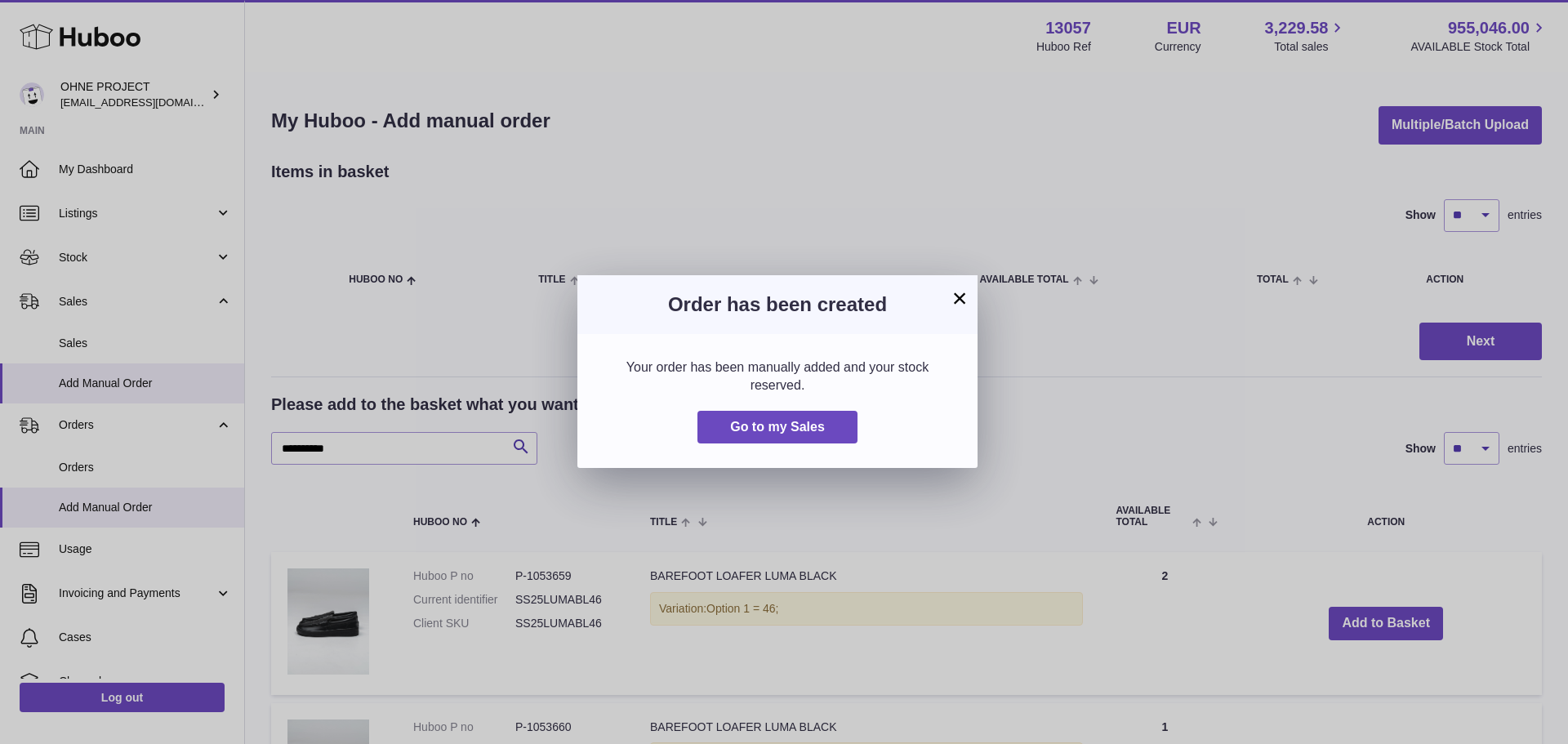
drag, startPoint x: 956, startPoint y: 297, endPoint x: 961, endPoint y: 285, distance: 13.0
click at [958, 293] on button "×" at bounding box center [960, 298] width 20 height 20
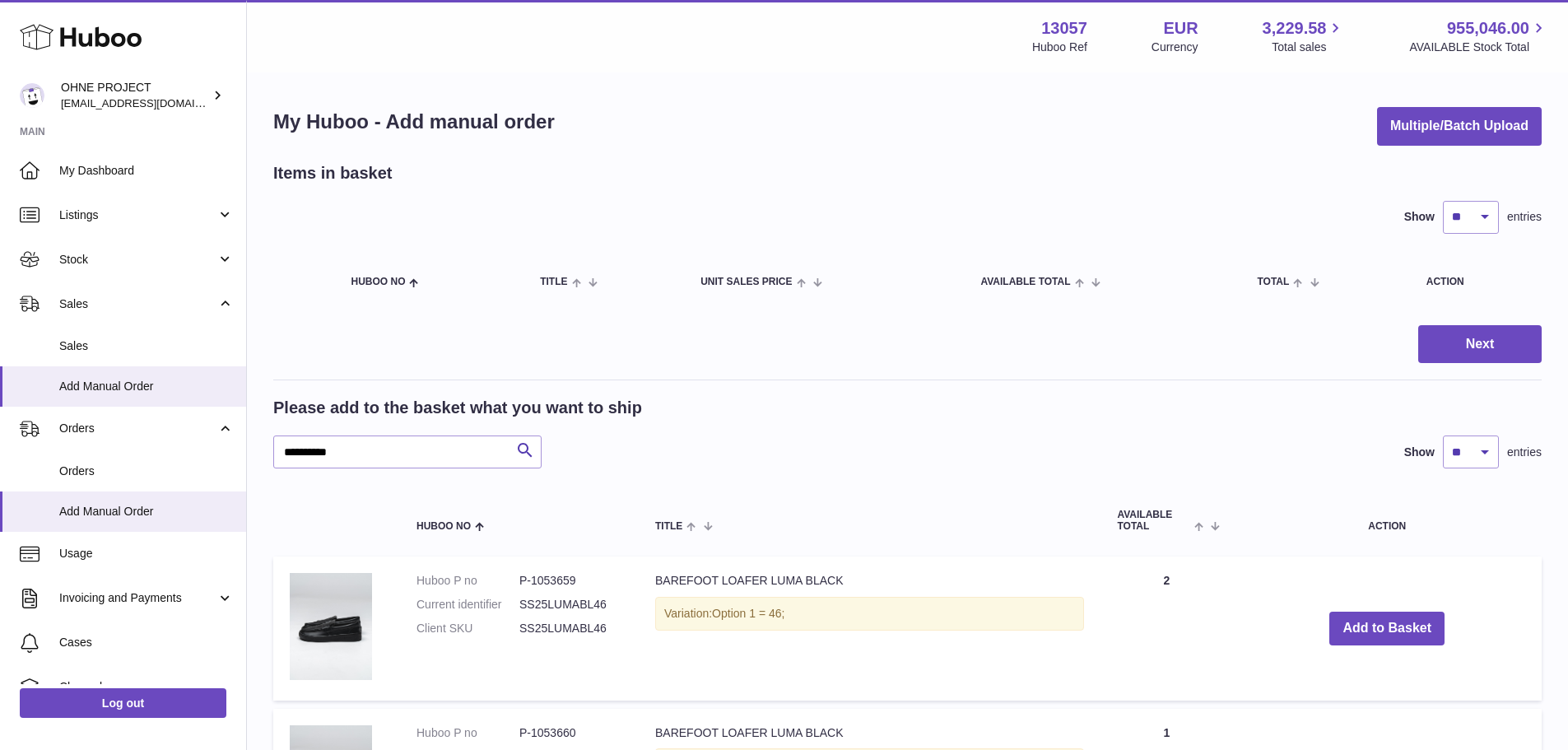
click at [1030, 76] on div "**********" at bounding box center [908, 524] width 1322 height 900
drag, startPoint x: 365, startPoint y: 456, endPoint x: 220, endPoint y: 467, distance: 145.4
click at [224, 467] on div "Huboo OHNE PROJECT [EMAIL_ADDRESS][DOMAIN_NAME] Main My Dashboard Listings Not …" at bounding box center [784, 535] width 1568 height 1071
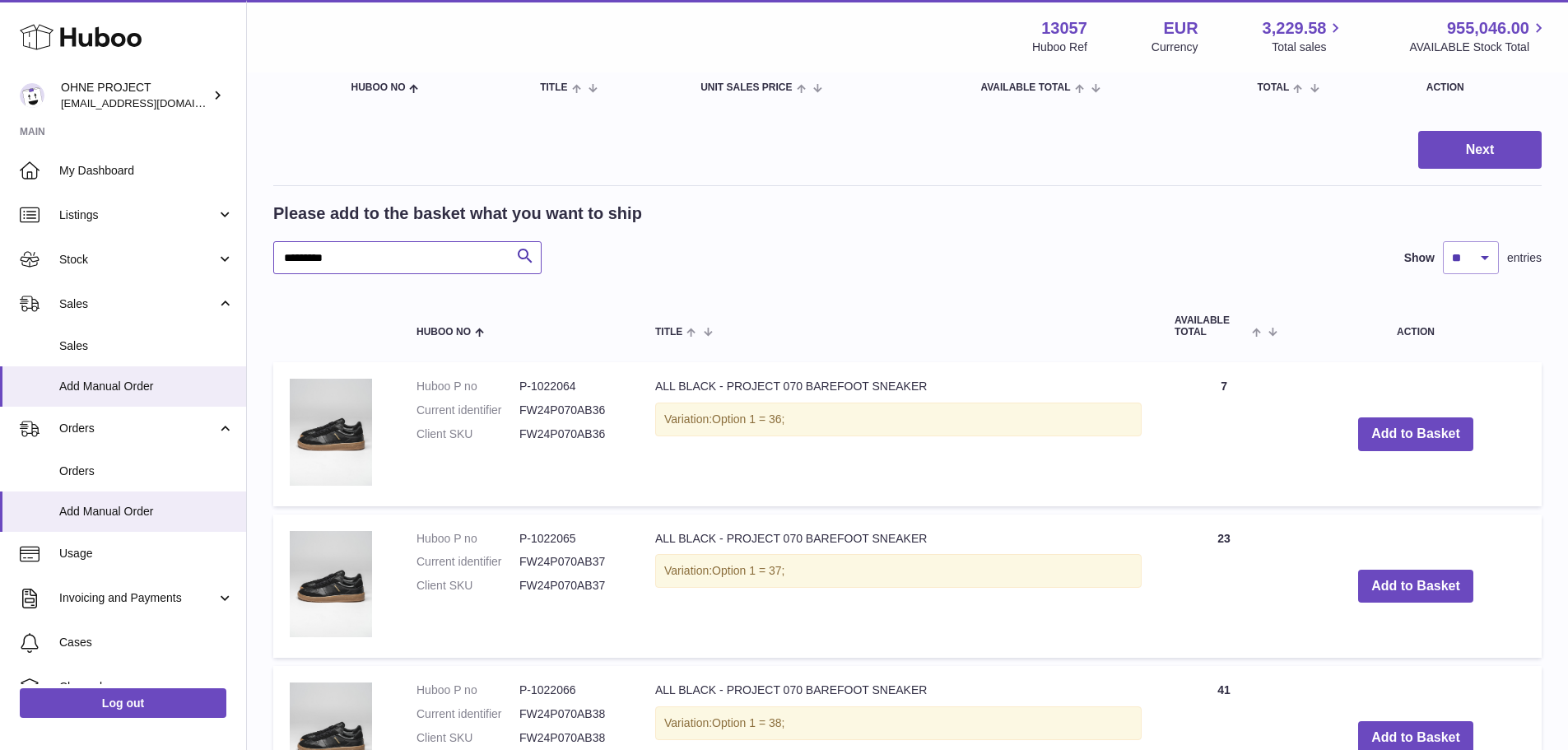
scroll to position [247, 0]
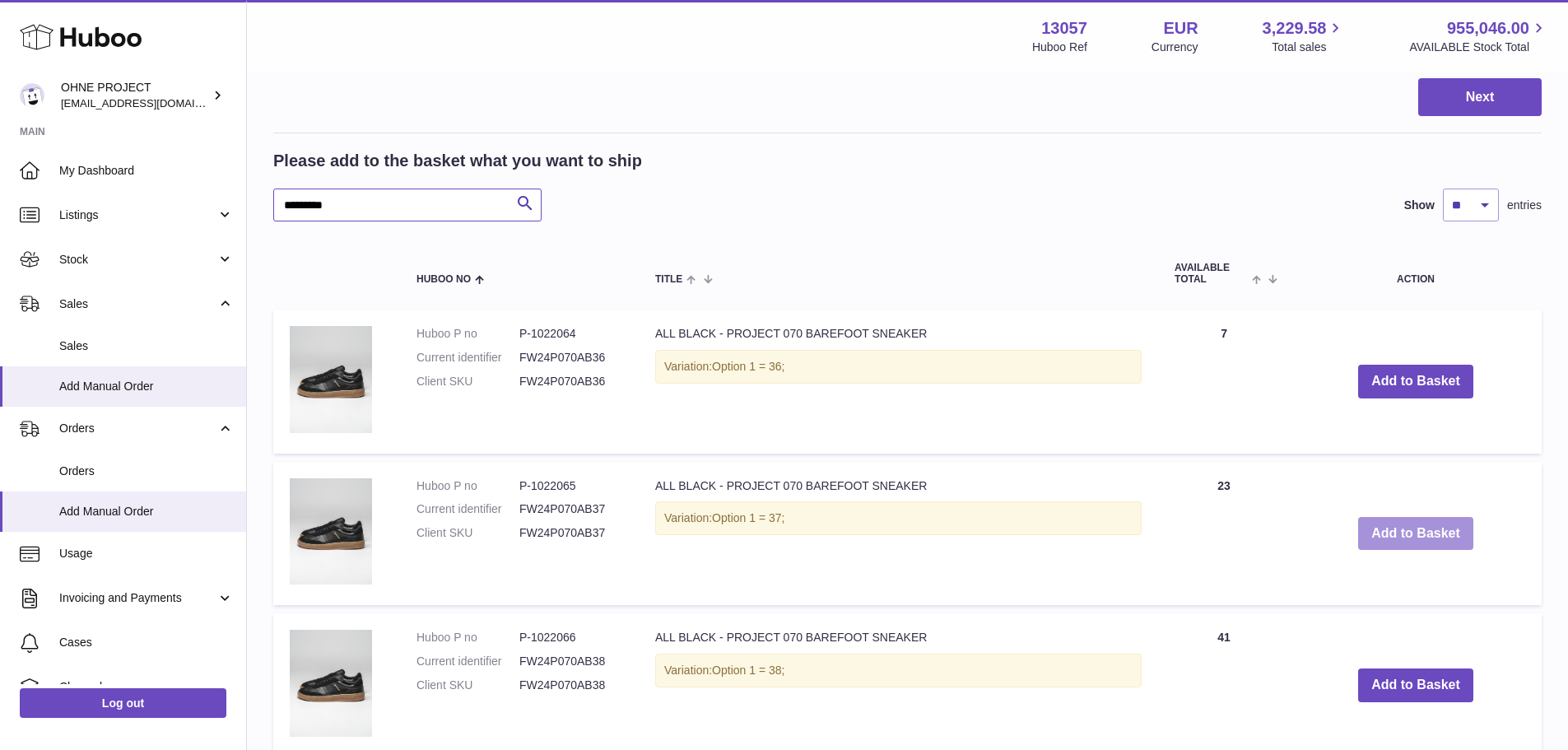
type input "*********"
click at [1446, 526] on button "Add to Basket" at bounding box center [1416, 534] width 116 height 34
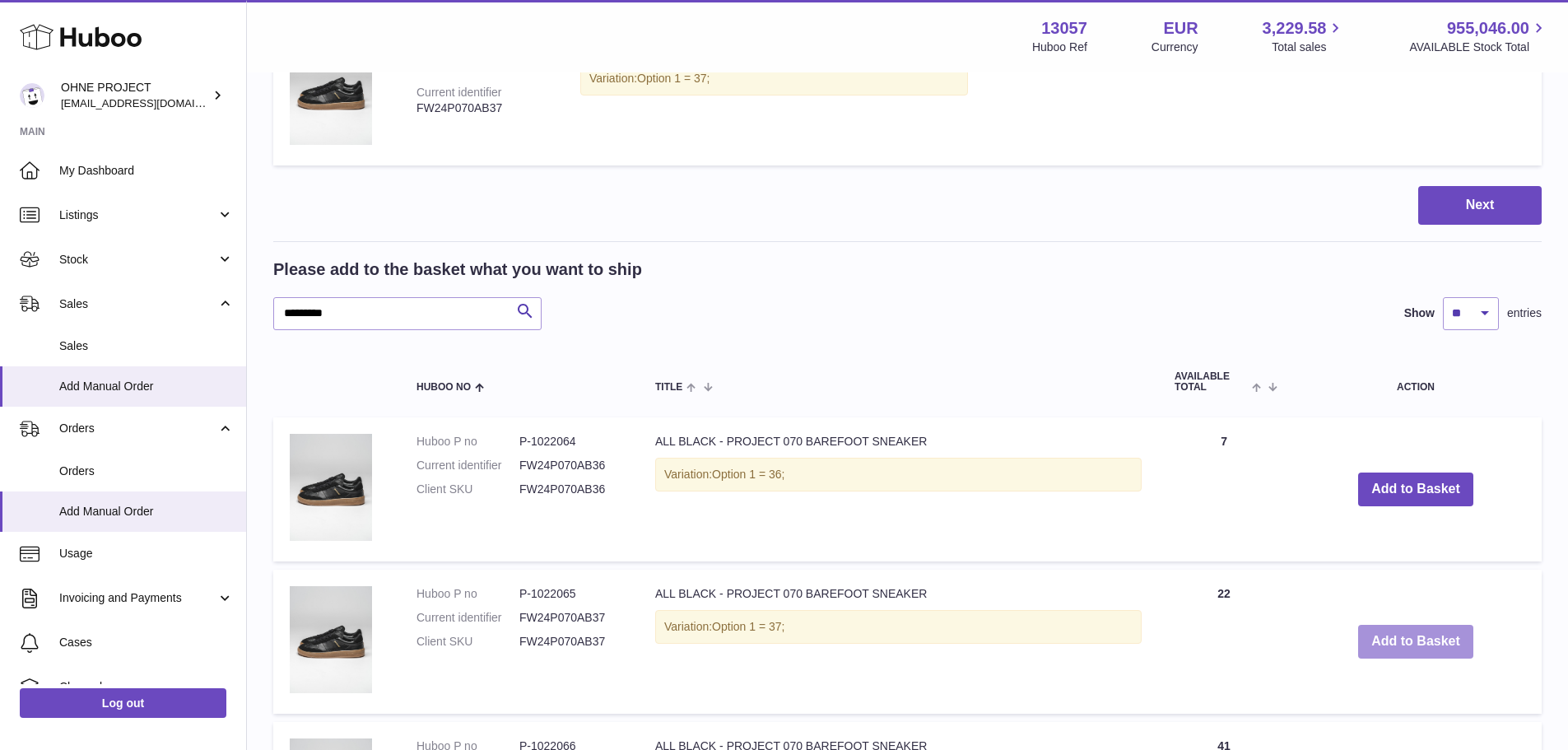
scroll to position [329, 0]
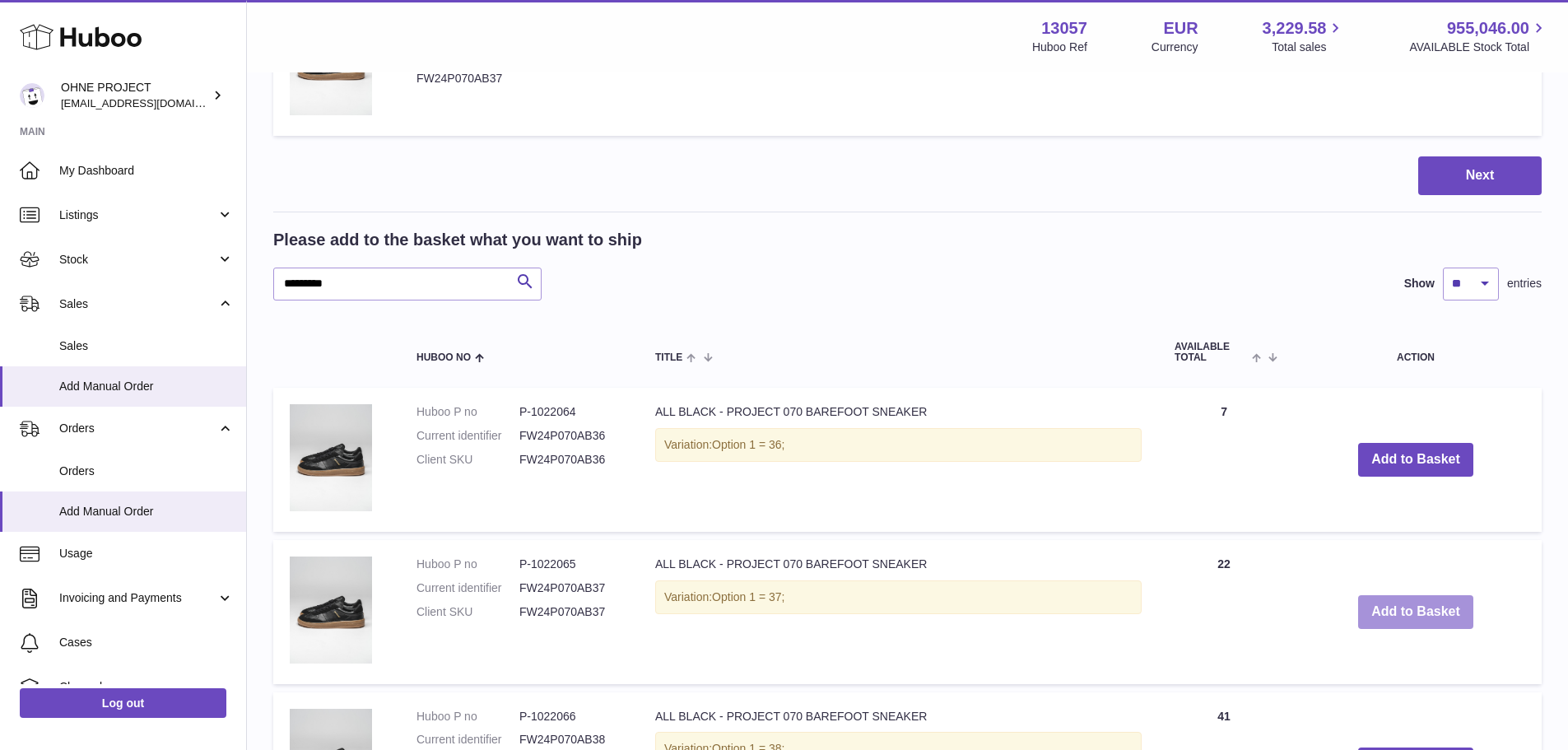
click at [1394, 618] on button "Add to Basket" at bounding box center [1416, 612] width 116 height 34
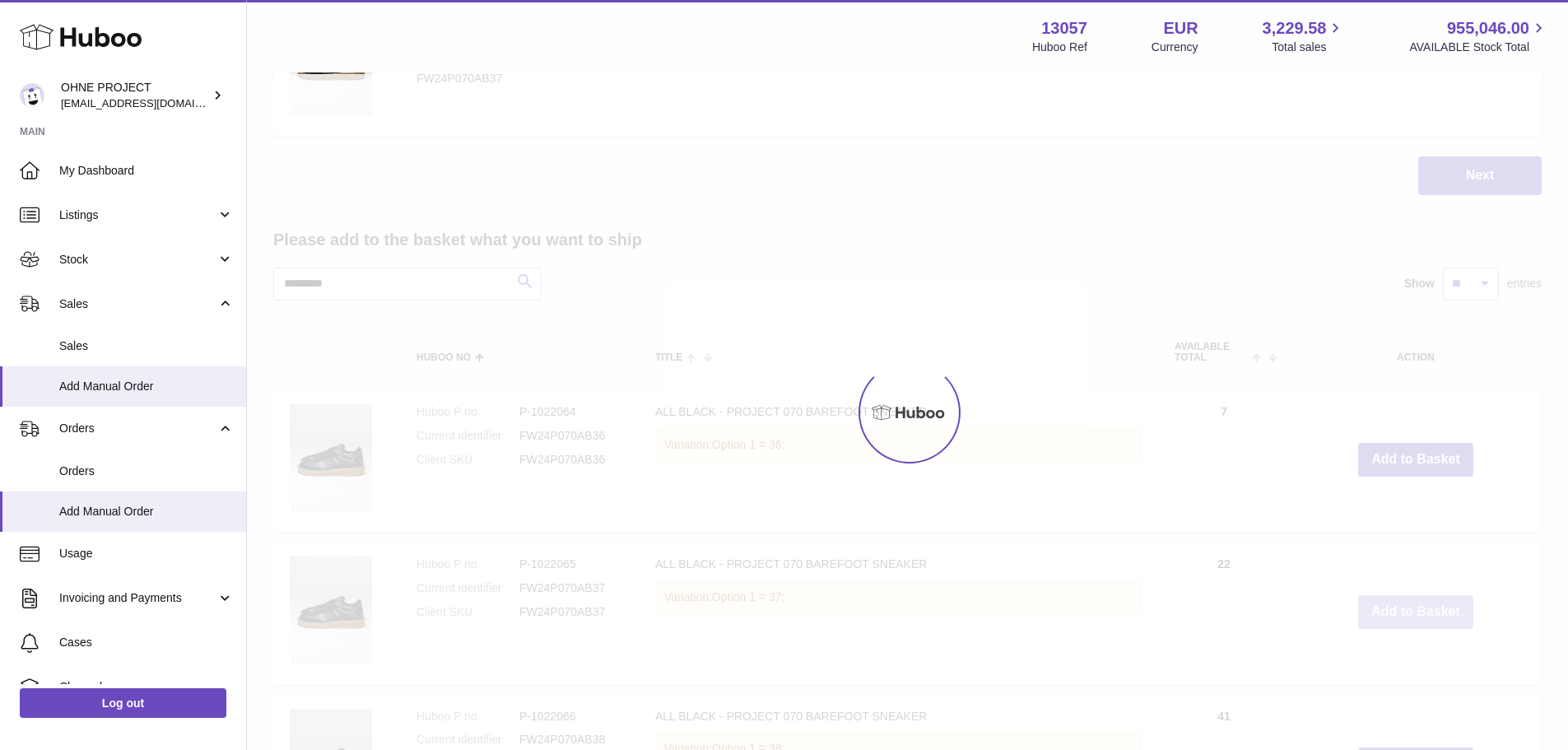
type input "*"
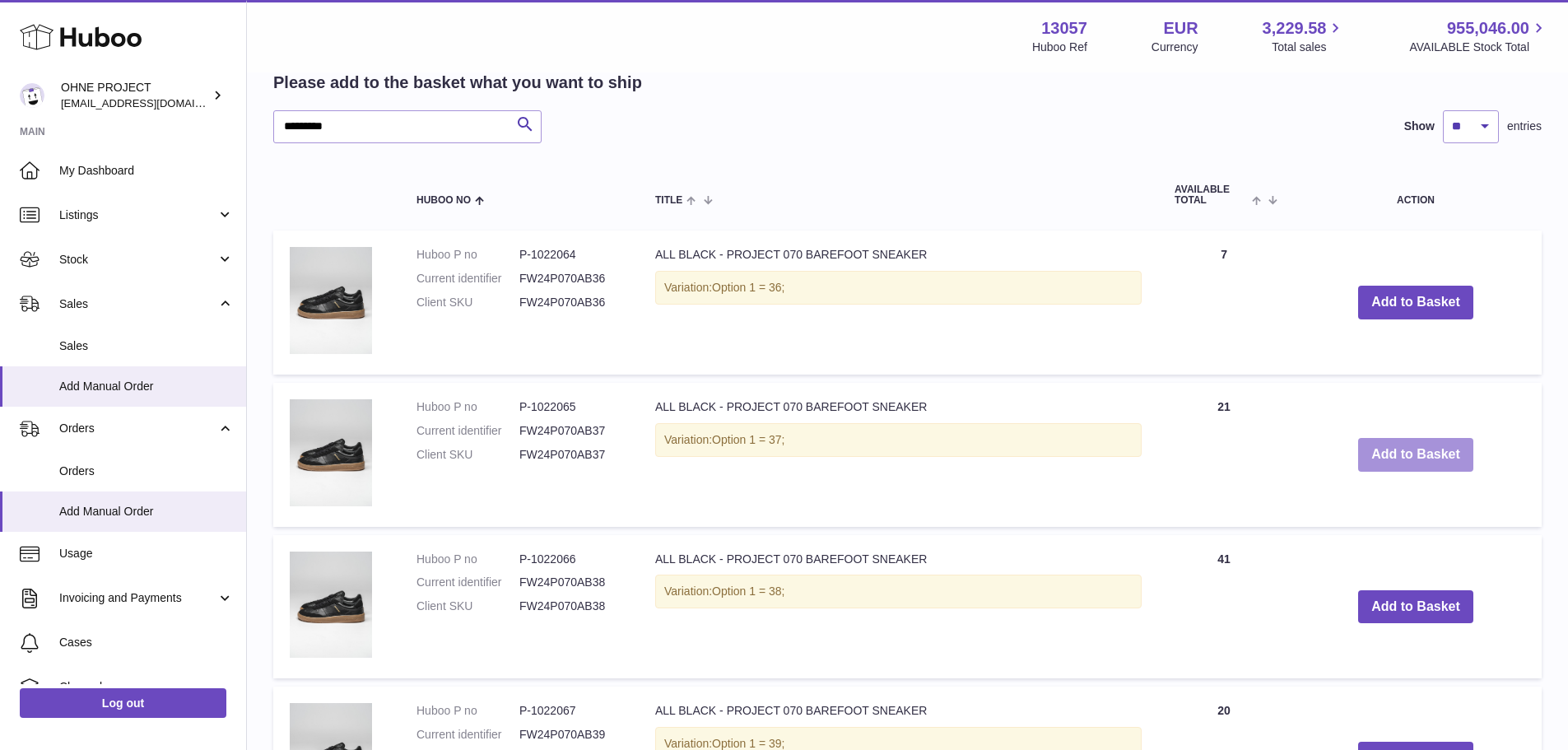
scroll to position [494, 0]
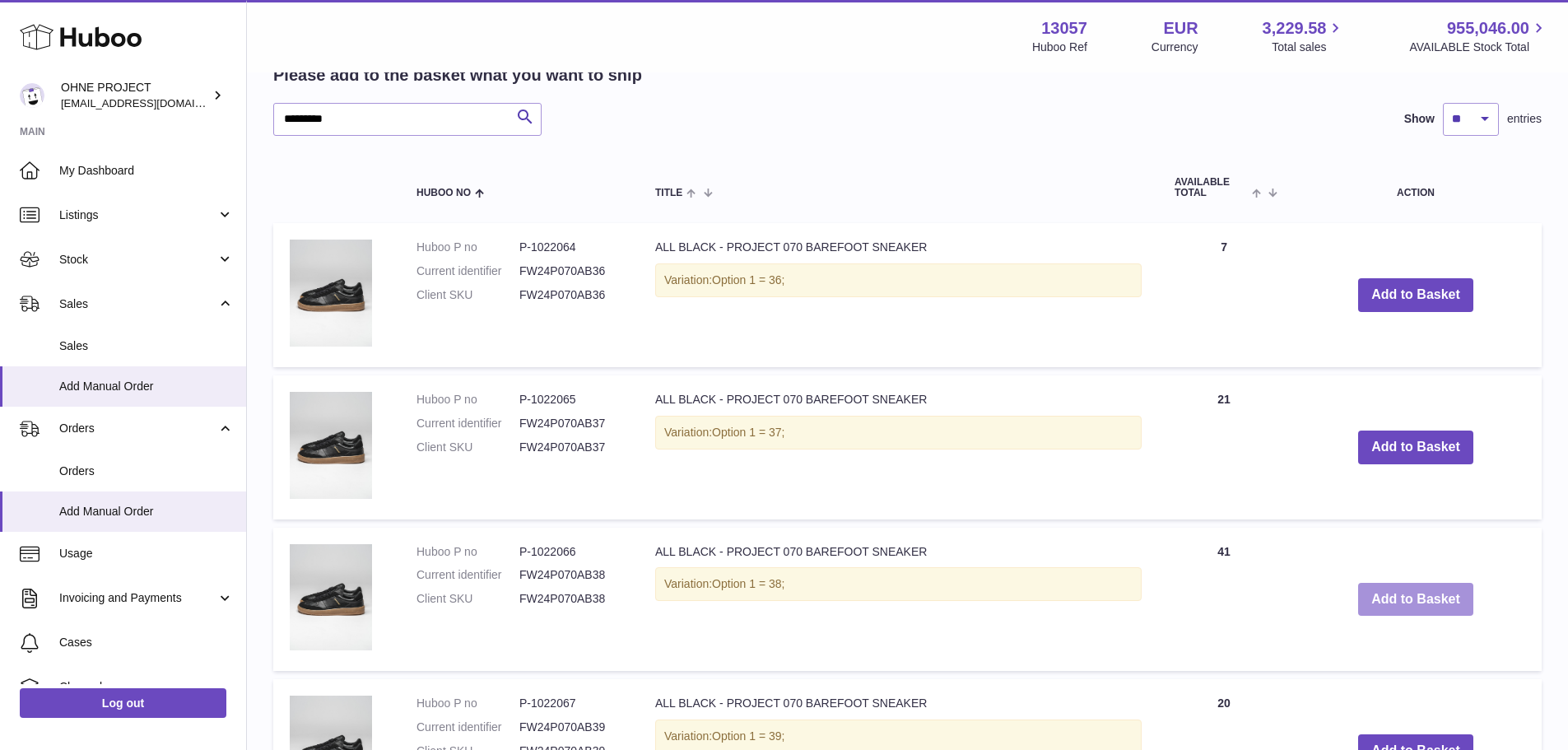
click at [1445, 592] on button "Add to Basket" at bounding box center [1416, 600] width 116 height 34
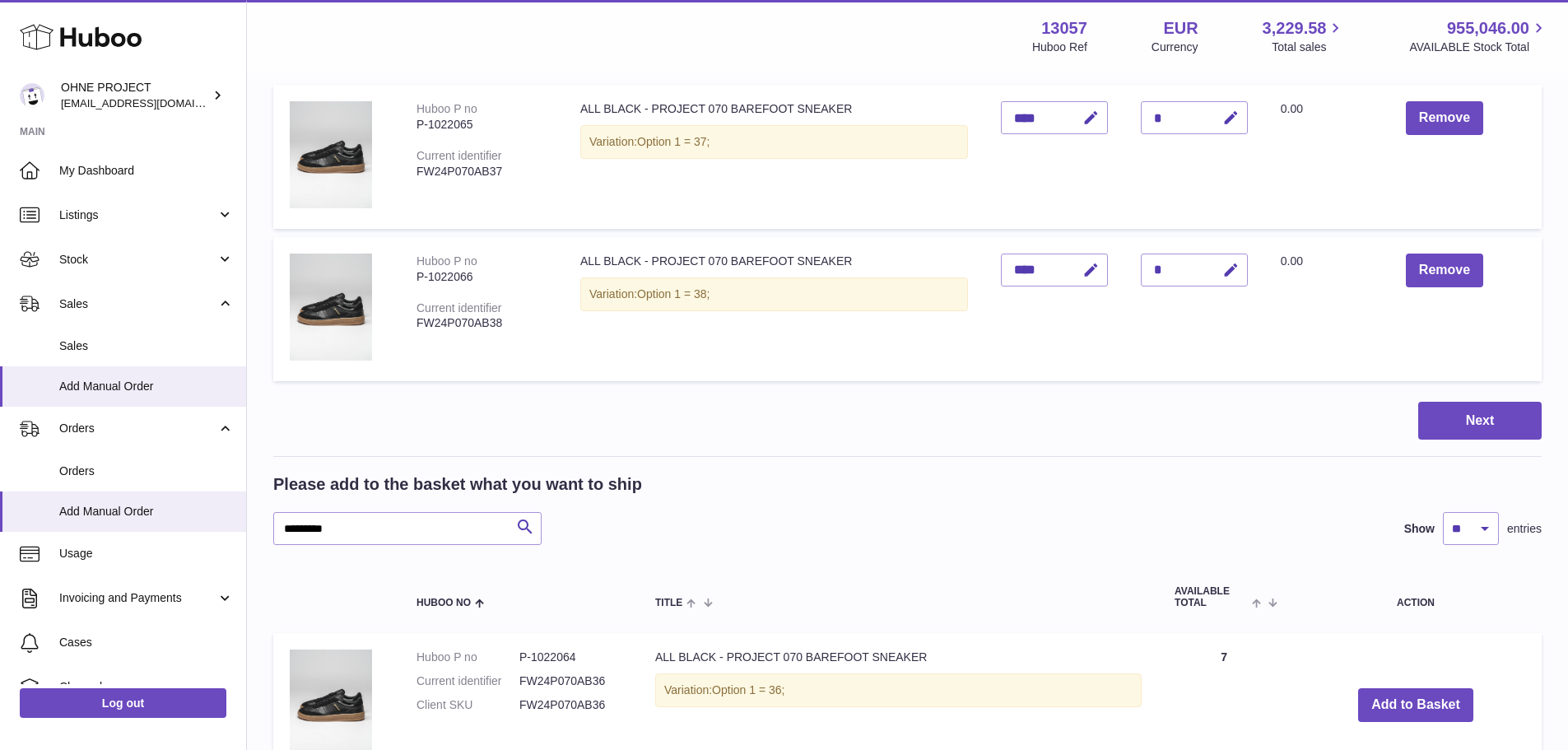
scroll to position [234, 0]
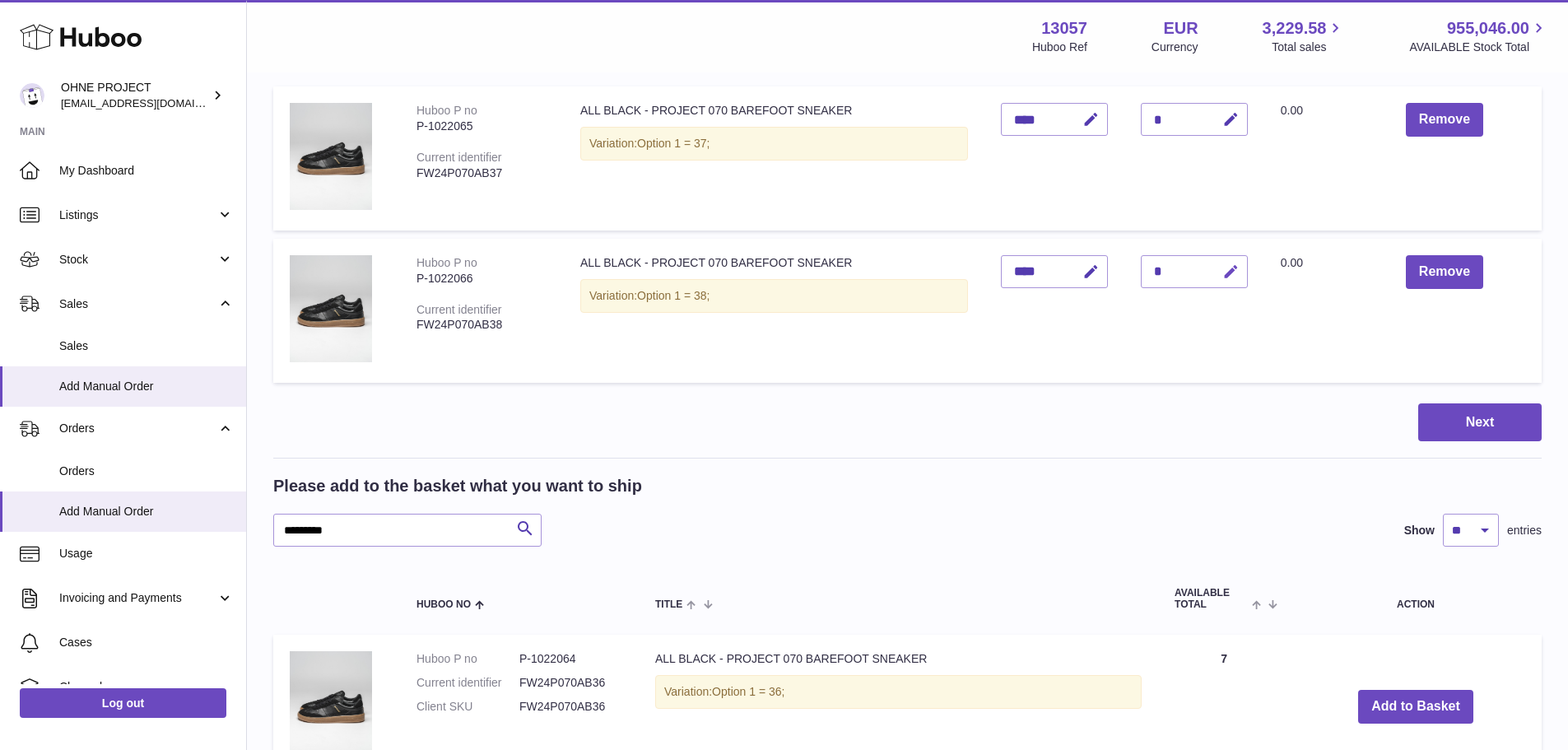
click at [1227, 264] on icon "button" at bounding box center [1231, 272] width 17 height 17
type input "*"
click at [1214, 259] on button "submit" at bounding box center [1229, 272] width 32 height 27
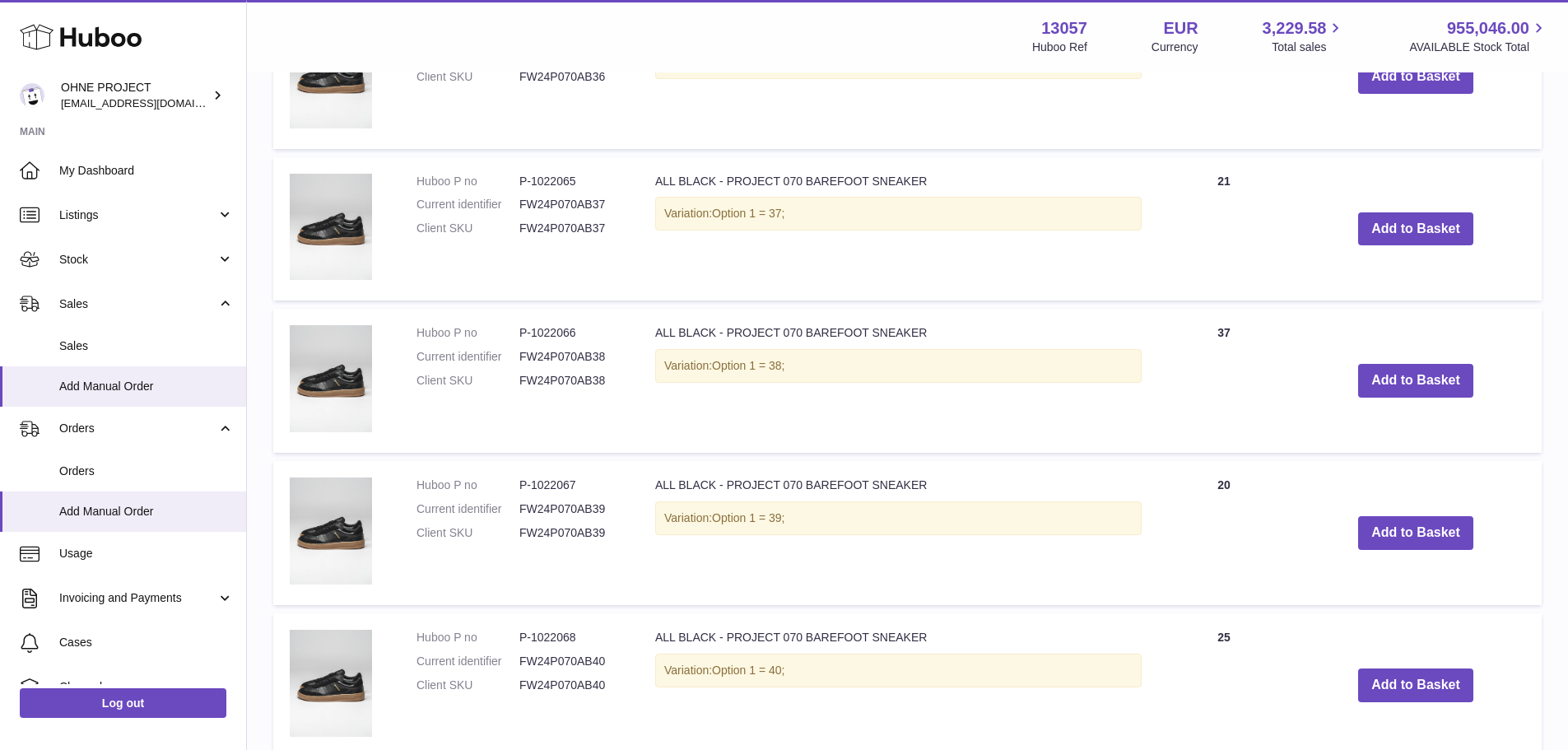
scroll to position [893, 0]
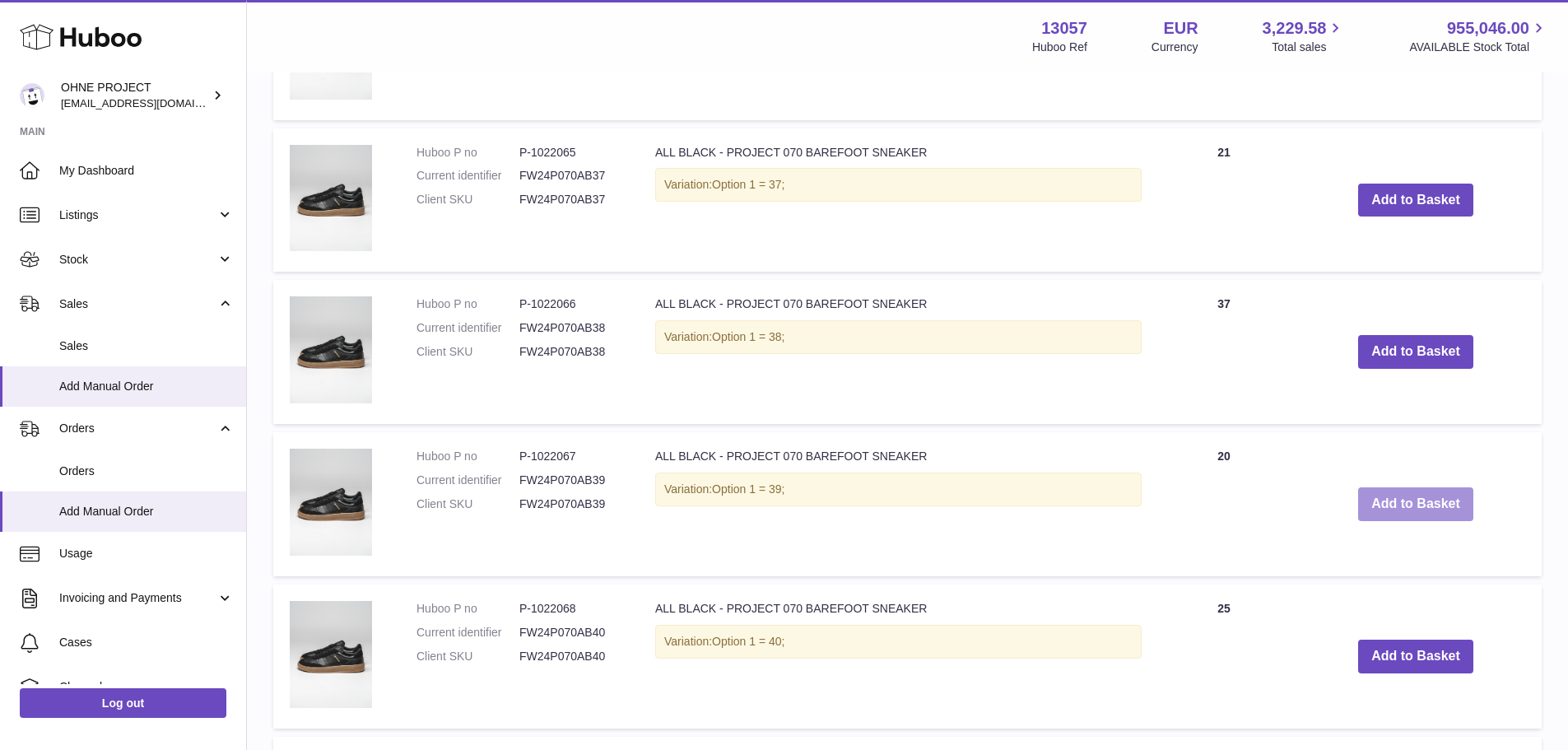
click at [1397, 517] on button "Add to Basket" at bounding box center [1416, 504] width 116 height 34
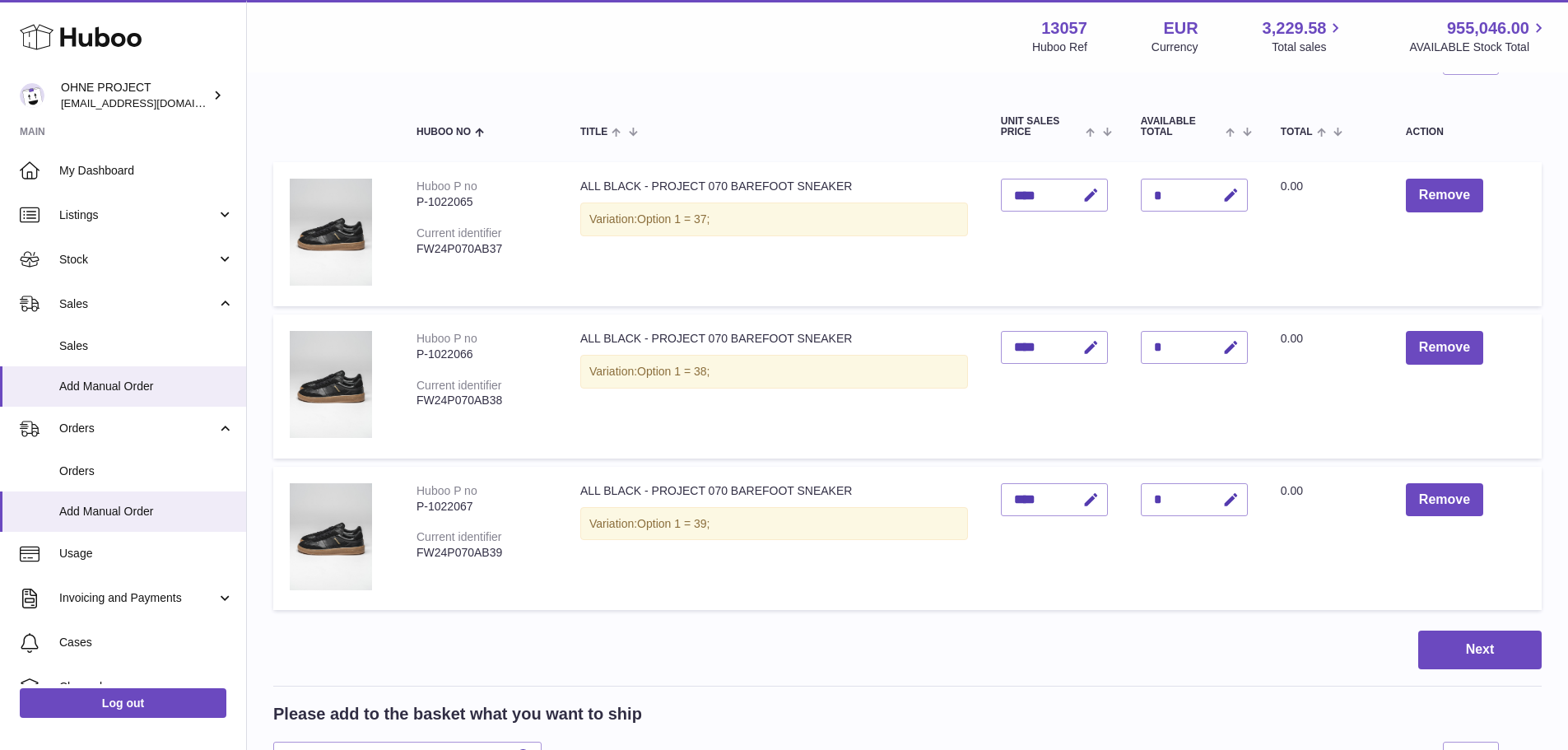
scroll to position [152, 0]
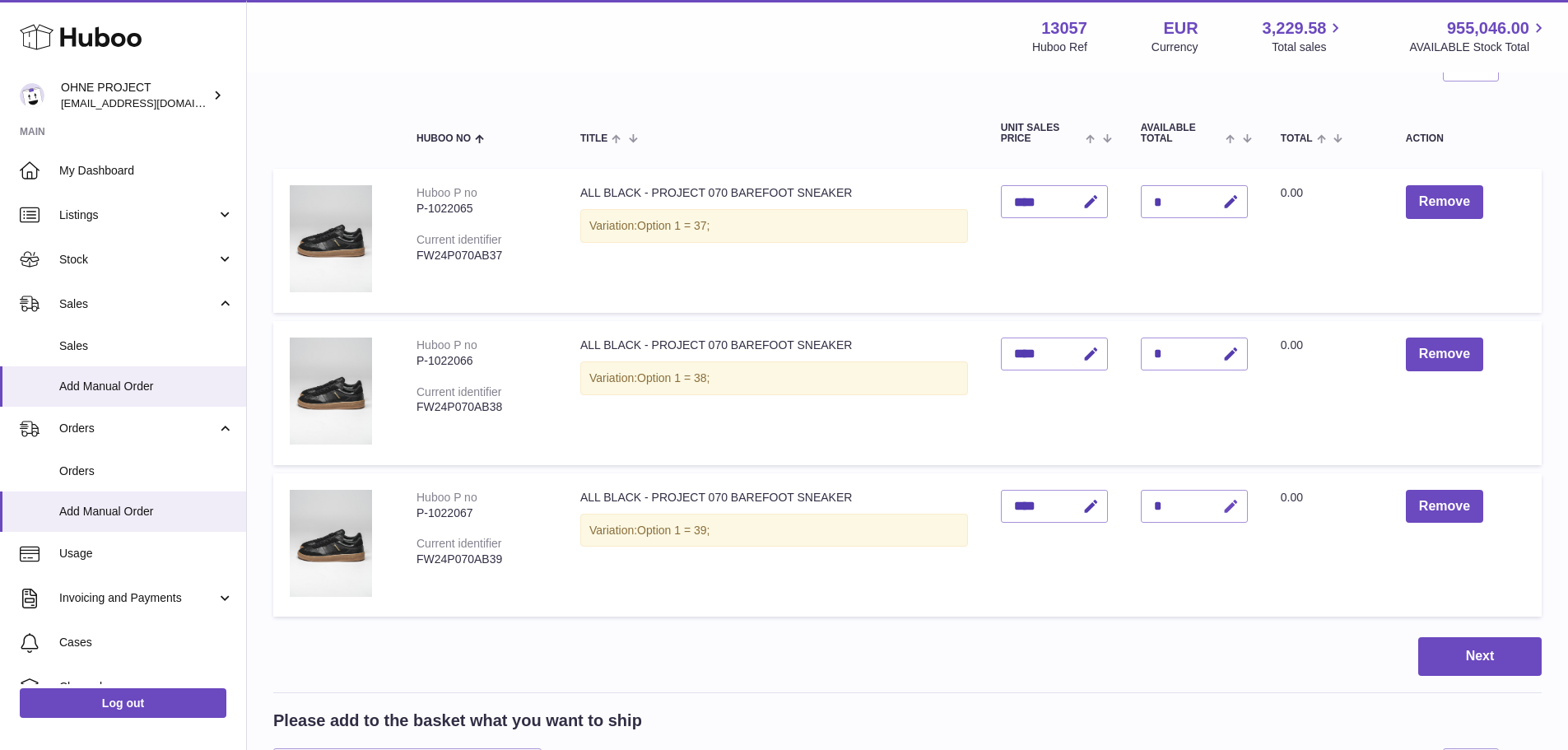
click at [1235, 509] on button "button" at bounding box center [1229, 506] width 39 height 34
type input "*"
click at [1214, 493] on button "submit" at bounding box center [1229, 506] width 32 height 27
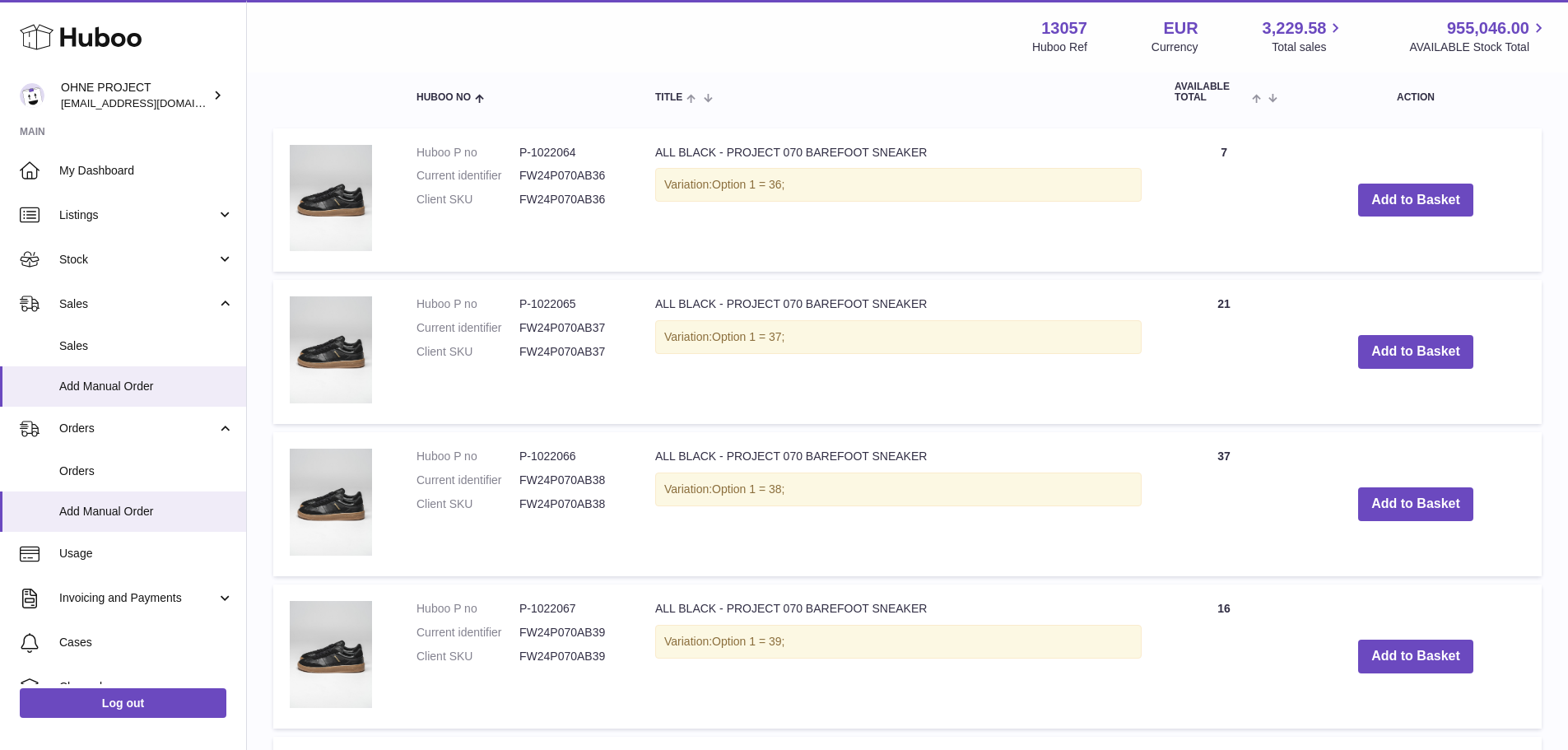
scroll to position [1058, 0]
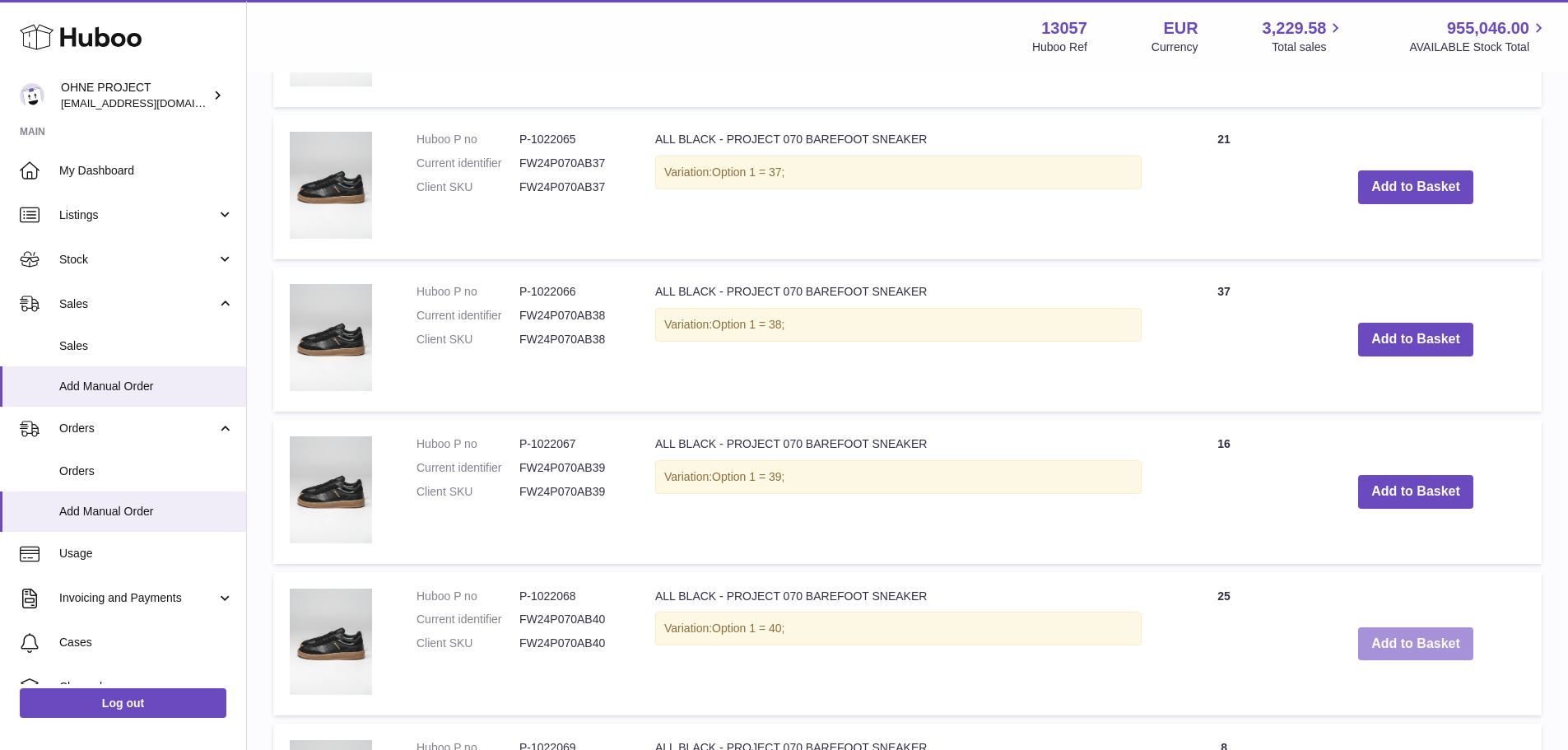
click at [1387, 649] on button "Add to Basket" at bounding box center [1416, 644] width 116 height 34
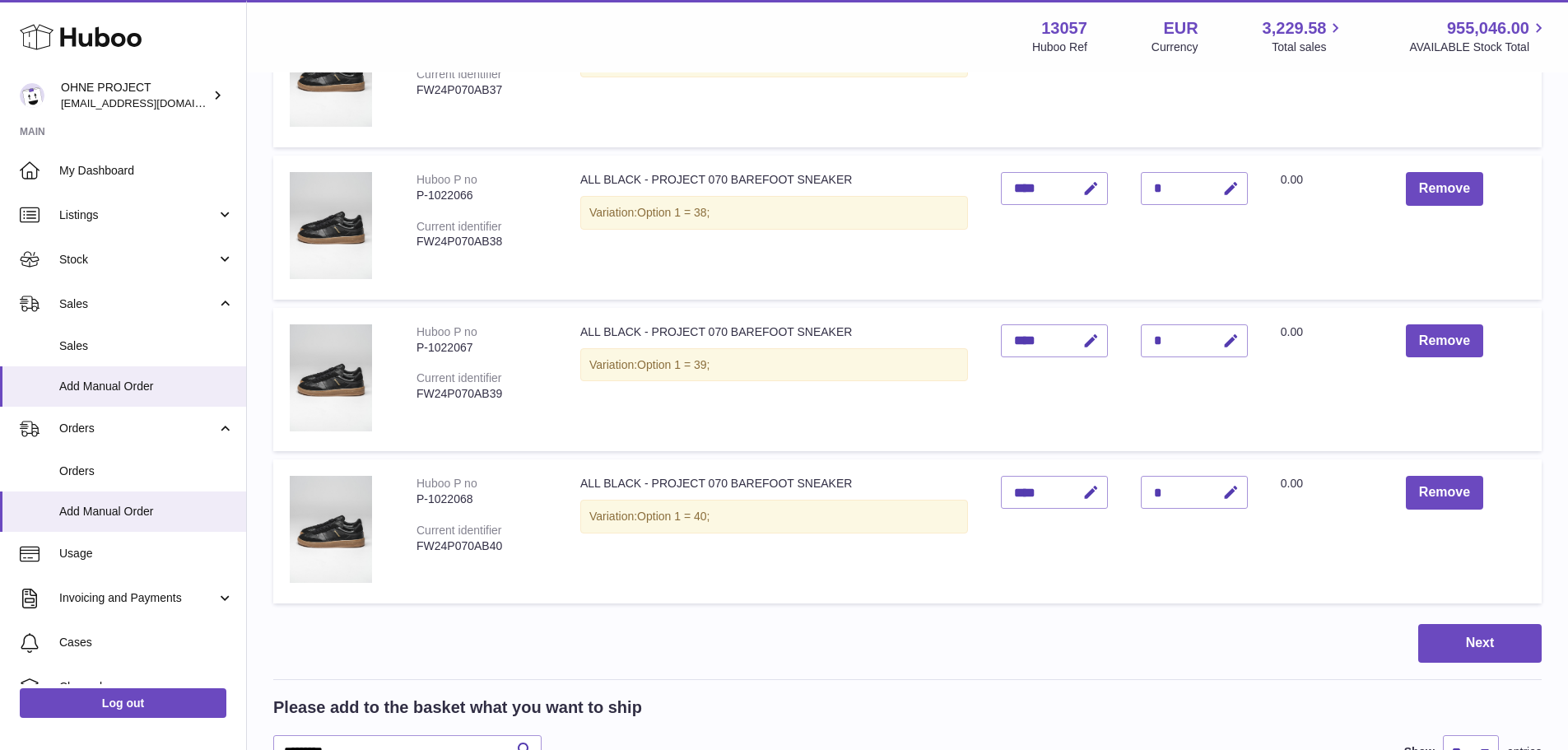
scroll to position [317, 0]
click at [1224, 500] on icon "button" at bounding box center [1231, 493] width 17 height 17
type input "*"
click at [1214, 480] on button "submit" at bounding box center [1229, 493] width 32 height 27
click at [813, 581] on td "ALL BLACK - PROJECT 070 BAREFOOT SNEAKER Variation: Option 1 = 40;" at bounding box center [774, 531] width 421 height 144
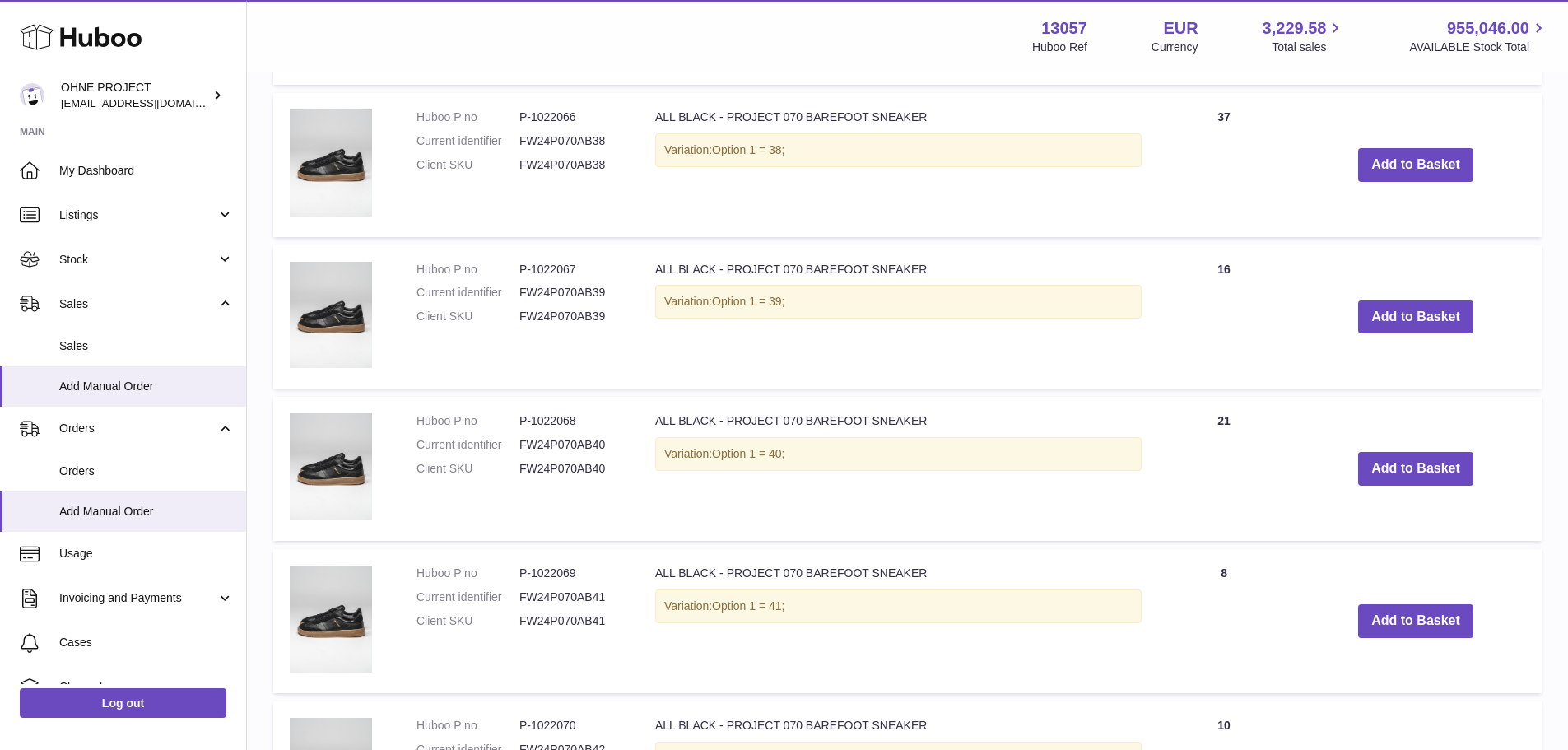
scroll to position [1399, 0]
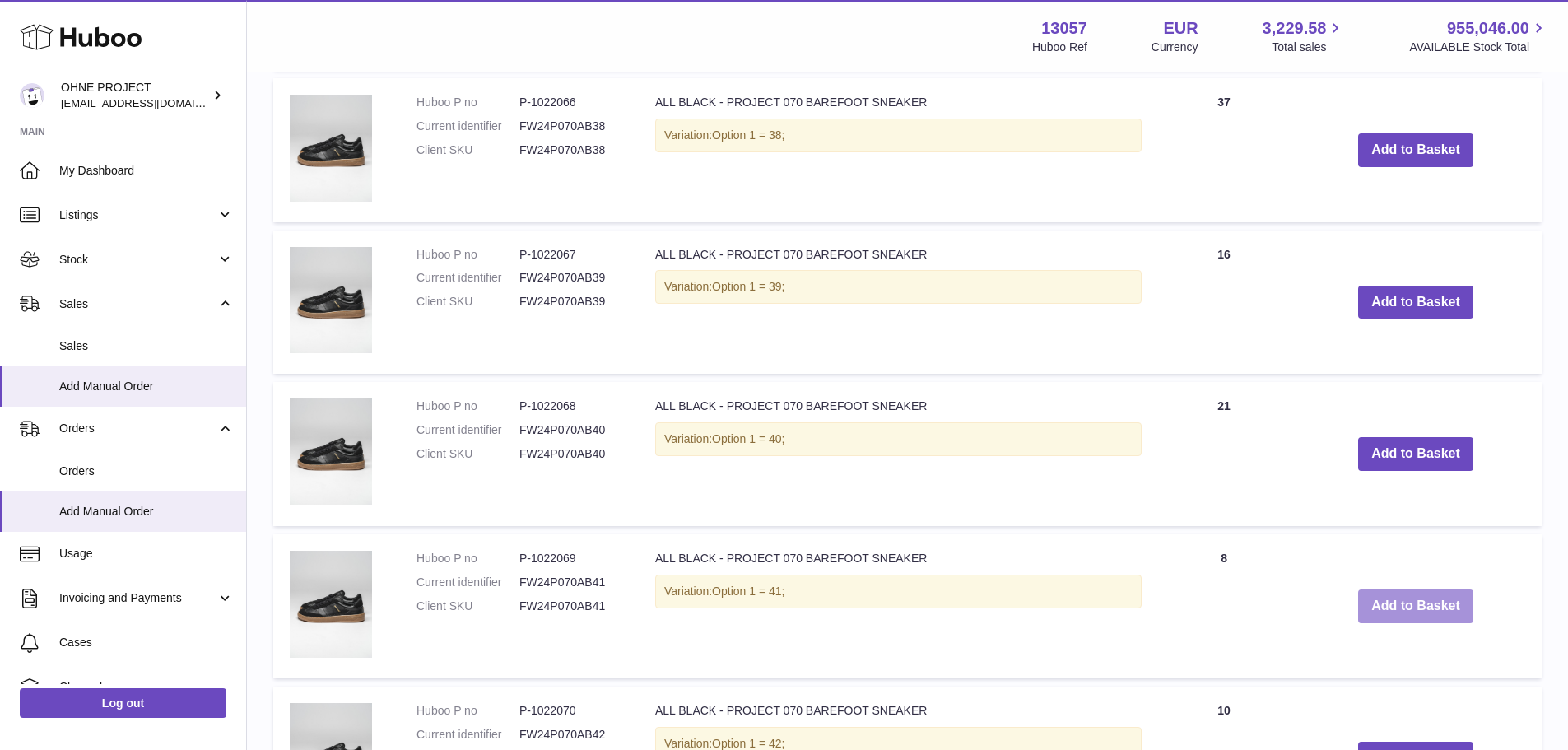
click at [1383, 597] on button "Add to Basket" at bounding box center [1416, 606] width 116 height 34
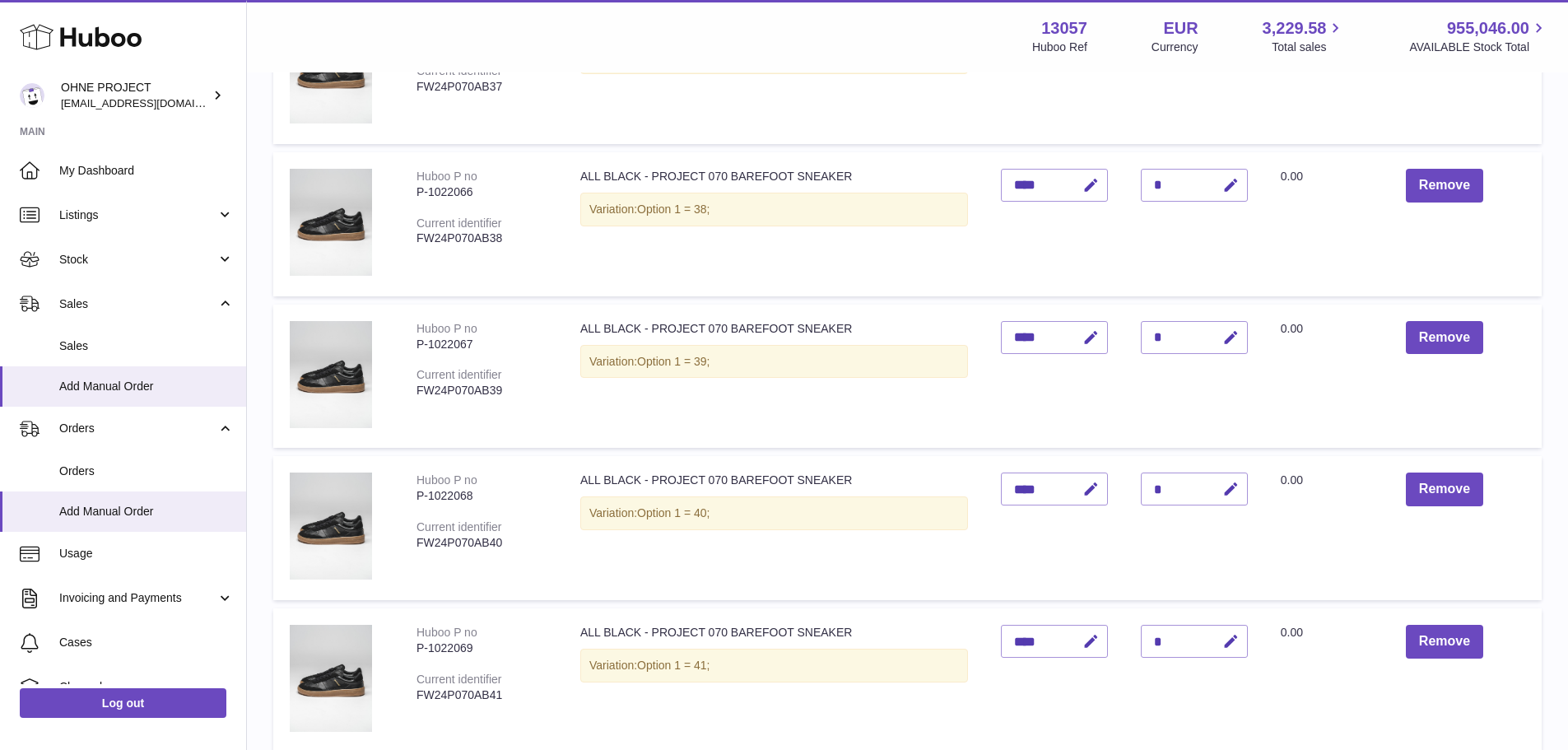
scroll to position [412, 0]
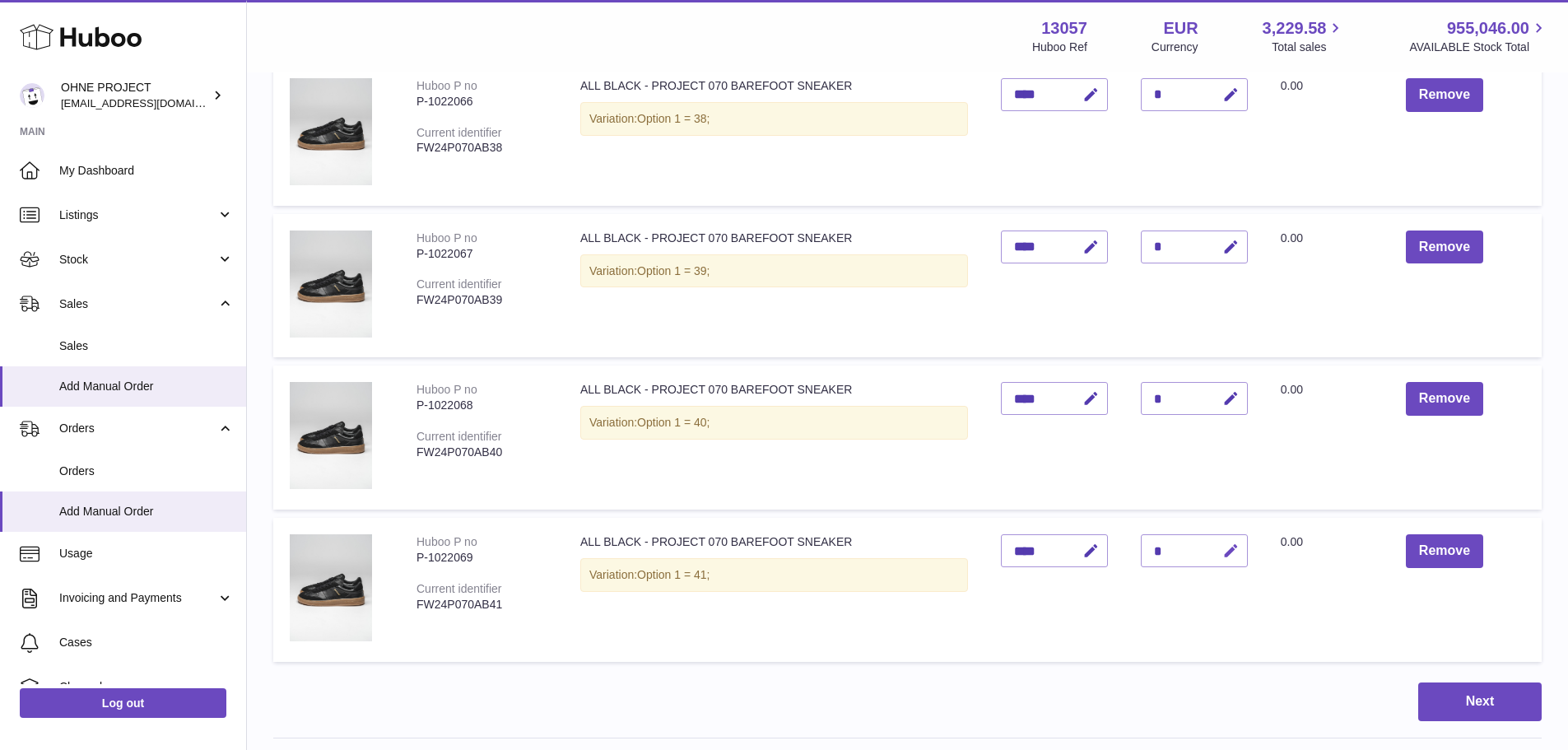
click at [1224, 554] on icon "button" at bounding box center [1231, 550] width 17 height 17
type input "*"
click at [1214, 537] on button "submit" at bounding box center [1229, 550] width 32 height 27
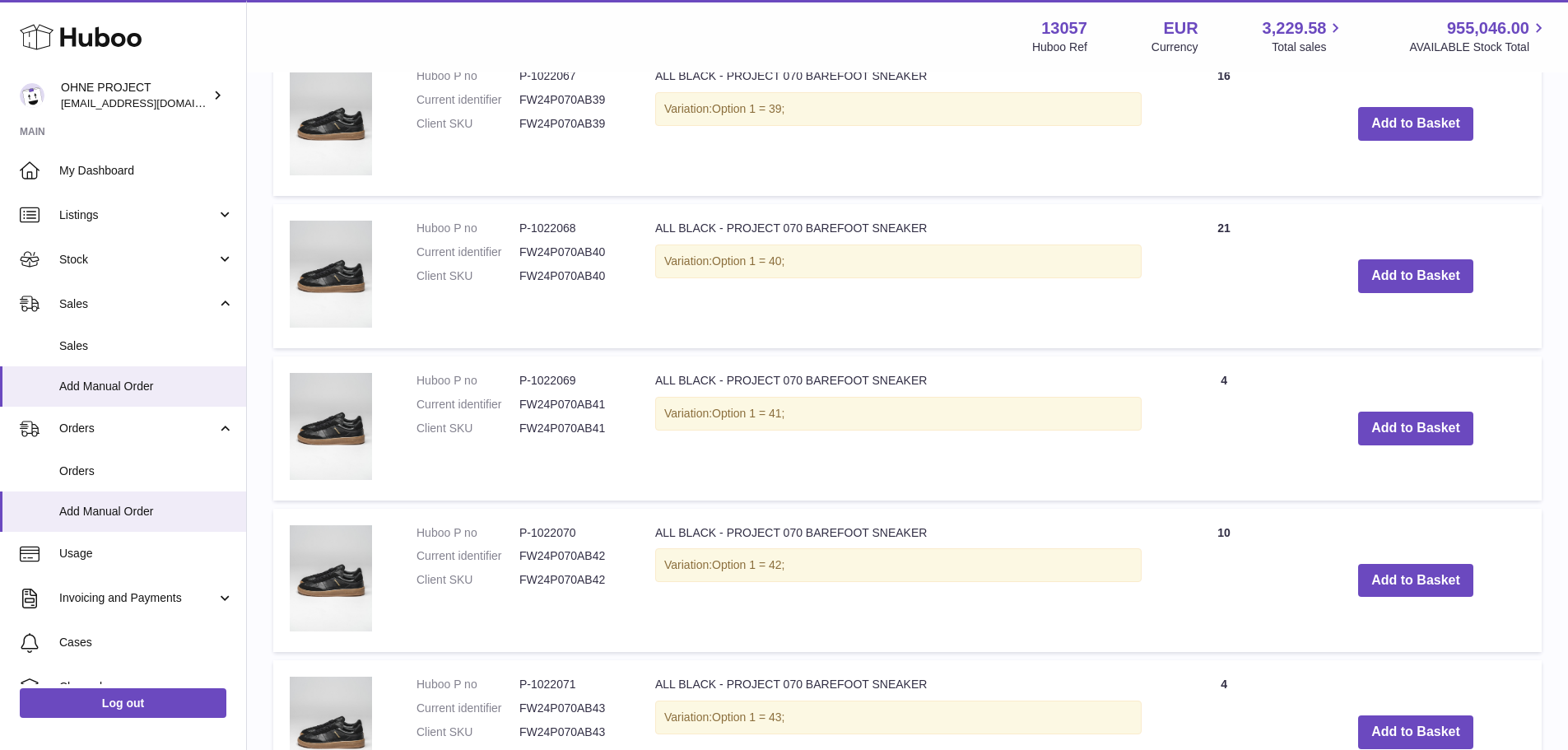
scroll to position [1810, 0]
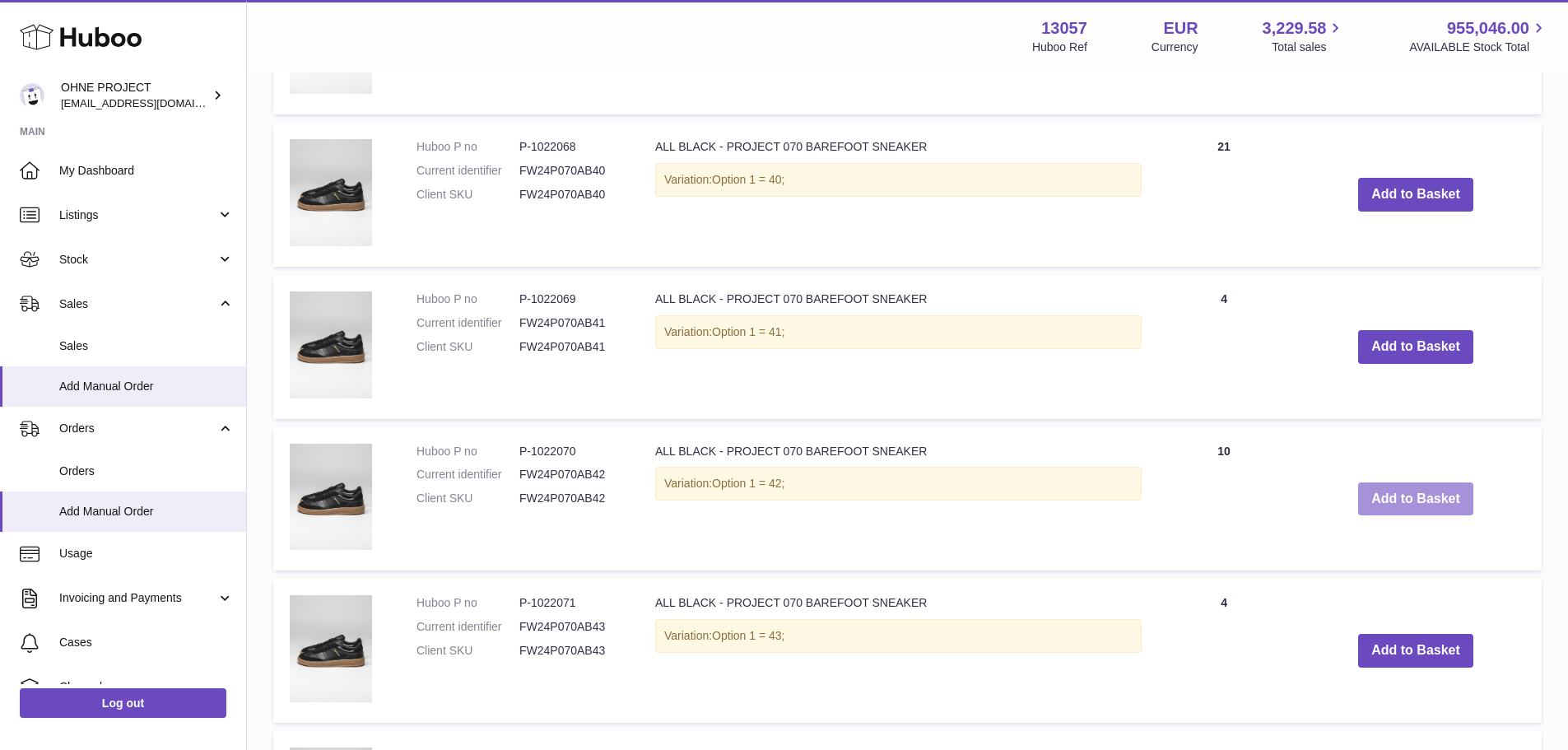
drag, startPoint x: 1388, startPoint y: 500, endPoint x: 1360, endPoint y: 500, distance: 28.0
click at [1388, 500] on button "Add to Basket" at bounding box center [1416, 499] width 116 height 34
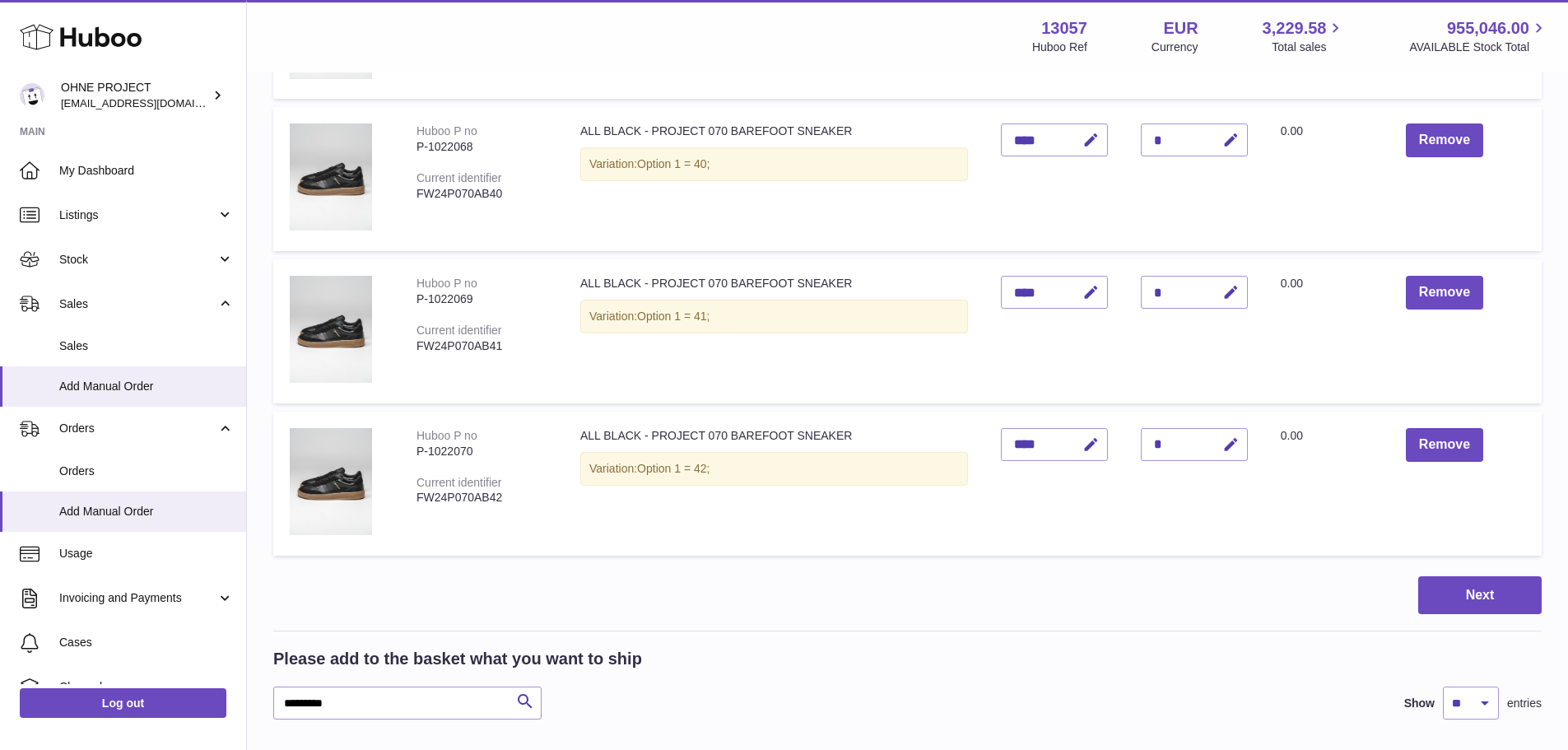
scroll to position [645, 0]
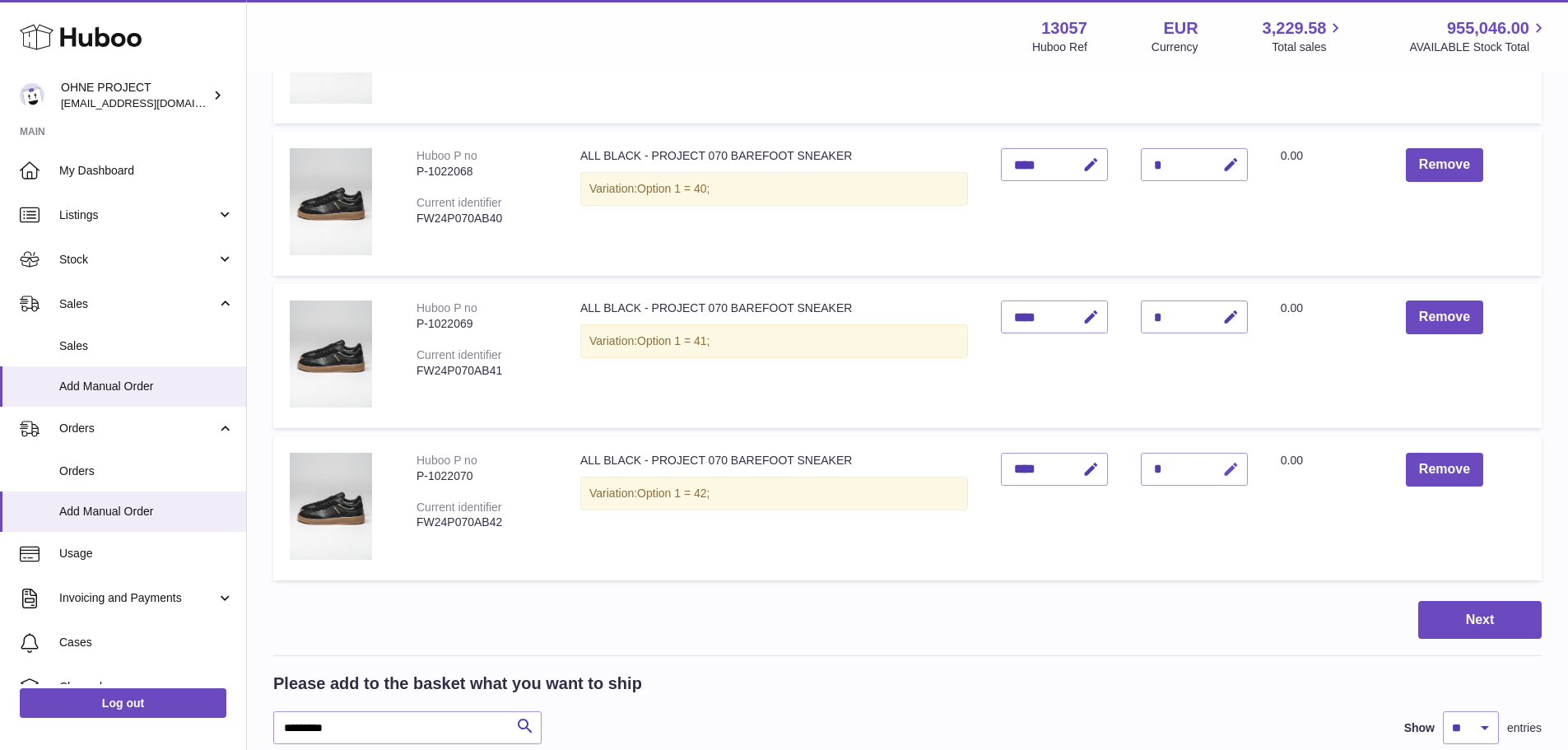
click at [1223, 464] on icon "button" at bounding box center [1231, 469] width 17 height 17
type input "*"
click at [1214, 456] on button "submit" at bounding box center [1229, 469] width 32 height 27
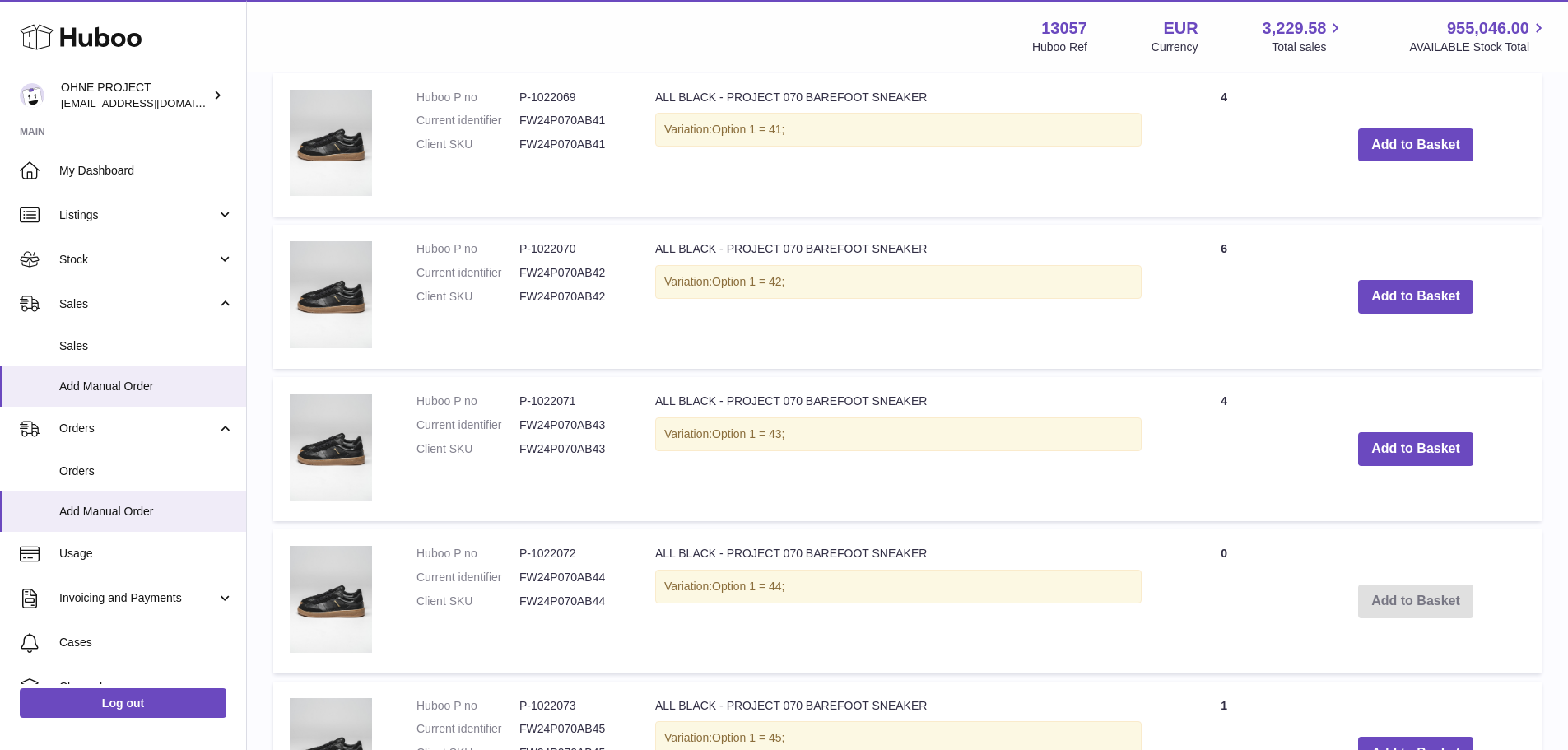
scroll to position [2208, 0]
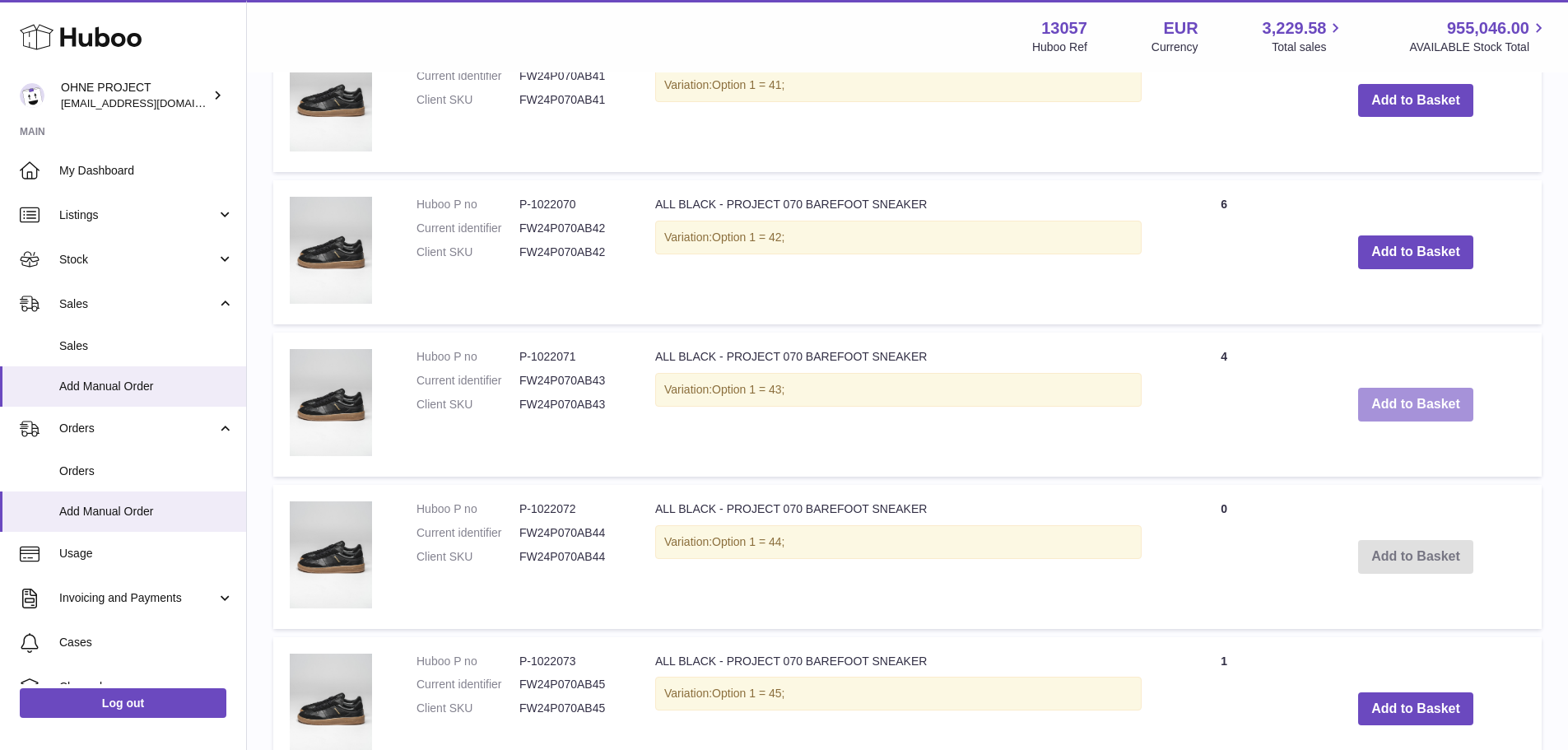
click at [1368, 402] on button "Add to Basket" at bounding box center [1416, 404] width 116 height 34
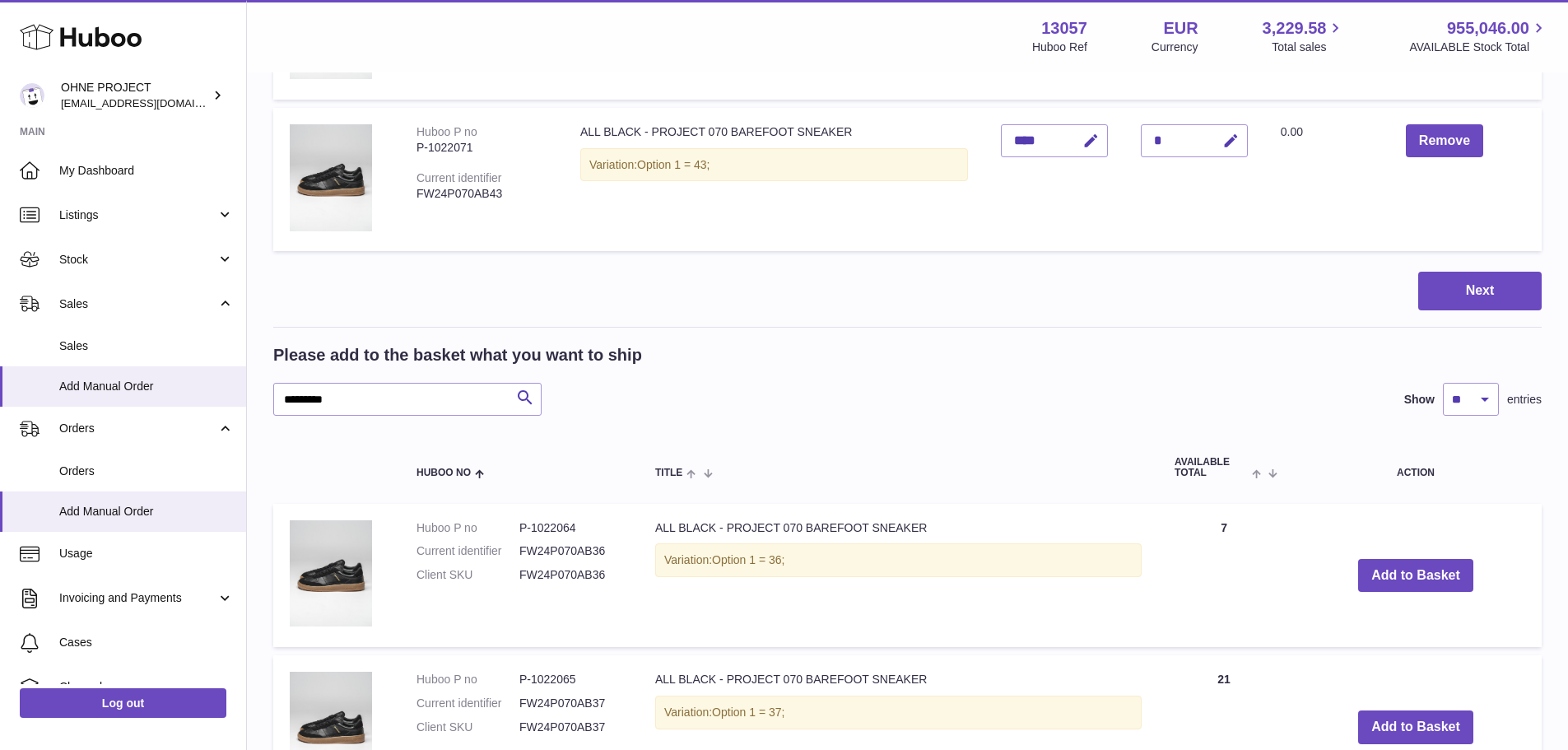
scroll to position [880, 0]
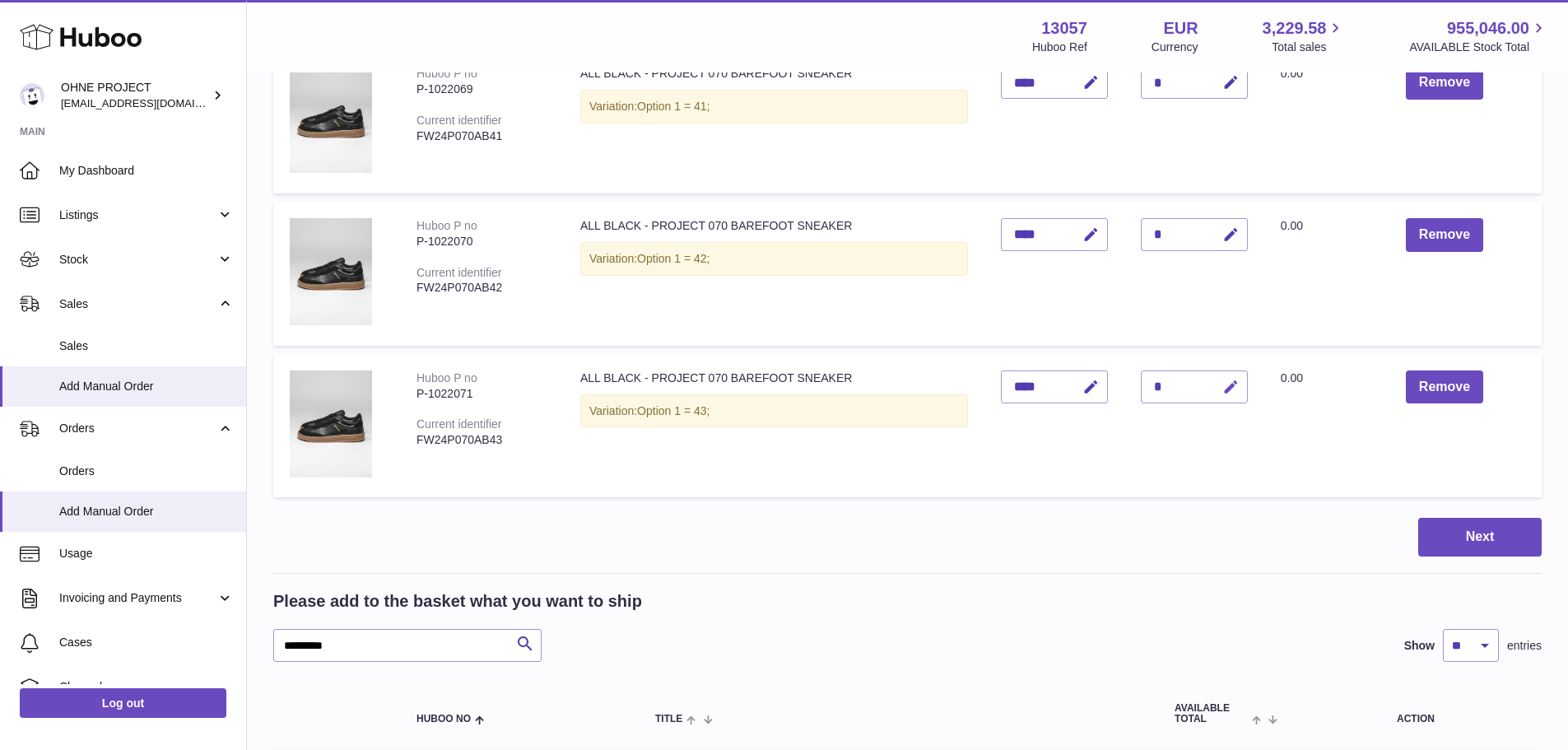
click at [1223, 383] on icon "button" at bounding box center [1231, 387] width 17 height 17
type input "*"
click at [1214, 373] on button "submit" at bounding box center [1229, 387] width 32 height 27
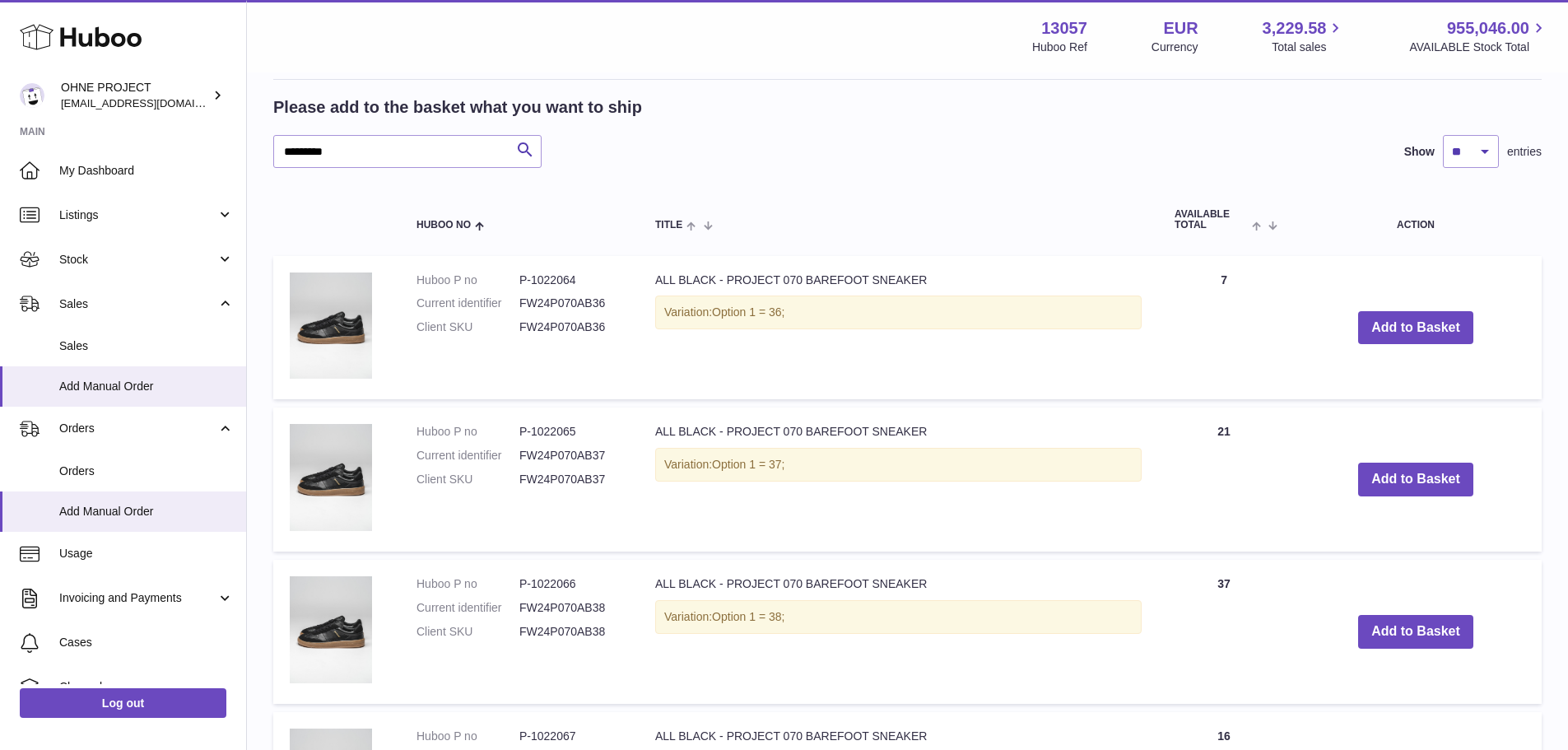
scroll to position [715, 0]
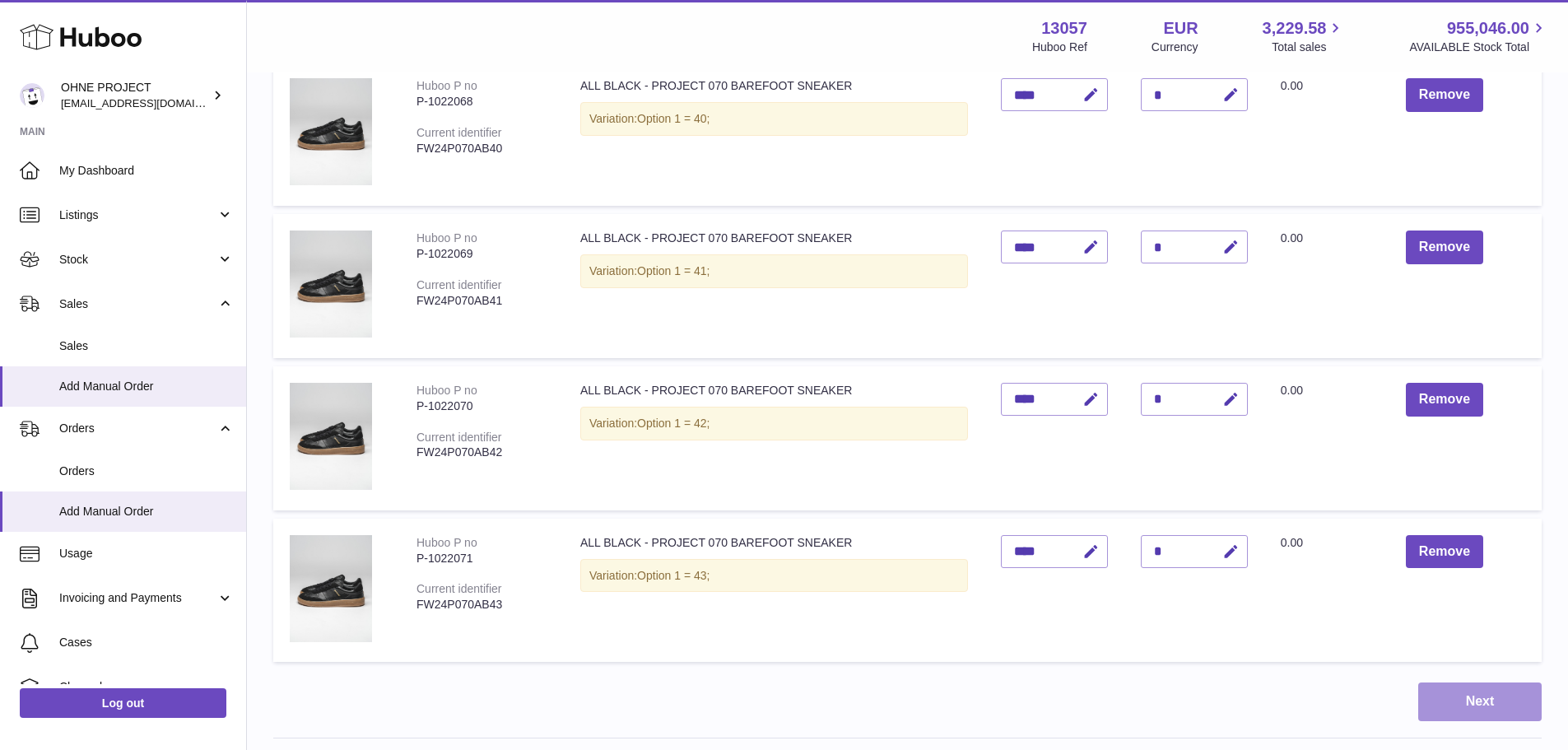
click at [1465, 703] on button "Next" at bounding box center [1480, 701] width 123 height 39
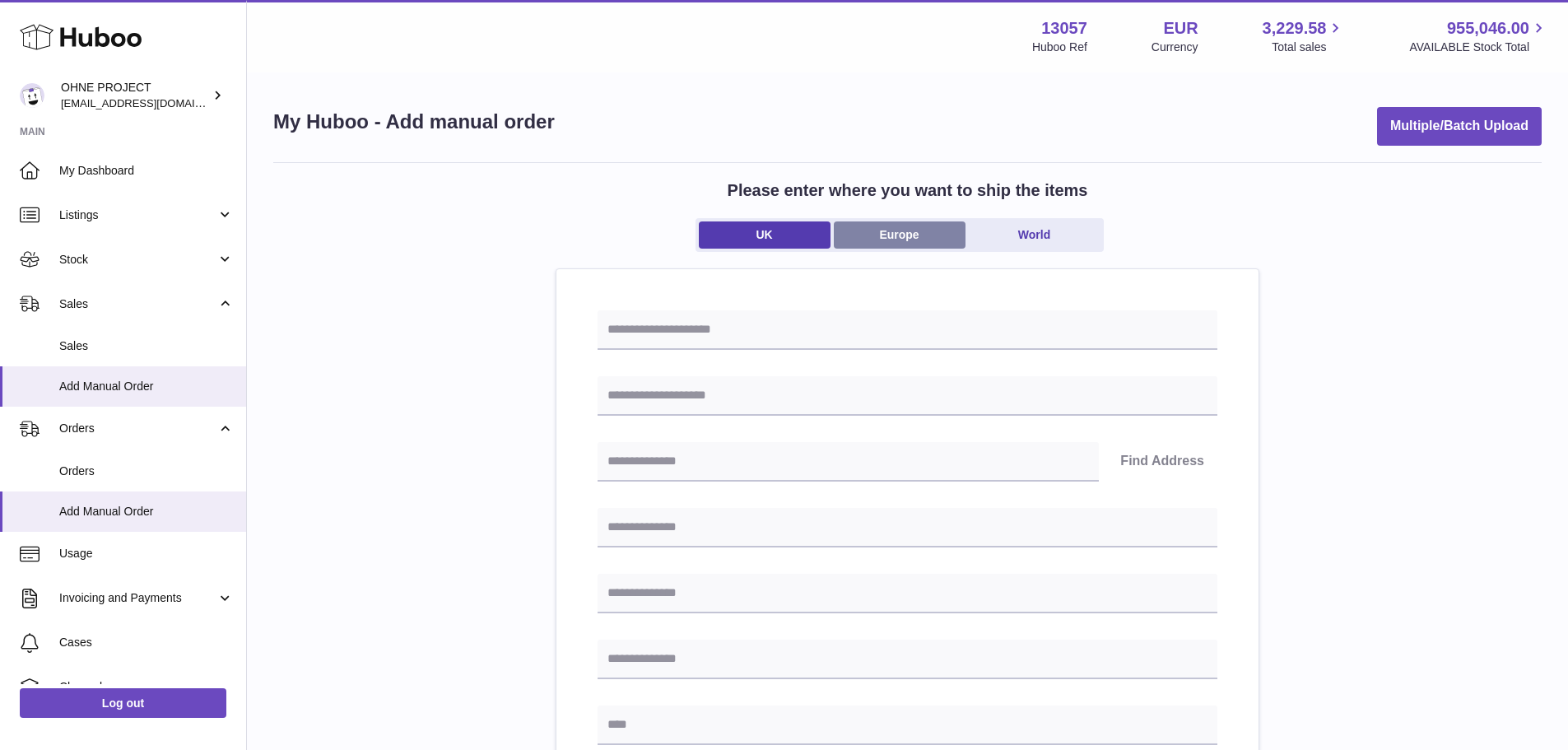
click at [893, 239] on link "Europe" at bounding box center [900, 234] width 131 height 27
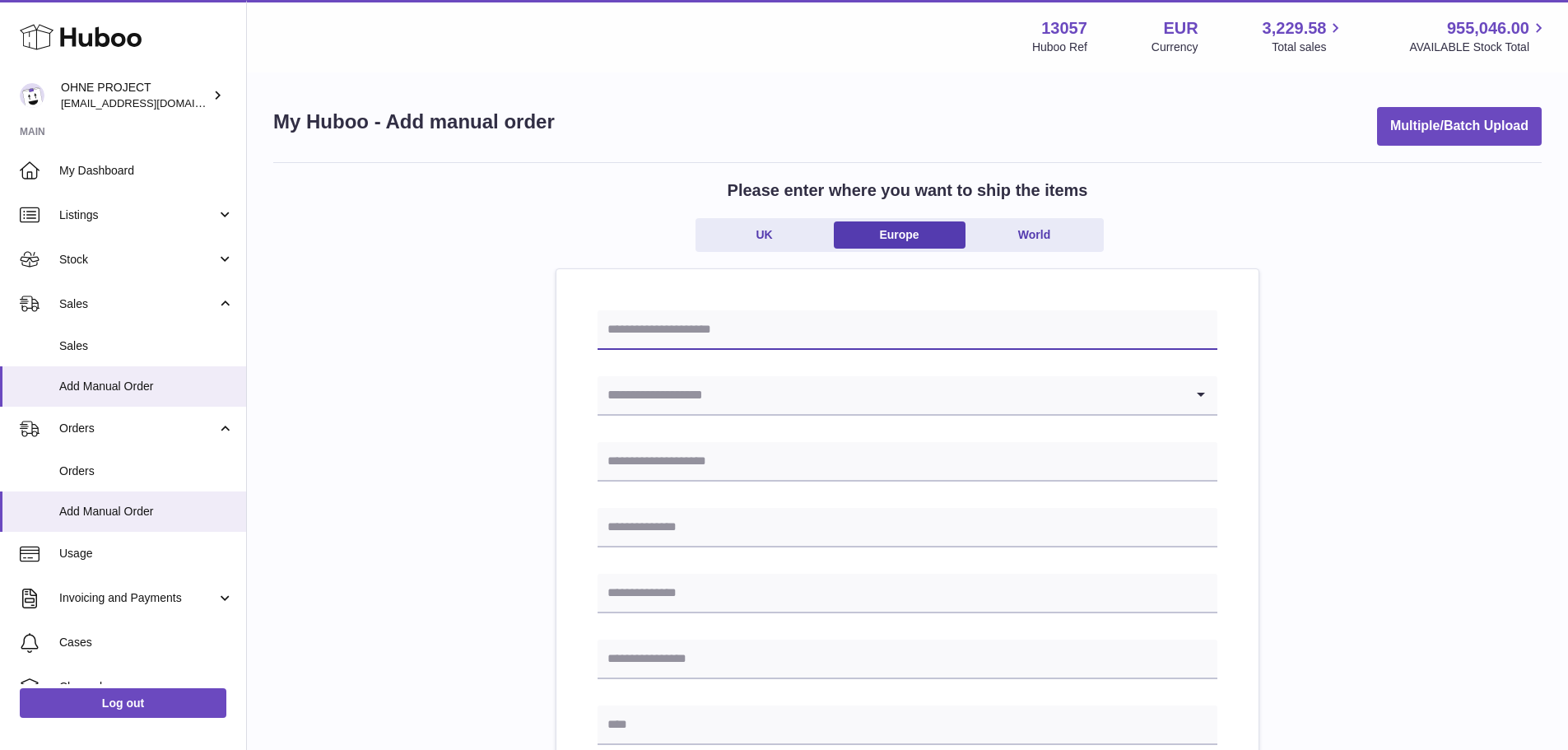
click at [824, 326] on input "text" at bounding box center [908, 330] width 620 height 40
type input "*"
type input "**********"
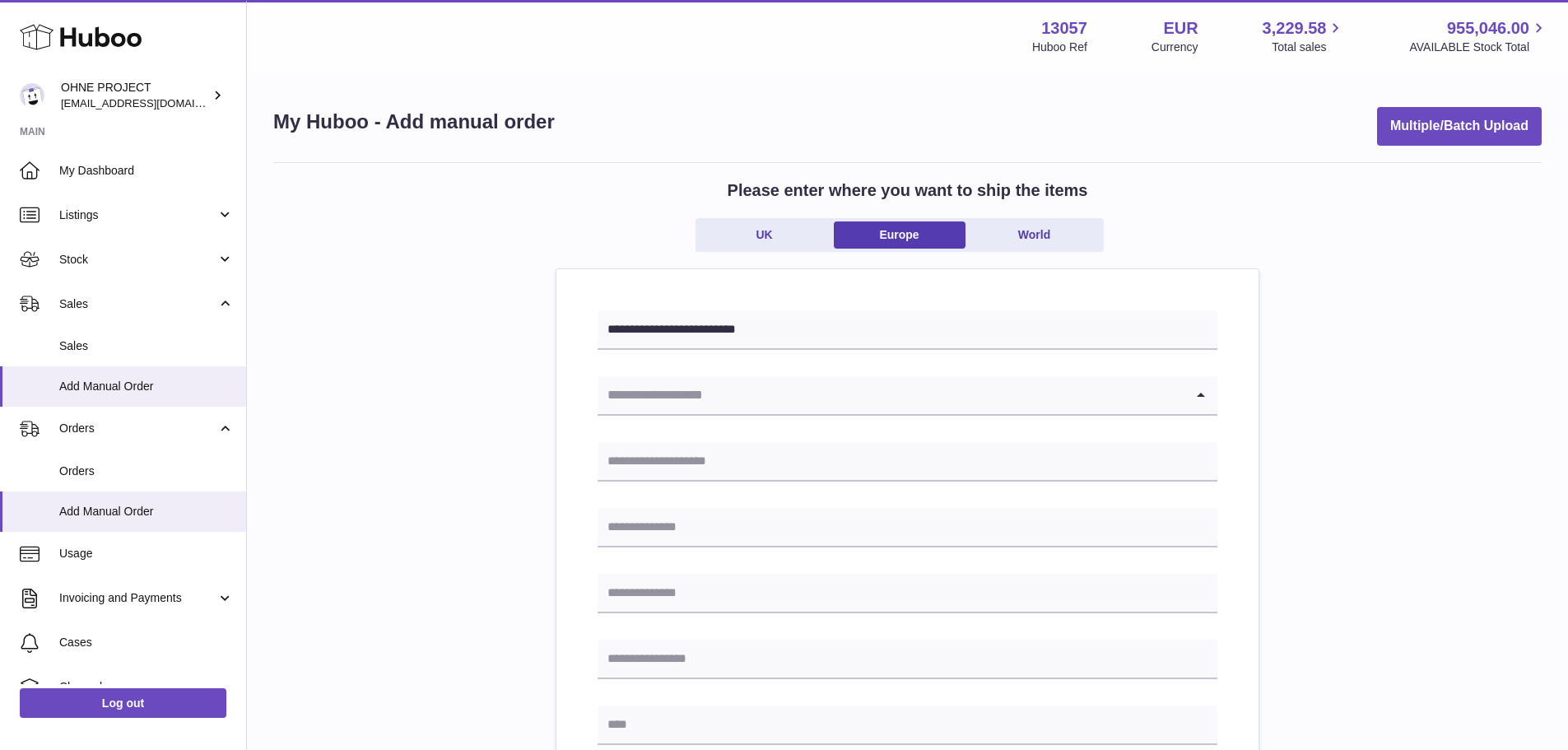
click at [760, 397] on input "Search for option" at bounding box center [892, 395] width 587 height 38
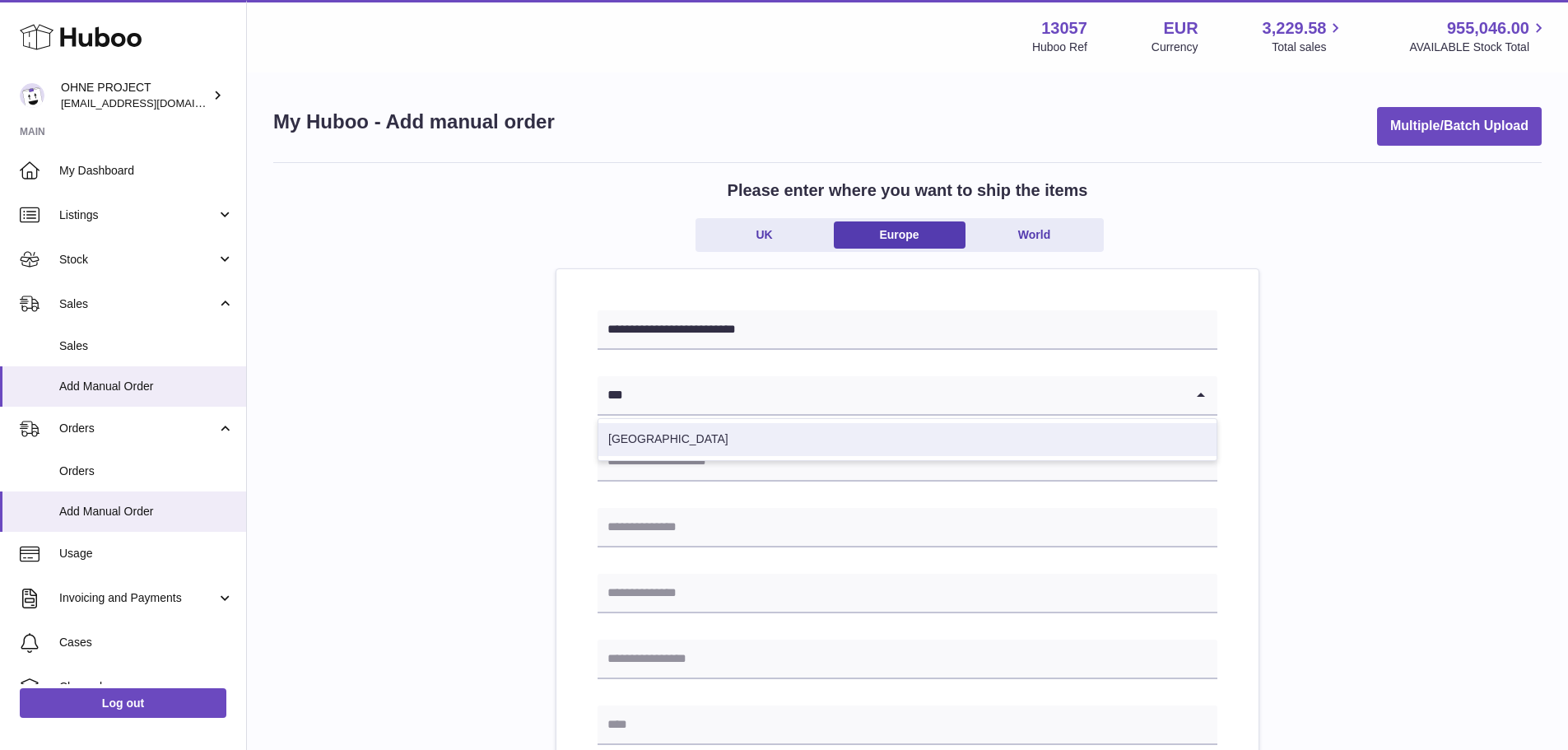
click at [875, 425] on li "[GEOGRAPHIC_DATA]" at bounding box center [908, 440] width 618 height 33
type input "***"
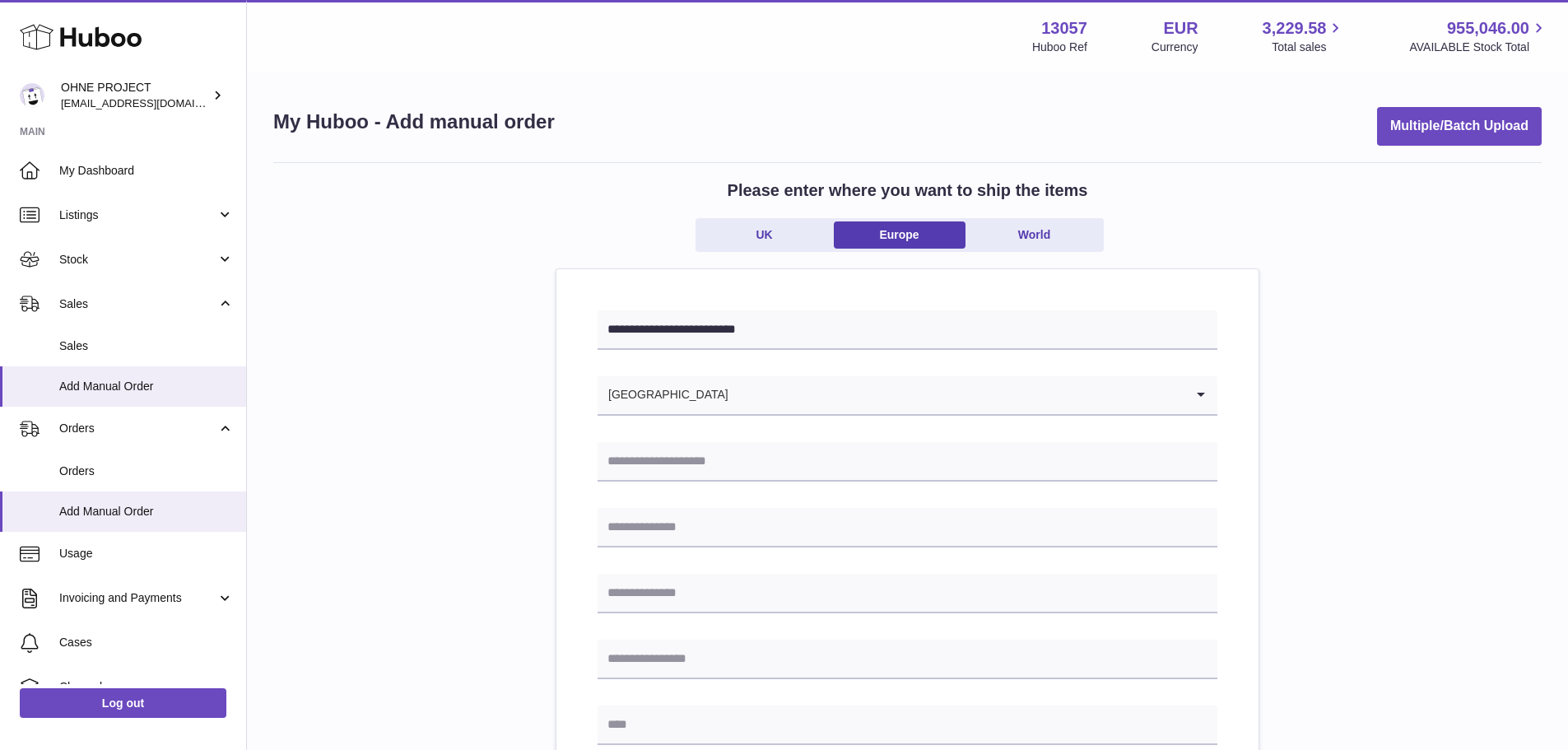
click at [854, 455] on input "text" at bounding box center [908, 461] width 620 height 40
type input "**********"
click at [705, 517] on input "text" at bounding box center [908, 528] width 620 height 40
type input "**********"
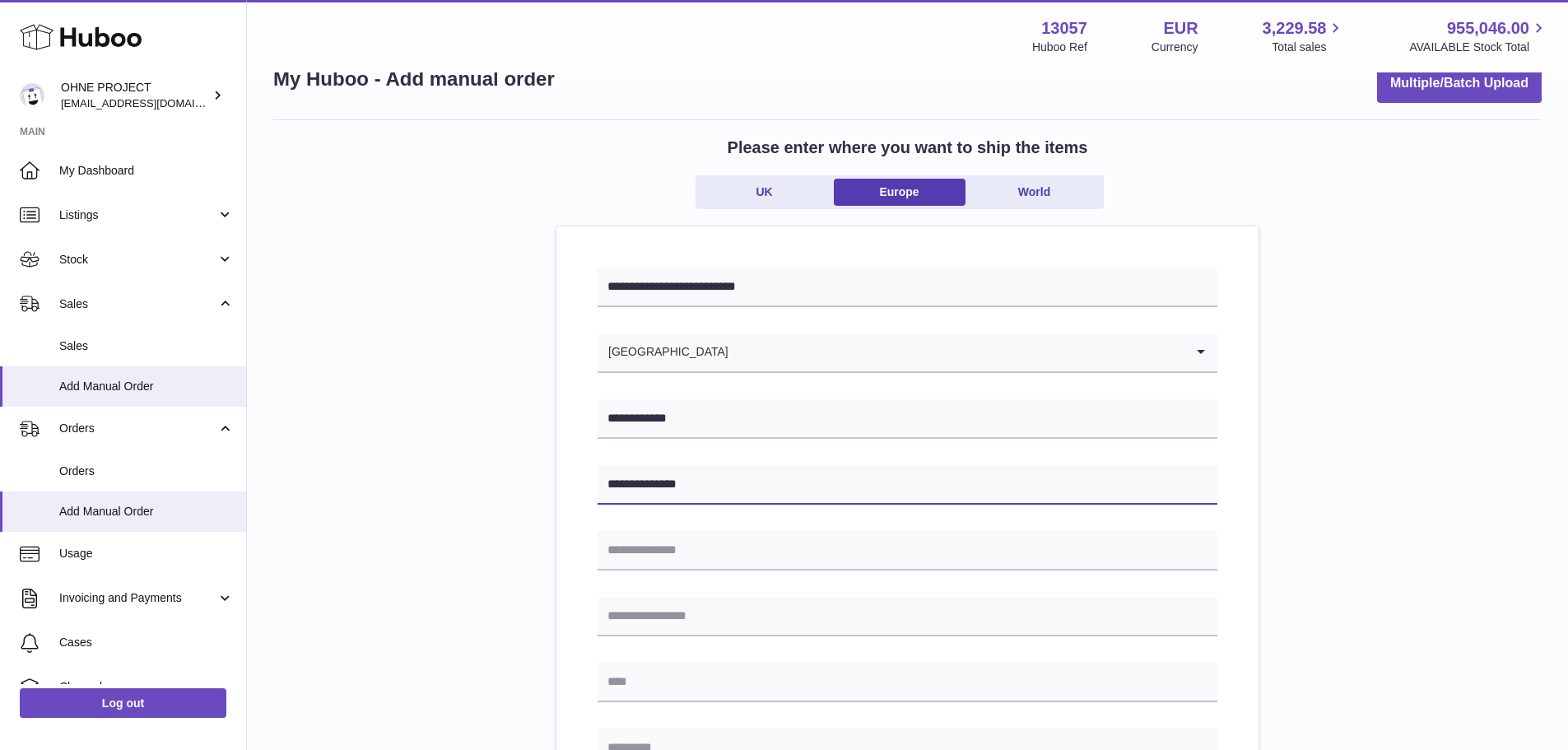
scroll to position [82, 0]
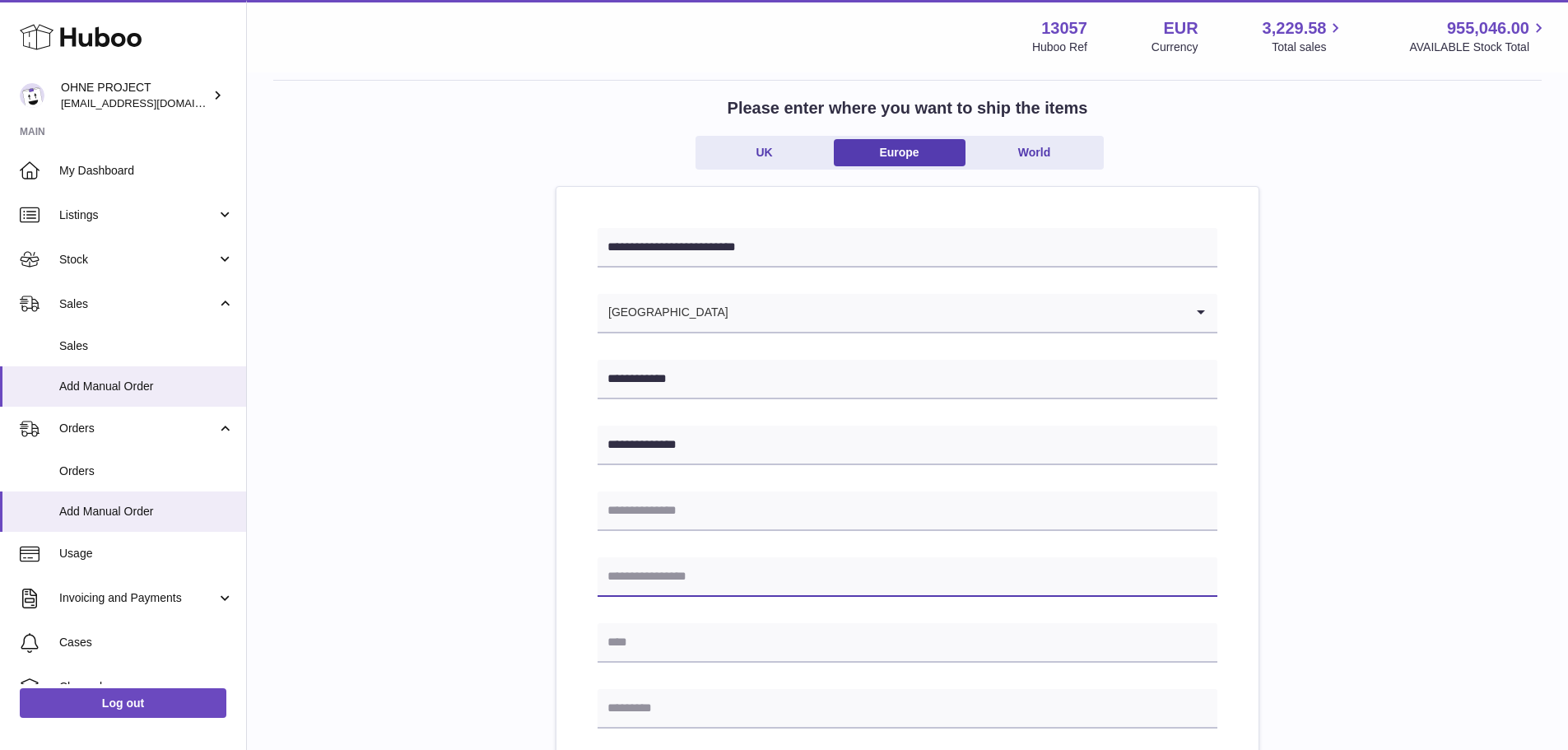
click at [679, 577] on input "text" at bounding box center [908, 577] width 620 height 40
type input "******"
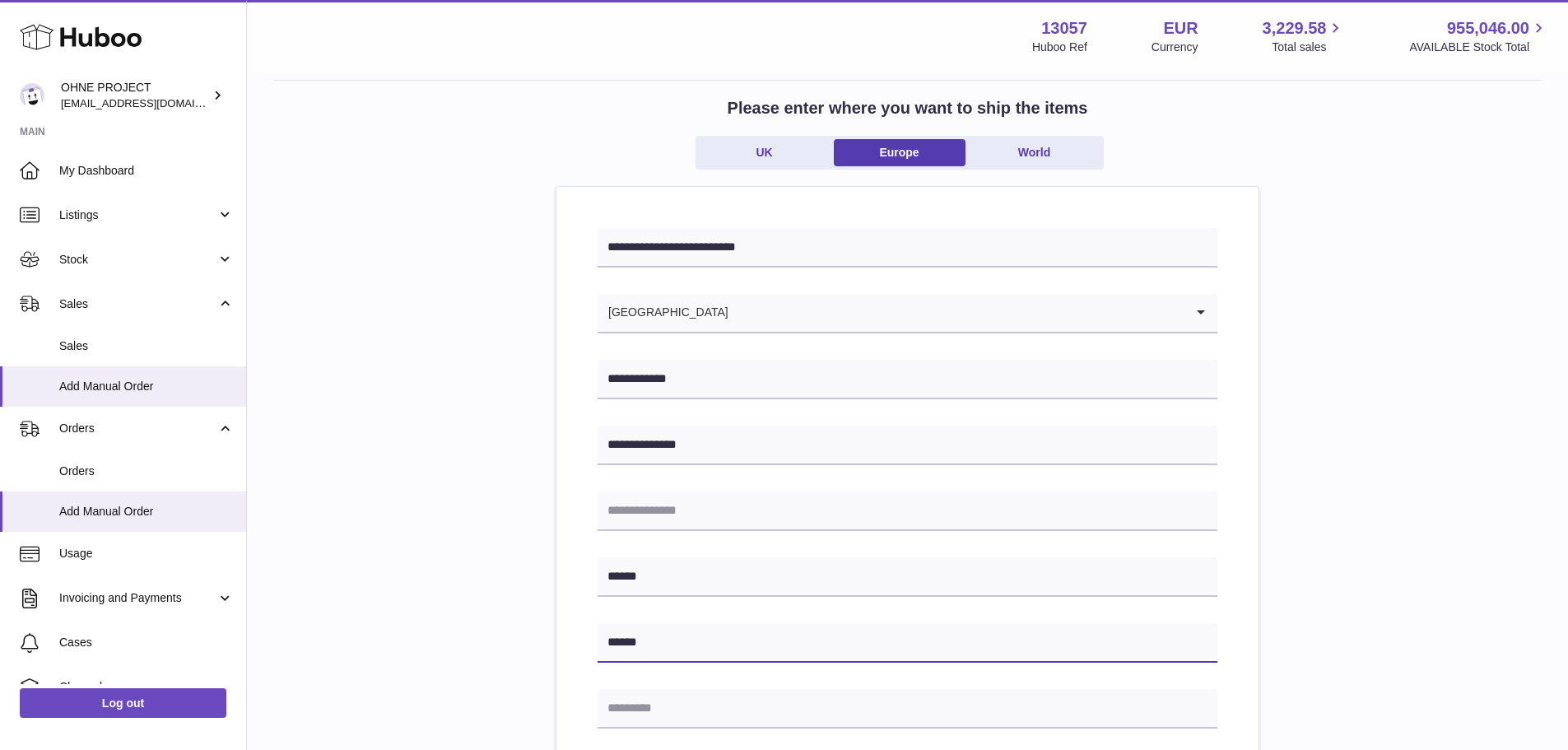
type input "******"
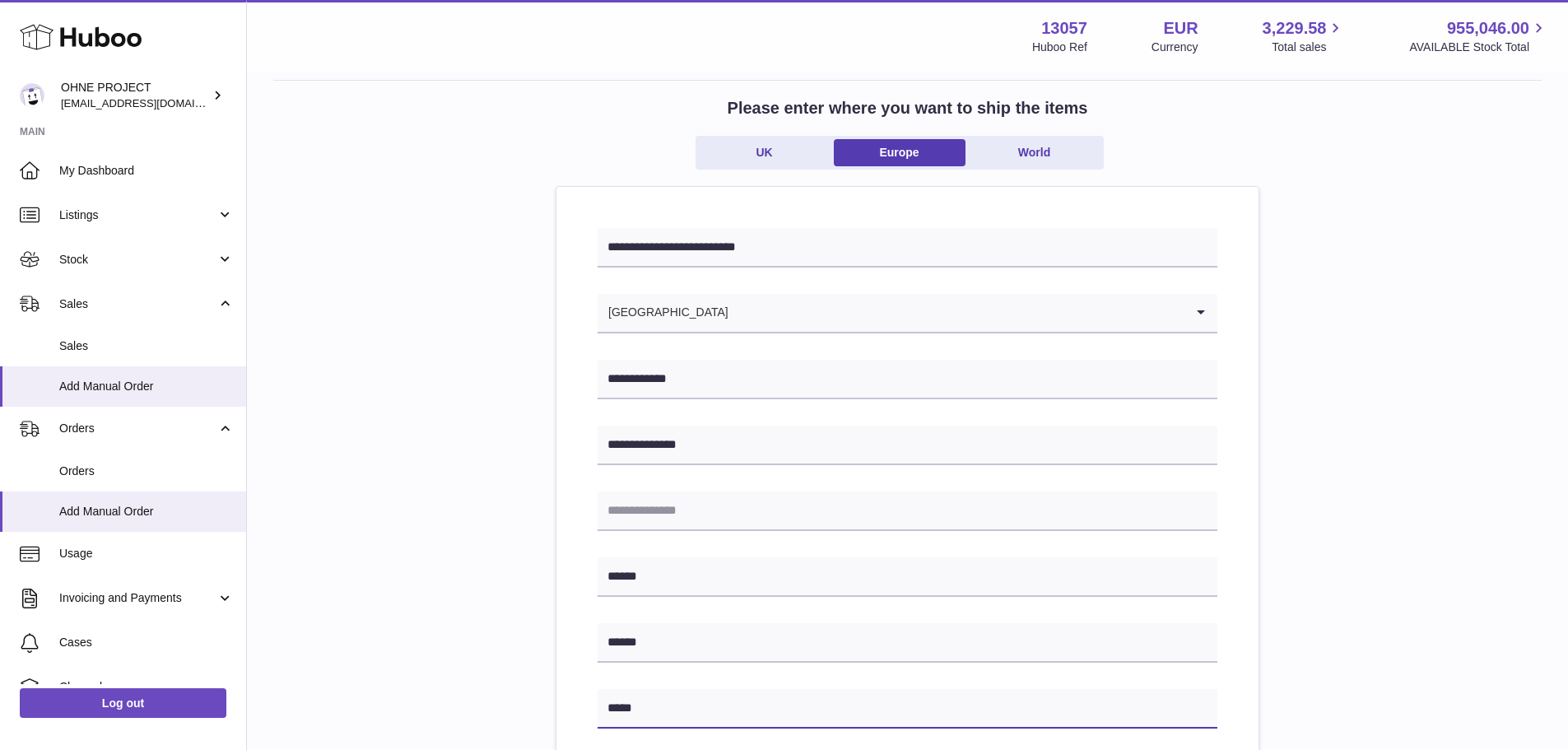
type input "*****"
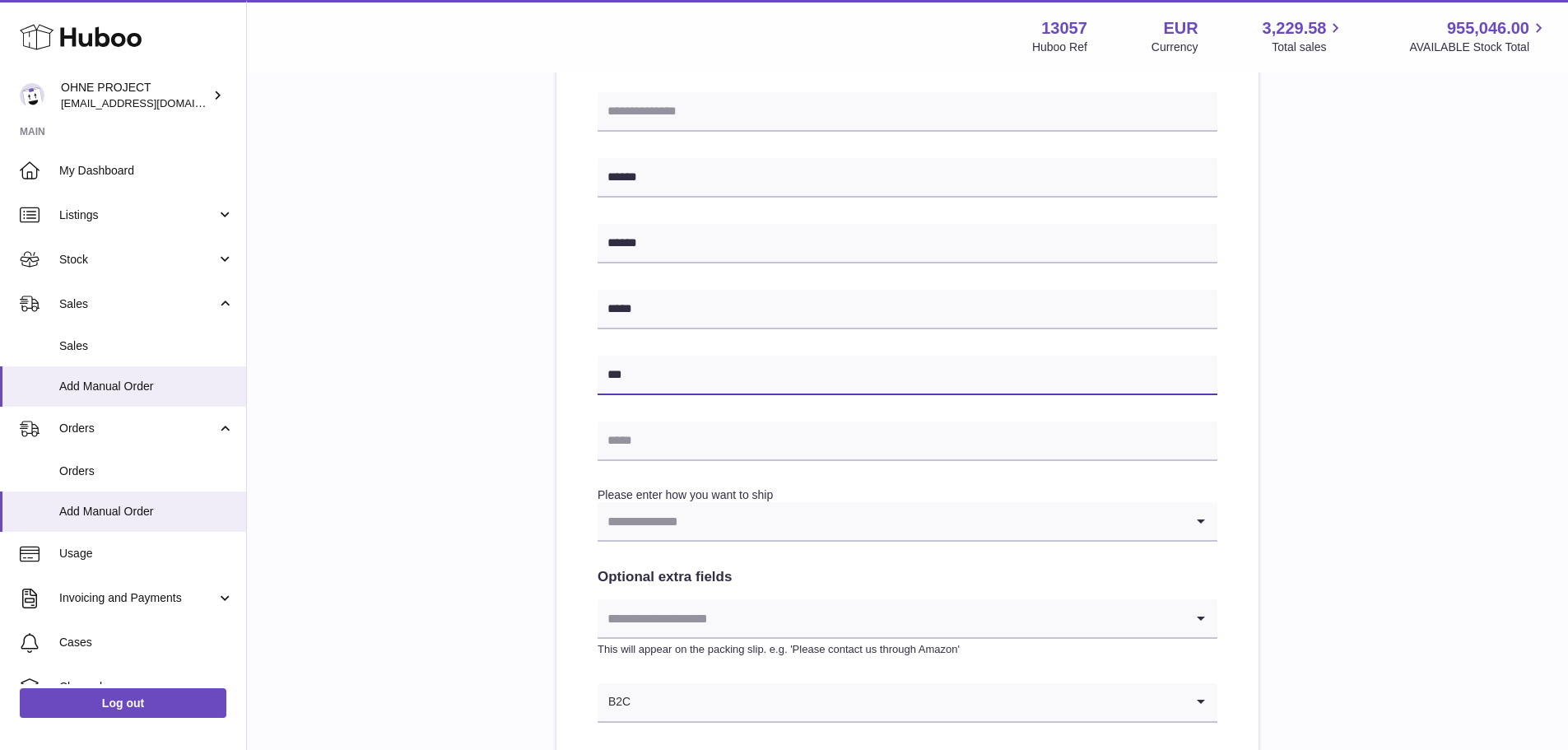
type input "*********"
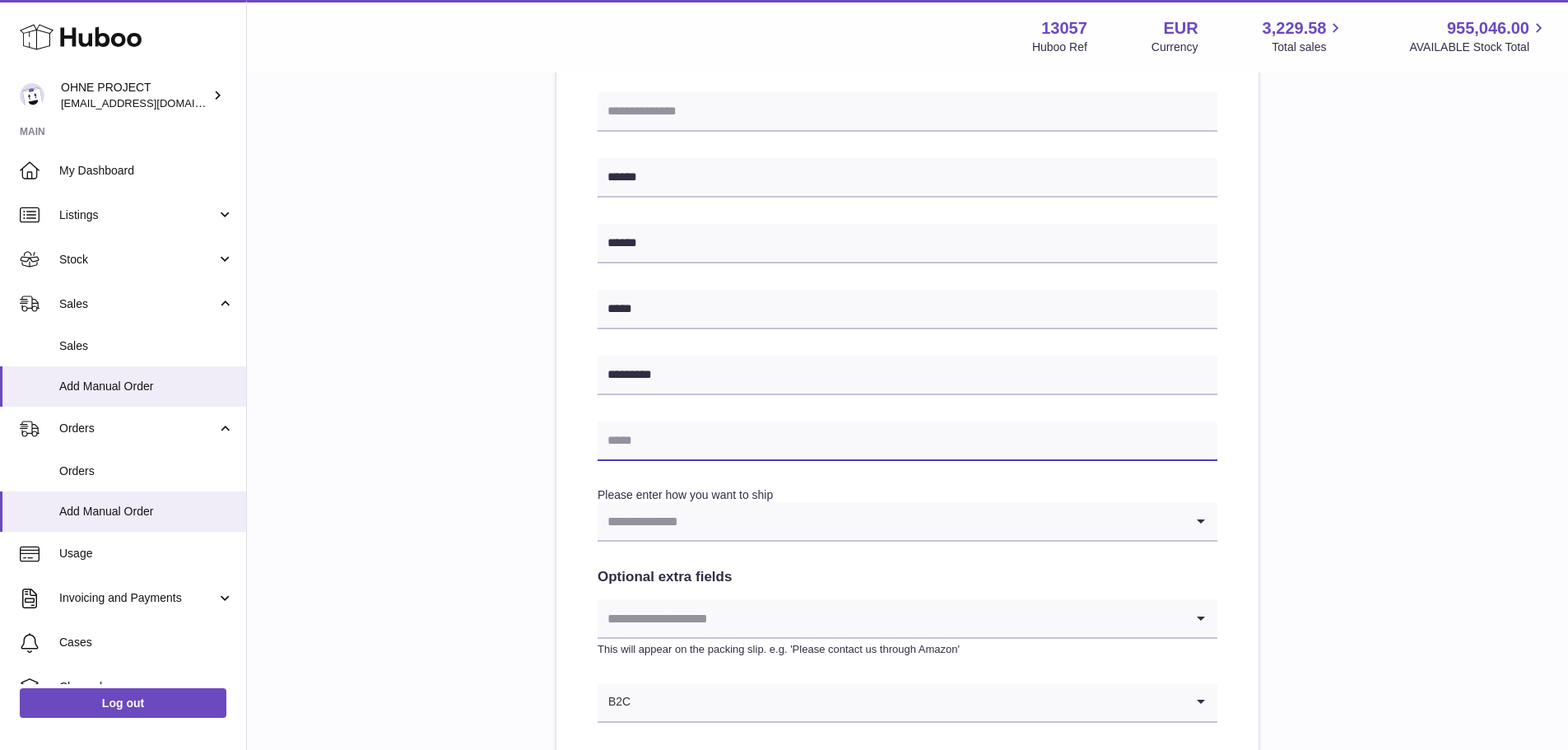
click at [704, 436] on input "text" at bounding box center [908, 442] width 620 height 40
type input "**********"
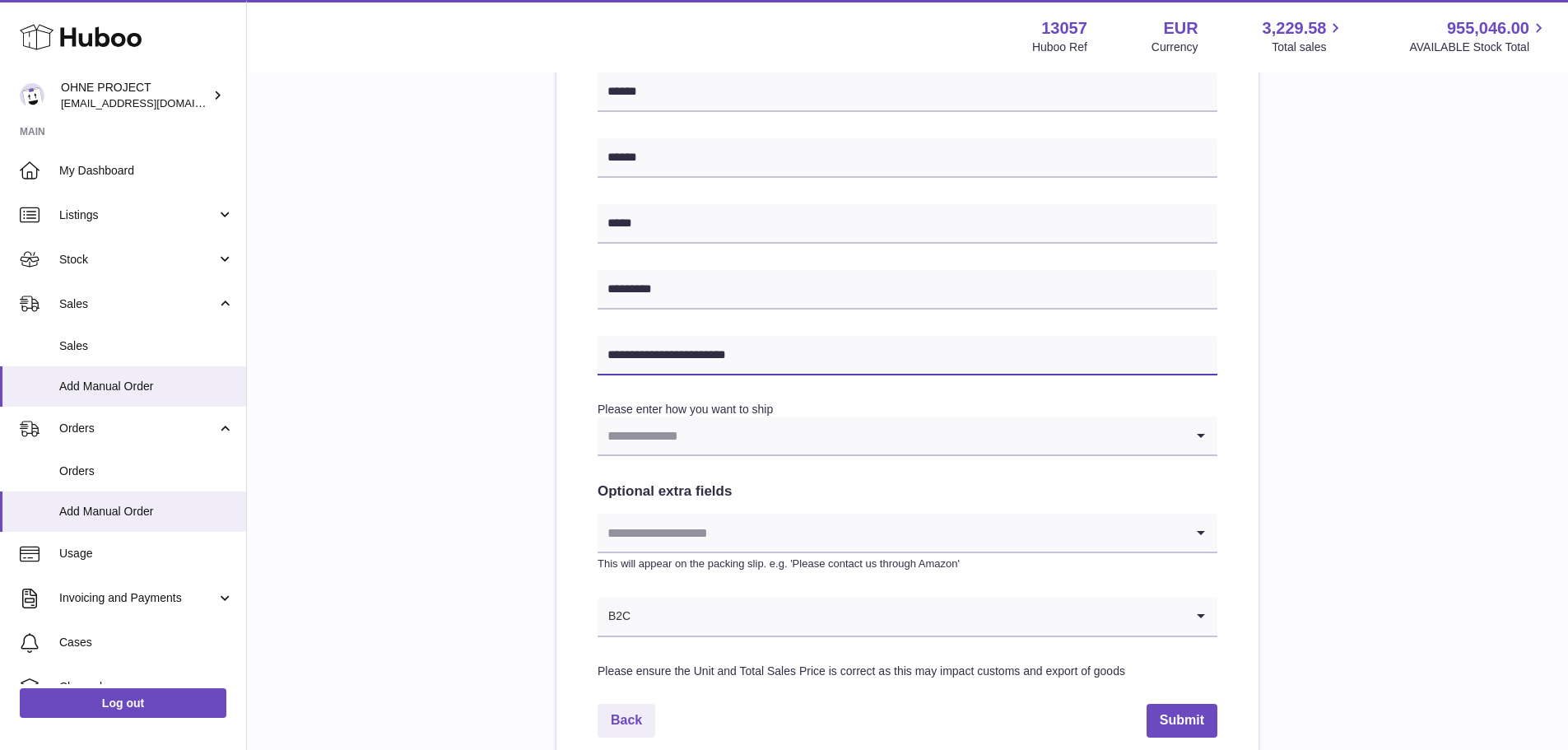
scroll to position [646, 0]
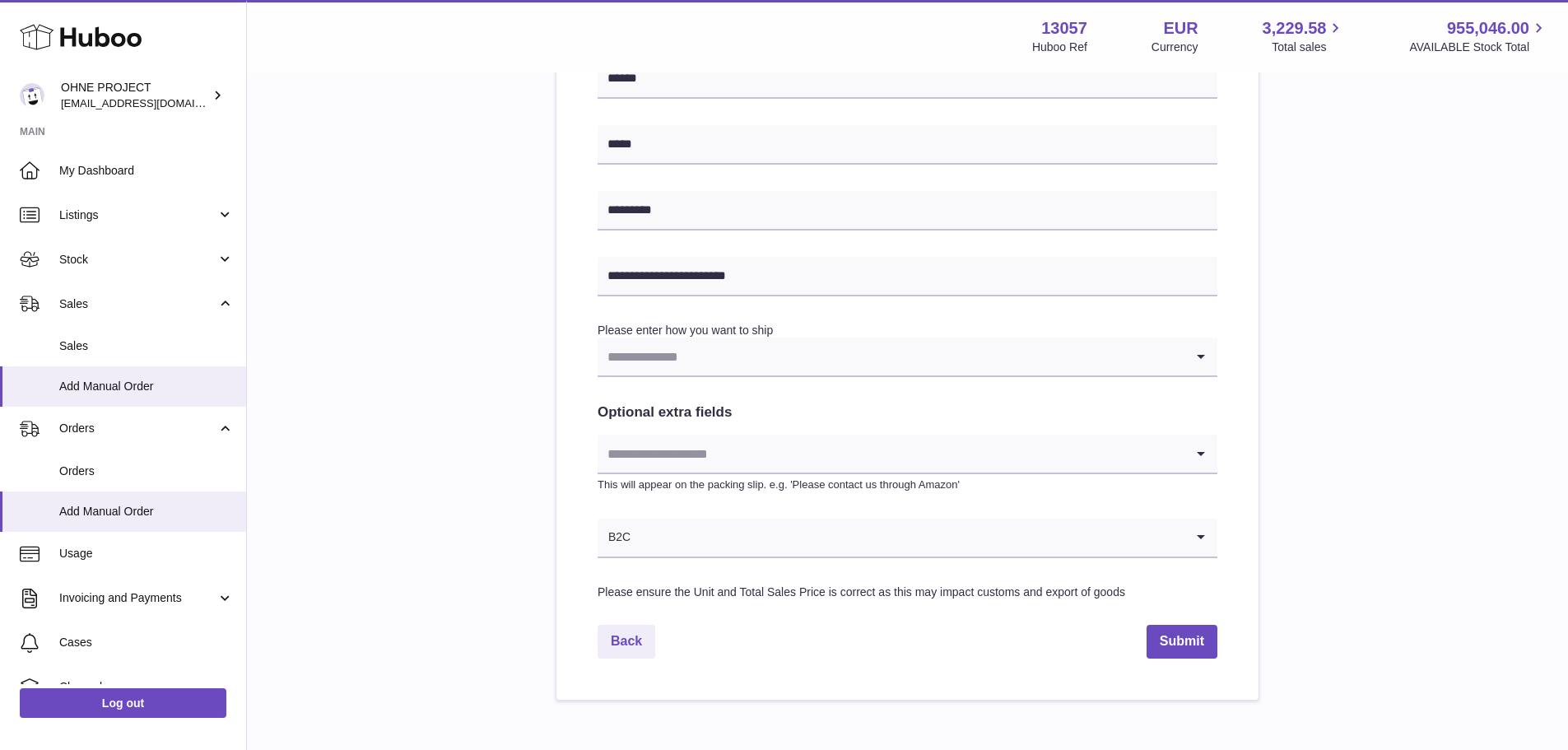
click at [747, 353] on input "Search for option" at bounding box center [892, 357] width 587 height 38
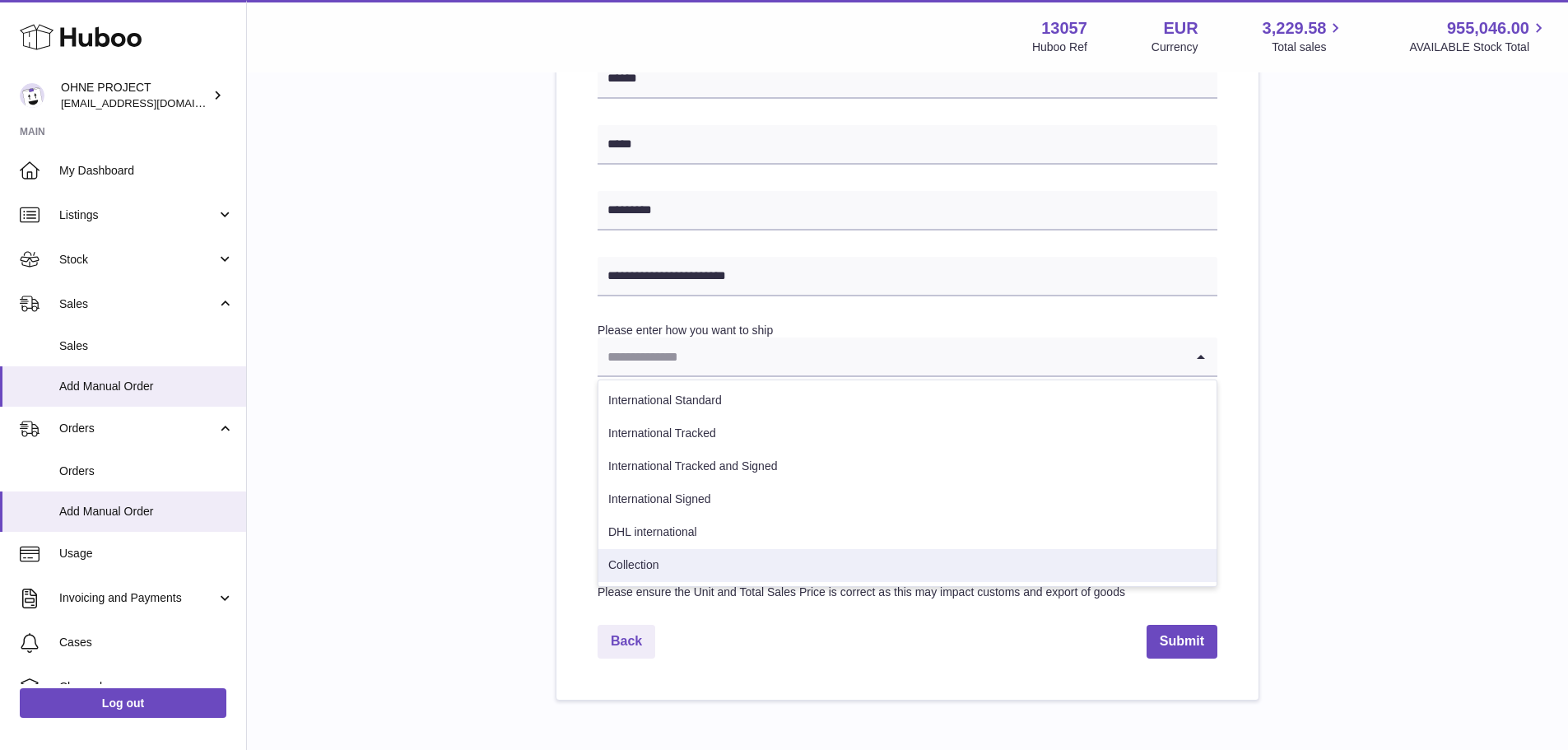
click at [717, 556] on li "Collection" at bounding box center [908, 565] width 618 height 33
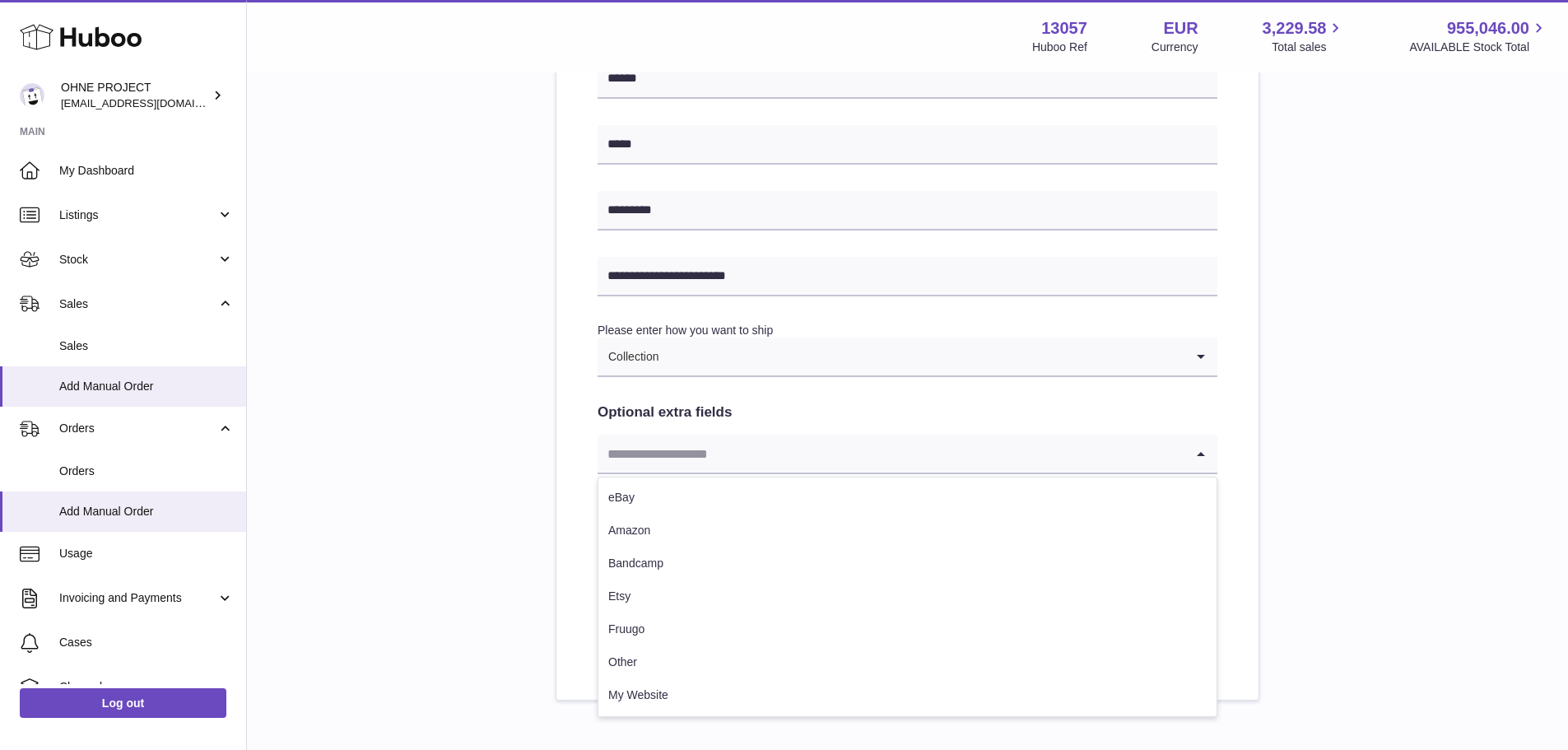
click at [695, 443] on input "Search for option" at bounding box center [892, 454] width 587 height 38
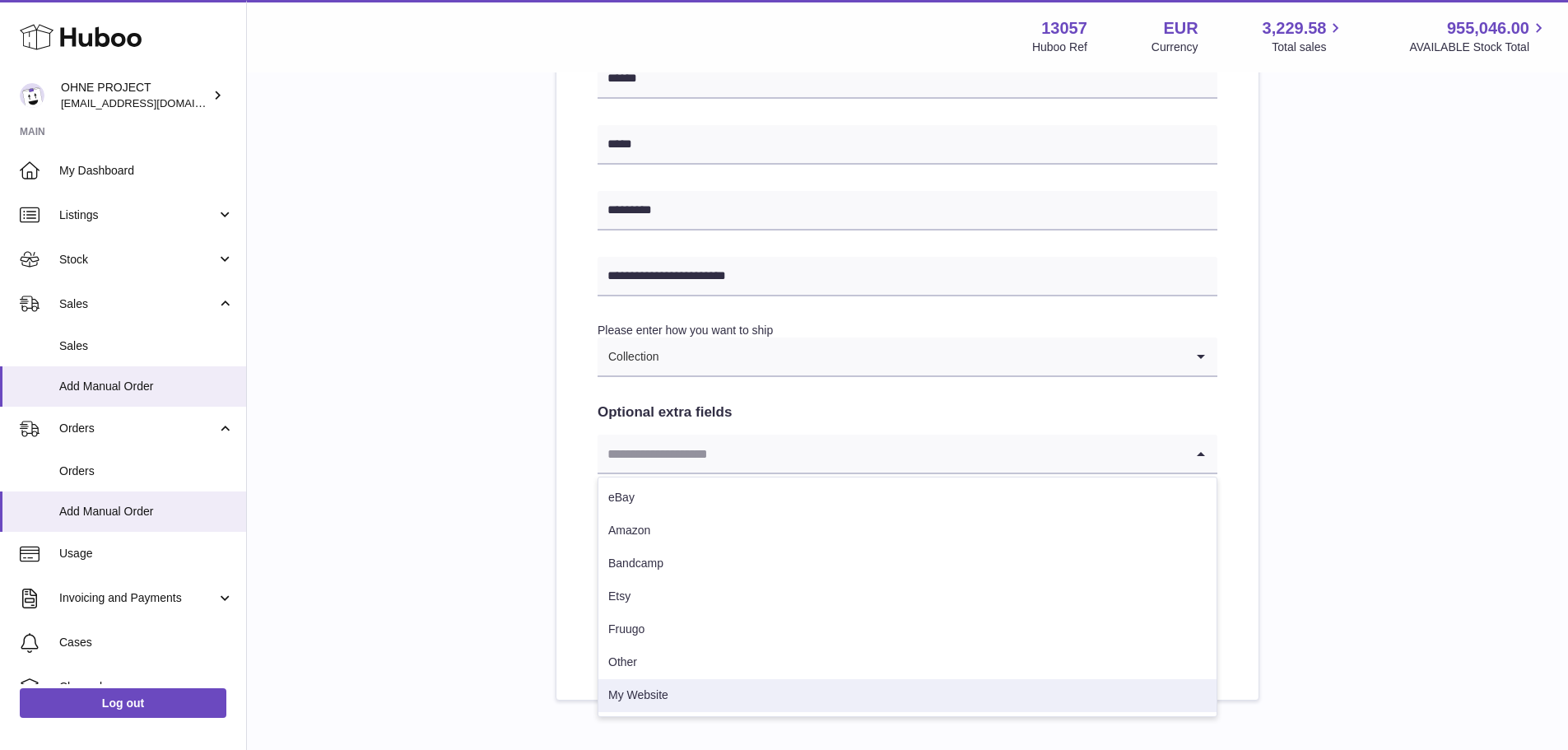
click at [679, 693] on li "My Website" at bounding box center [908, 696] width 618 height 33
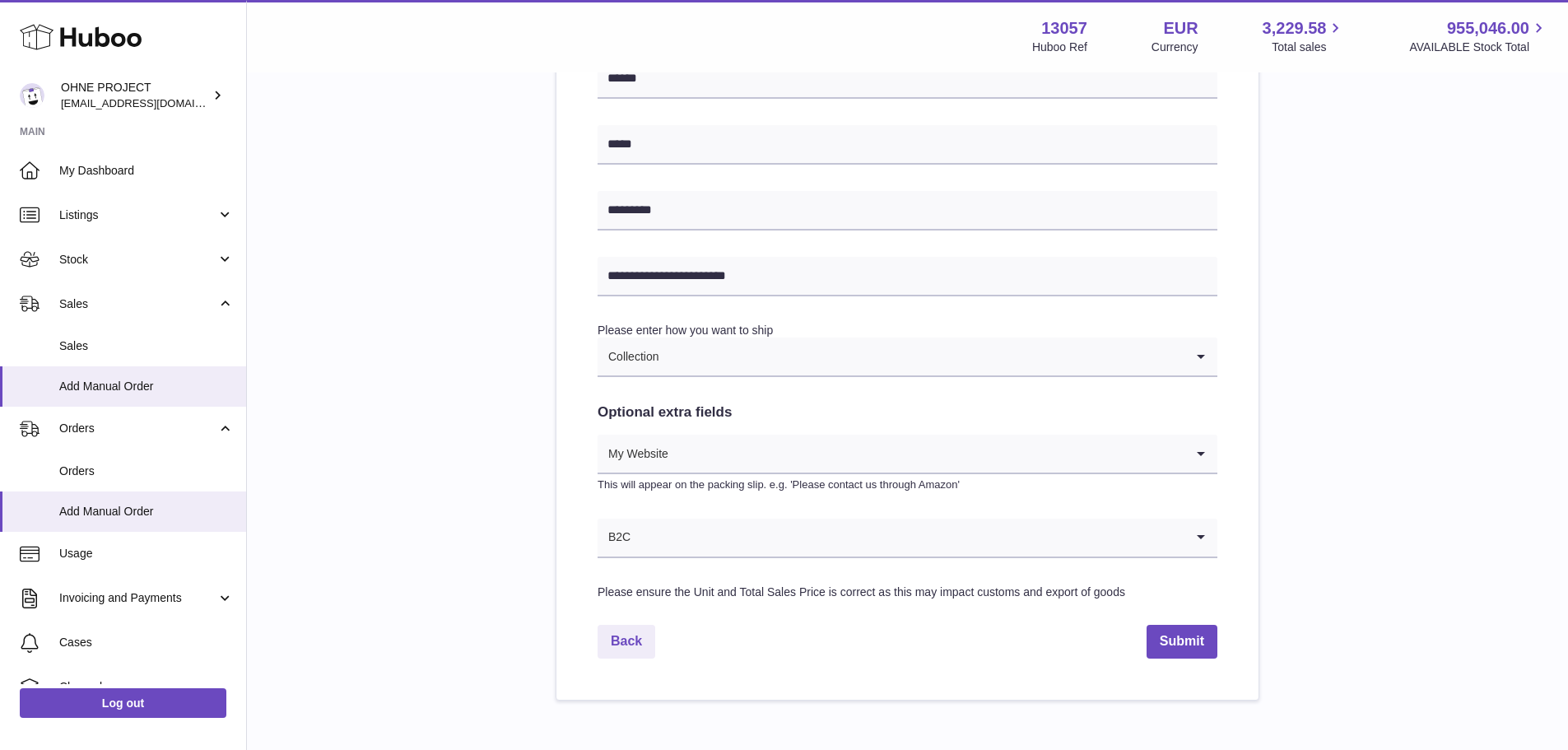
click at [679, 534] on input "Search for option" at bounding box center [908, 538] width 553 height 38
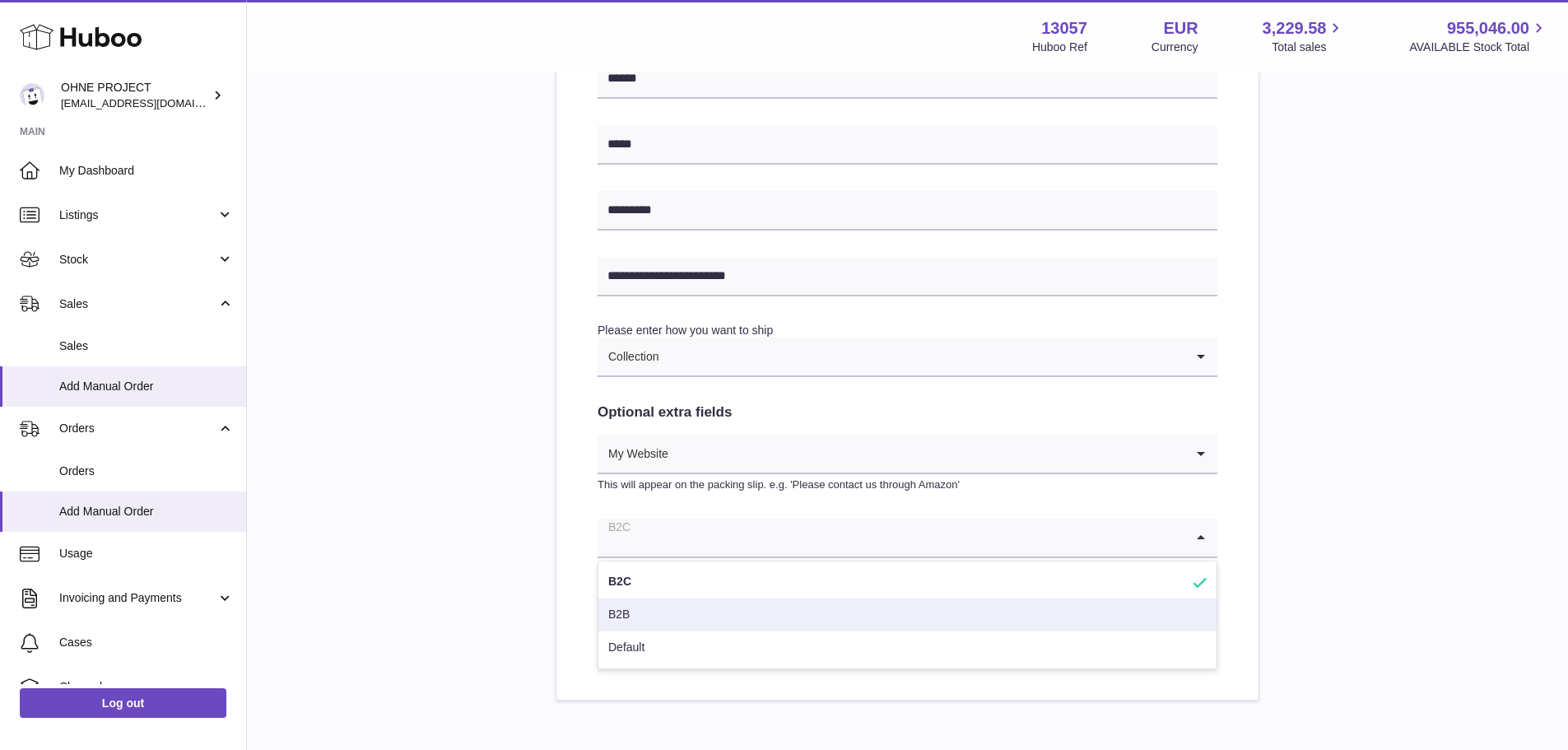
click at [670, 618] on li "B2B" at bounding box center [908, 615] width 618 height 33
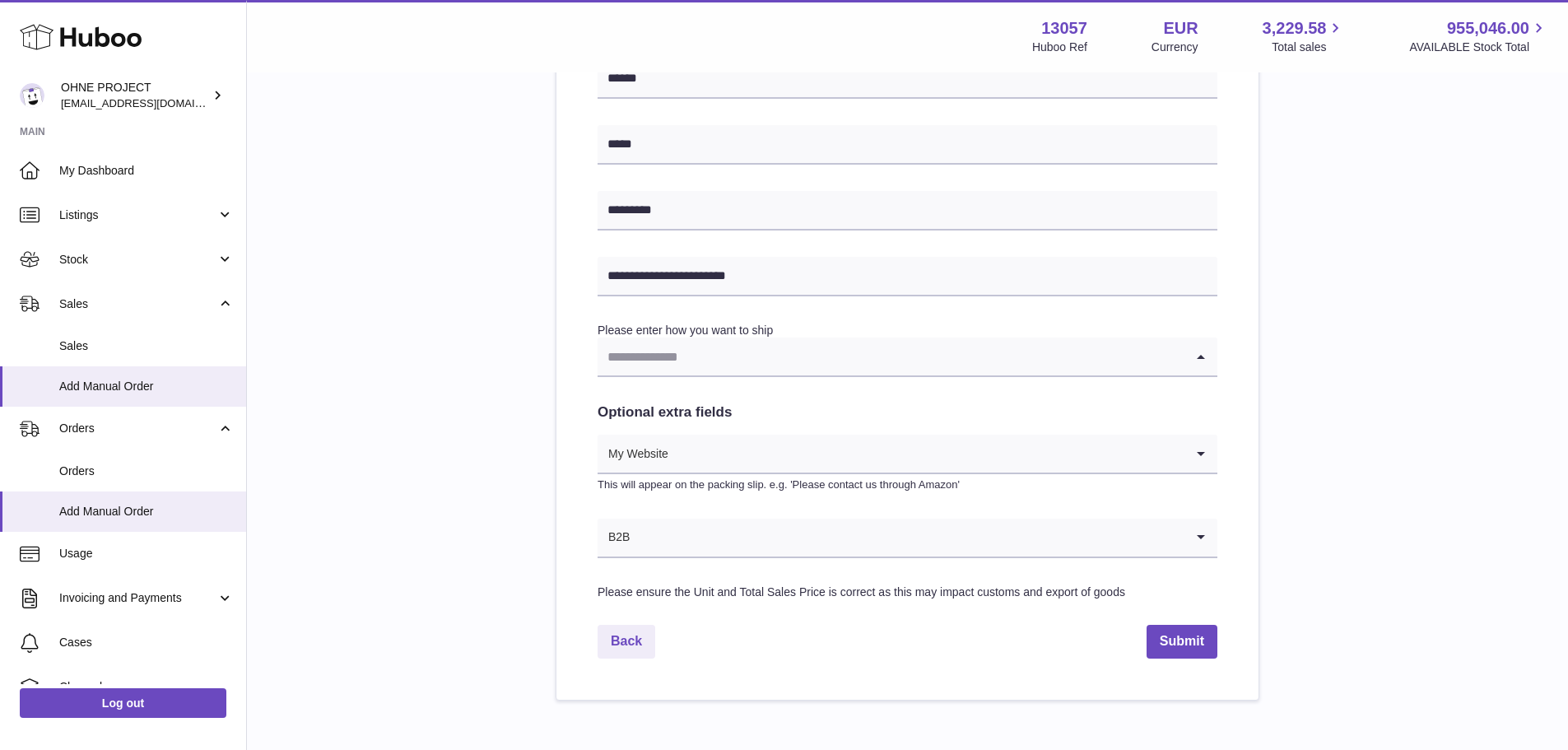
click at [682, 353] on input "Search for option" at bounding box center [892, 357] width 587 height 38
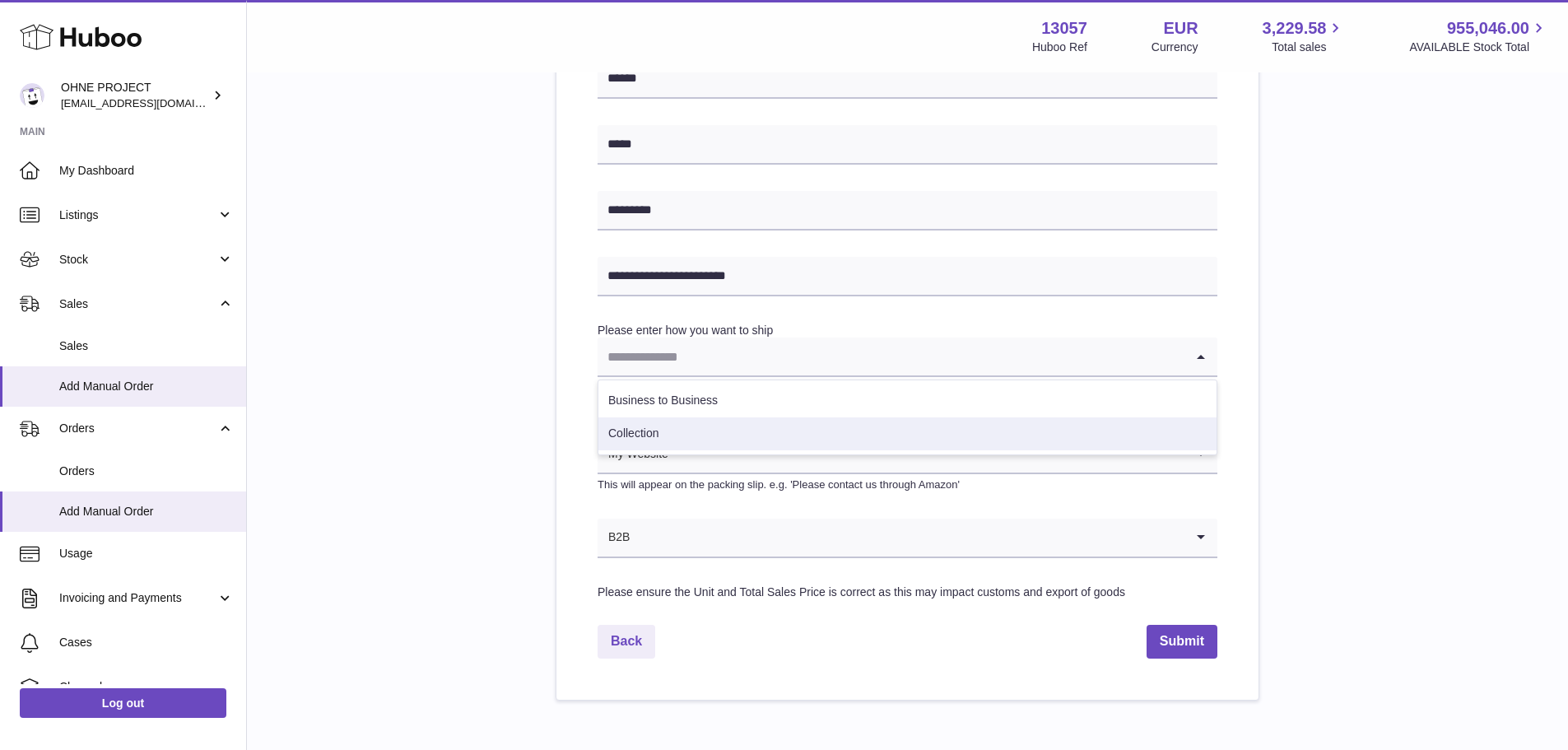
click at [684, 437] on li "Collection" at bounding box center [908, 434] width 618 height 33
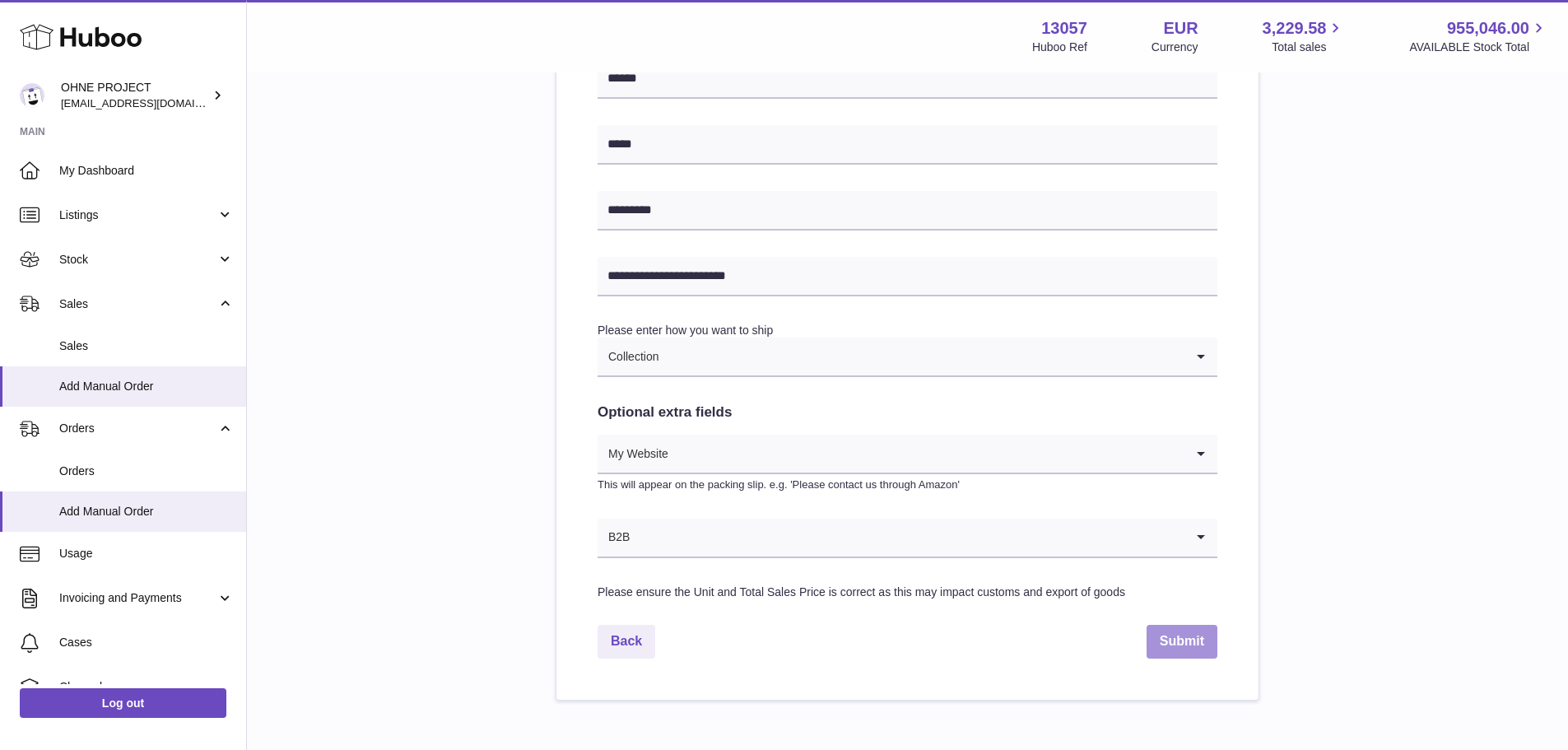
click at [1151, 643] on button "Submit" at bounding box center [1182, 641] width 71 height 34
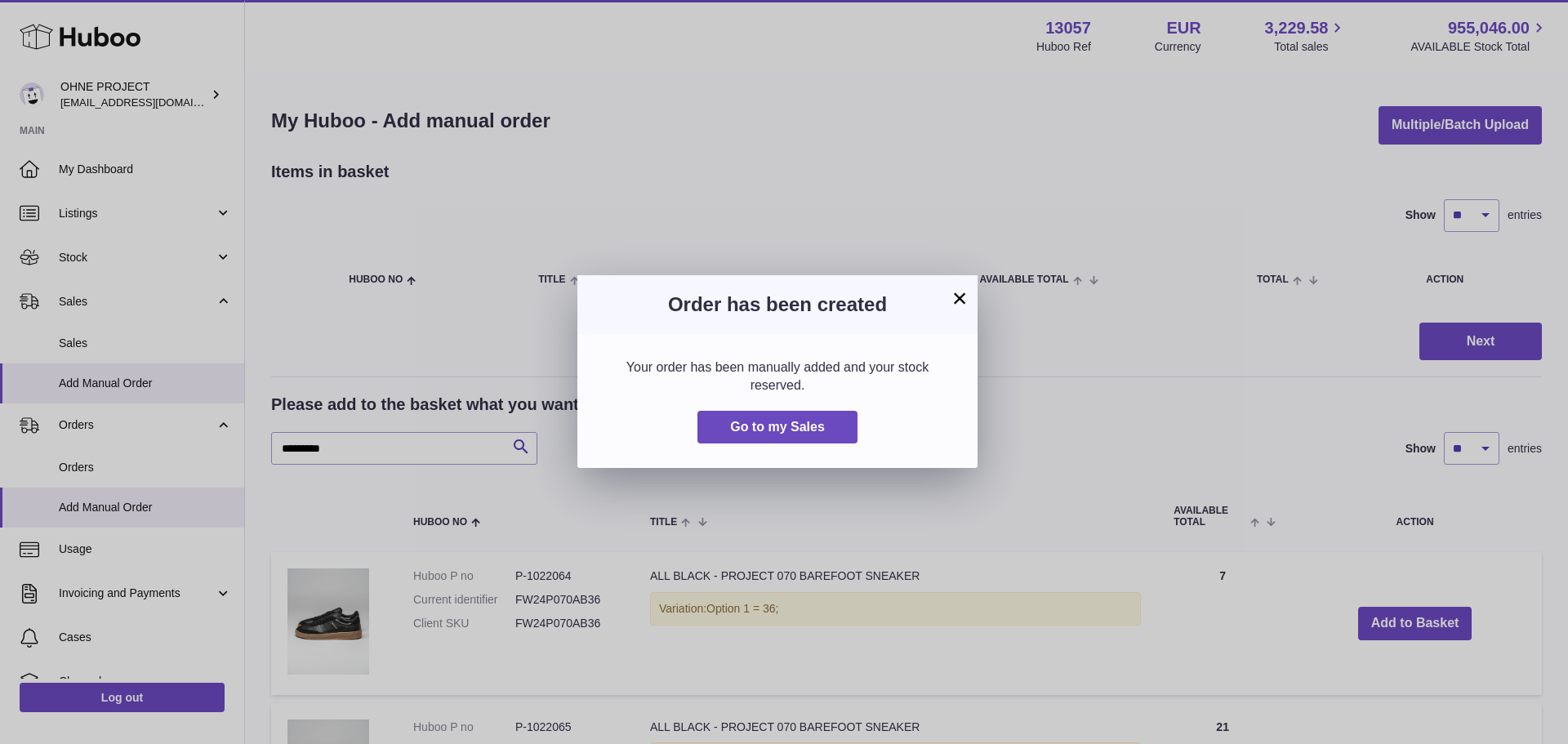
click at [818, 453] on div "Your order has been manually added and your stock reserved. Go to my Sales" at bounding box center [777, 401] width 400 height 134
click at [825, 421] on span "Go to my Sales" at bounding box center [777, 426] width 95 height 14
